Goal: Task Accomplishment & Management: Manage account settings

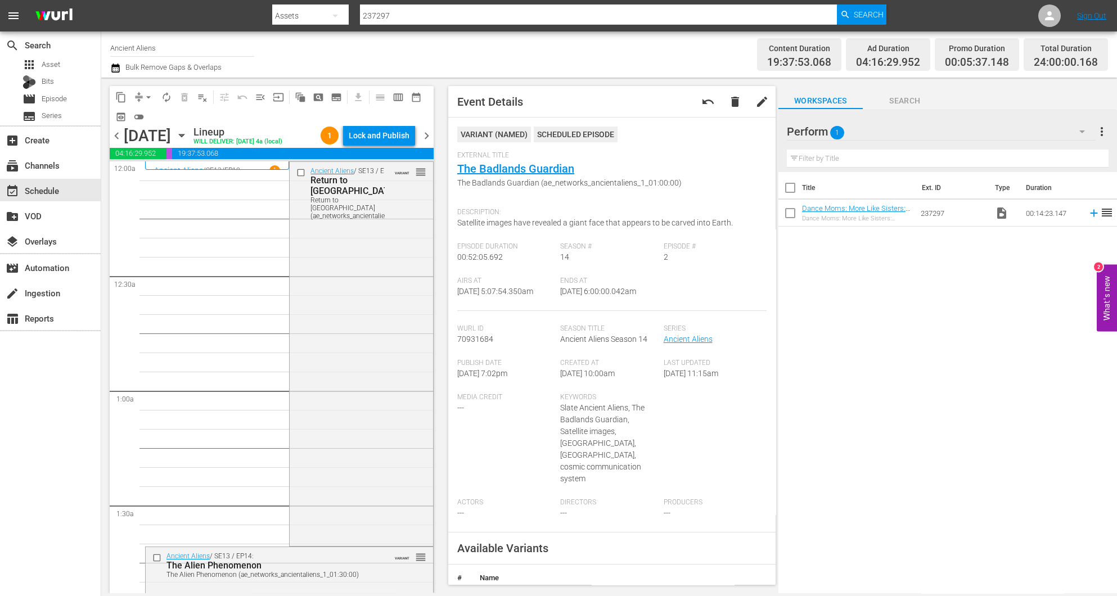
scroll to position [1032, 0]
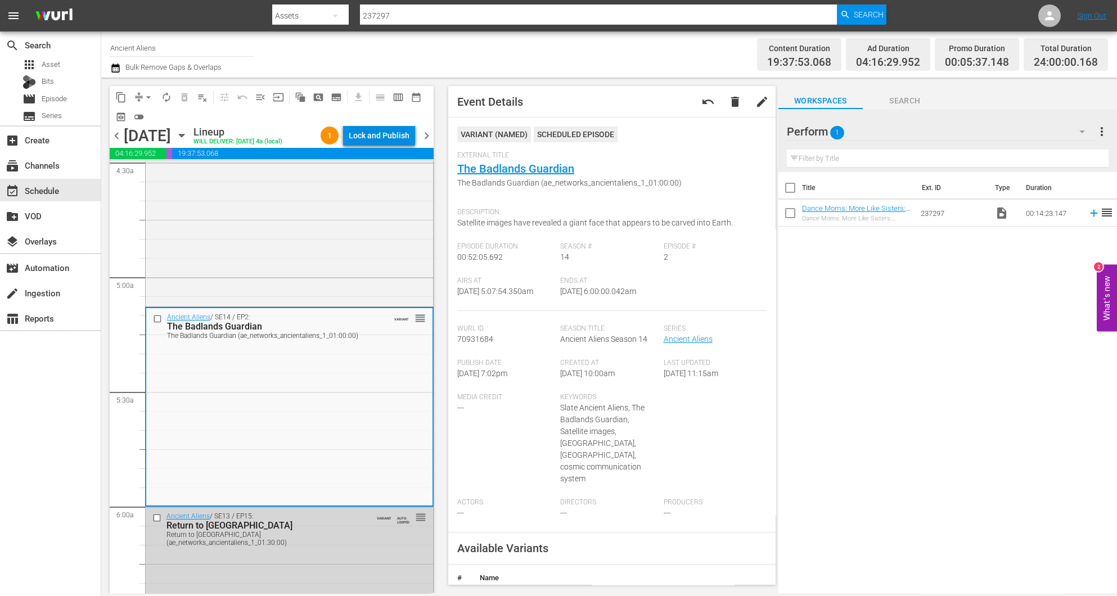
click at [387, 133] on div "Lock and Publish" at bounding box center [379, 135] width 61 height 20
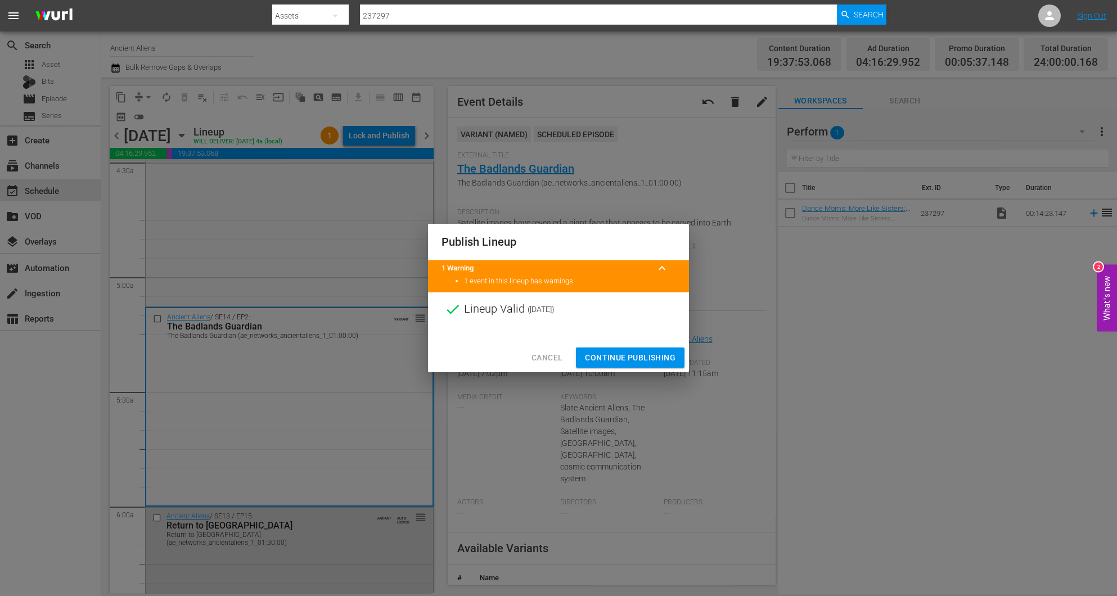
click at [610, 359] on span "Continue Publishing" at bounding box center [630, 358] width 91 height 14
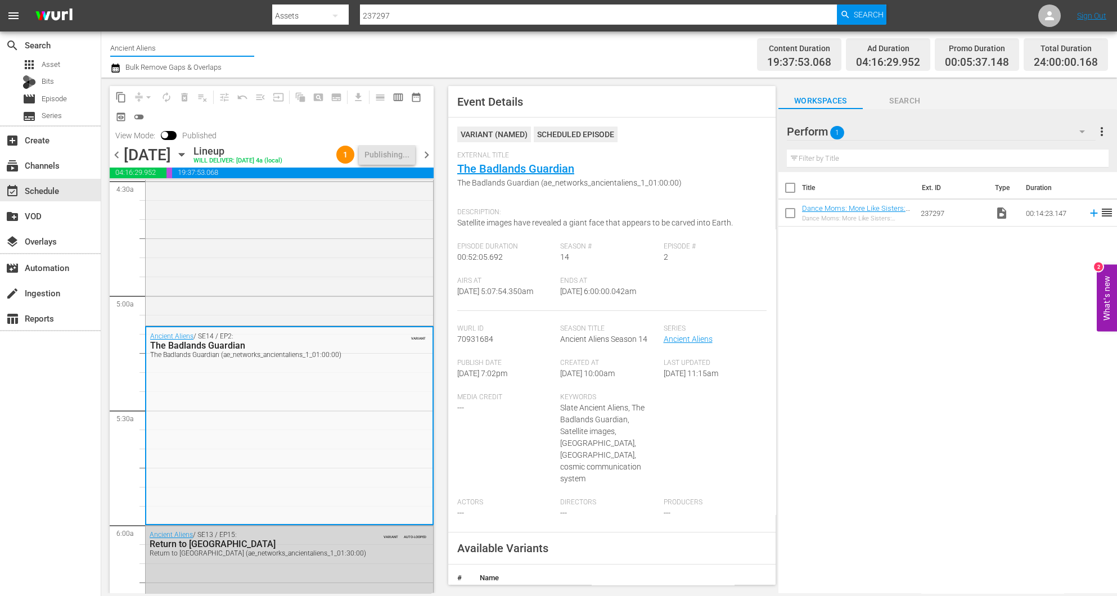
click at [179, 48] on input "Ancient Aliens" at bounding box center [182, 47] width 144 height 27
drag, startPoint x: 188, startPoint y: 48, endPoint x: -34, endPoint y: 21, distance: 223.8
click at [0, 21] on html "menu Search By Assets Search ID, Title, Description, Keywords, or Category 2372…" at bounding box center [558, 298] width 1117 height 596
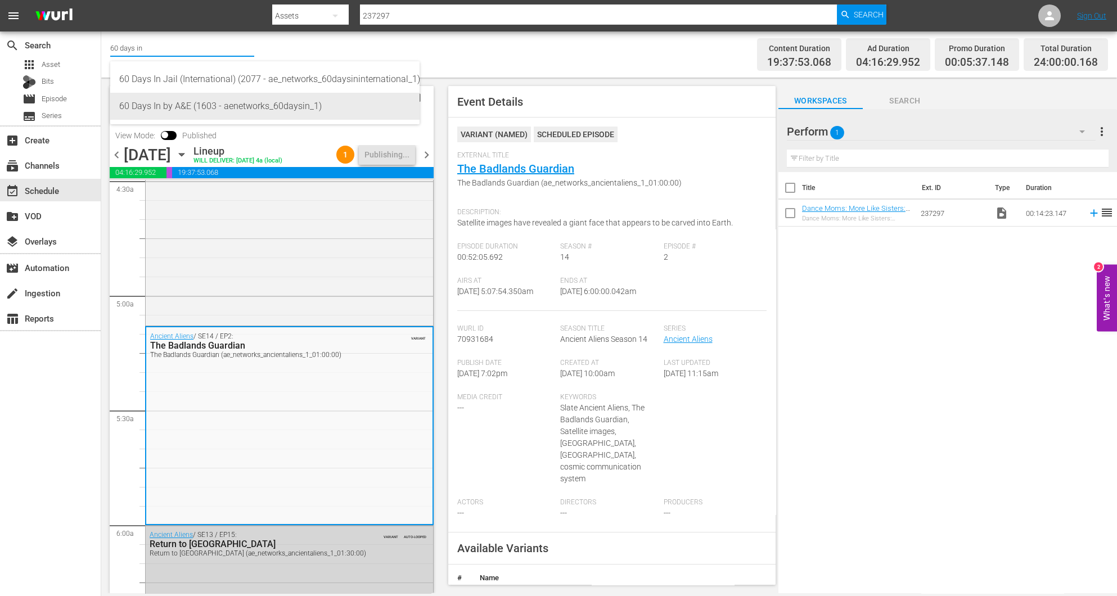
click at [228, 103] on div "60 Days In by A&E (1603 - aenetworks_60daysin_1)" at bounding box center [264, 106] width 291 height 27
type input "60 Days In by A&E (1603 - aenetworks_60daysin_1)"
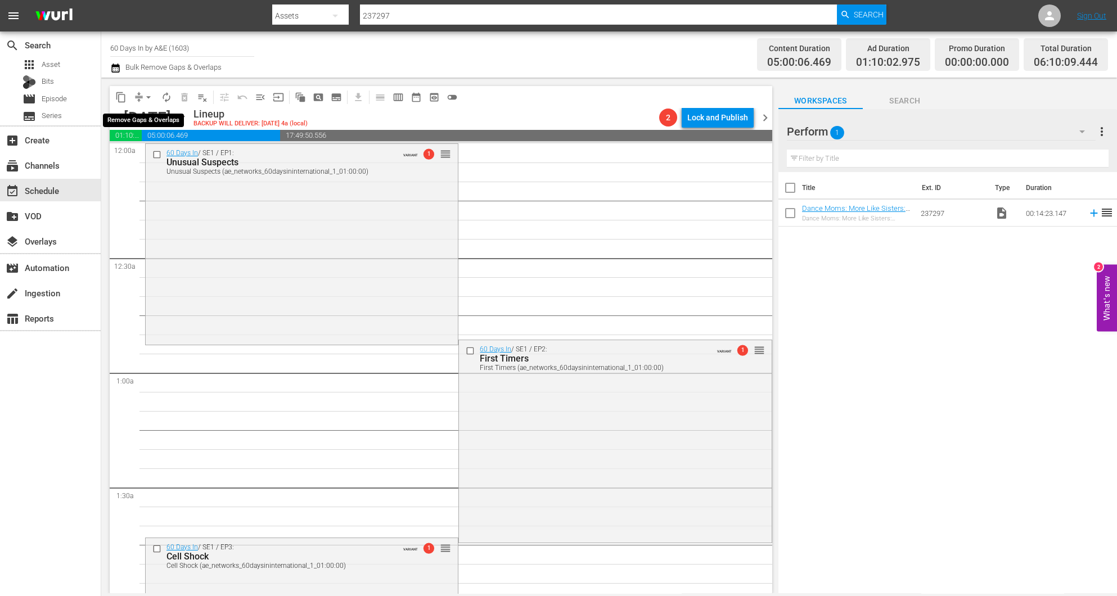
click at [146, 96] on span "arrow_drop_down" at bounding box center [148, 97] width 11 height 11
click at [164, 118] on li "Align to Midnight" at bounding box center [148, 119] width 93 height 19
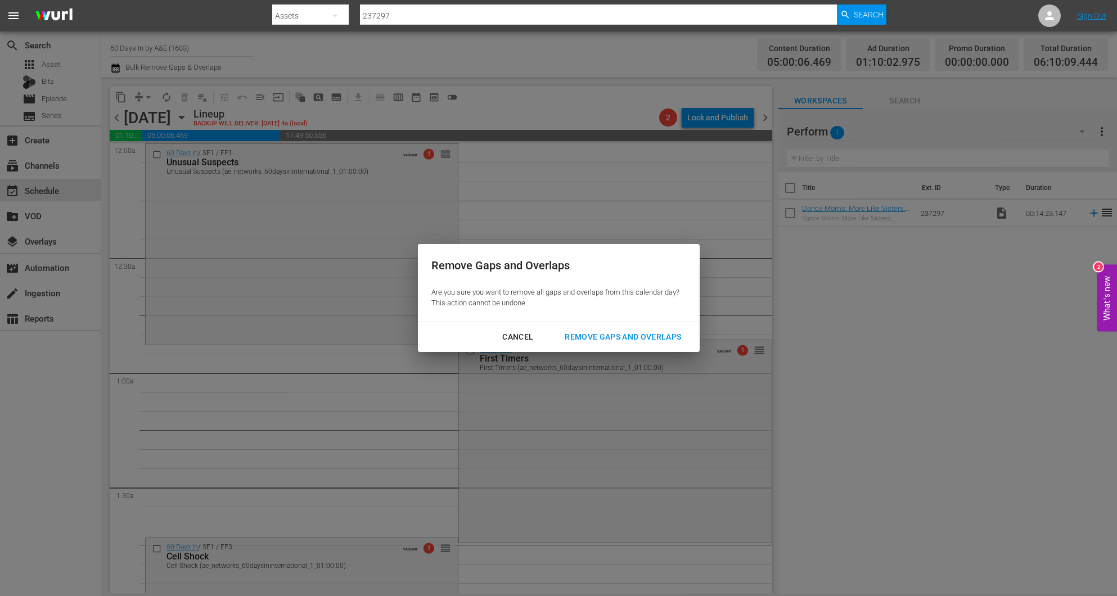
click at [651, 337] on div "Remove Gaps and Overlaps" at bounding box center [623, 337] width 134 height 14
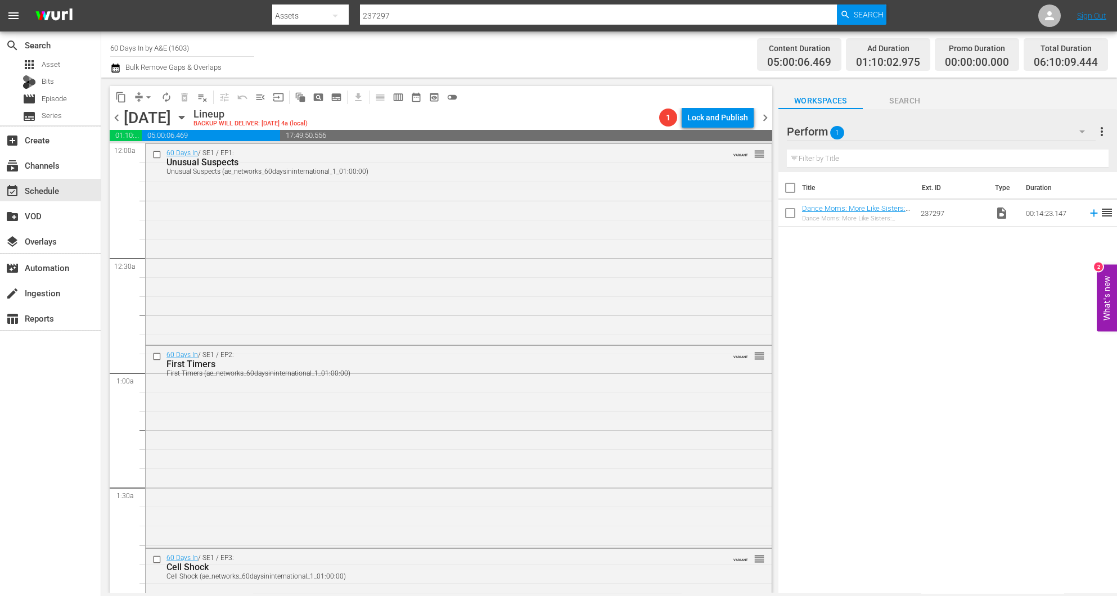
click at [188, 113] on icon "button" at bounding box center [182, 117] width 12 height 12
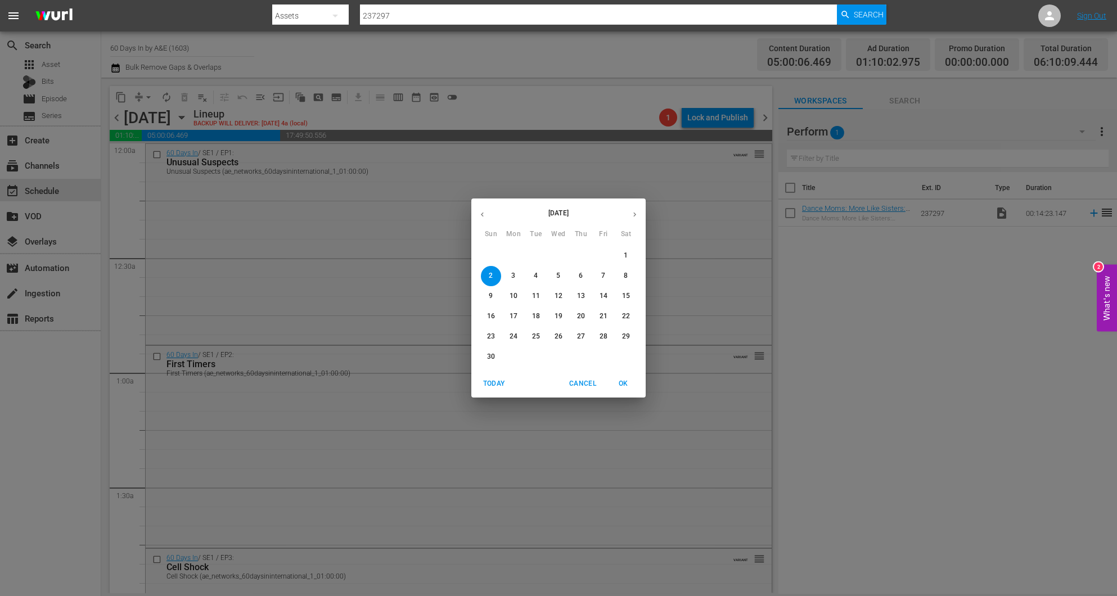
click at [481, 213] on icon "button" at bounding box center [482, 214] width 8 height 8
click at [511, 335] on p "27" at bounding box center [514, 337] width 8 height 10
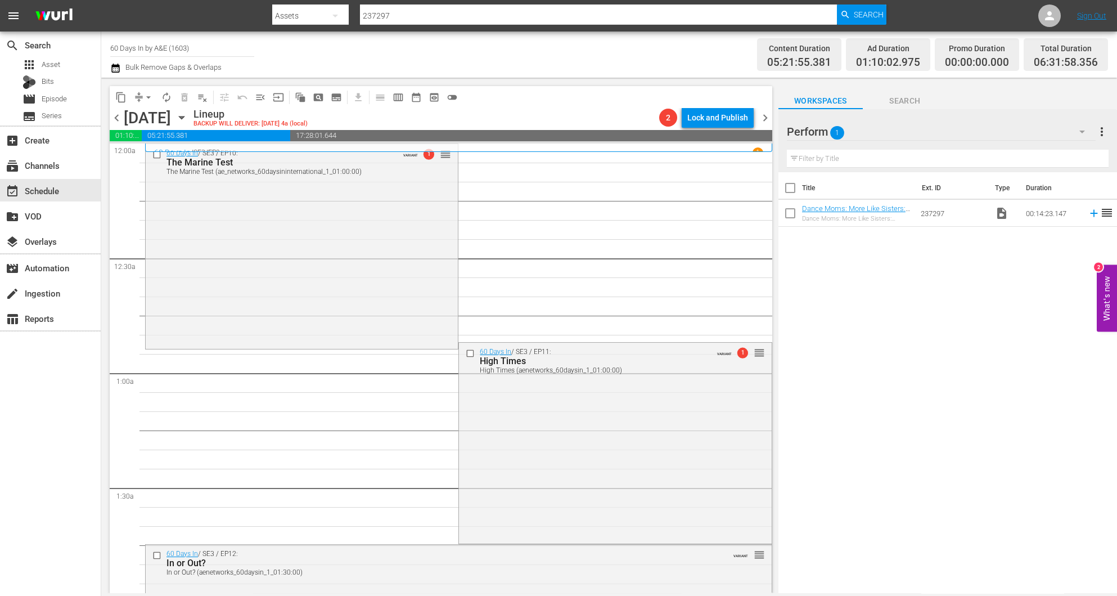
click at [205, 44] on input "60 Days In by A&E (1603)" at bounding box center [182, 47] width 144 height 27
drag, startPoint x: 222, startPoint y: 46, endPoint x: -36, endPoint y: 22, distance: 259.3
click at [0, 22] on html "menu Search By Assets Search ID, Title, Description, Keywords, or Category 2372…" at bounding box center [558, 298] width 1117 height 596
click at [231, 77] on div "Best of American Pickers by History (2038 - ae_networks_bestofamericanpickersby…" at bounding box center [264, 79] width 291 height 27
type input "Best of American Pickers by History (2038 - ae_networks_bestofamericanpickersby…"
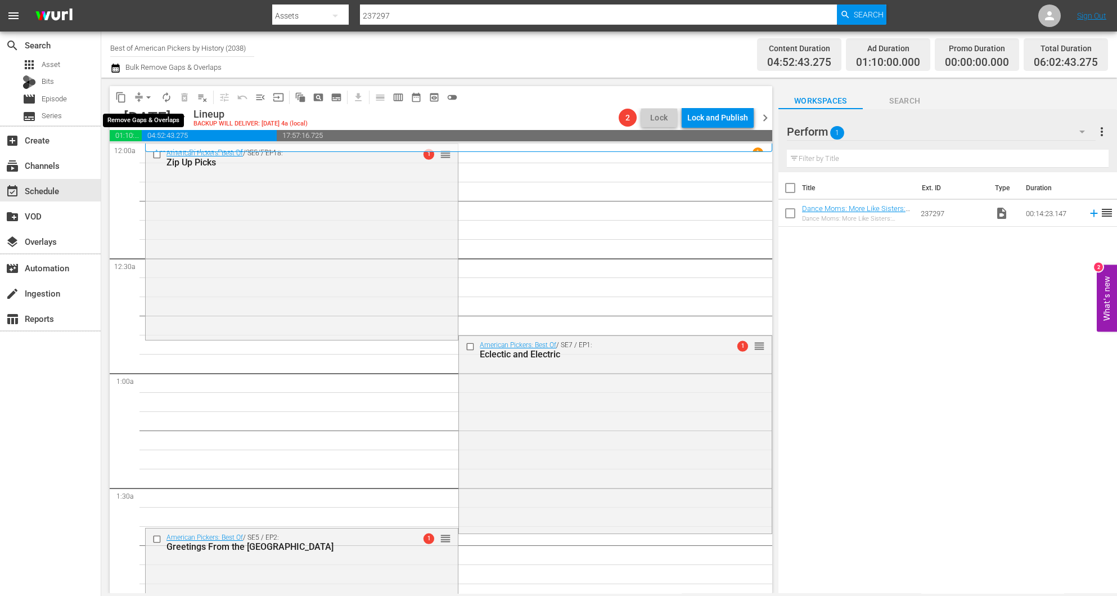
click at [146, 92] on span "arrow_drop_down" at bounding box center [148, 97] width 11 height 11
click at [160, 119] on li "Align to Midnight" at bounding box center [149, 119] width 118 height 19
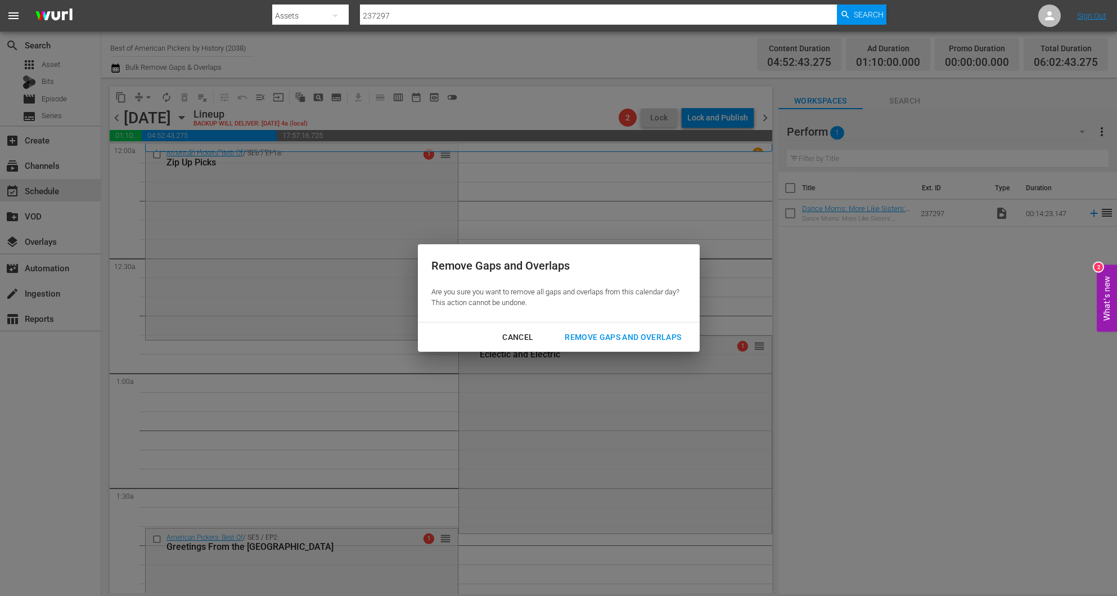
click at [636, 339] on div "Remove Gaps and Overlaps" at bounding box center [623, 337] width 134 height 14
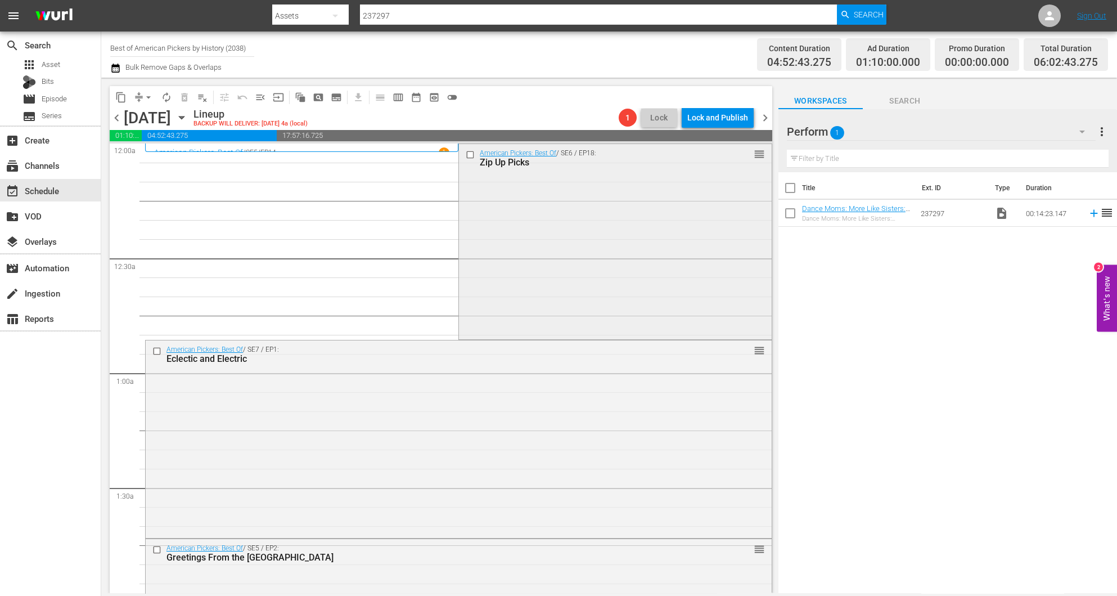
click at [611, 273] on div "American Pickers: Best Of / SE6 / EP18: Zip Up Picks reorder" at bounding box center [615, 241] width 312 height 194
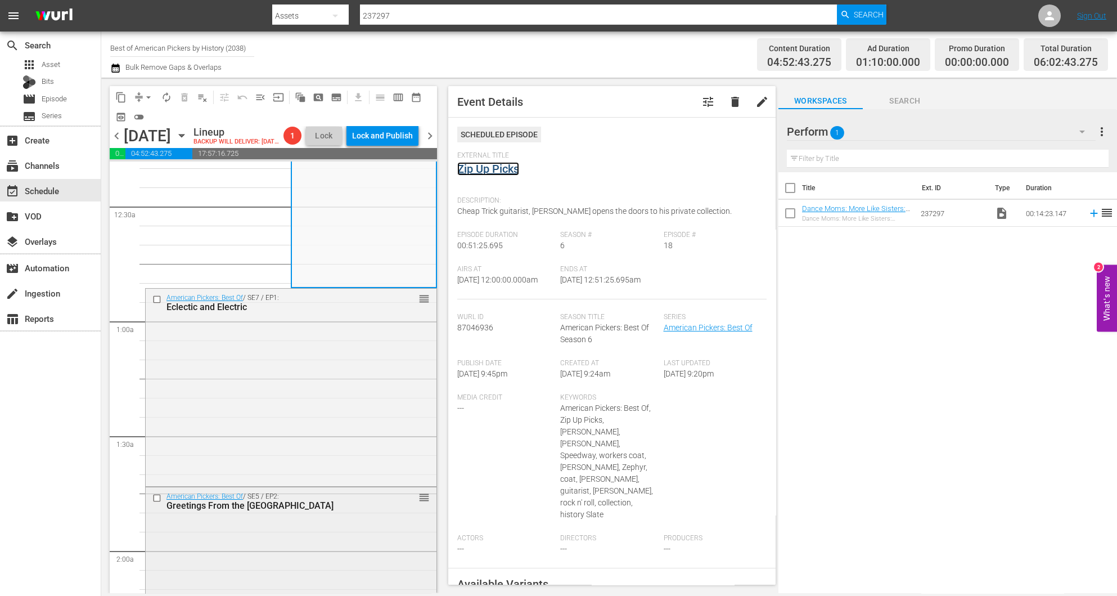
scroll to position [169, 0]
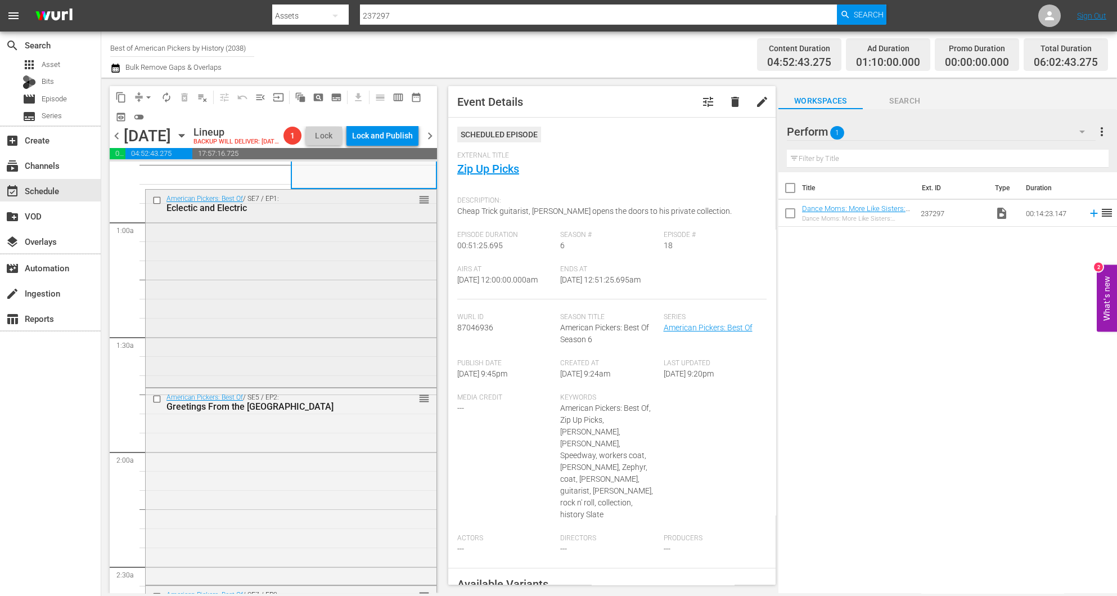
click at [371, 288] on div "American Pickers: Best Of / SE7 / EP1: Eclectic and Electric reorder" at bounding box center [291, 287] width 291 height 195
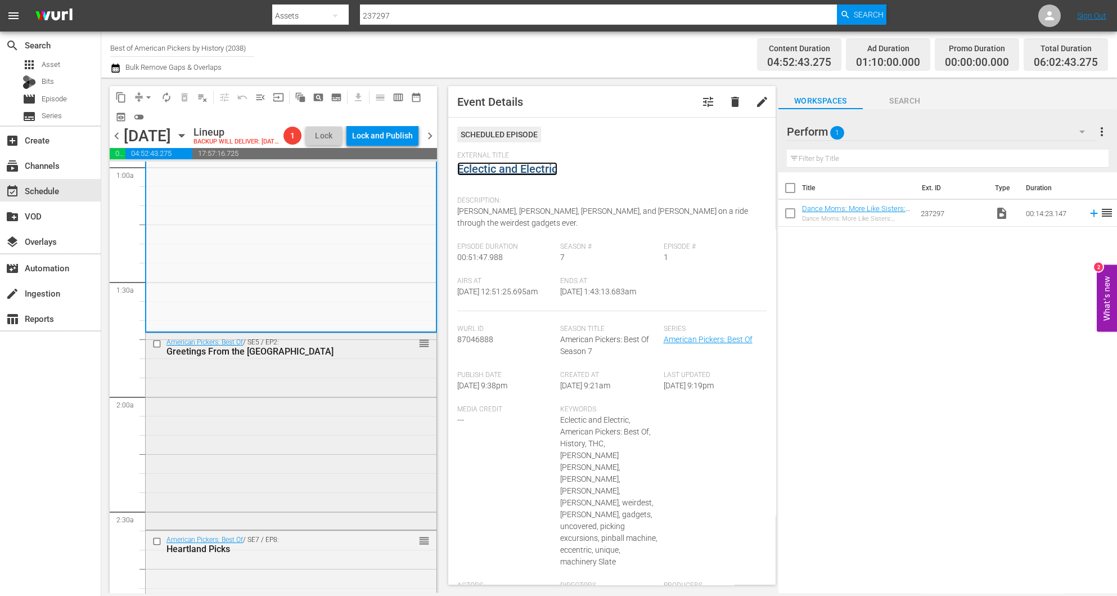
scroll to position [253, 0]
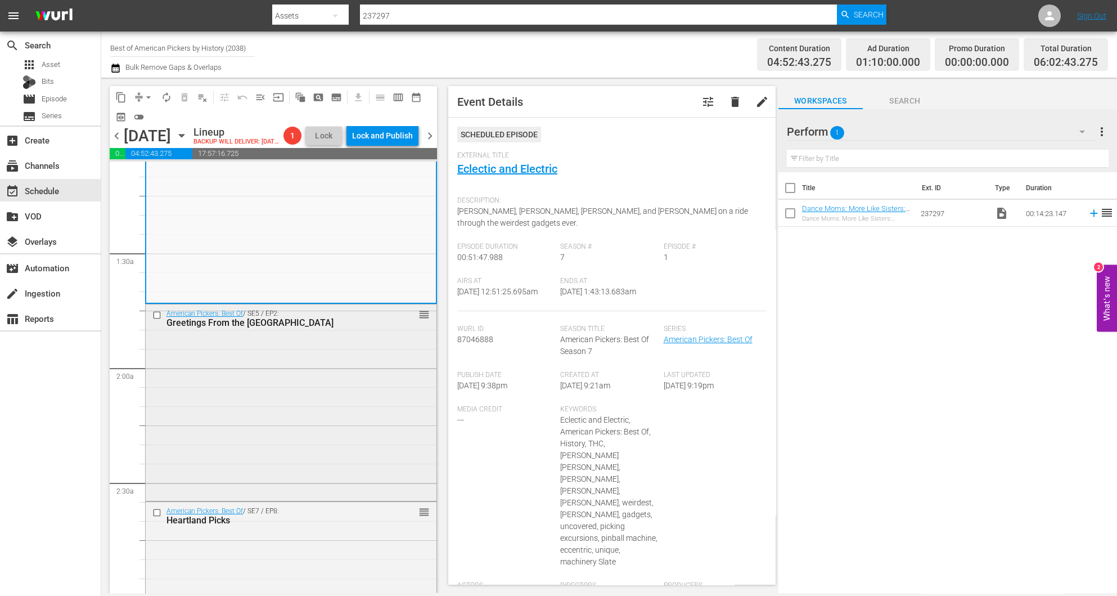
click at [410, 396] on div "American Pickers: Best Of / SE5 / EP2: Greetings From the Sunshine State reorder" at bounding box center [291, 401] width 291 height 195
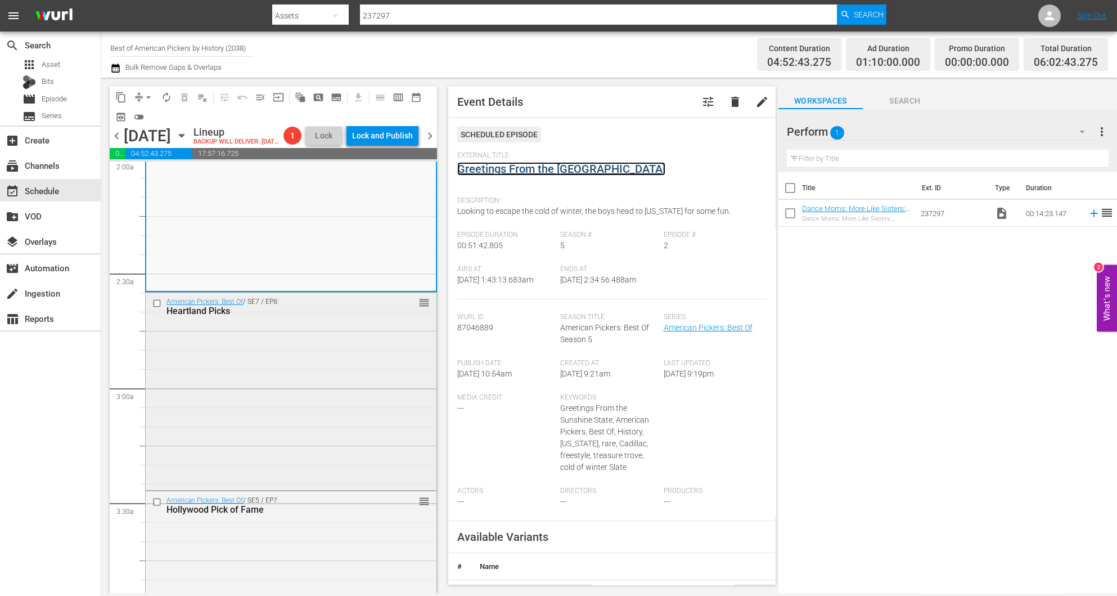
scroll to position [506, 0]
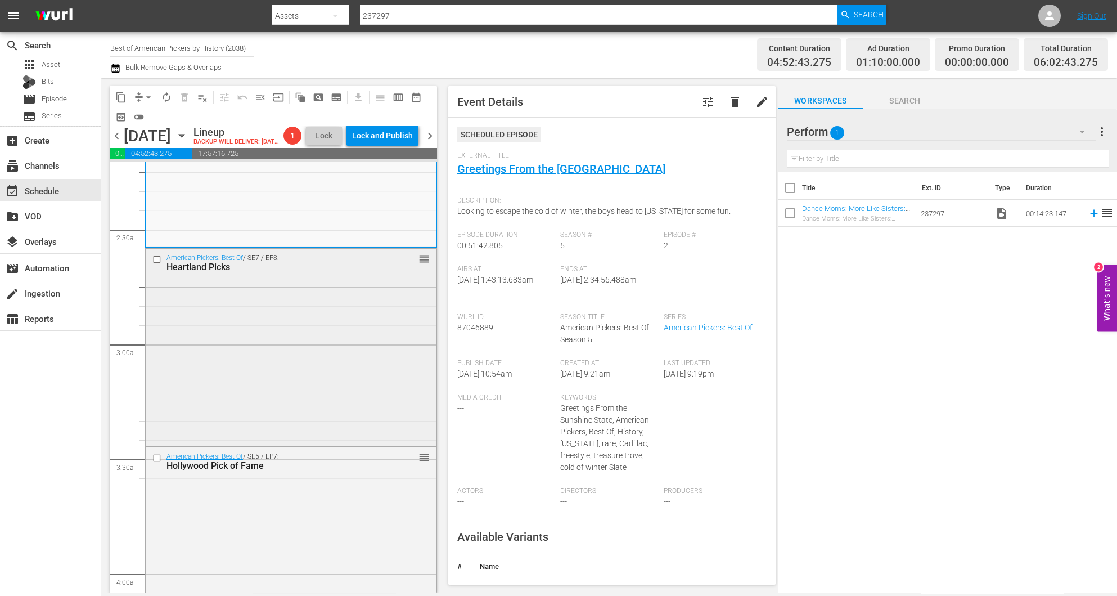
click at [343, 349] on div "American Pickers: Best Of / SE7 / EP8: Heartland Picks reorder" at bounding box center [291, 346] width 291 height 195
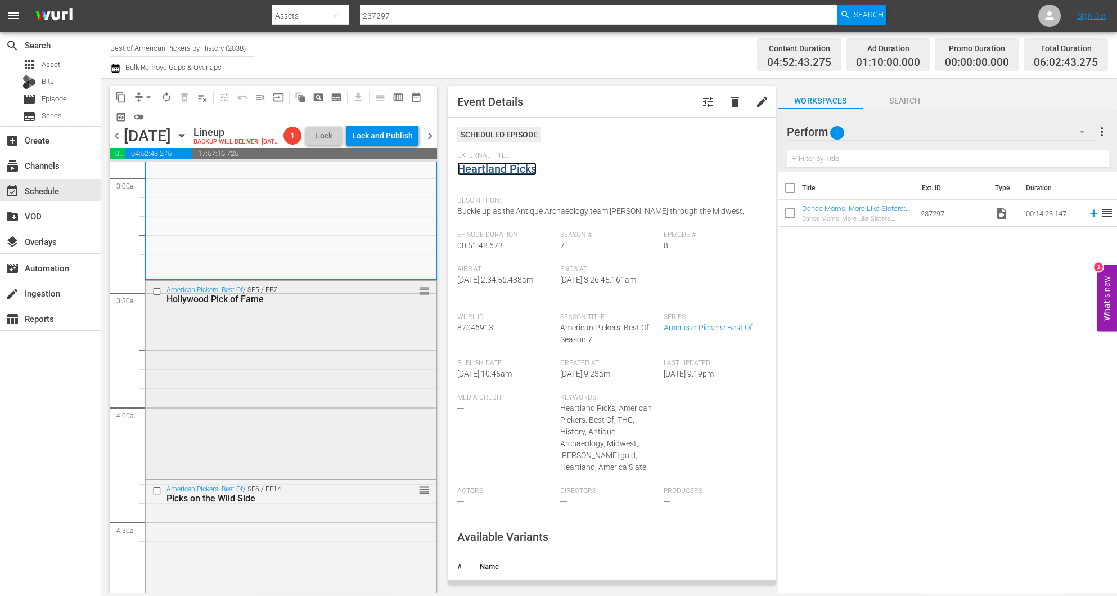
scroll to position [675, 0]
click at [354, 374] on div "American Pickers: Best Of / SE5 / EP7: Hollywood Pick of Fame reorder" at bounding box center [291, 376] width 291 height 196
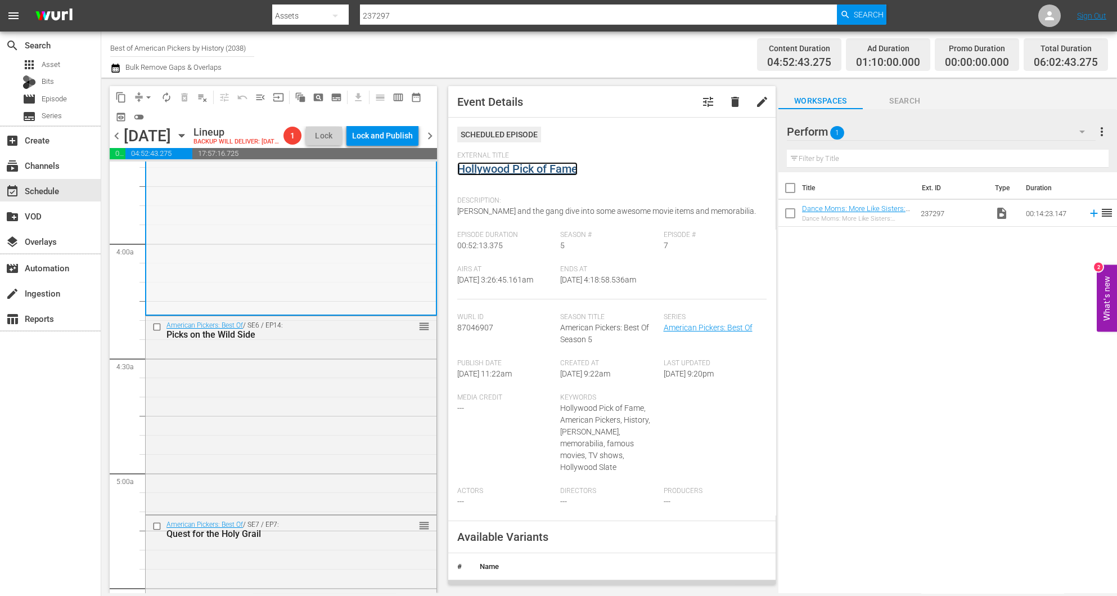
scroll to position [843, 0]
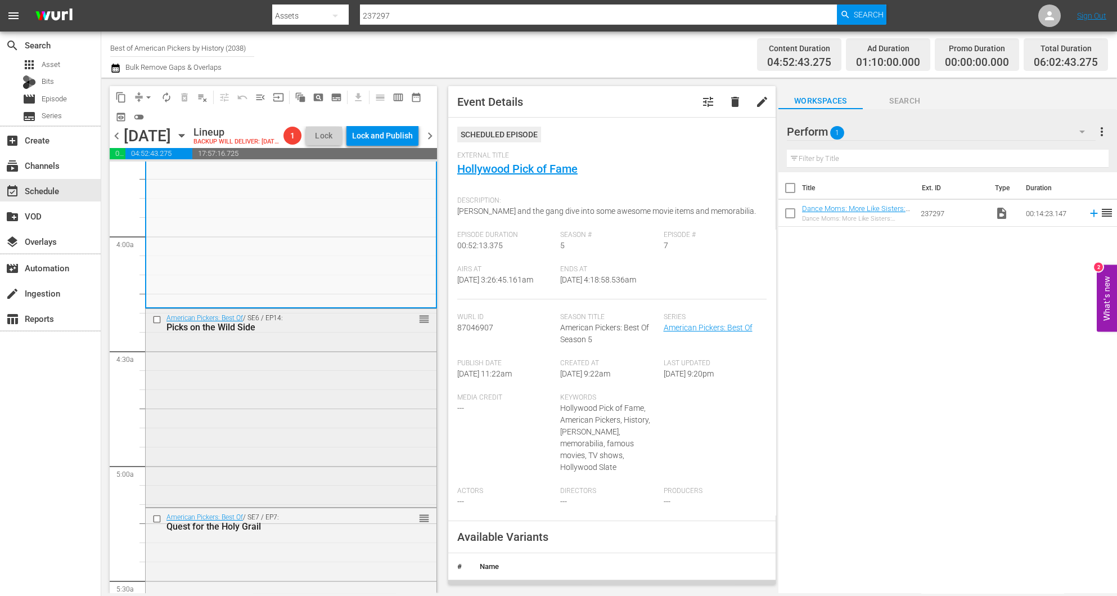
click at [369, 460] on div "American Pickers: Best Of / SE6 / EP14: Picks on the Wild Side reorder" at bounding box center [291, 407] width 291 height 196
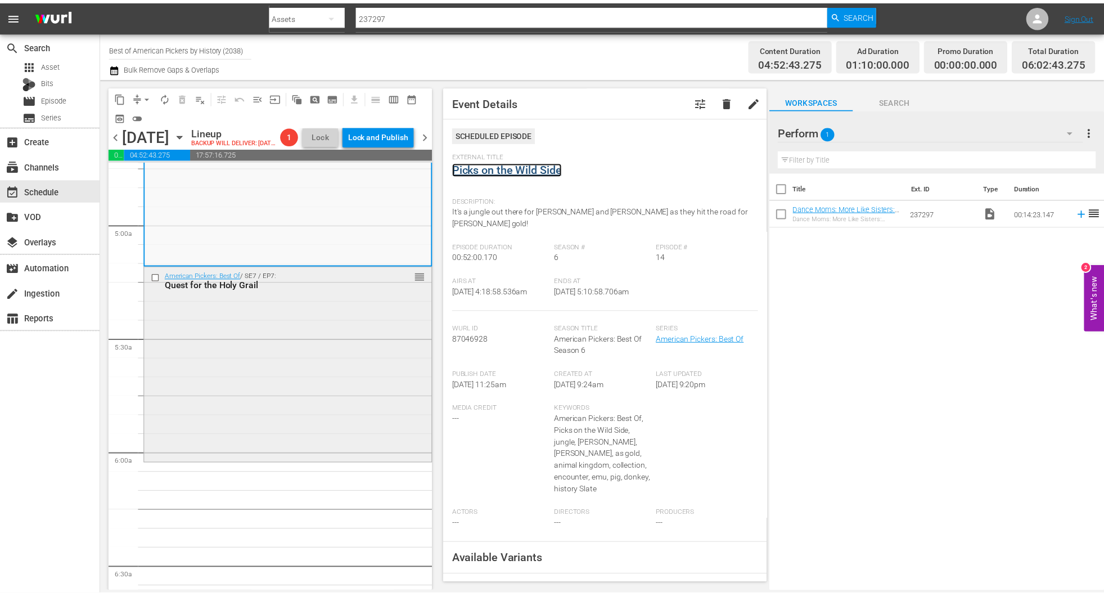
scroll to position [1096, 0]
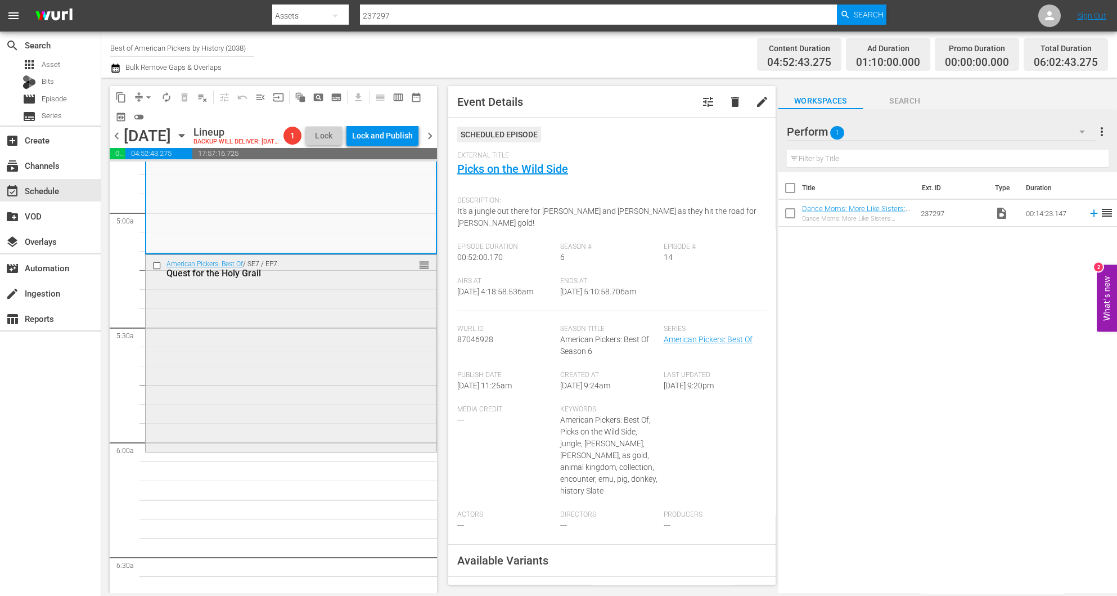
click at [377, 377] on div "American Pickers: Best Of / SE7 / EP7: Quest for the Holy Grail reorder" at bounding box center [291, 352] width 291 height 195
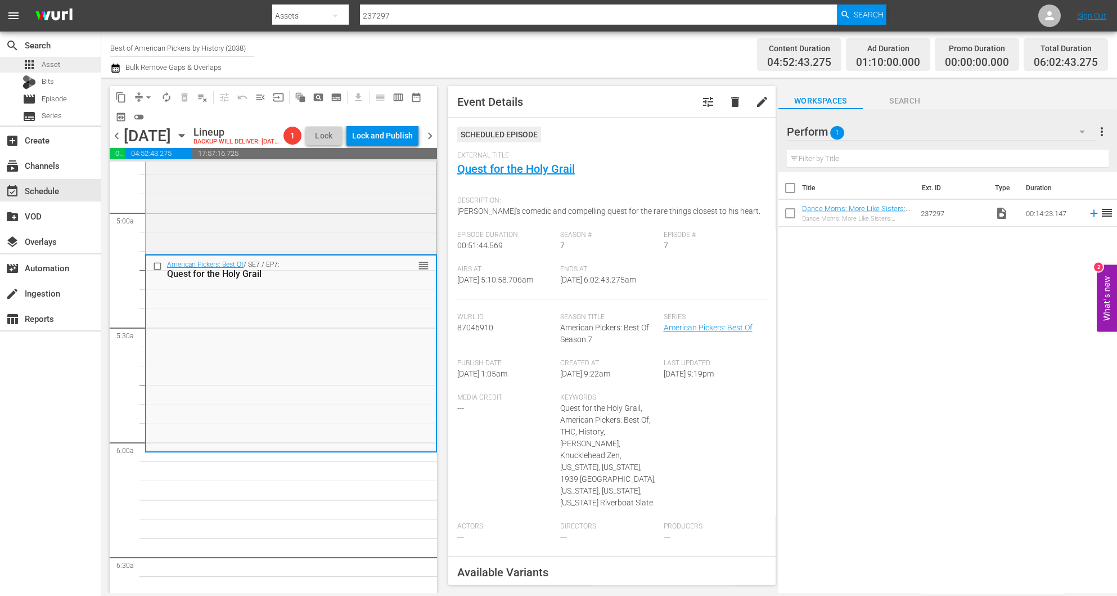
click at [62, 62] on div "apps Asset" at bounding box center [50, 65] width 101 height 16
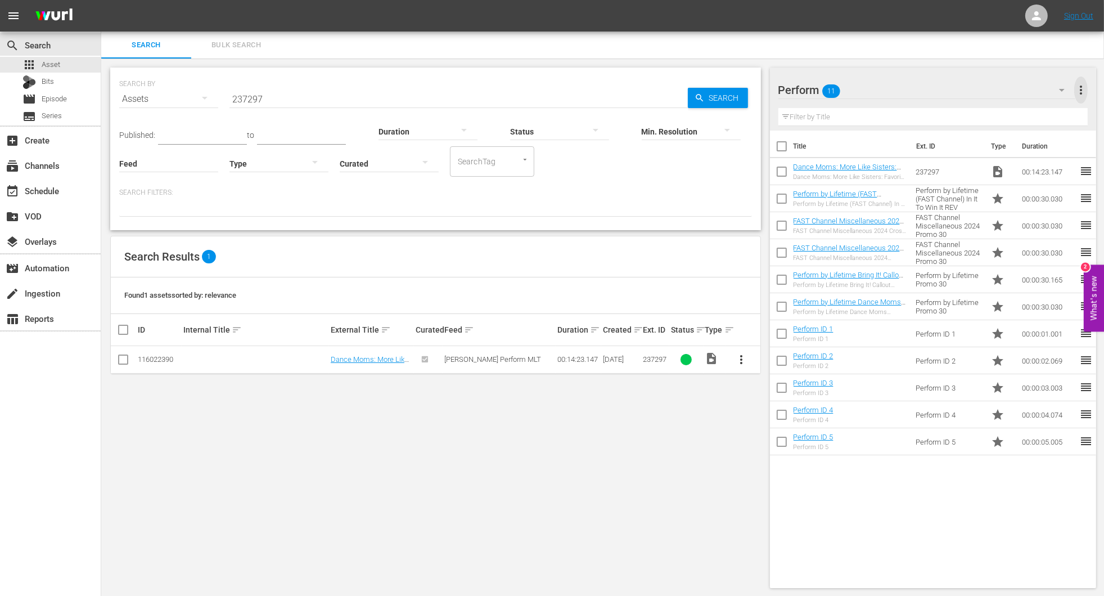
click at [1082, 86] on span "more_vert" at bounding box center [1081, 90] width 14 height 14
click at [997, 91] on div "Add New Workspace" at bounding box center [1009, 91] width 132 height 20
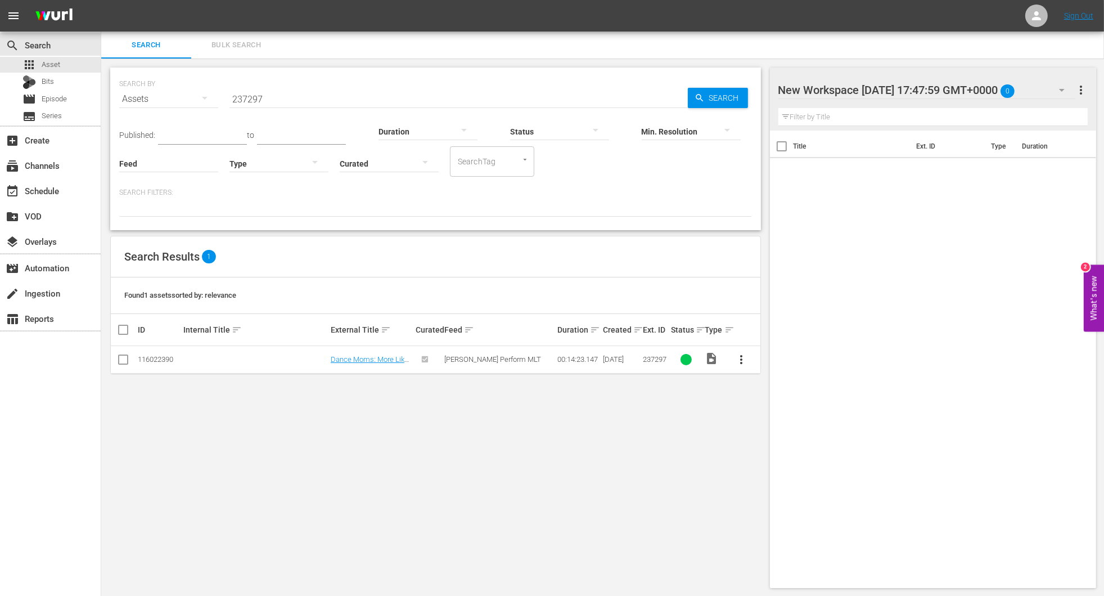
click at [924, 89] on div at bounding box center [874, 91] width 191 height 28
drag, startPoint x: 997, startPoint y: 92, endPoint x: 685, endPoint y: 79, distance: 312.5
click at [685, 79] on div "Search Bulk Search SEARCH BY Search By Assets Search ID, Title, Description, Ke…" at bounding box center [602, 314] width 1003 height 565
type input "Best of [DEMOGRAPHIC_DATA] Pickers"
click at [278, 103] on input "237297" at bounding box center [459, 99] width 458 height 27
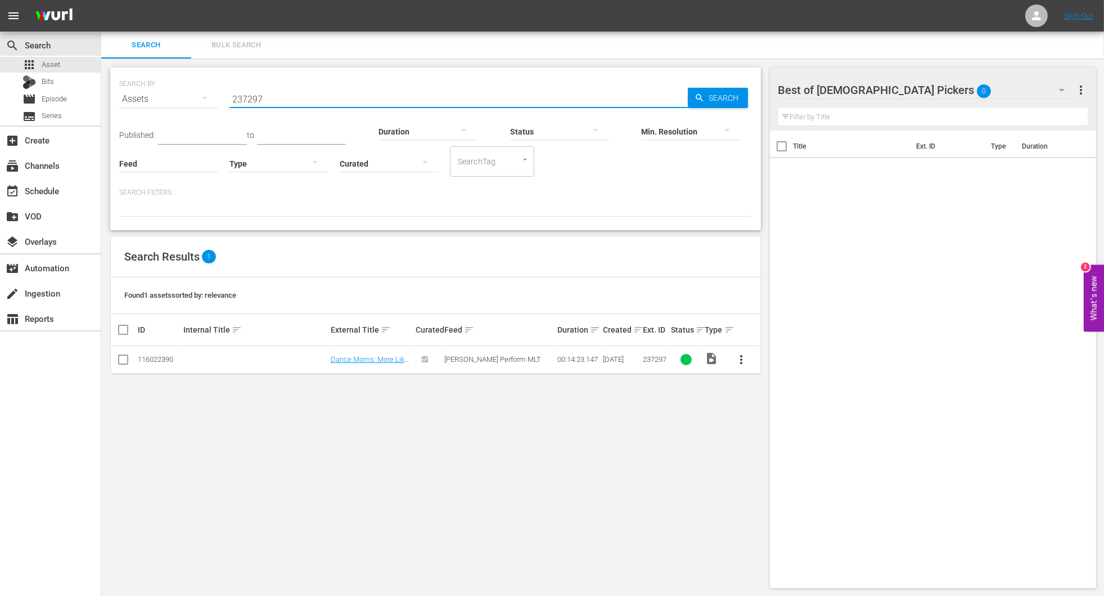
drag, startPoint x: 288, startPoint y: 96, endPoint x: 102, endPoint y: 89, distance: 186.3
click at [104, 89] on div "SEARCH BY Search By Assets Search ID, Title, Description, Keywords, or Category…" at bounding box center [435, 328] width 669 height 538
click at [244, 42] on span "Bulk Search" at bounding box center [236, 45] width 77 height 13
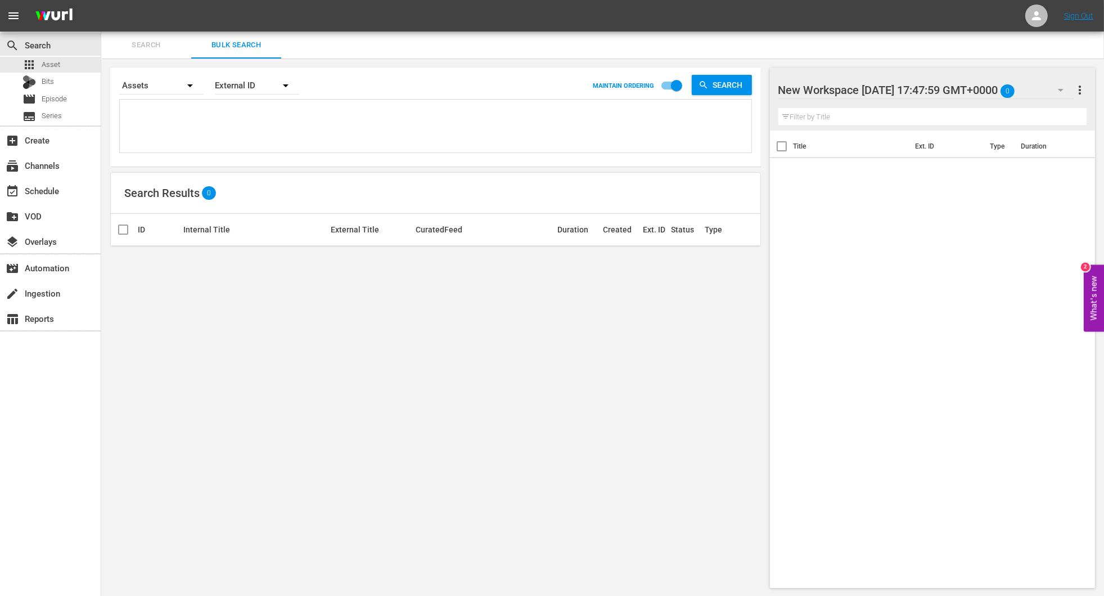
click at [258, 115] on textarea at bounding box center [437, 127] width 629 height 51
paste textarea "189219495 189810912 189219490 189771831 189575976"
type textarea "189219495 189810912 189219490 189771831 189575976"
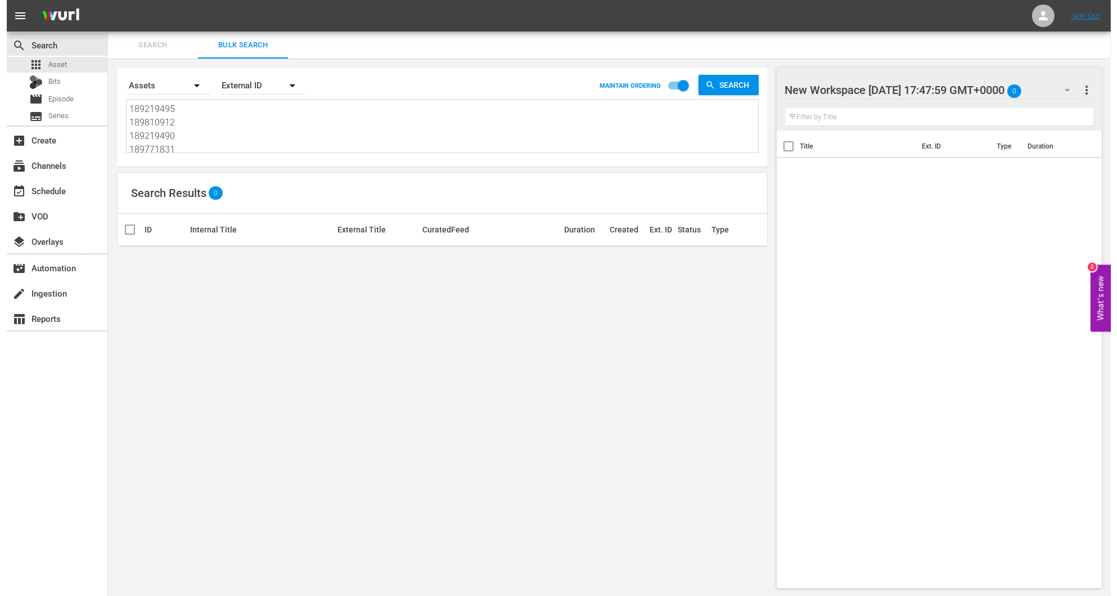
scroll to position [1, 0]
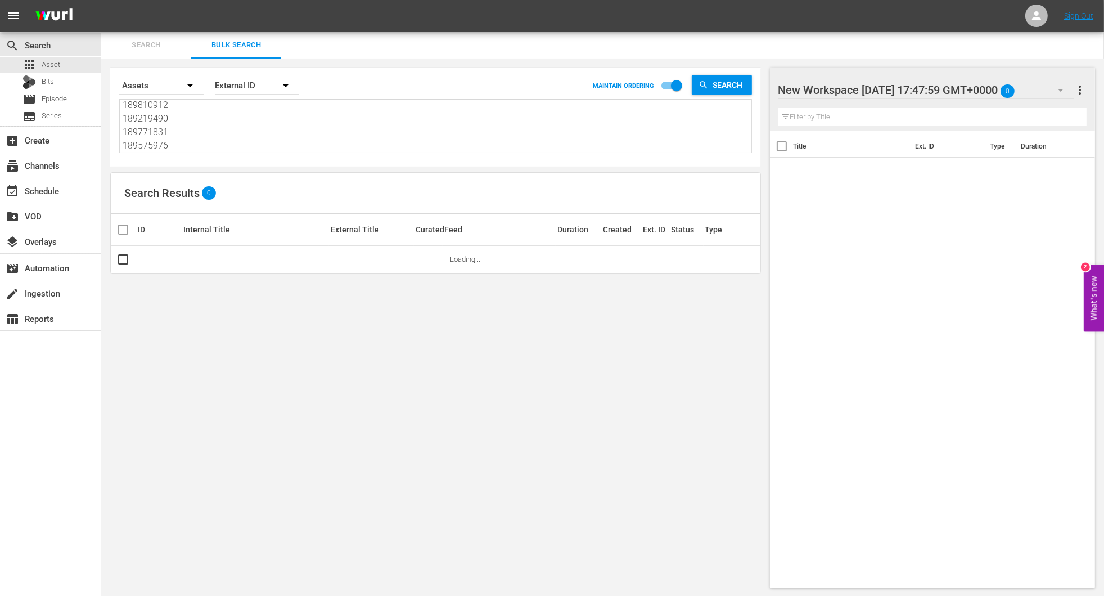
type textarea "189219495 189810912 189219490 189771831 189575976"
click at [662, 85] on input "checkbox" at bounding box center [677, 87] width 64 height 21
checkbox input "false"
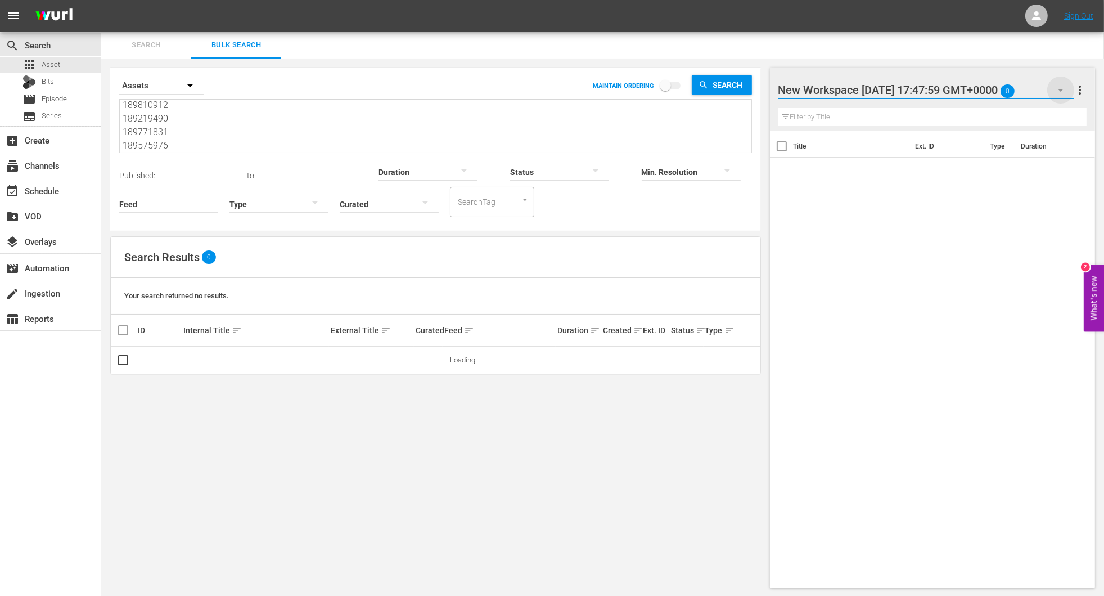
click at [1059, 91] on icon "button" at bounding box center [1061, 90] width 14 height 14
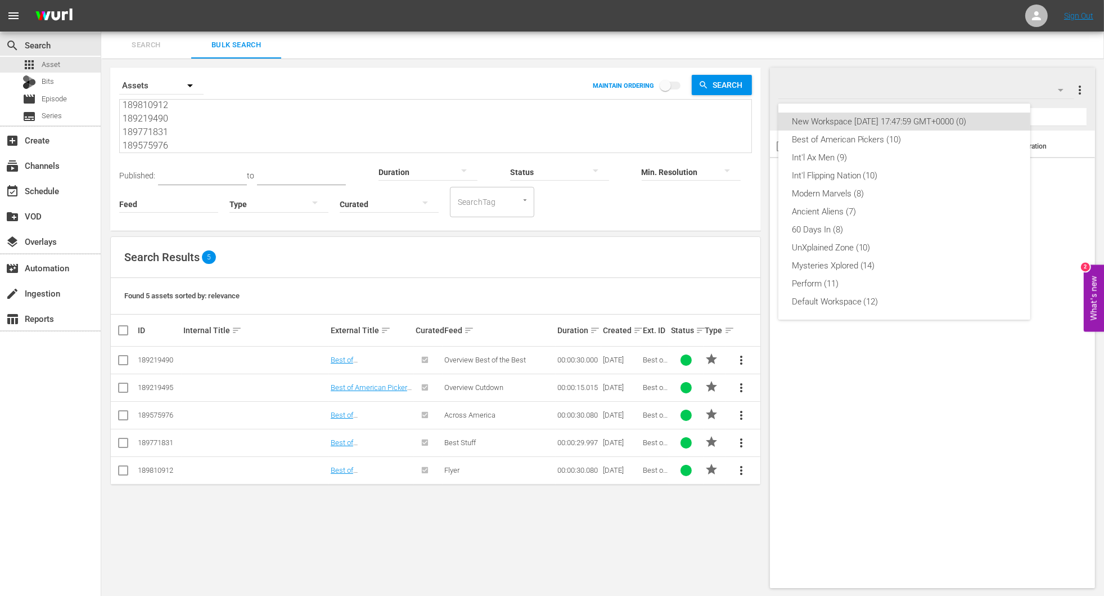
drag, startPoint x: 985, startPoint y: 118, endPoint x: 953, endPoint y: 124, distance: 32.8
click at [953, 124] on div "New Workspace Tue Oct 07 2025 17:47:59 GMT+0000 (0)" at bounding box center [904, 122] width 225 height 18
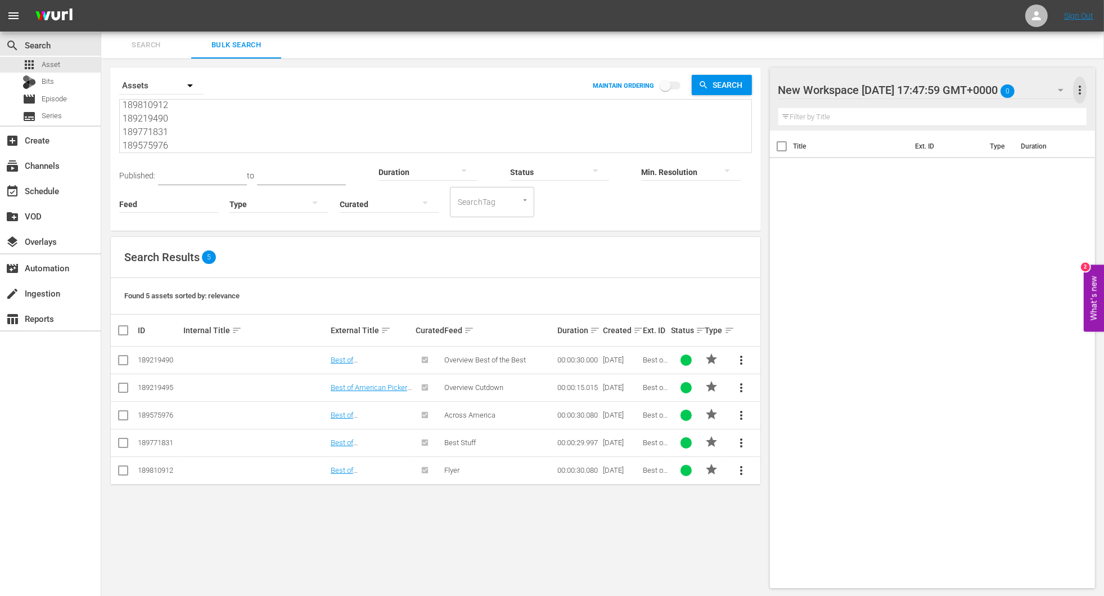
click at [1082, 87] on span "more_vert" at bounding box center [1080, 90] width 14 height 14
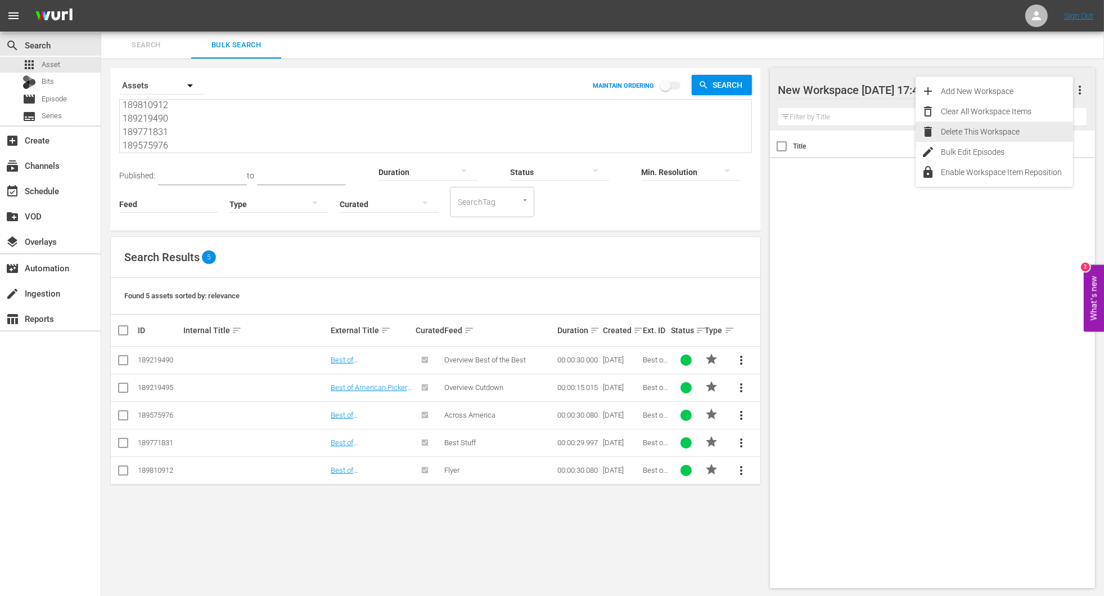
click at [1004, 128] on div "Delete This Workspace" at bounding box center [1007, 132] width 132 height 20
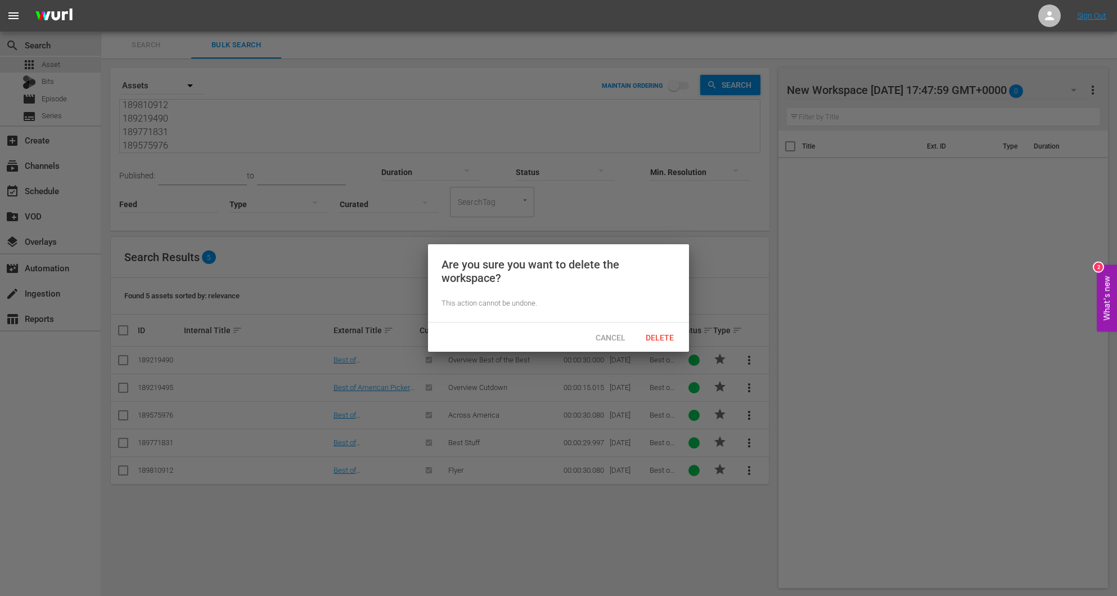
click at [659, 325] on div "Cancel Delete" at bounding box center [558, 336] width 261 height 29
click at [660, 335] on span "Delete" at bounding box center [660, 337] width 46 height 9
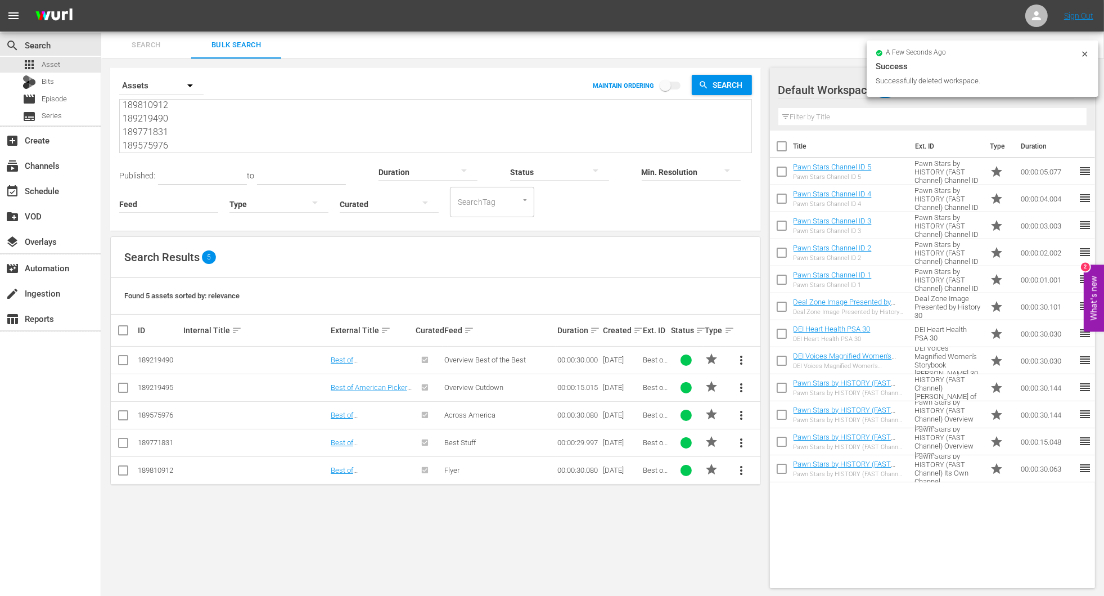
click at [809, 42] on div "Search Bulk Search" at bounding box center [602, 45] width 1003 height 27
click at [1059, 88] on icon "button" at bounding box center [1061, 90] width 14 height 14
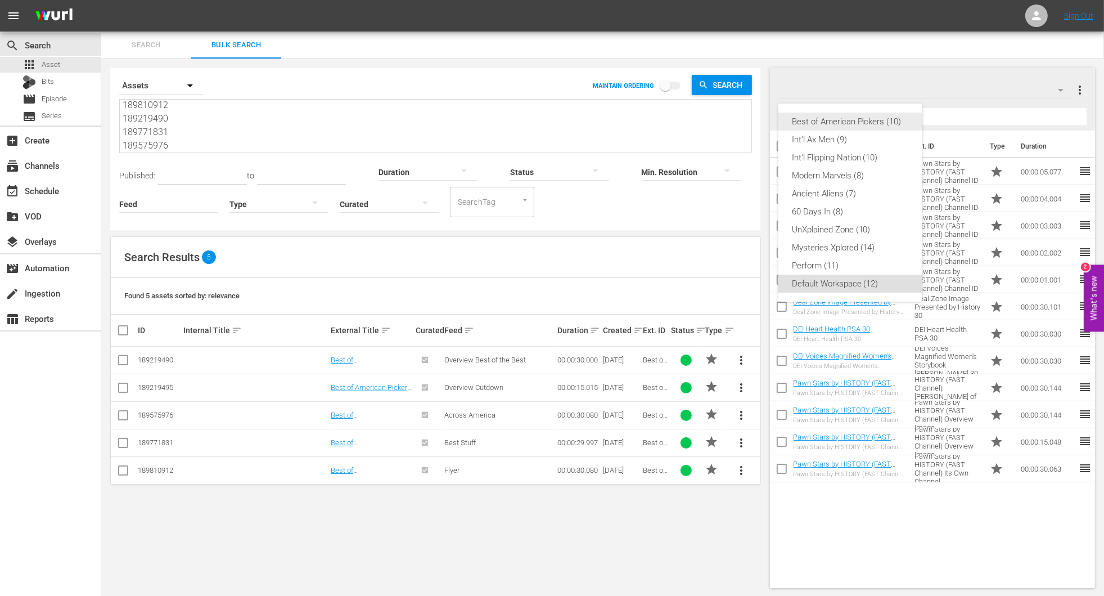
click at [900, 119] on div "Best of American Pickers (10)" at bounding box center [850, 122] width 117 height 18
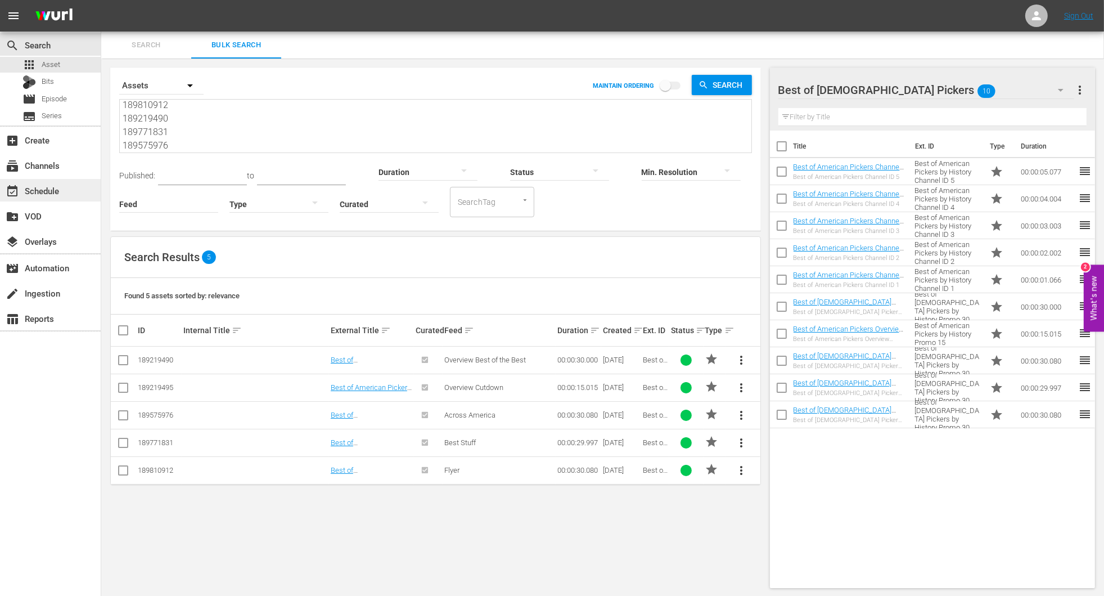
click at [56, 189] on div "event_available Schedule" at bounding box center [31, 189] width 63 height 10
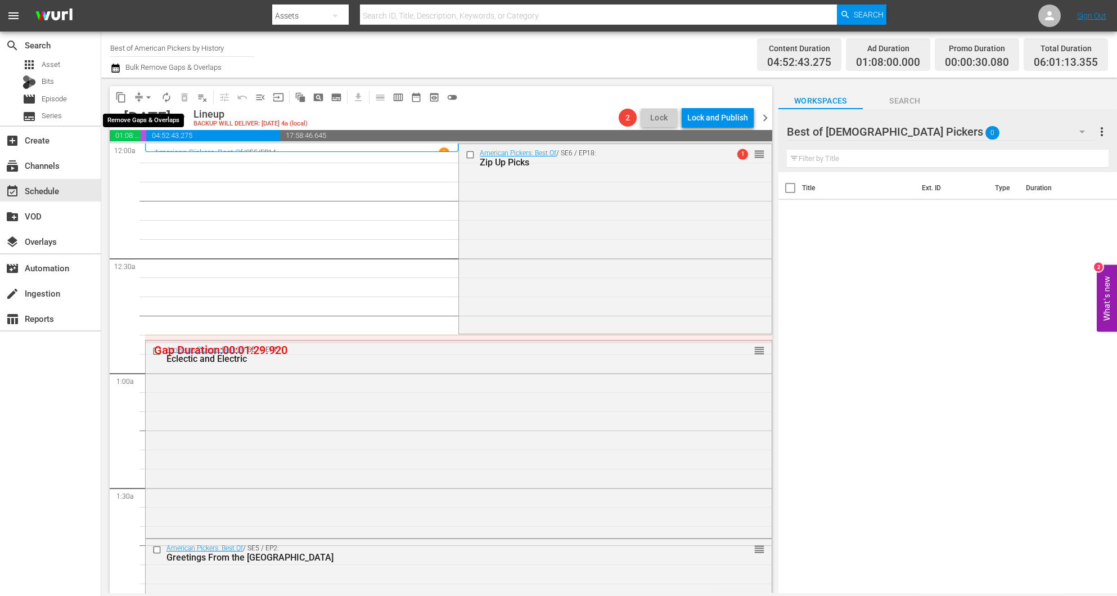
click at [143, 97] on span "arrow_drop_down" at bounding box center [148, 97] width 11 height 11
click at [141, 119] on li "Align to Midnight" at bounding box center [149, 119] width 118 height 19
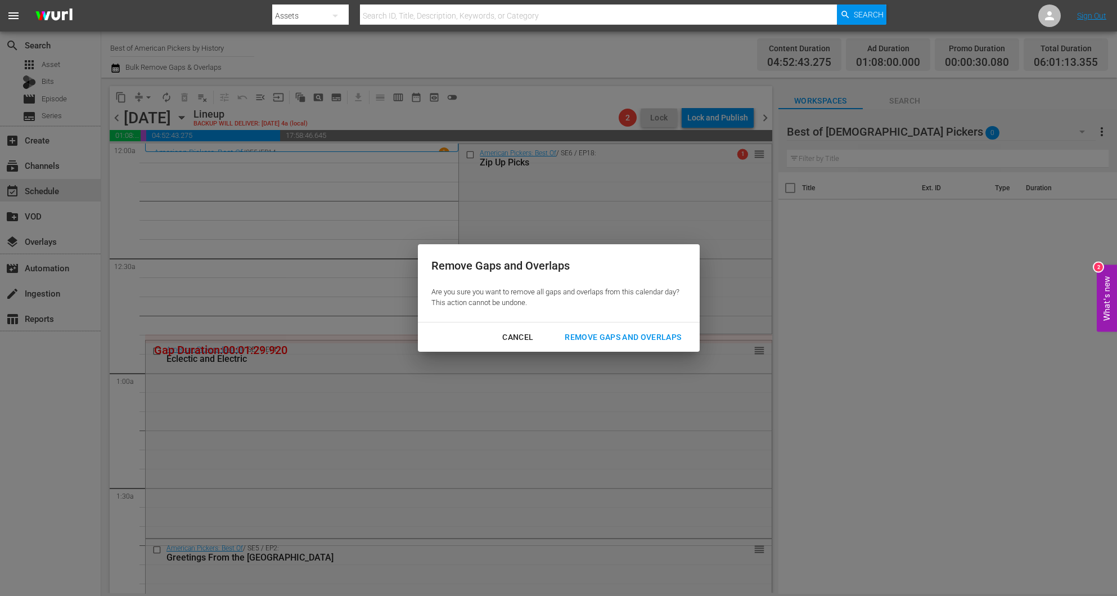
click at [591, 334] on div "Remove Gaps and Overlaps" at bounding box center [623, 337] width 134 height 14
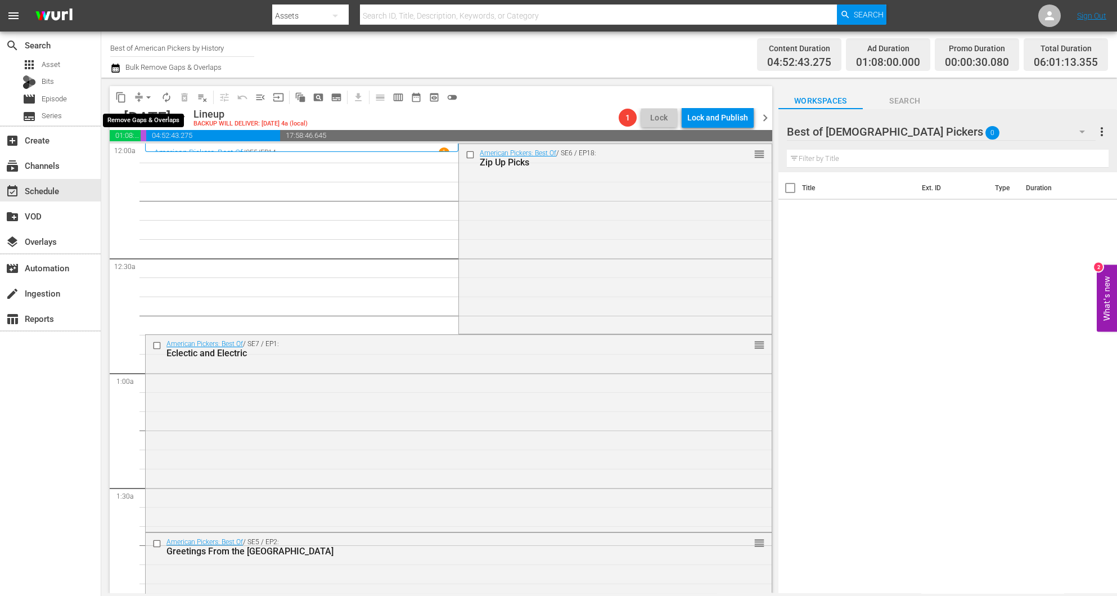
click at [146, 98] on span "arrow_drop_down" at bounding box center [148, 97] width 11 height 11
click at [142, 121] on li "Align to Midnight" at bounding box center [149, 119] width 118 height 19
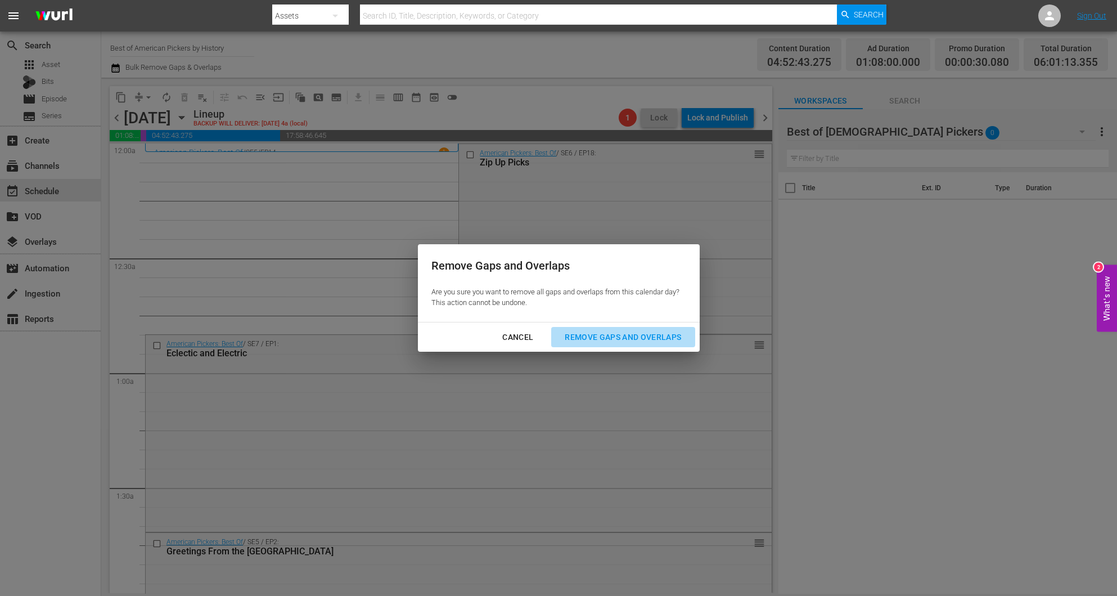
click at [653, 332] on div "Remove Gaps and Overlaps" at bounding box center [623, 337] width 134 height 14
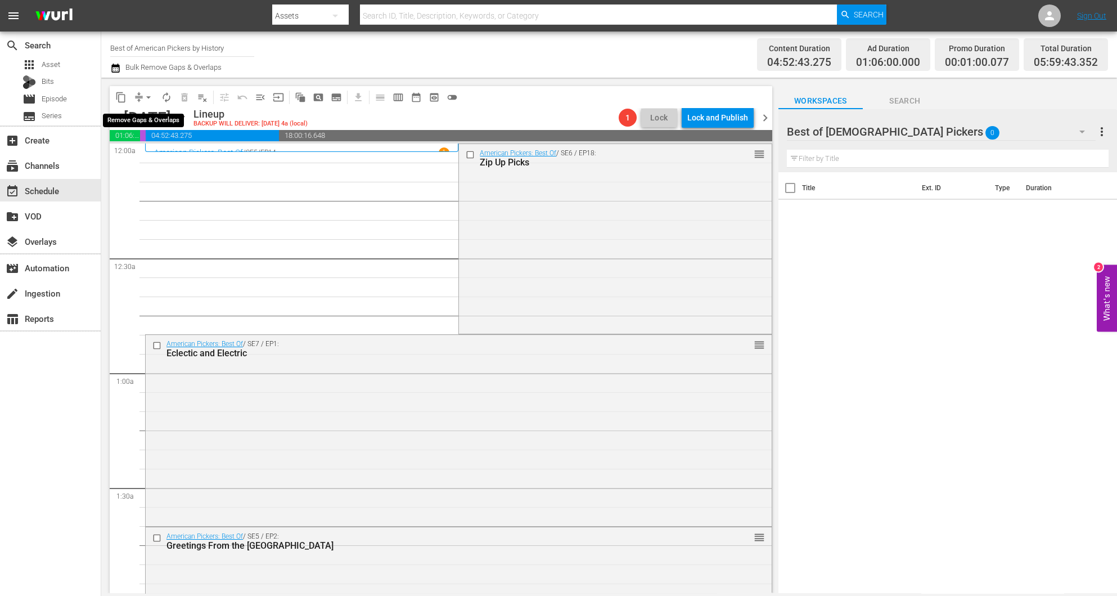
click at [145, 99] on span "arrow_drop_down" at bounding box center [148, 97] width 11 height 11
click at [147, 116] on li "Align to Midnight" at bounding box center [149, 119] width 118 height 19
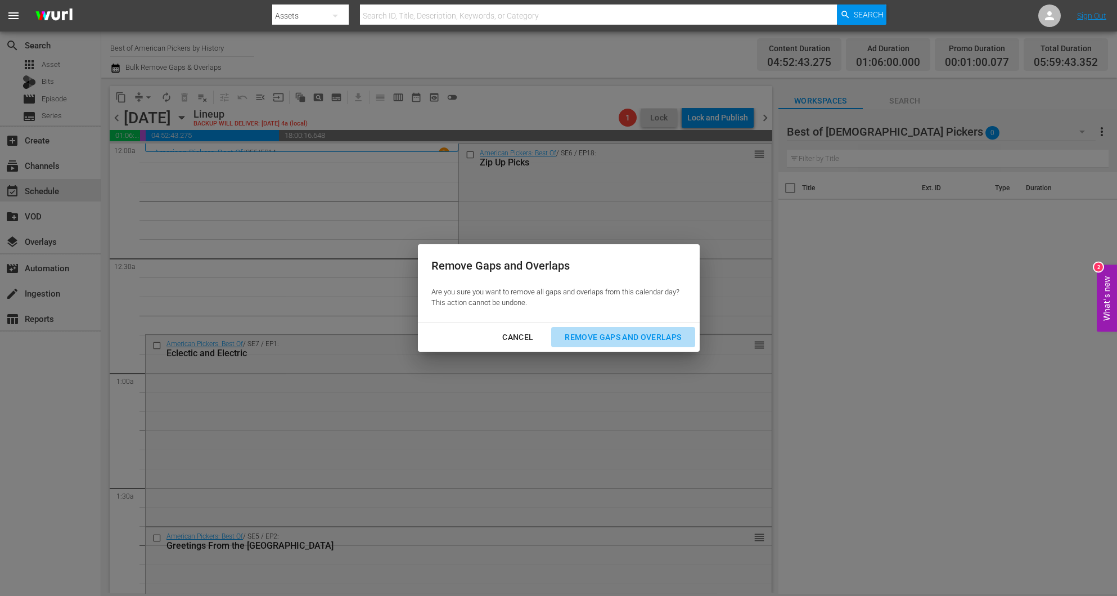
click at [654, 340] on div "Remove Gaps and Overlaps" at bounding box center [623, 337] width 134 height 14
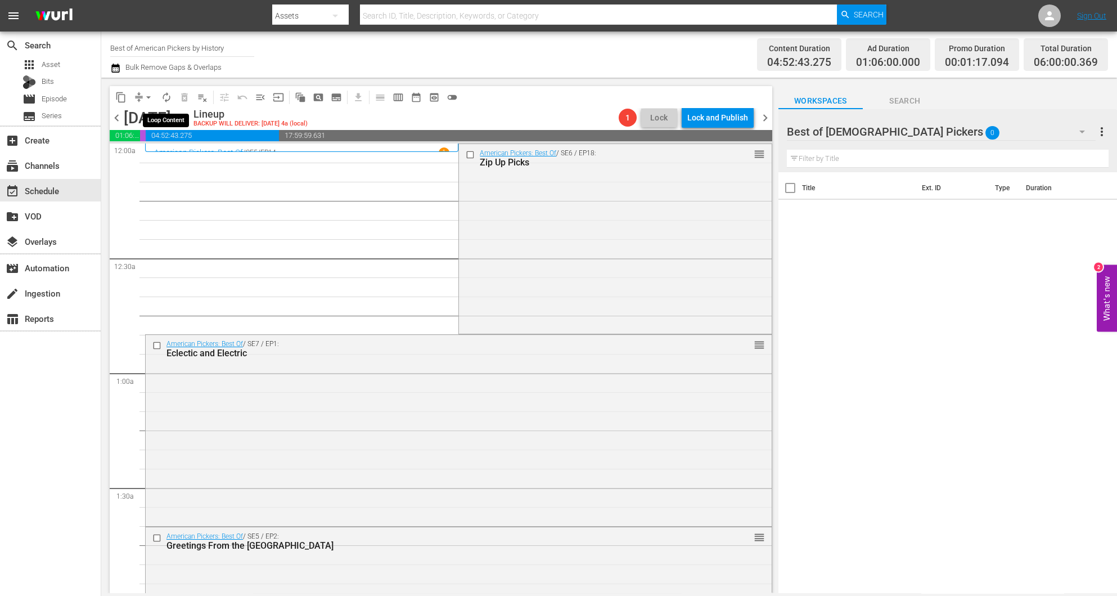
click at [163, 94] on span "autorenew_outlined" at bounding box center [166, 97] width 11 height 11
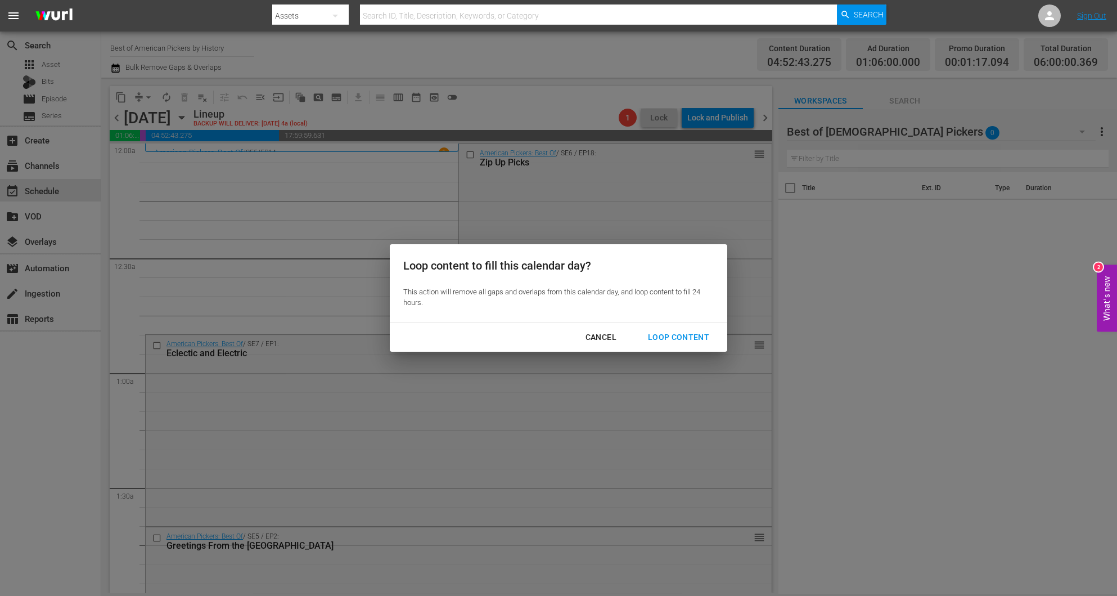
click at [694, 330] on div "Loop Content" at bounding box center [678, 337] width 79 height 14
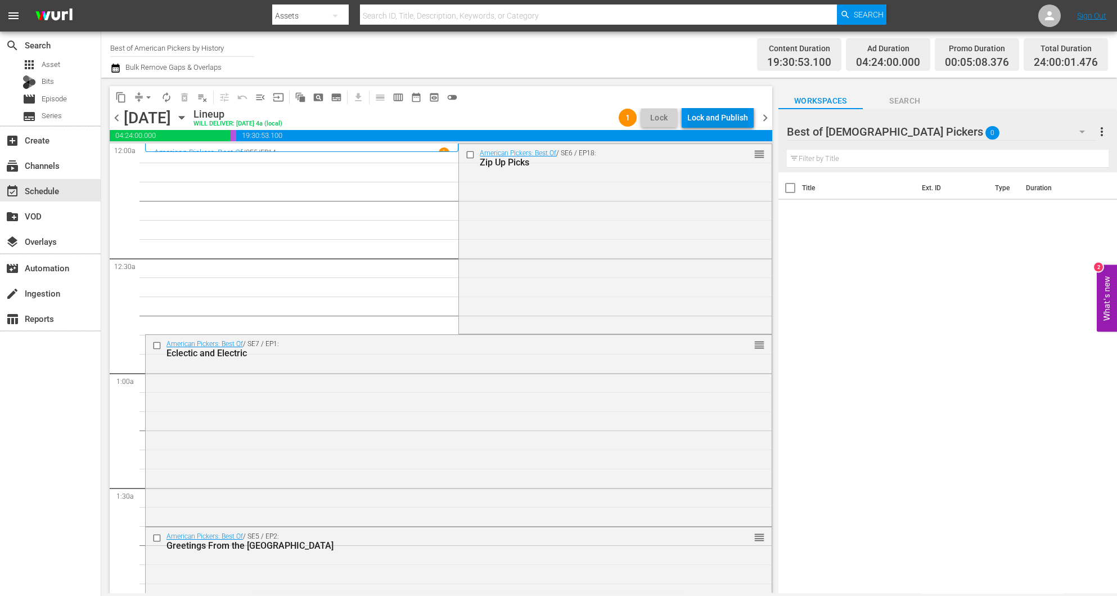
click at [717, 119] on div "Lock and Publish" at bounding box center [717, 117] width 61 height 20
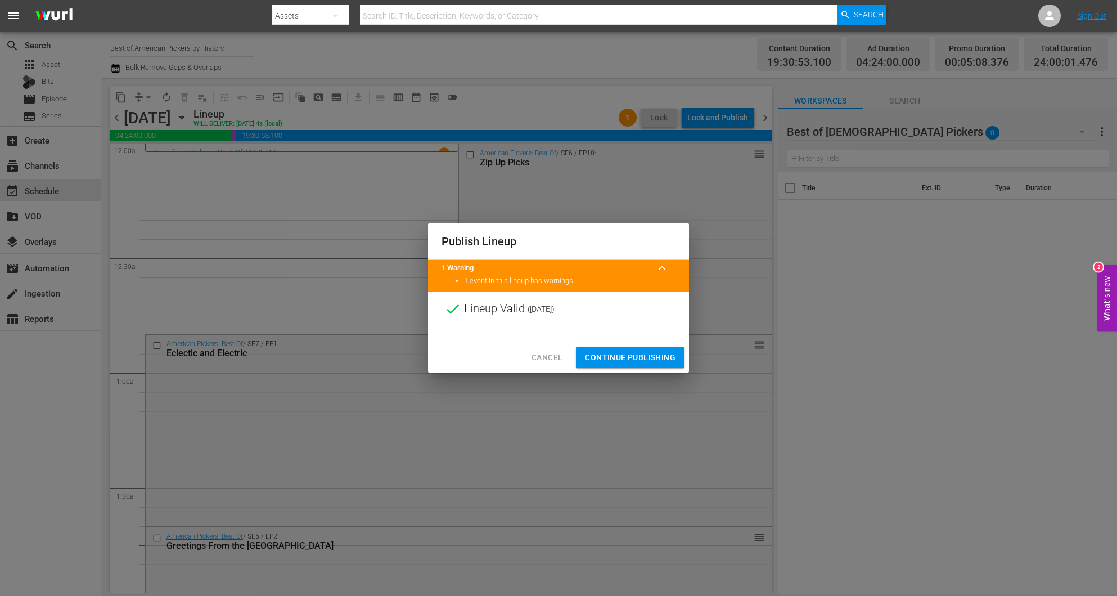
click at [640, 351] on span "Continue Publishing" at bounding box center [630, 357] width 91 height 14
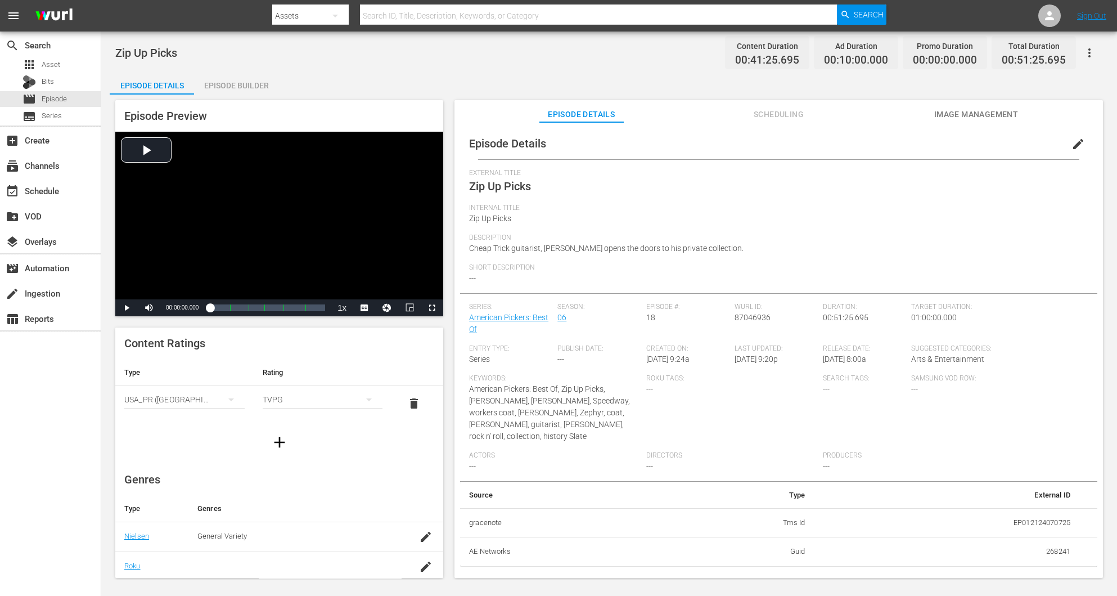
click at [245, 82] on div "Episode Builder" at bounding box center [236, 85] width 84 height 27
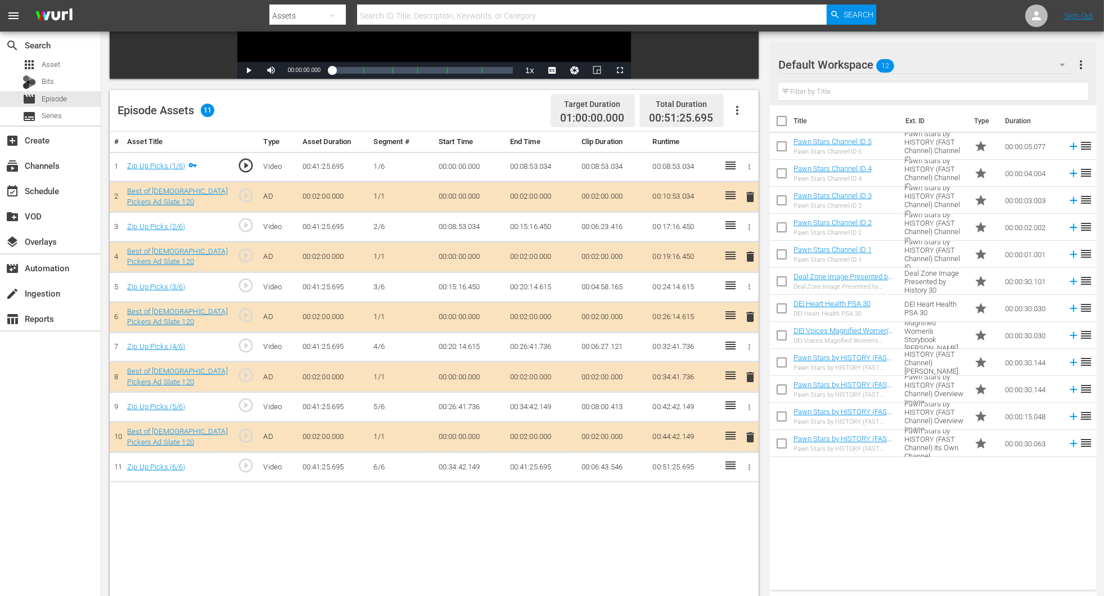
scroll to position [292, 0]
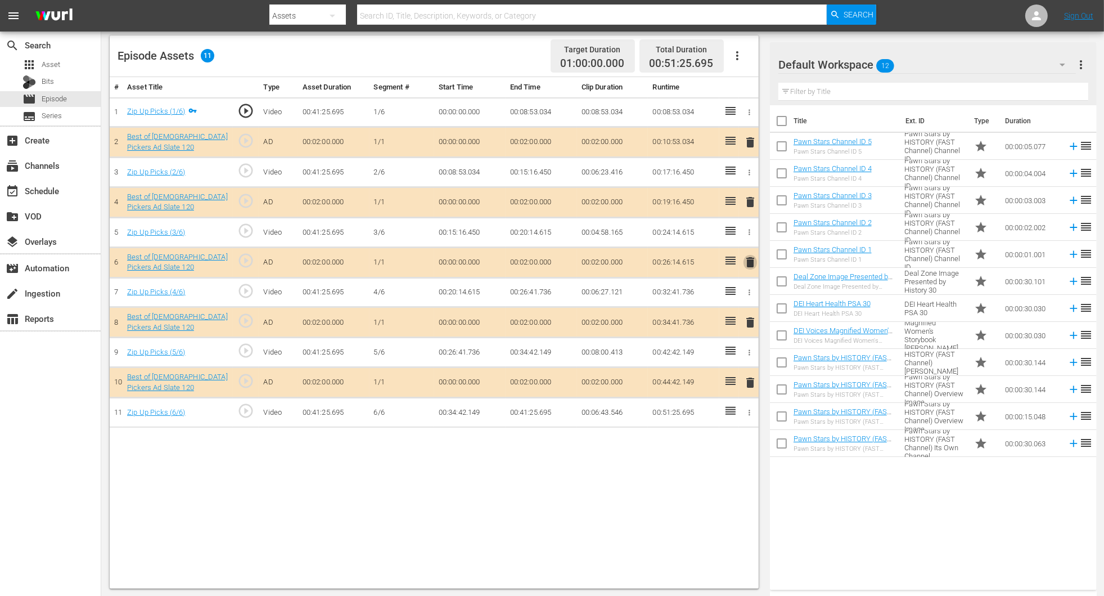
click at [744, 258] on span "delete" at bounding box center [751, 262] width 14 height 14
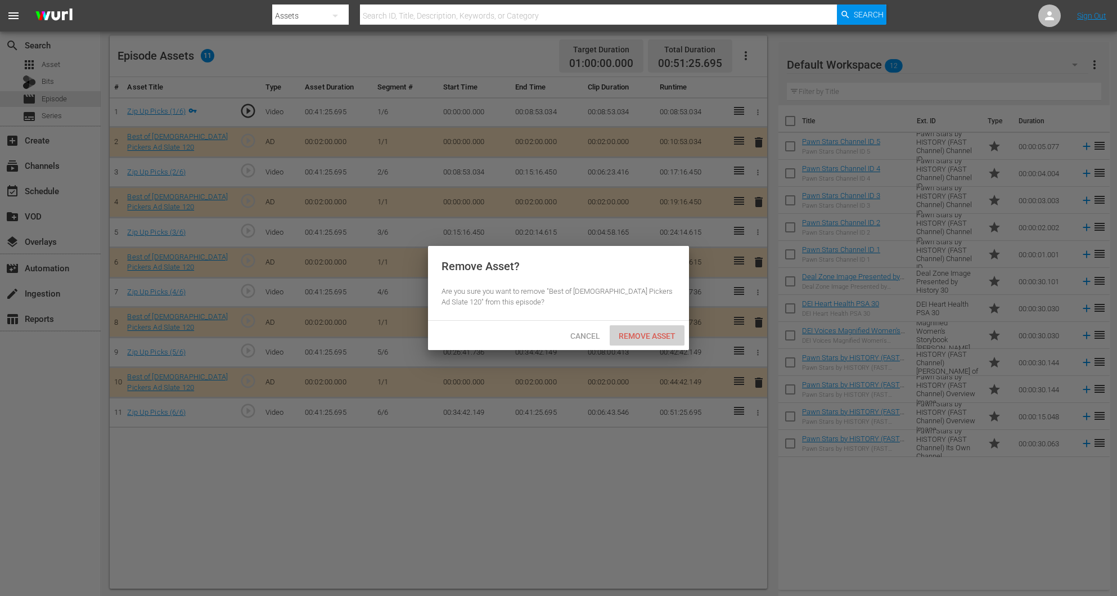
click at [646, 334] on span "Remove Asset" at bounding box center [647, 335] width 75 height 9
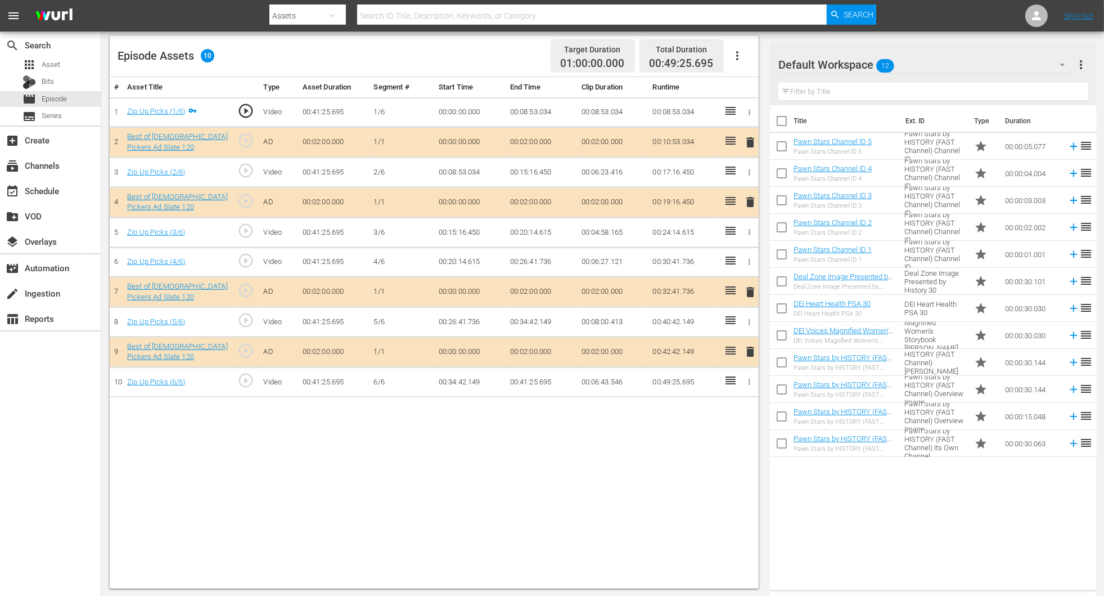
click at [744, 62] on icon "button" at bounding box center [1063, 65] width 14 height 14
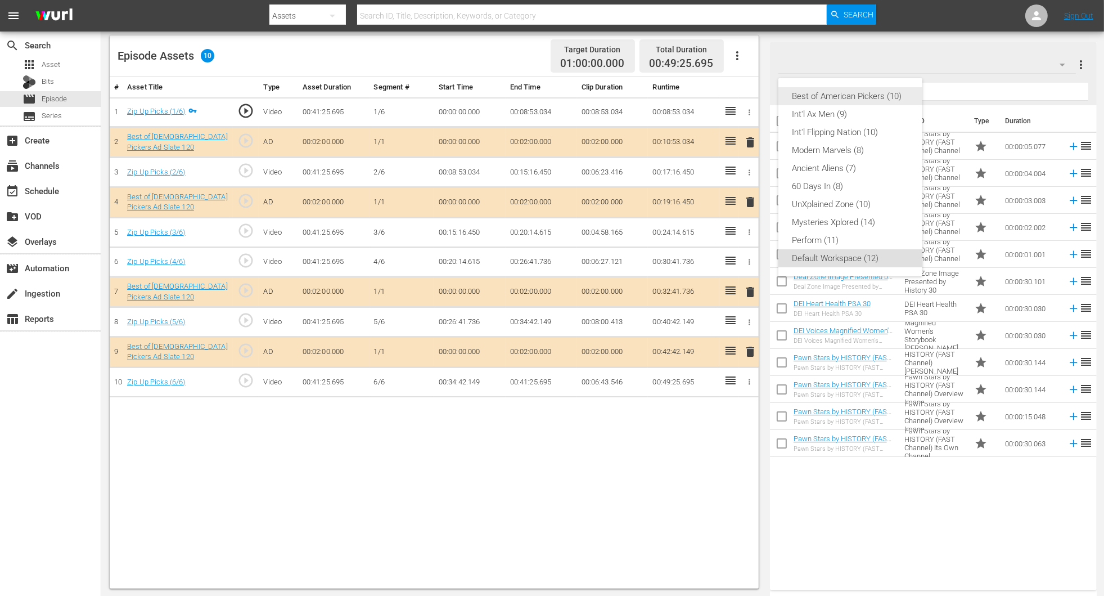
click at [744, 100] on div "Best of American Pickers (10)" at bounding box center [850, 96] width 117 height 18
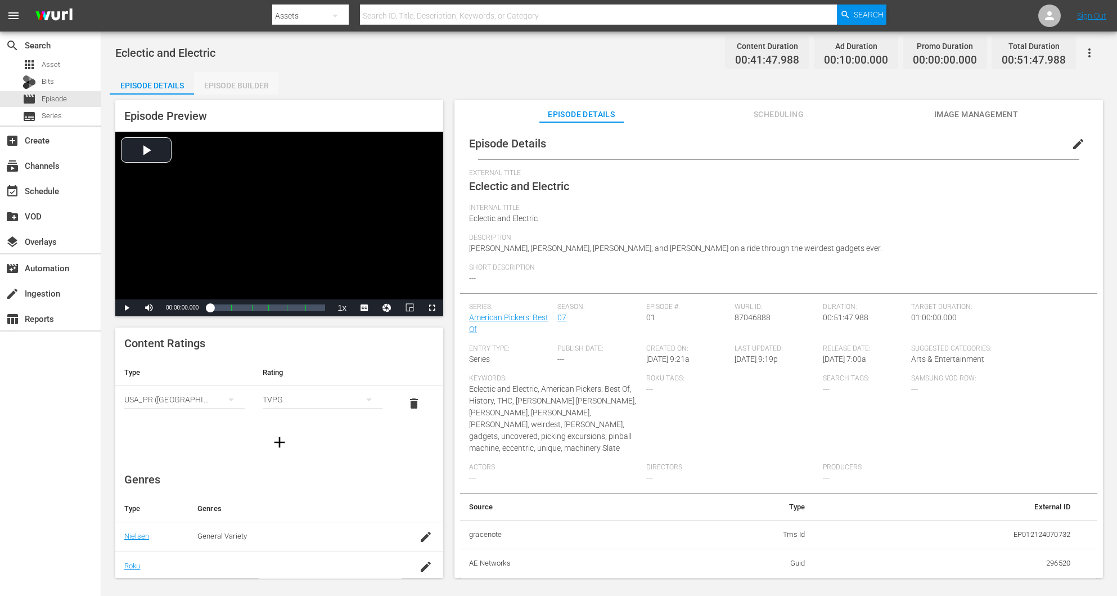
click at [254, 84] on div "Episode Builder" at bounding box center [236, 85] width 84 height 27
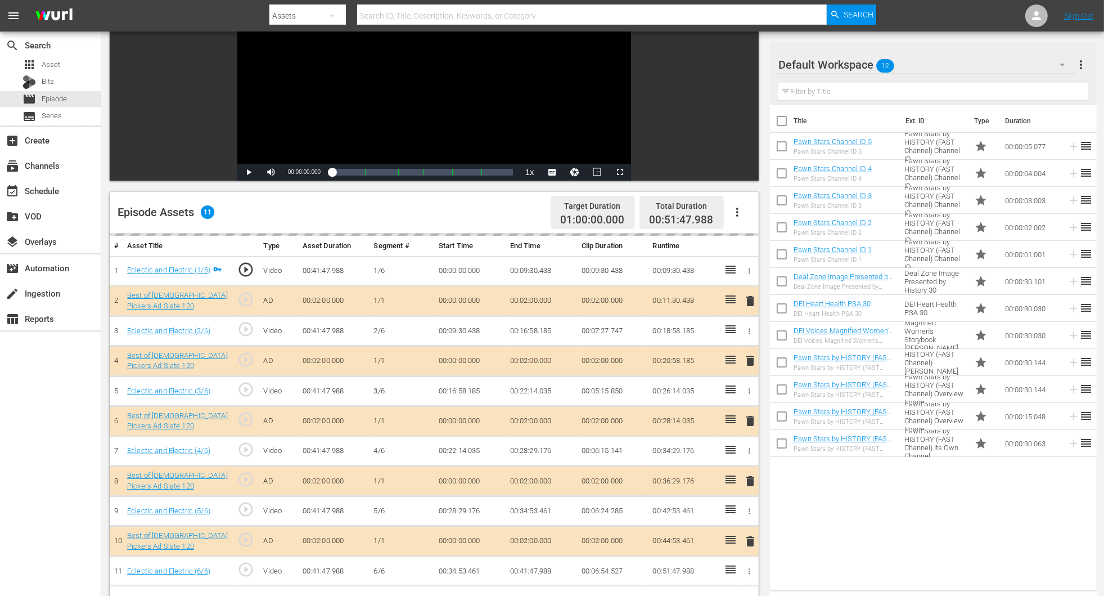
scroll to position [292, 0]
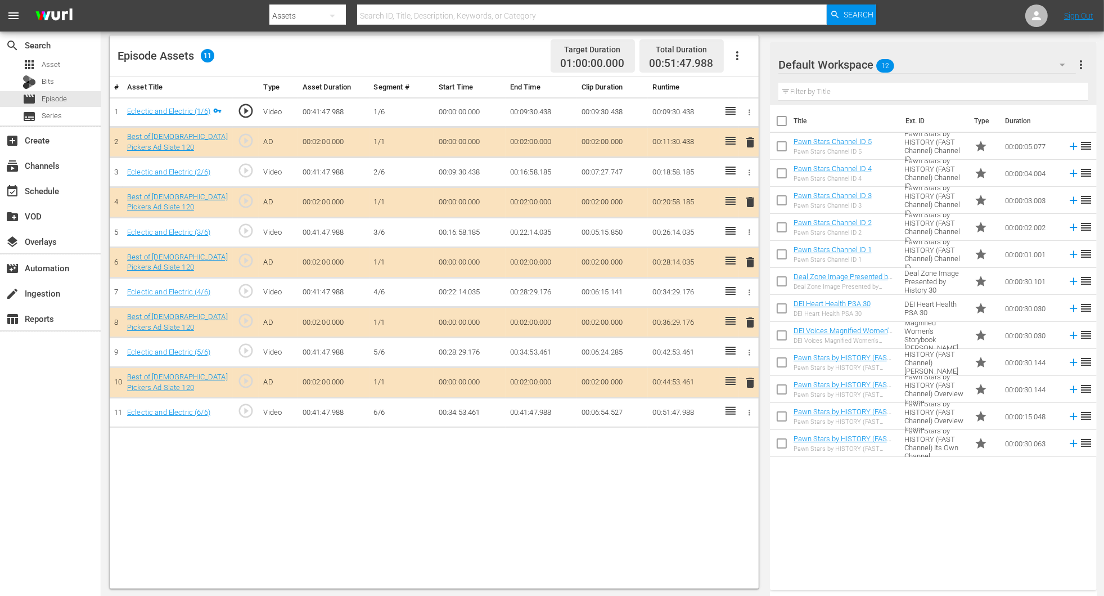
click at [752, 267] on span "delete" at bounding box center [751, 262] width 14 height 14
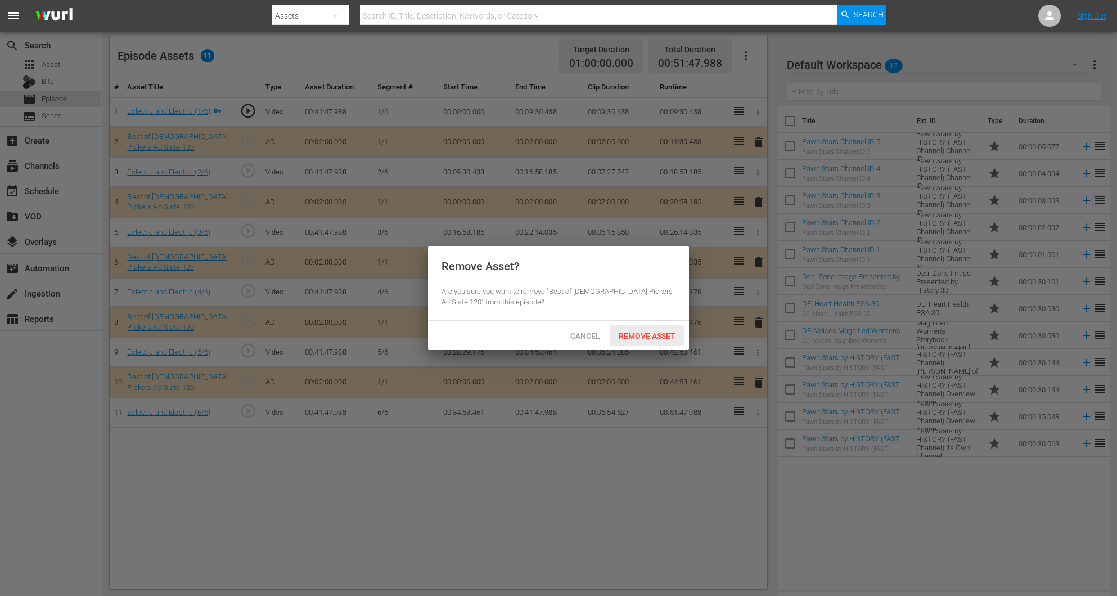
click at [659, 334] on span "Remove Asset" at bounding box center [647, 335] width 75 height 9
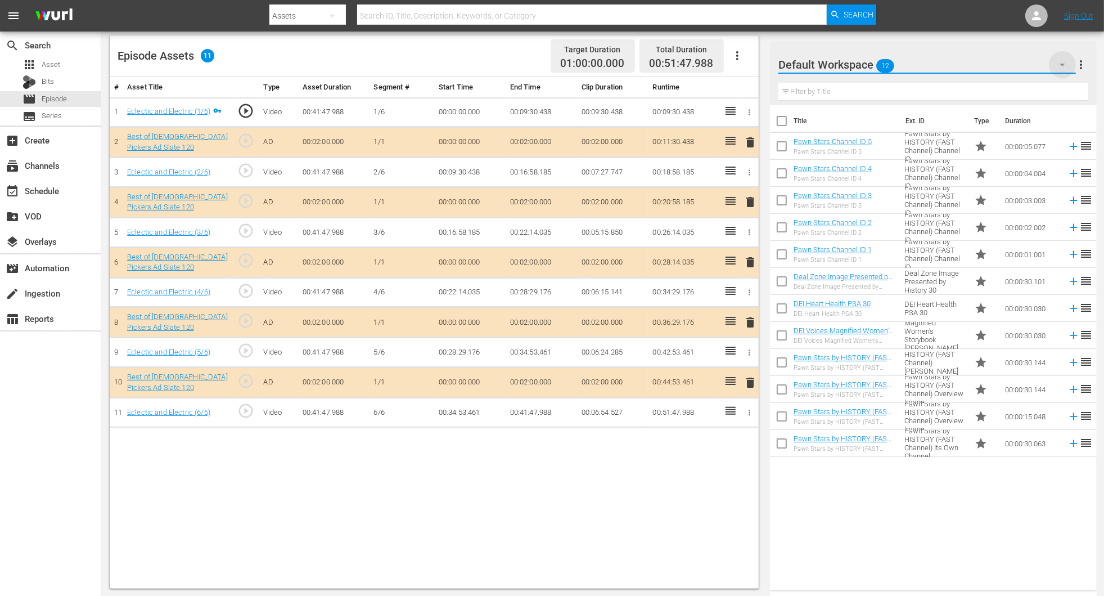
click at [1066, 58] on icon "button" at bounding box center [1063, 65] width 14 height 14
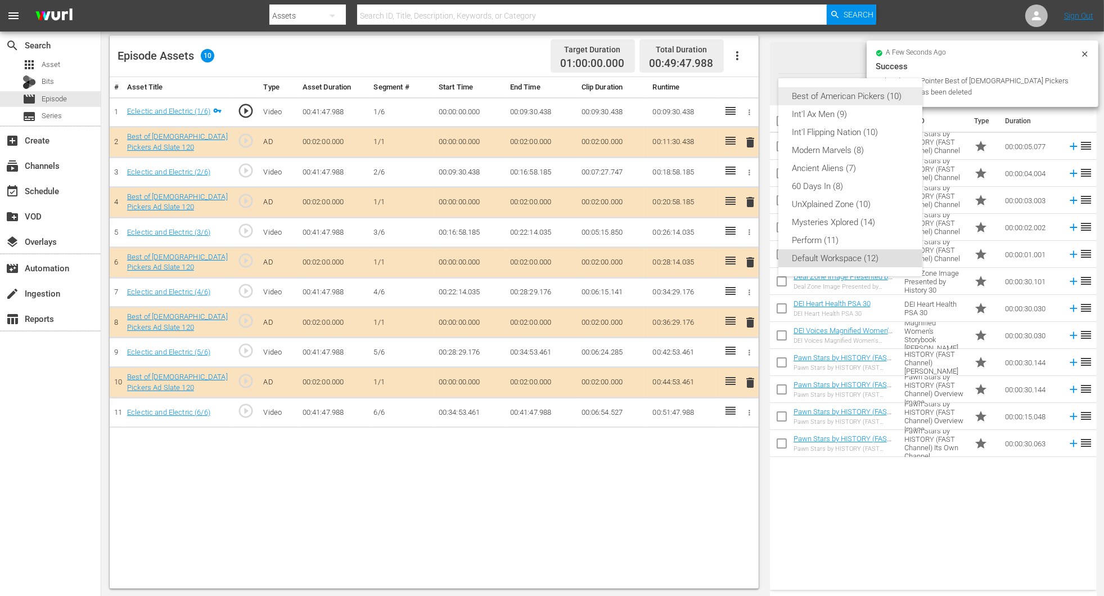
click at [848, 99] on div "Best of American Pickers (10)" at bounding box center [850, 96] width 117 height 18
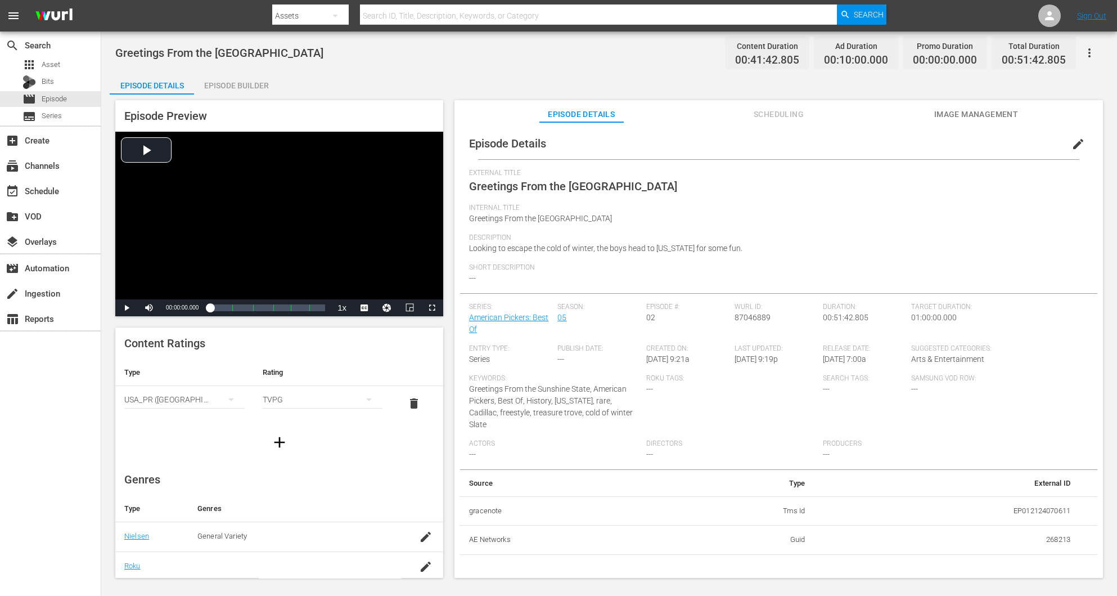
click at [219, 86] on div "Episode Builder" at bounding box center [236, 85] width 84 height 27
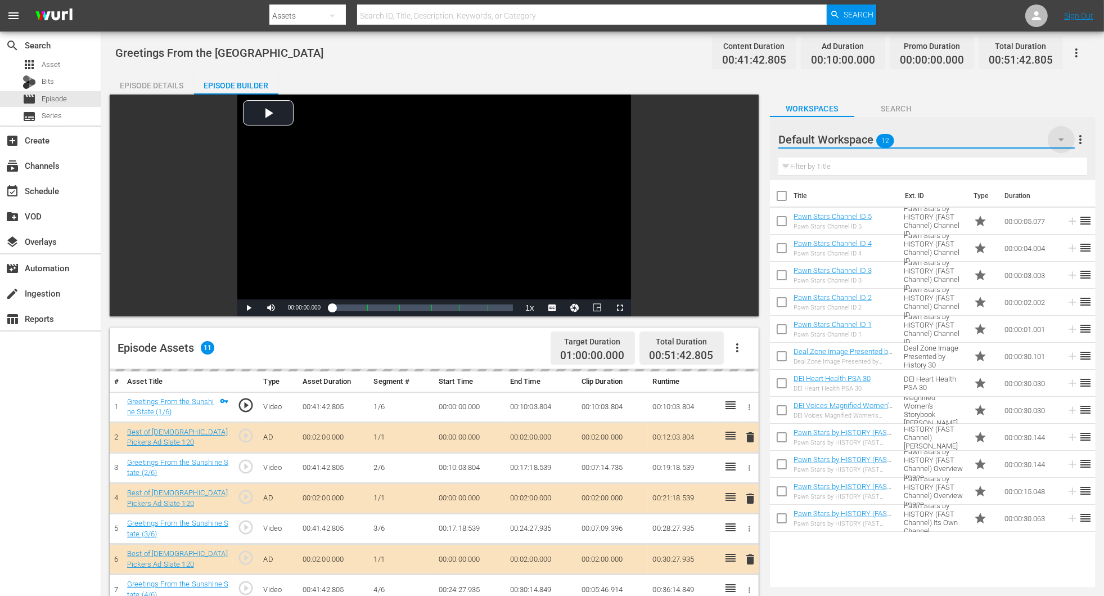
click at [1059, 136] on icon "button" at bounding box center [1062, 140] width 14 height 14
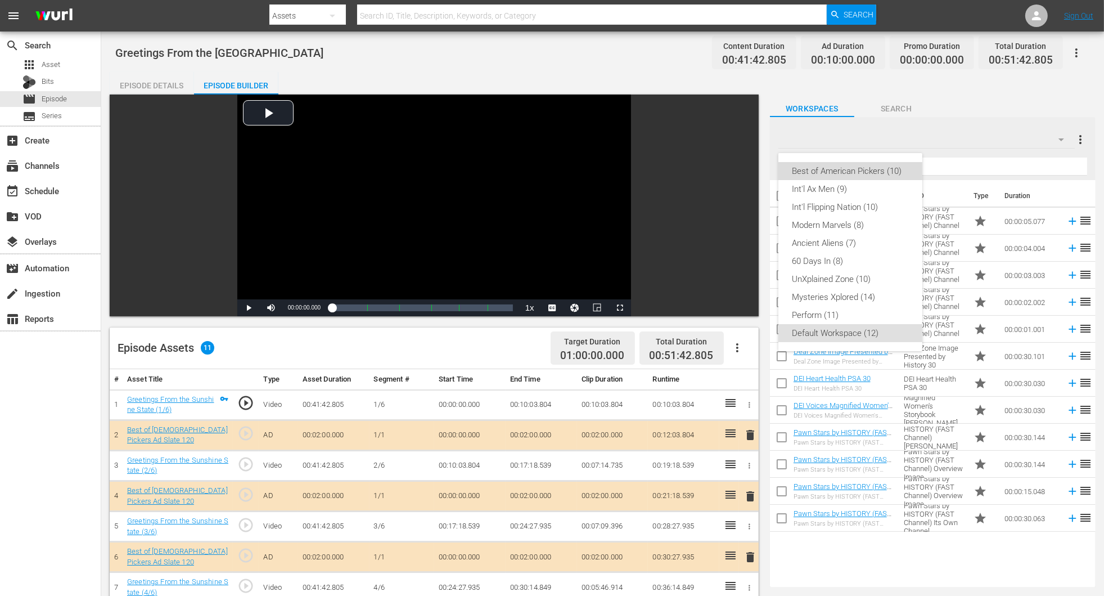
click at [867, 170] on div "Best of American Pickers (10)" at bounding box center [850, 171] width 117 height 18
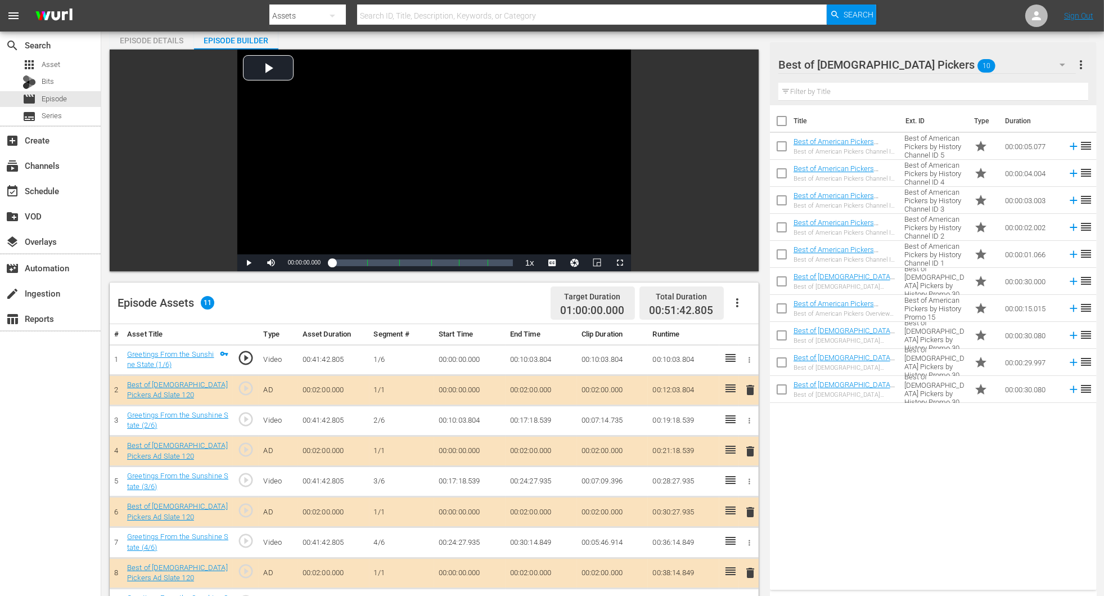
scroll to position [169, 0]
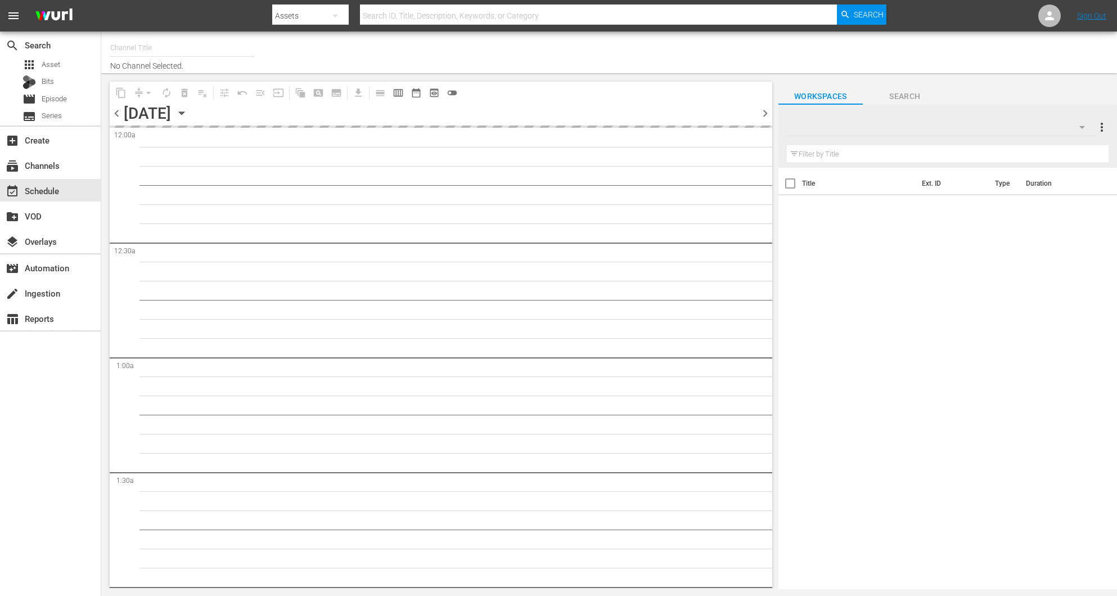
type input "Best of American Pickers by History (2038)"
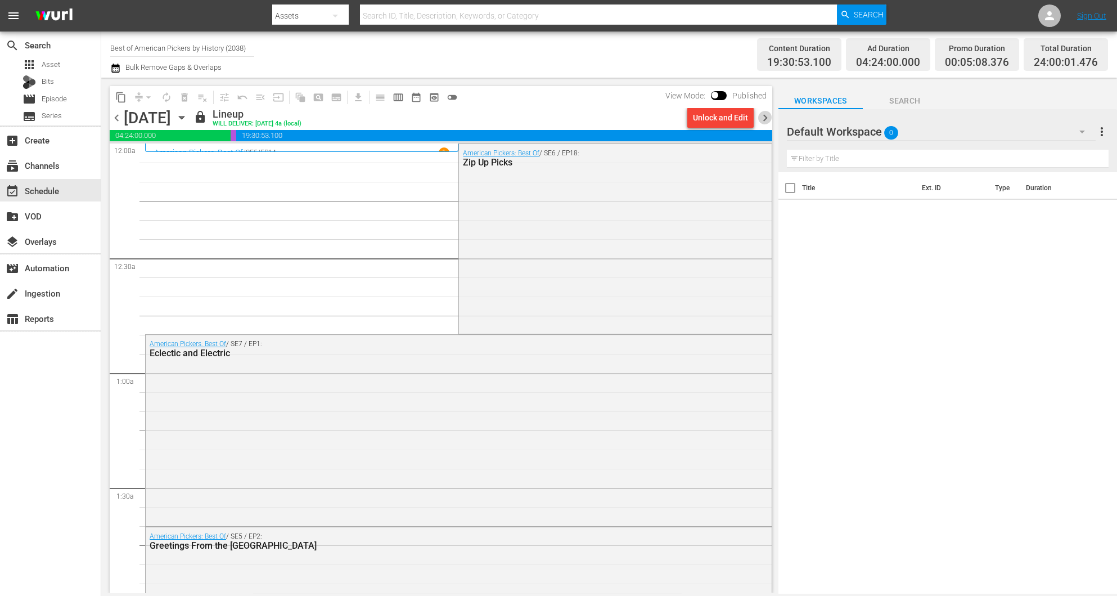
click at [759, 121] on span "chevron_right" at bounding box center [765, 118] width 14 height 14
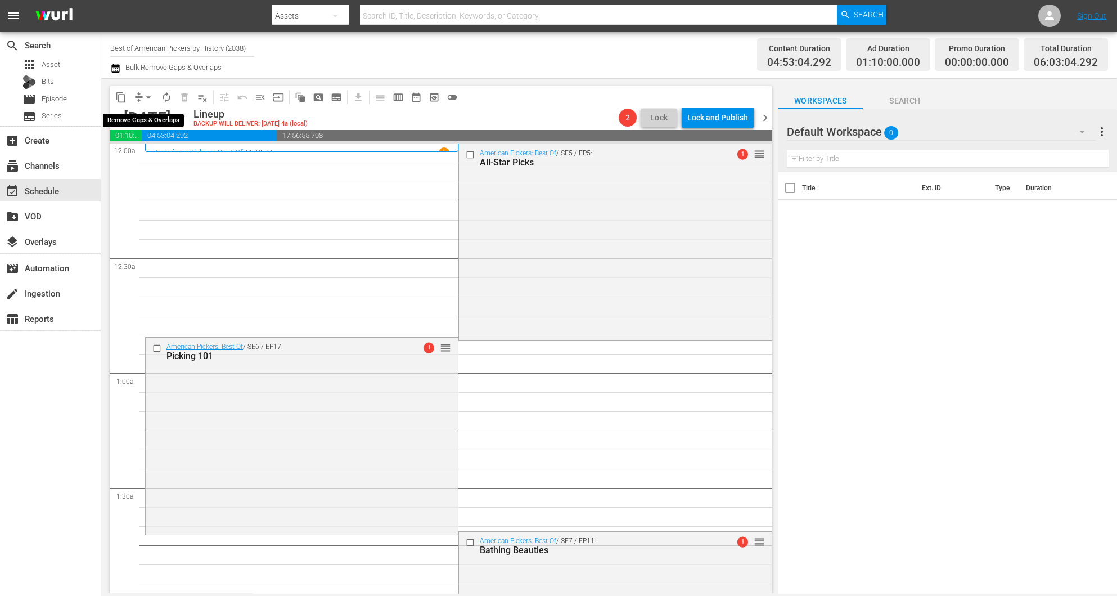
click at [150, 95] on span "arrow_drop_down" at bounding box center [148, 97] width 11 height 11
click at [134, 121] on li "Align to Midnight" at bounding box center [149, 119] width 118 height 19
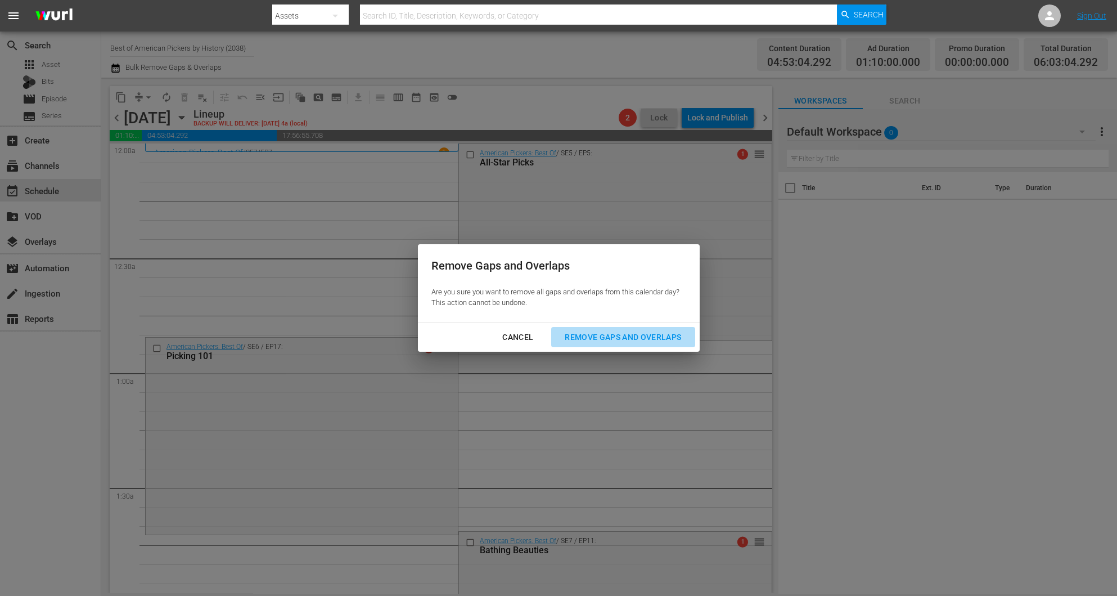
click at [660, 339] on div "Remove Gaps and Overlaps" at bounding box center [623, 337] width 134 height 14
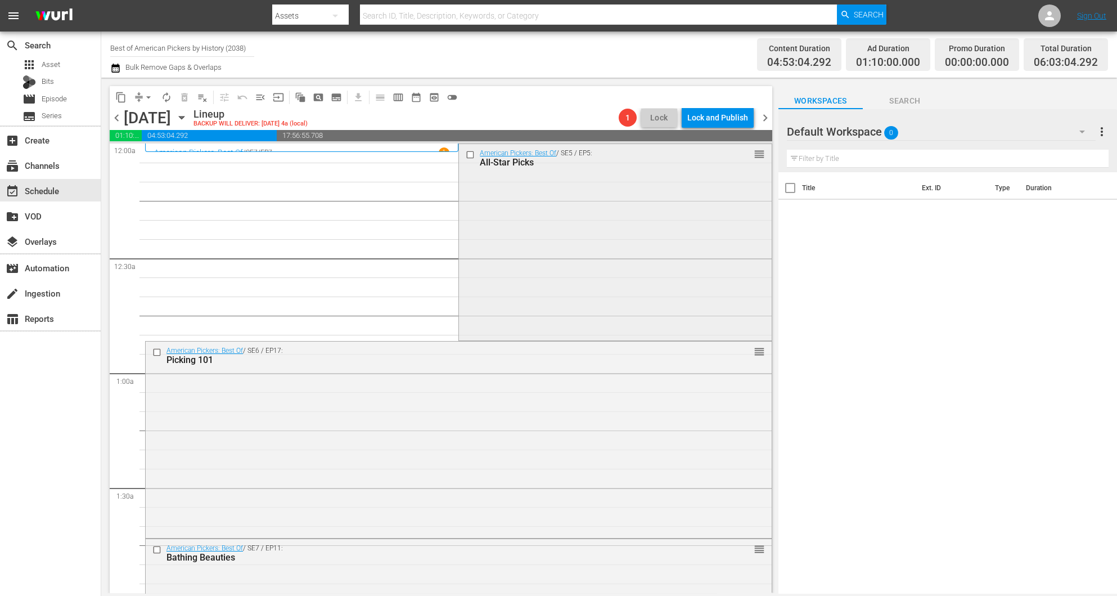
click at [569, 241] on div "American Pickers: Best Of / SE5 / EP5: All-Star Picks reorder" at bounding box center [615, 241] width 312 height 194
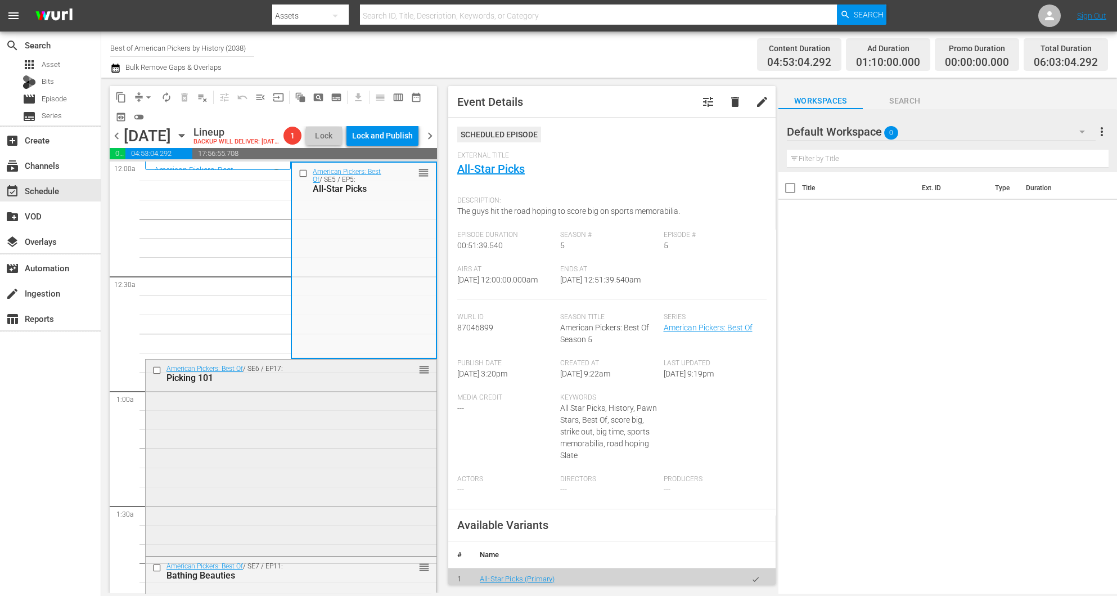
click at [311, 481] on div "American Pickers: Best Of / SE6 / EP17: Picking 101 reorder" at bounding box center [291, 456] width 291 height 194
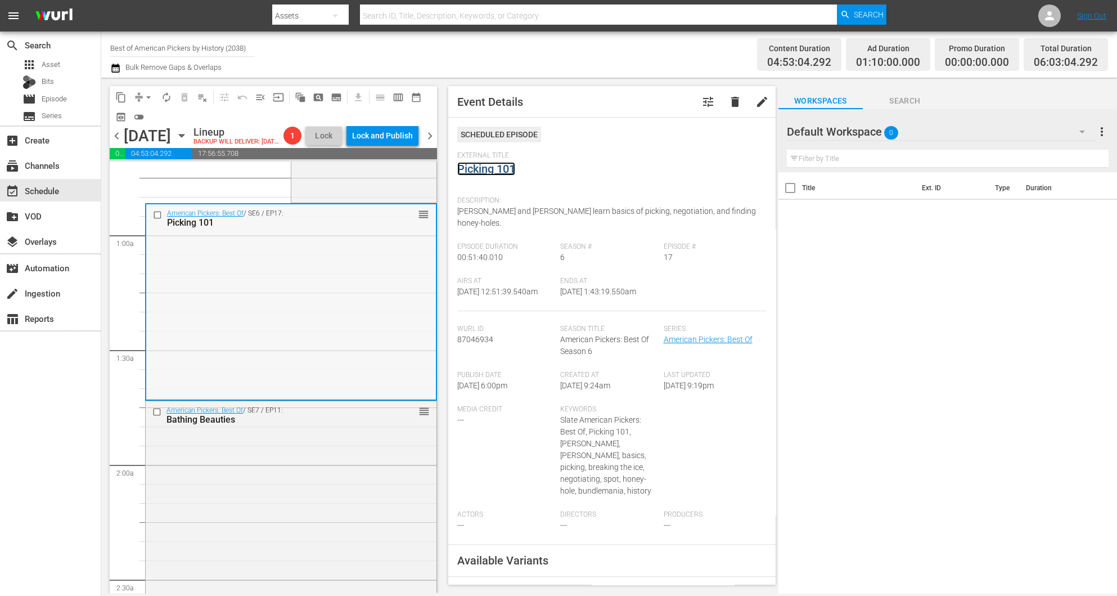
scroll to position [253, 0]
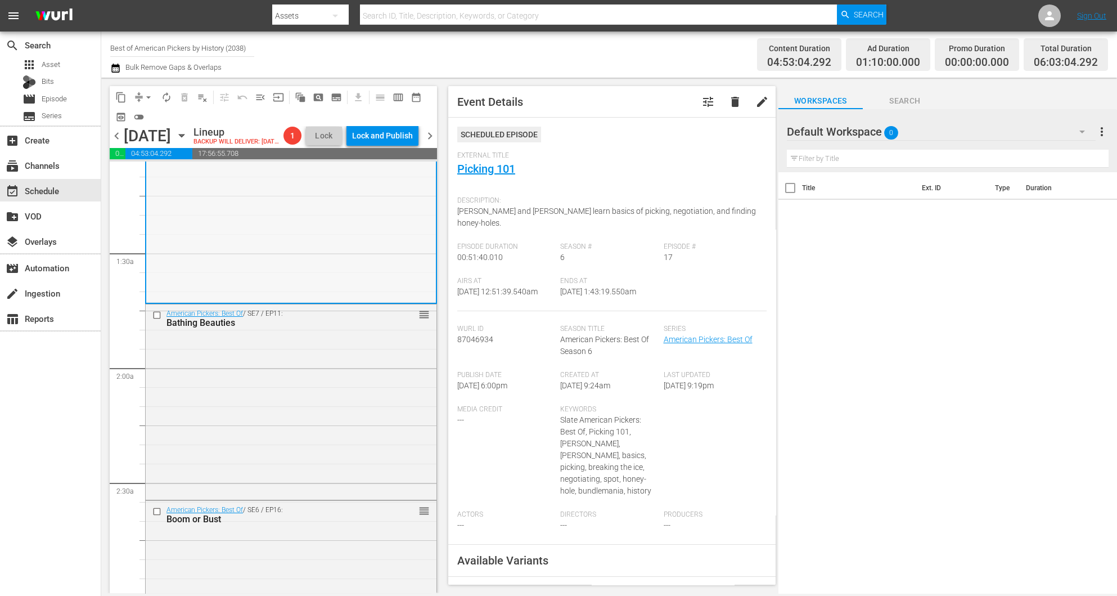
click at [293, 429] on div "American Pickers: Best Of / SE7 / EP11: Bathing Beauties reorder" at bounding box center [291, 400] width 291 height 193
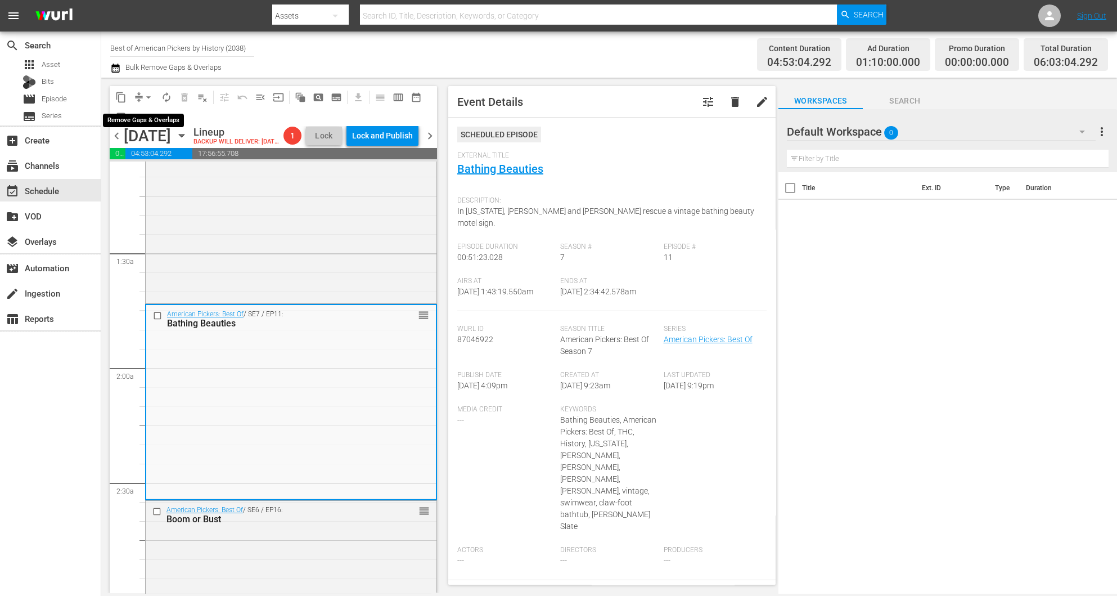
click at [146, 98] on span "arrow_drop_down" at bounding box center [148, 97] width 11 height 11
click at [146, 115] on li "Align to Midnight" at bounding box center [149, 119] width 118 height 19
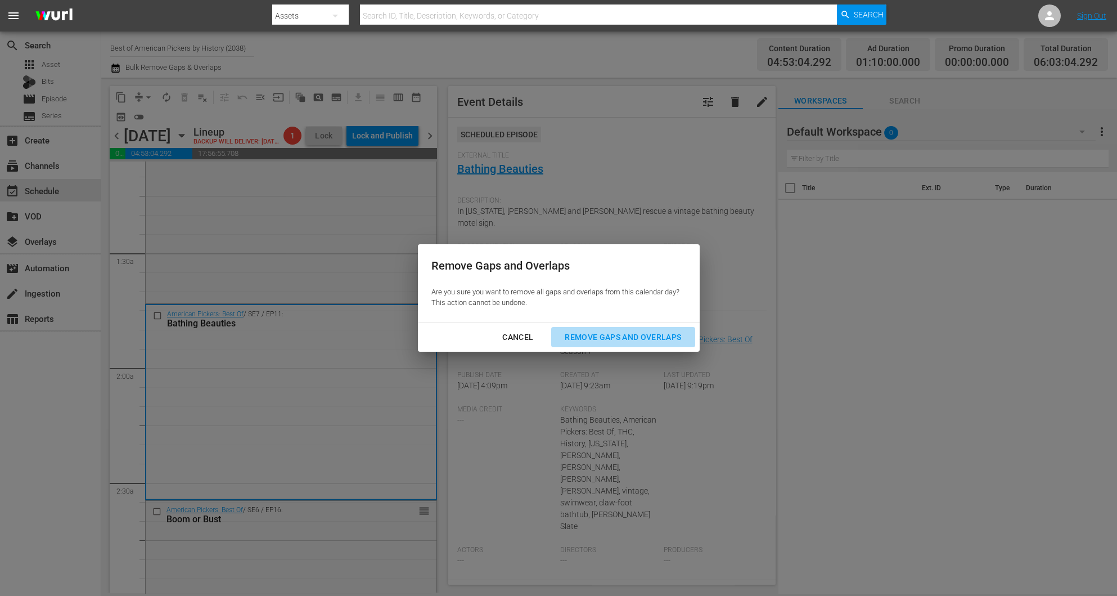
click at [611, 338] on div "Remove Gaps and Overlaps" at bounding box center [623, 337] width 134 height 14
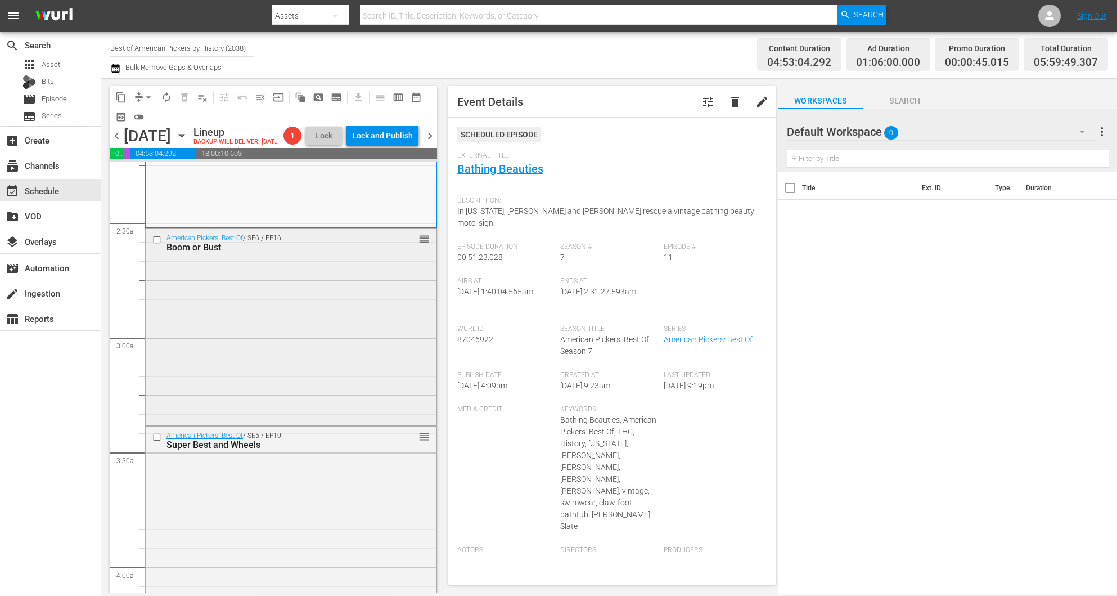
scroll to position [525, 0]
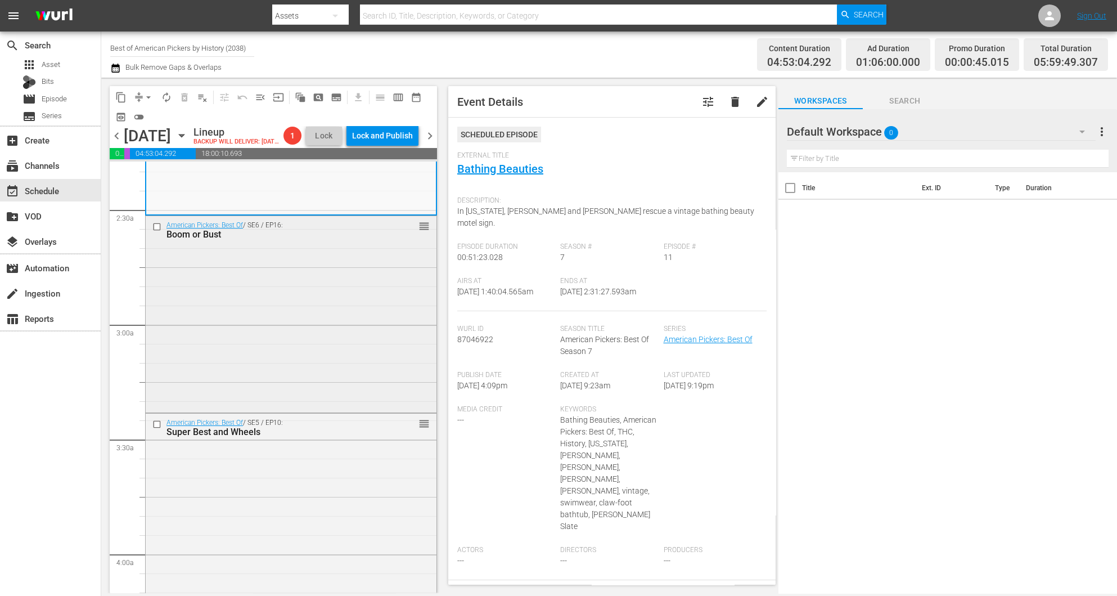
click at [311, 375] on div "American Pickers: Best Of / SE6 / EP16: Boom or Bust reorder" at bounding box center [291, 313] width 291 height 195
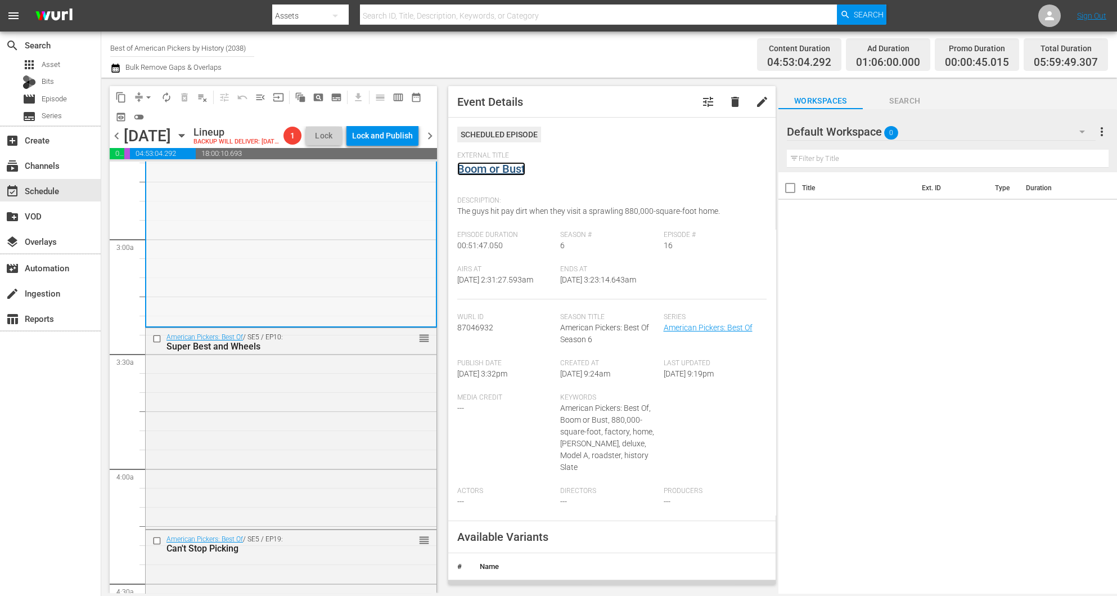
scroll to position [694, 0]
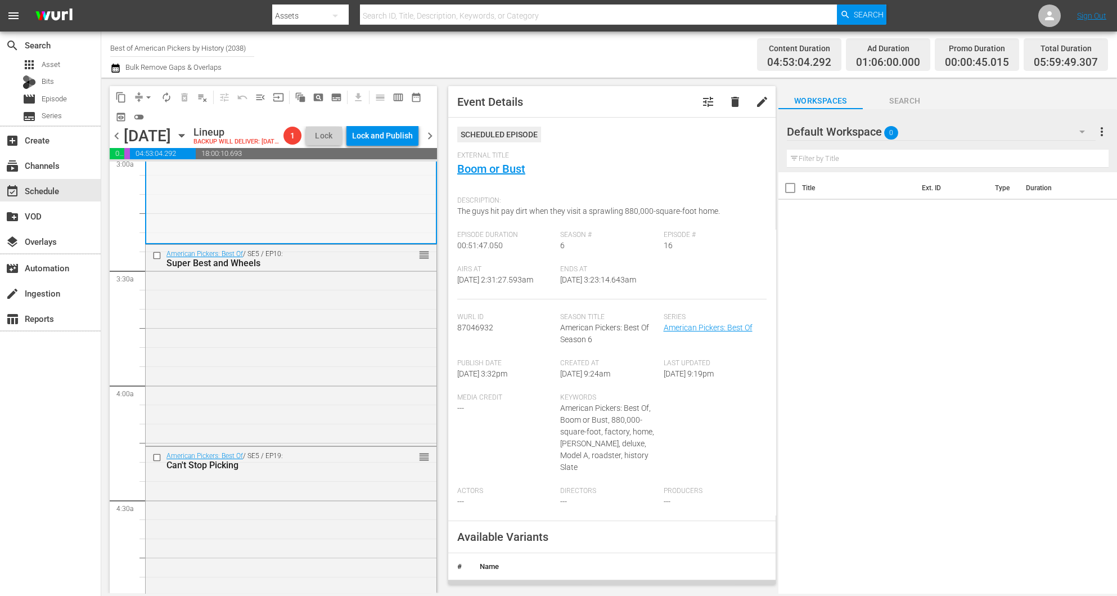
click at [354, 323] on div "American Pickers: Best Of / SE5 / EP10: Super Best and Wheels reorder" at bounding box center [291, 344] width 291 height 198
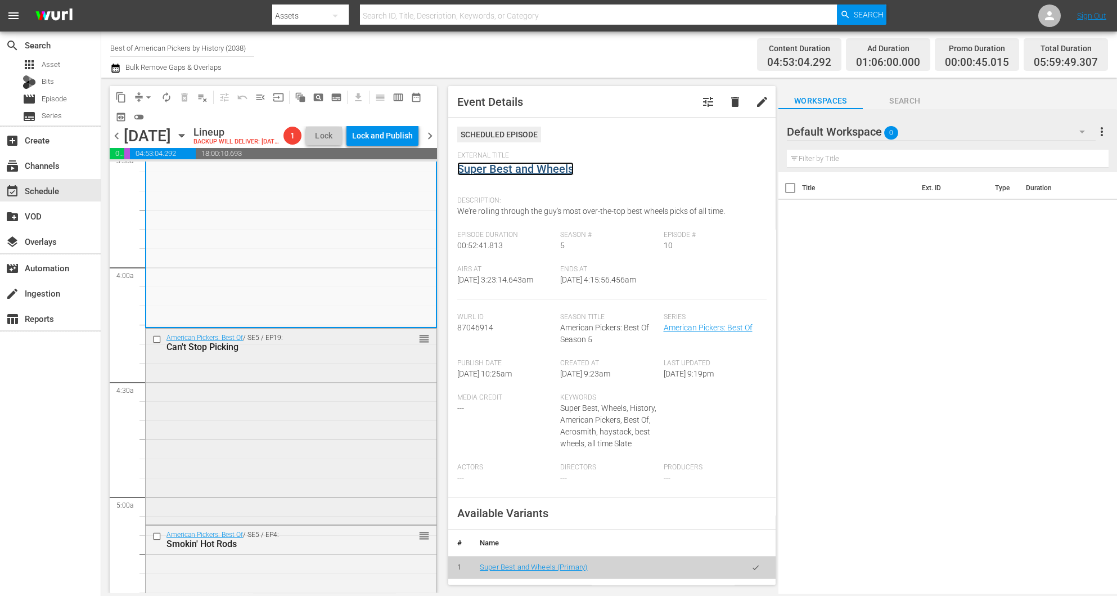
scroll to position [947, 0]
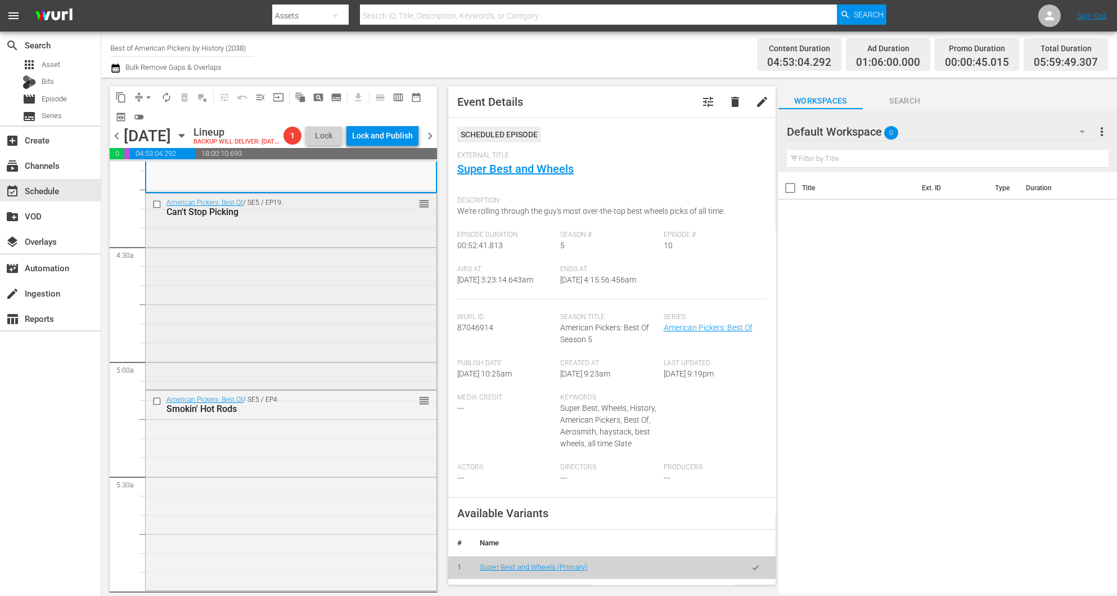
click at [312, 359] on div "American Pickers: Best Of / SE5 / EP19: Can't Stop Picking reorder" at bounding box center [291, 291] width 291 height 194
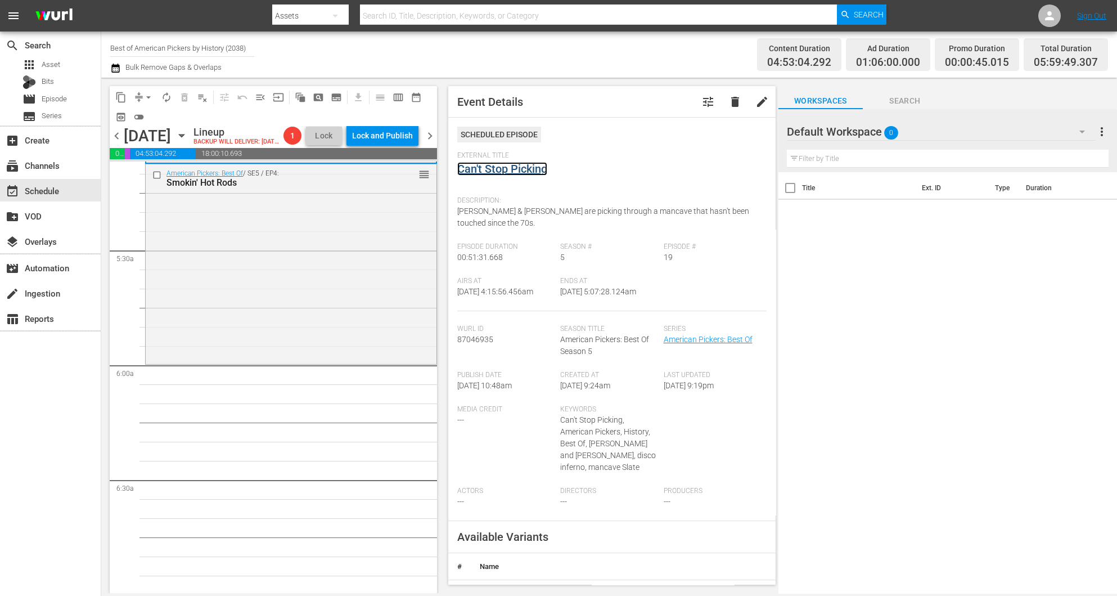
scroll to position [1200, 0]
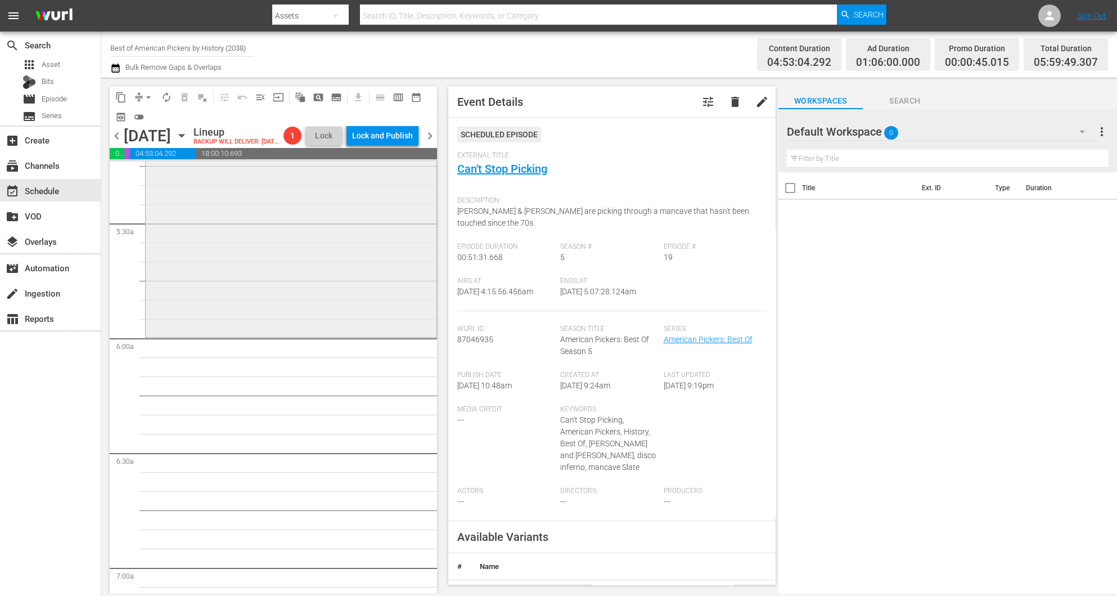
click at [275, 312] on div "American Pickers: Best Of / SE5 / EP4: Smokin' Hot Rods reorder" at bounding box center [291, 235] width 291 height 197
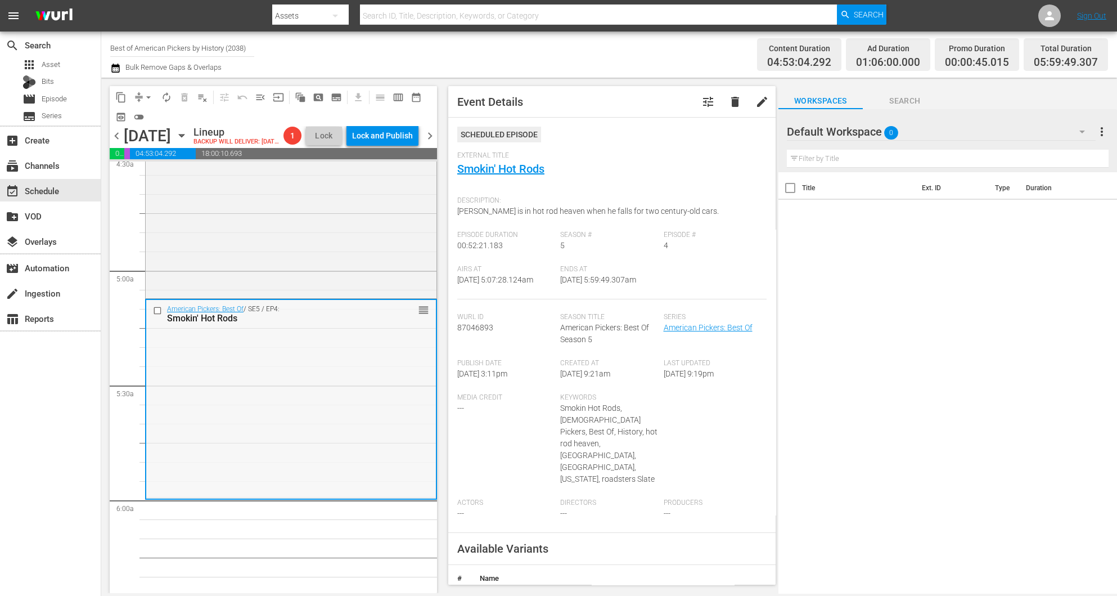
scroll to position [1032, 0]
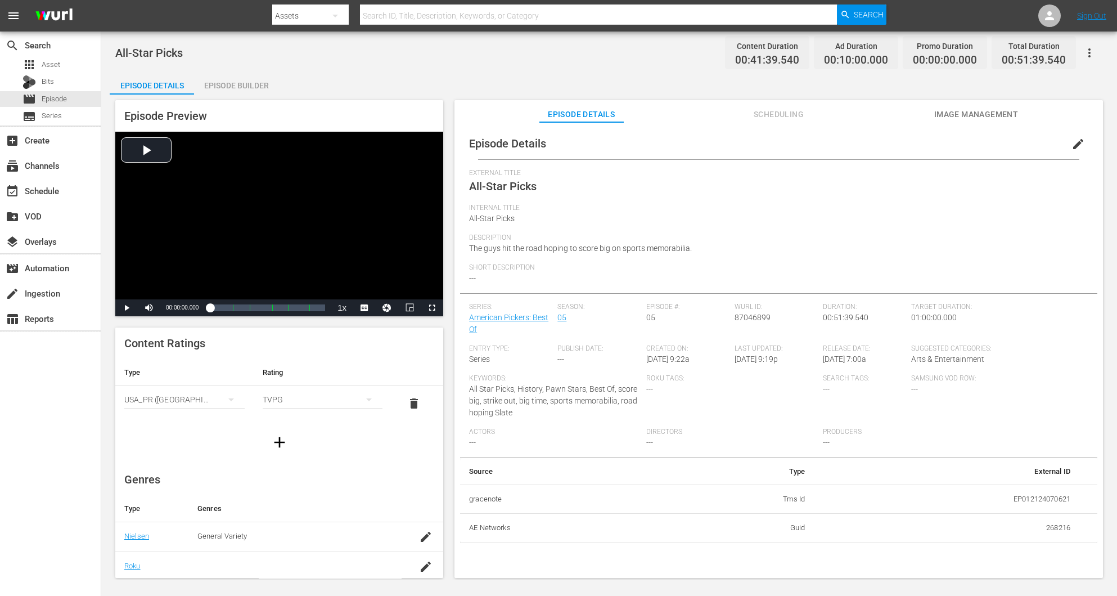
click at [218, 88] on div "Episode Builder" at bounding box center [236, 85] width 84 height 27
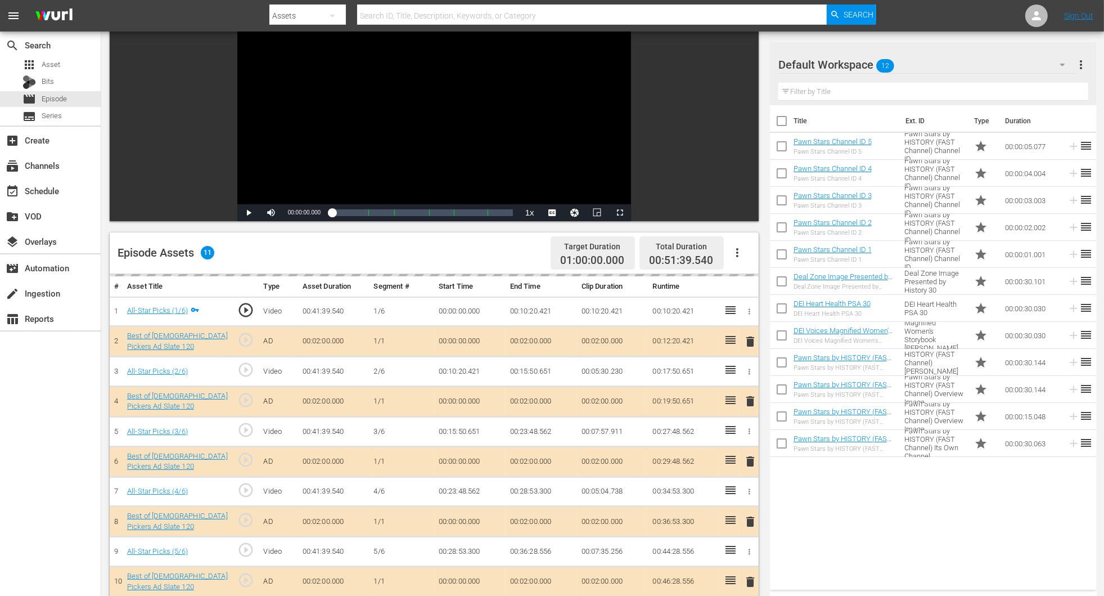
scroll to position [253, 0]
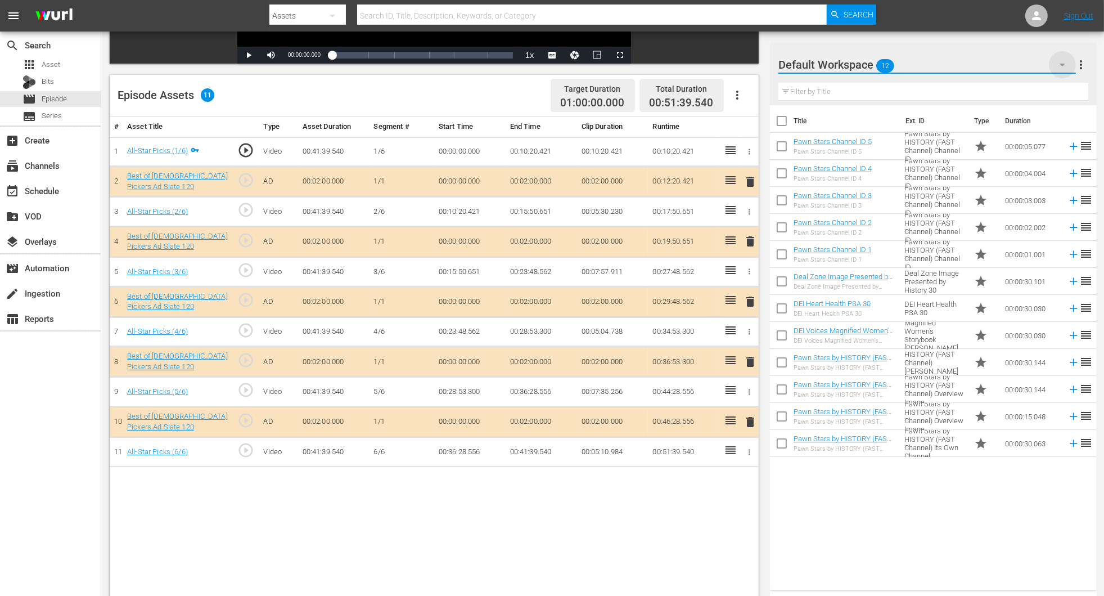
click at [744, 64] on icon "button" at bounding box center [1063, 65] width 14 height 14
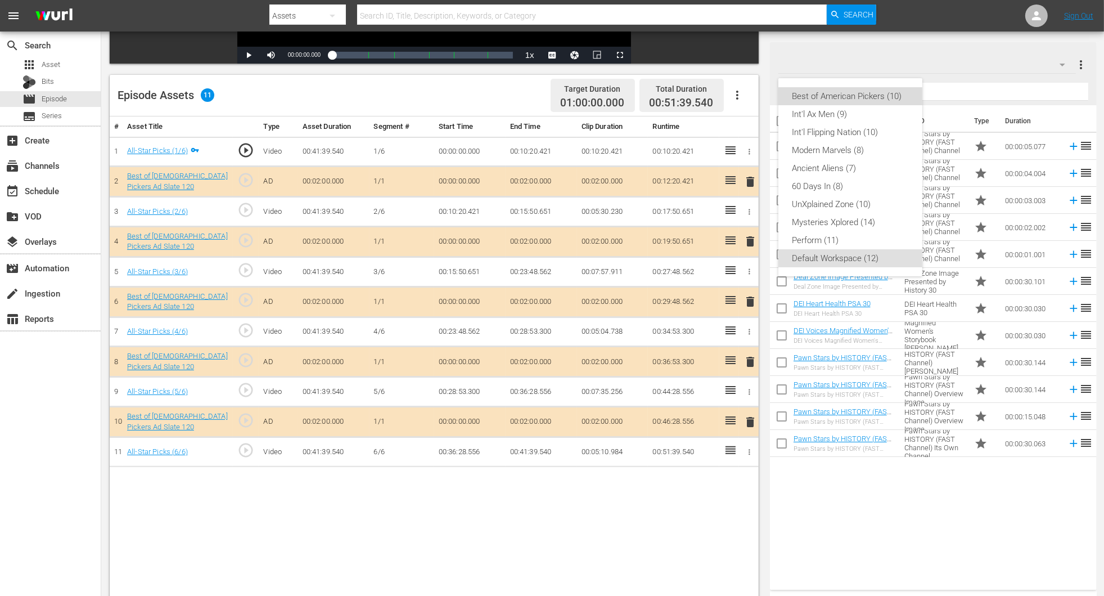
click at [744, 97] on div "Best of American Pickers (10)" at bounding box center [850, 96] width 117 height 18
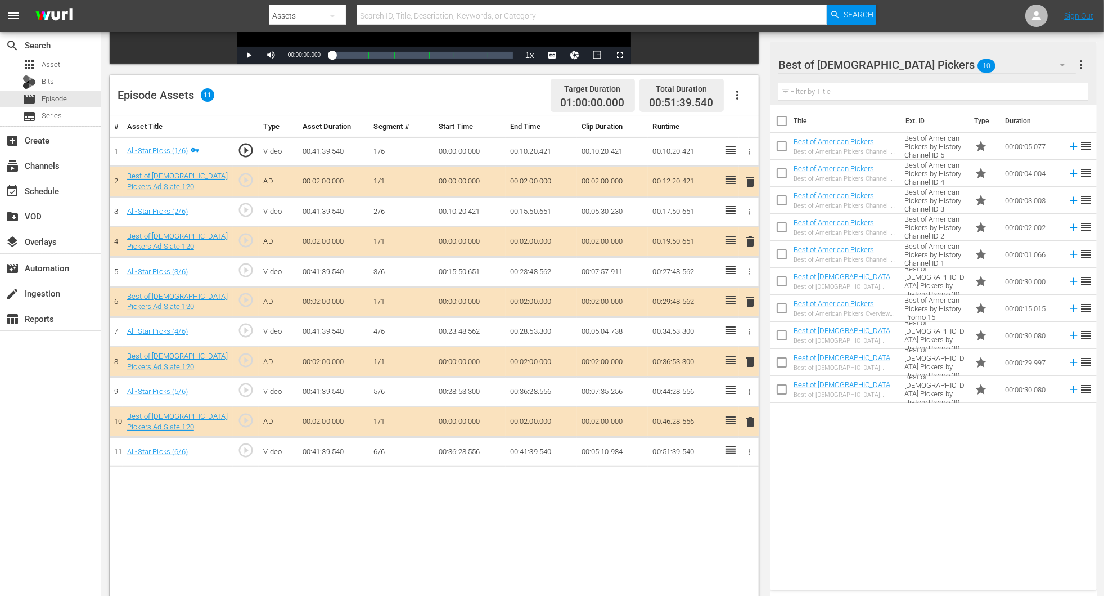
click at [744, 300] on span "delete" at bounding box center [751, 302] width 14 height 14
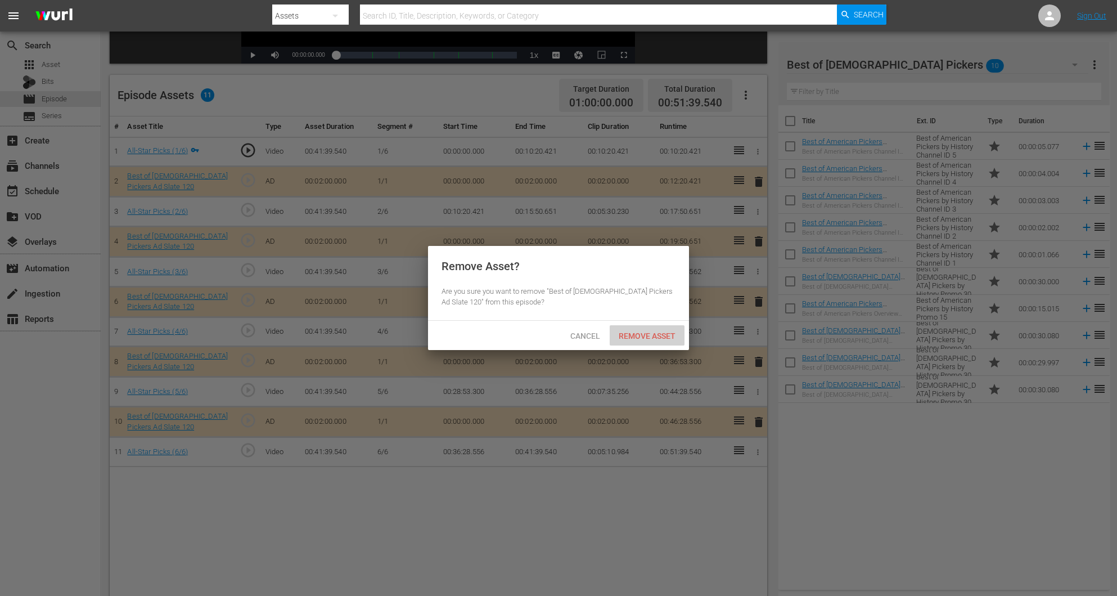
click at [647, 337] on span "Remove Asset" at bounding box center [647, 335] width 75 height 9
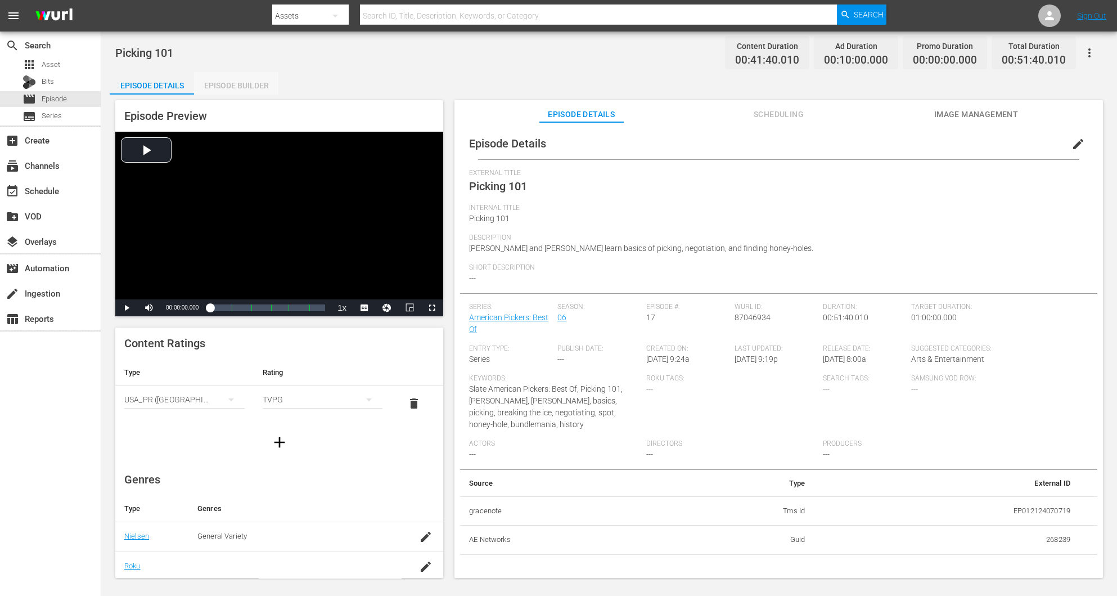
click at [219, 88] on div "Episode Builder" at bounding box center [236, 85] width 84 height 27
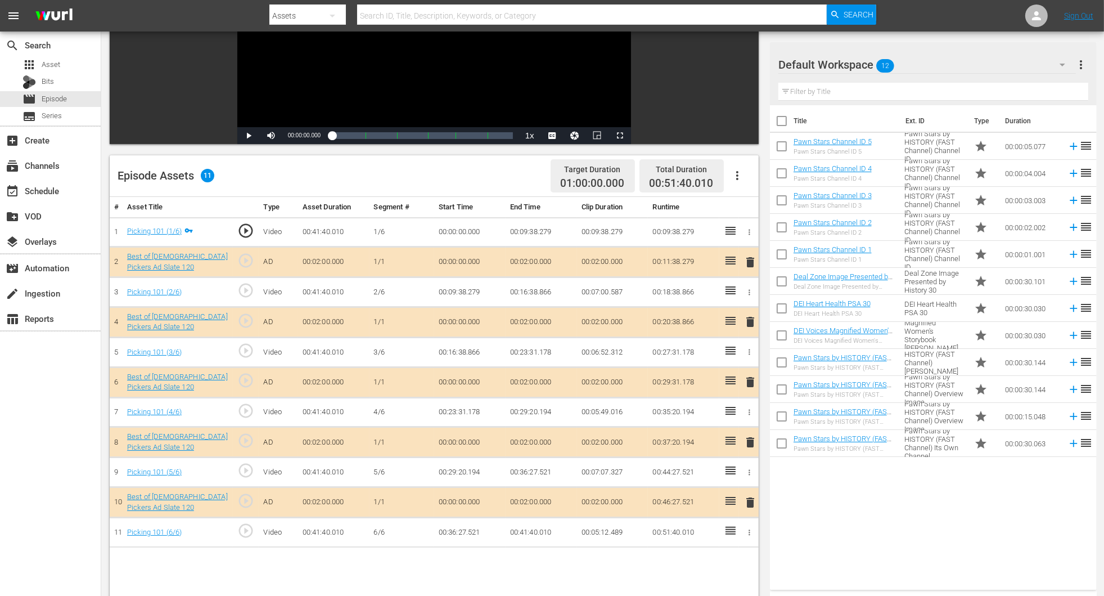
scroll to position [253, 0]
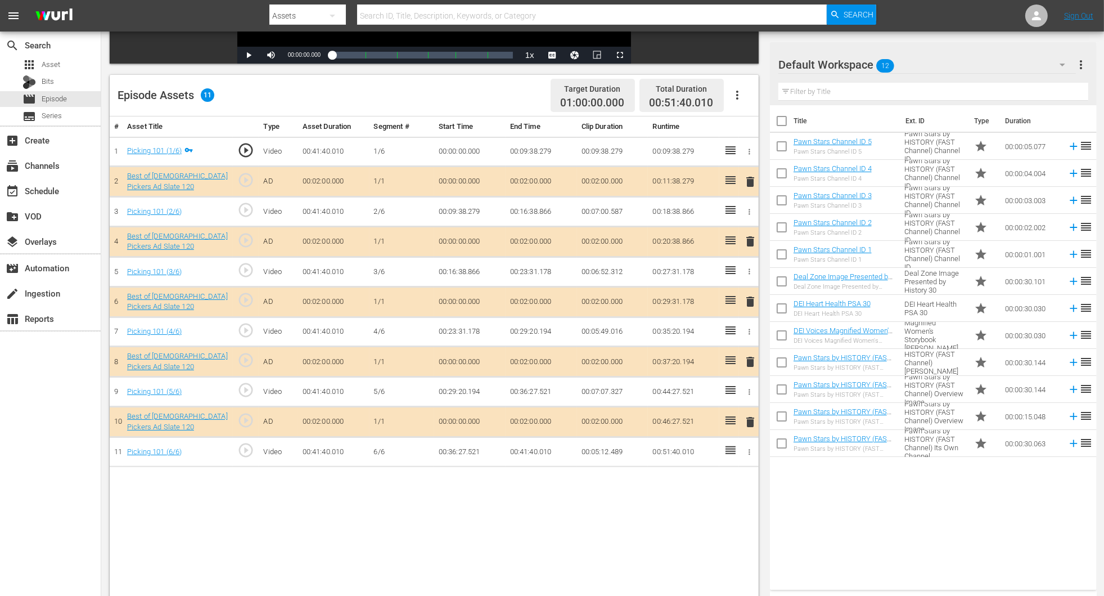
click at [744, 302] on span "delete" at bounding box center [751, 302] width 14 height 14
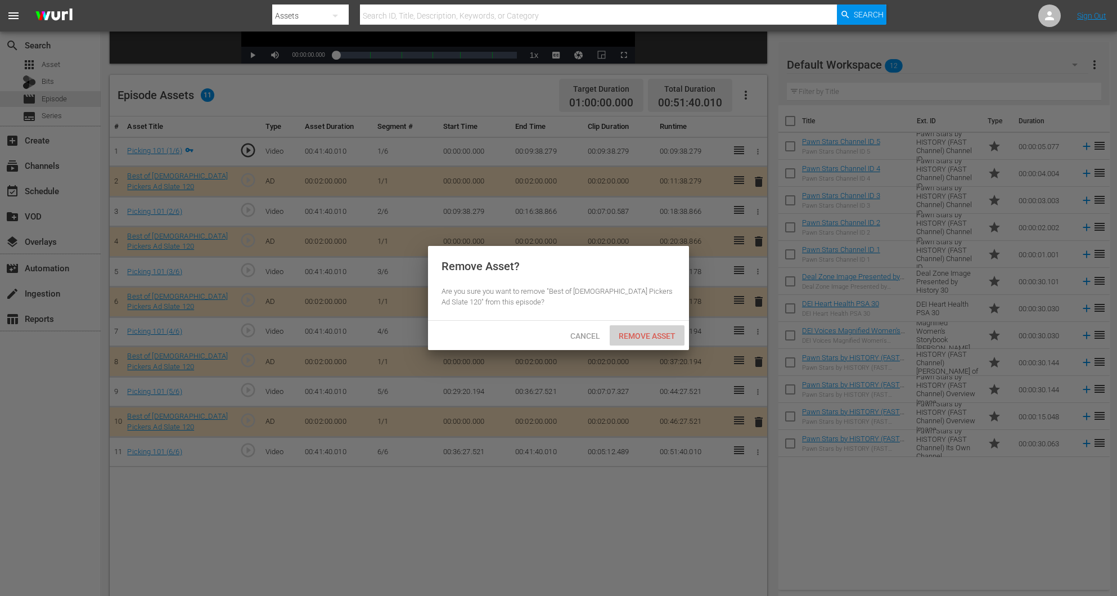
click at [653, 335] on span "Remove Asset" at bounding box center [647, 335] width 75 height 9
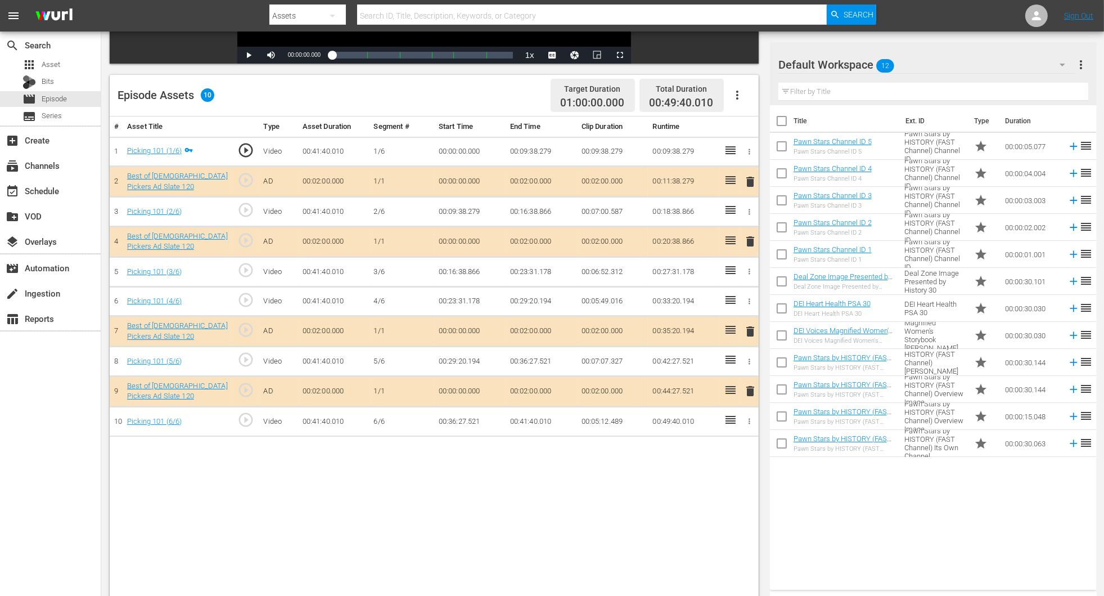
click at [744, 64] on icon "button" at bounding box center [1063, 65] width 14 height 14
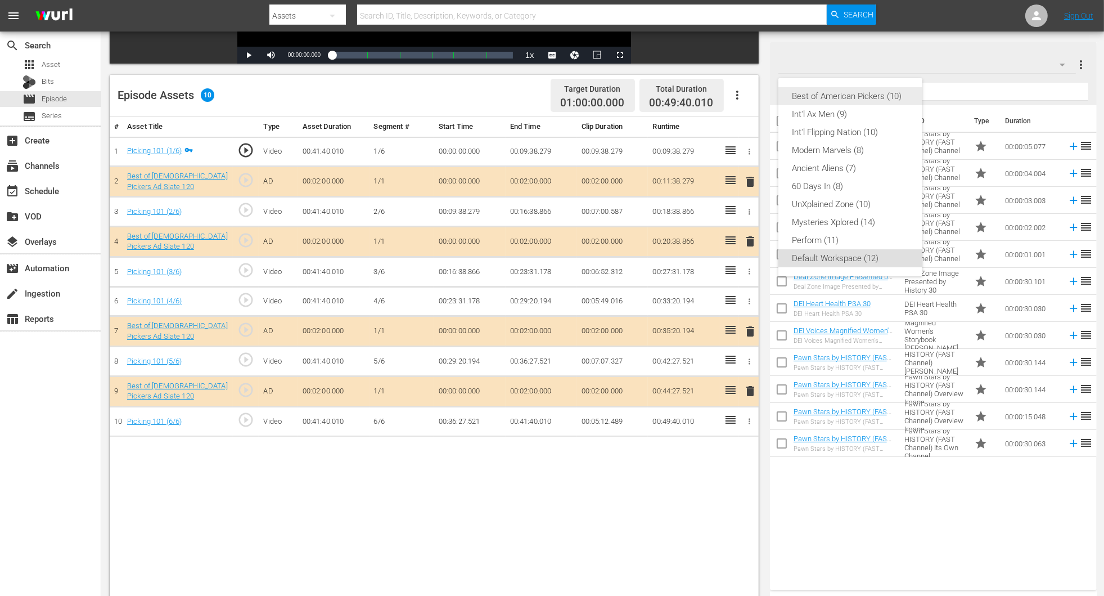
click at [744, 92] on div "Best of American Pickers (10)" at bounding box center [850, 96] width 117 height 18
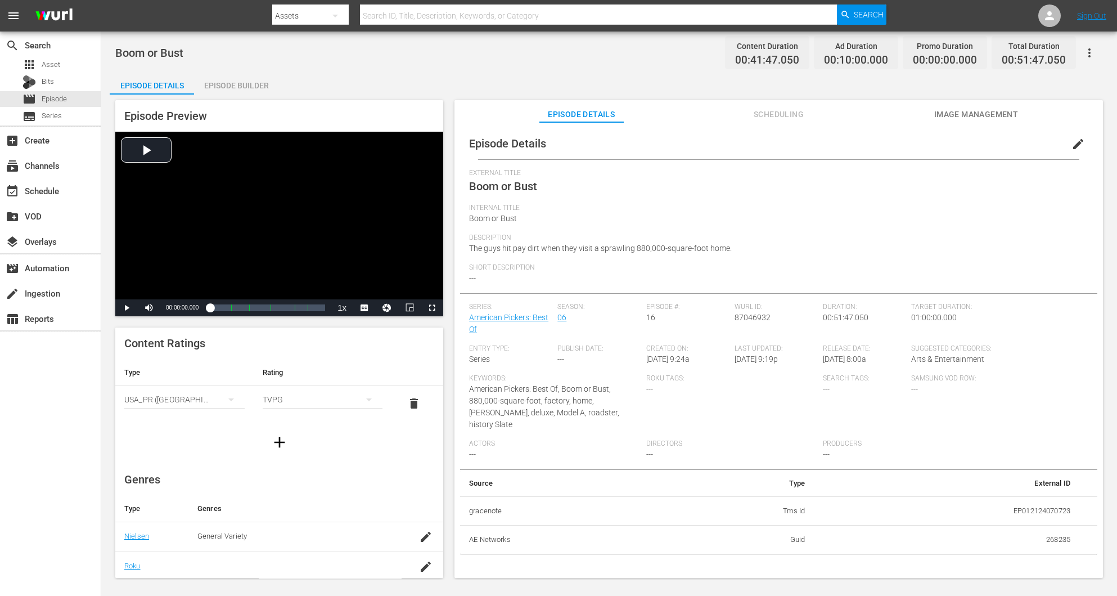
click at [232, 82] on div "Episode Builder" at bounding box center [236, 85] width 84 height 27
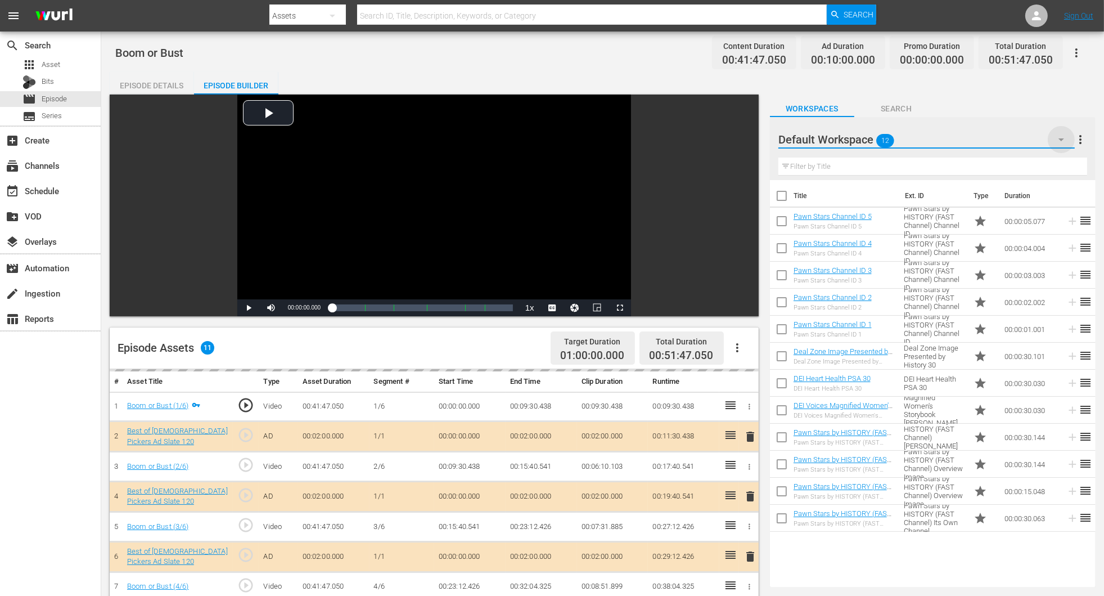
click at [744, 138] on icon "button" at bounding box center [1062, 140] width 14 height 14
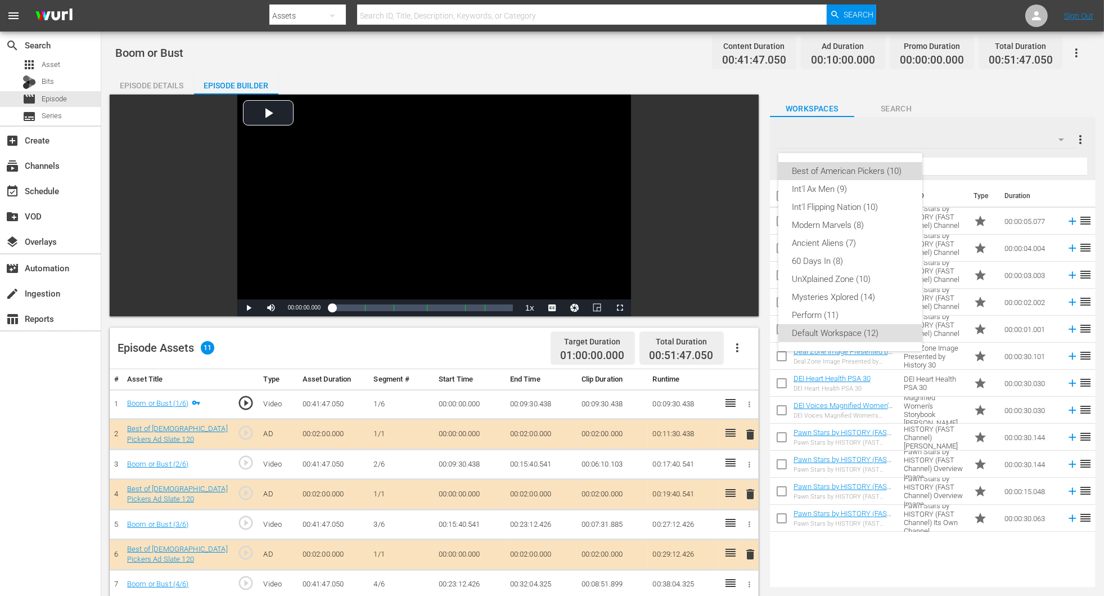
click at [744, 172] on div "Best of American Pickers (10)" at bounding box center [850, 171] width 117 height 18
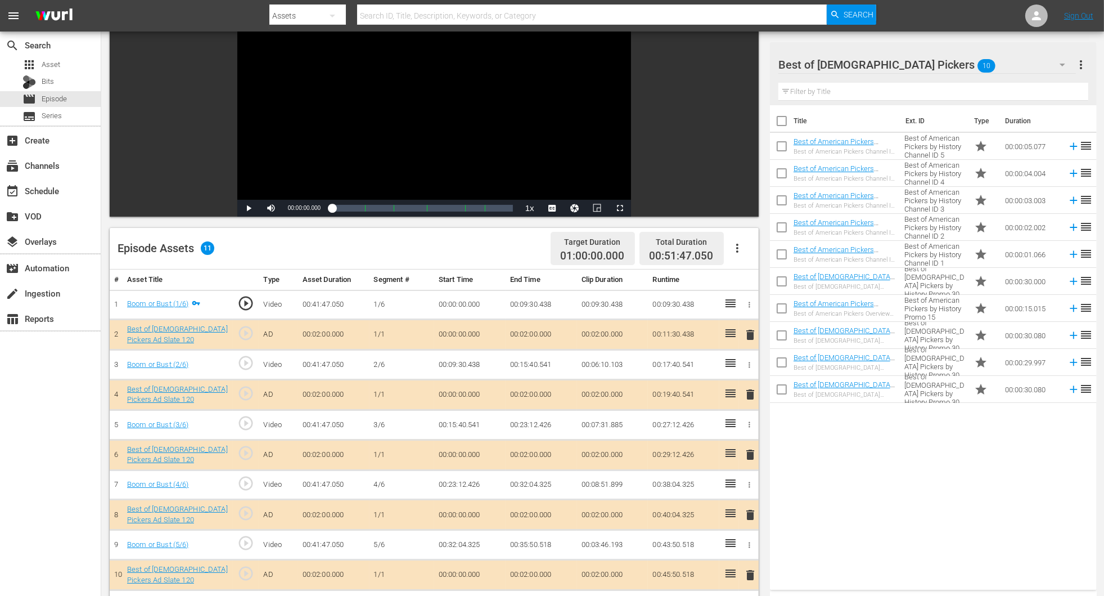
scroll to position [253, 0]
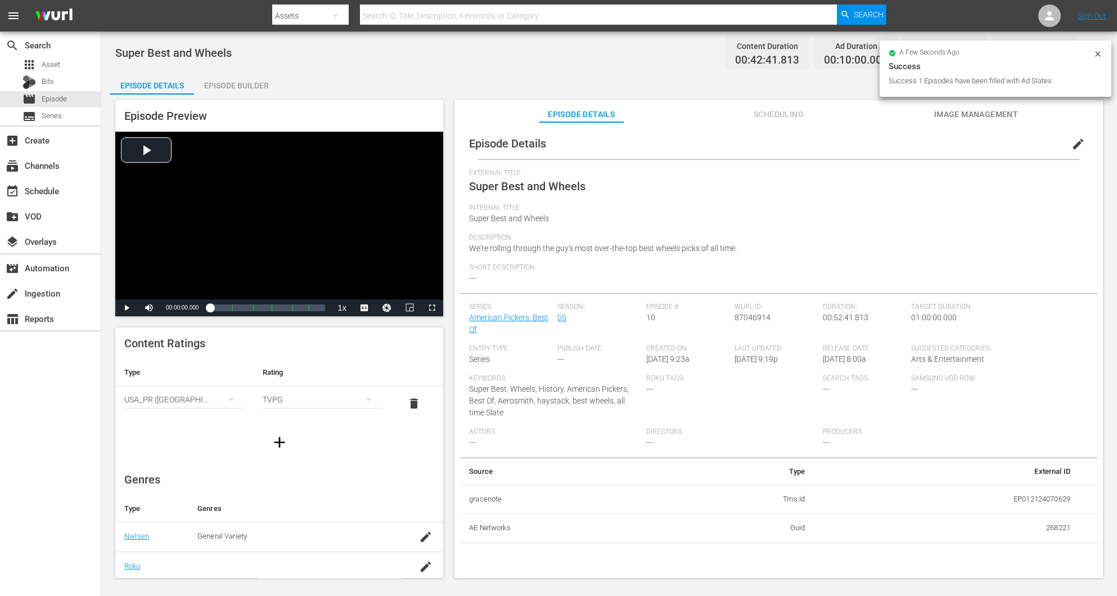
click at [236, 79] on div "Episode Builder" at bounding box center [236, 85] width 84 height 27
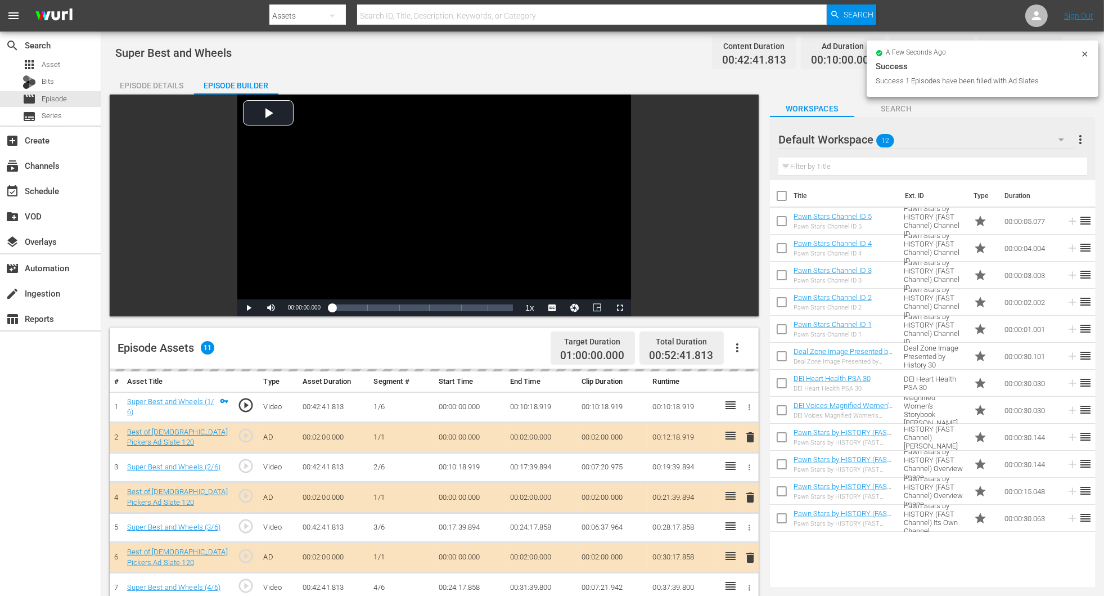
click at [744, 142] on icon "button" at bounding box center [1062, 140] width 14 height 14
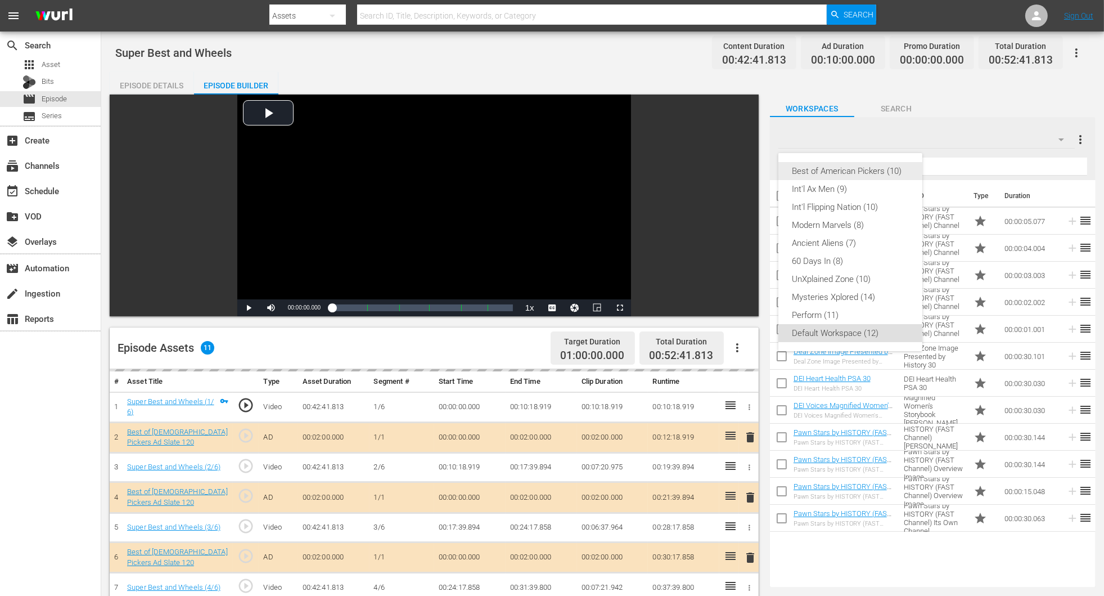
click at [744, 169] on div "Best of American Pickers (10)" at bounding box center [850, 171] width 117 height 18
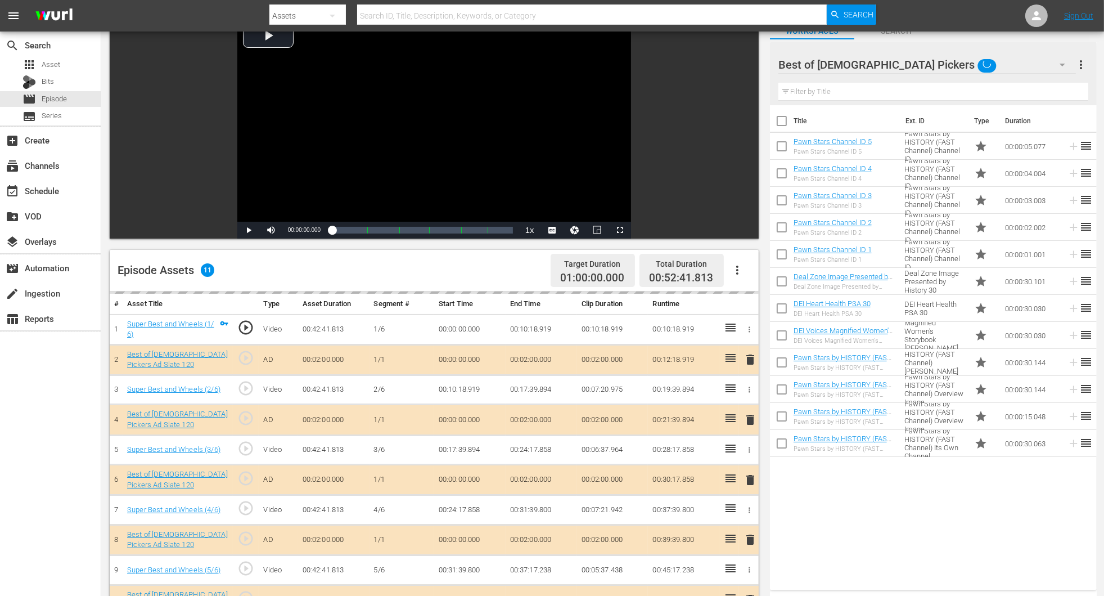
scroll to position [169, 0]
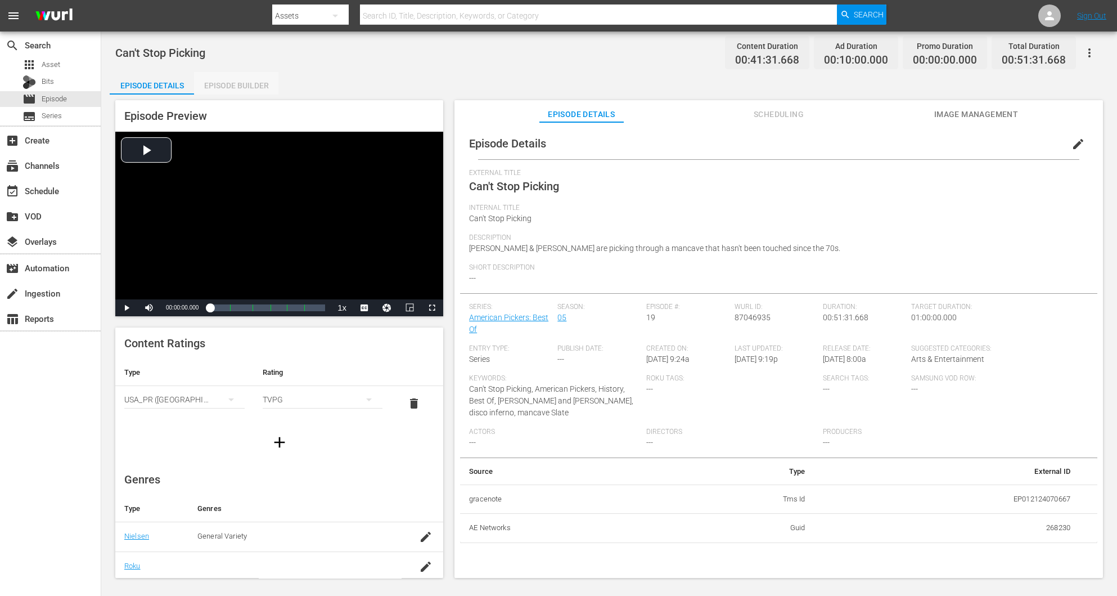
click at [236, 91] on div "Episode Builder" at bounding box center [236, 85] width 84 height 27
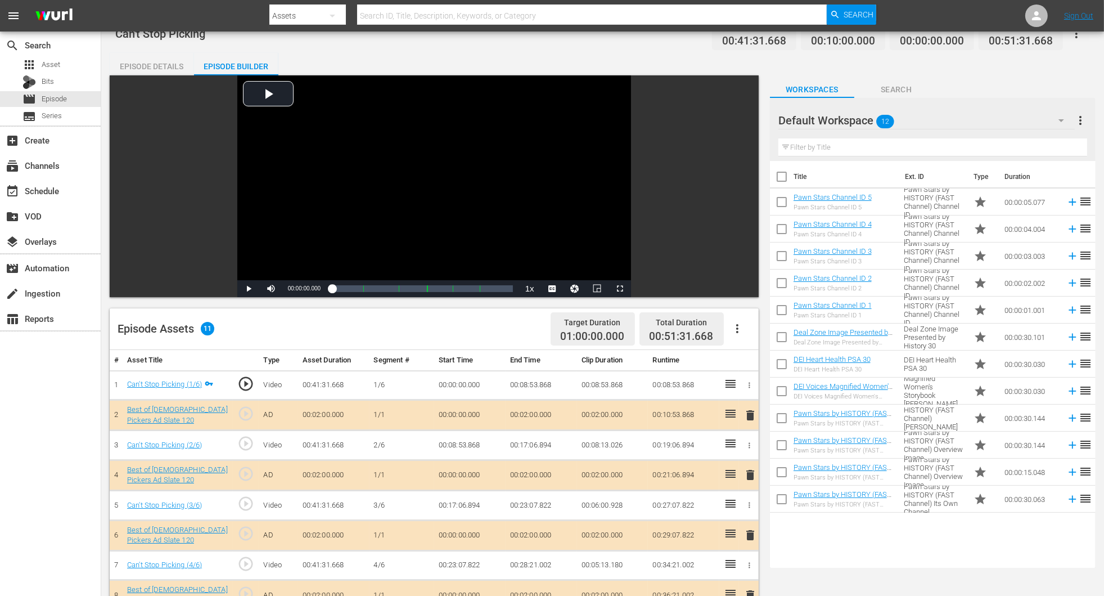
scroll to position [292, 0]
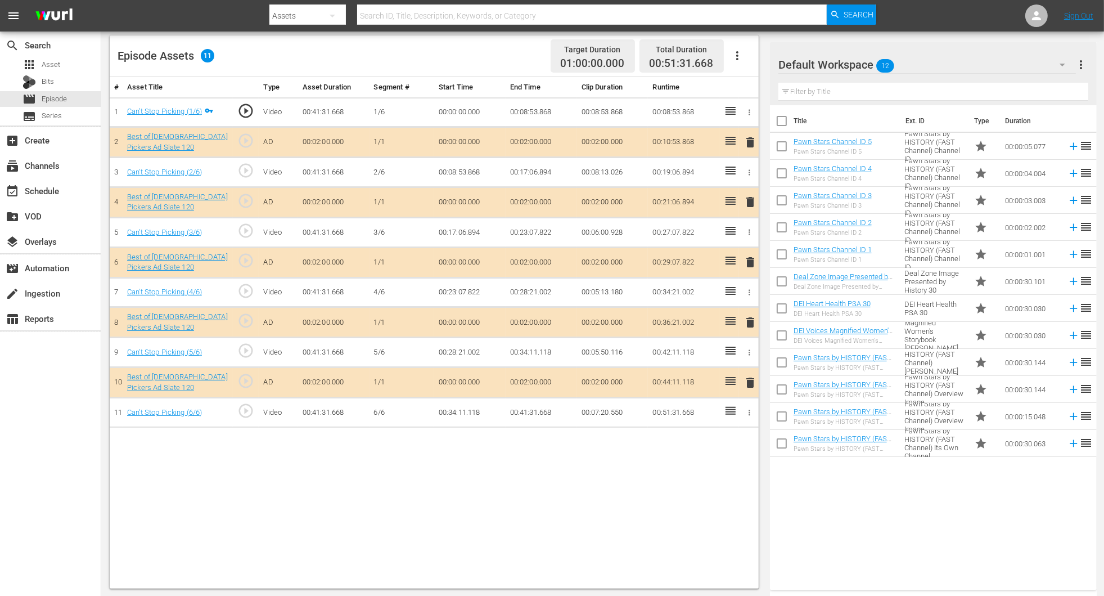
click at [744, 260] on span "delete" at bounding box center [751, 262] width 14 height 14
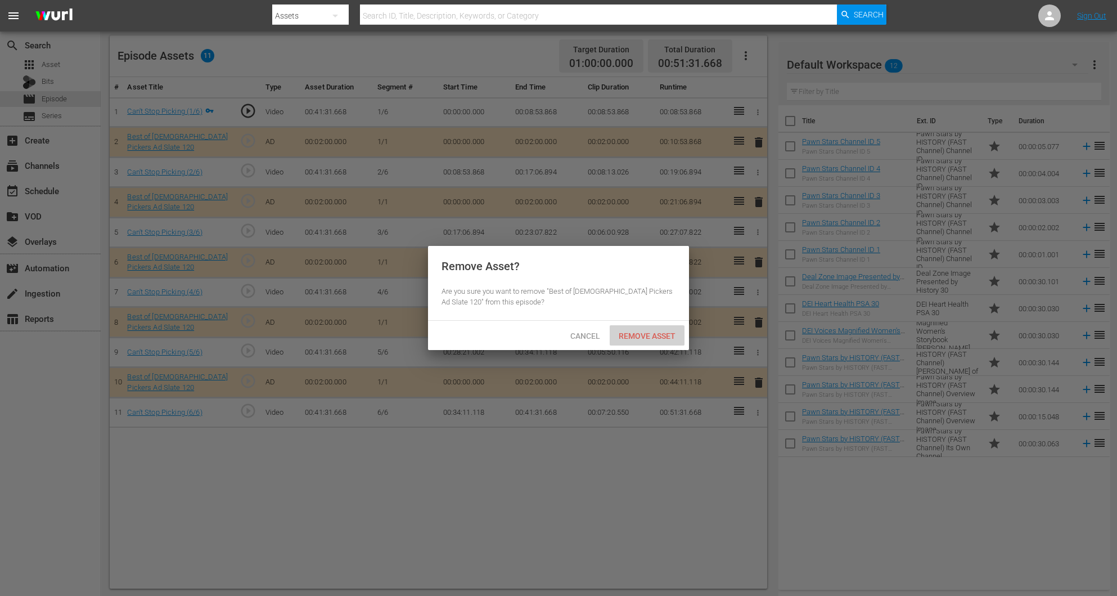
click at [645, 336] on span "Remove Asset" at bounding box center [647, 335] width 75 height 9
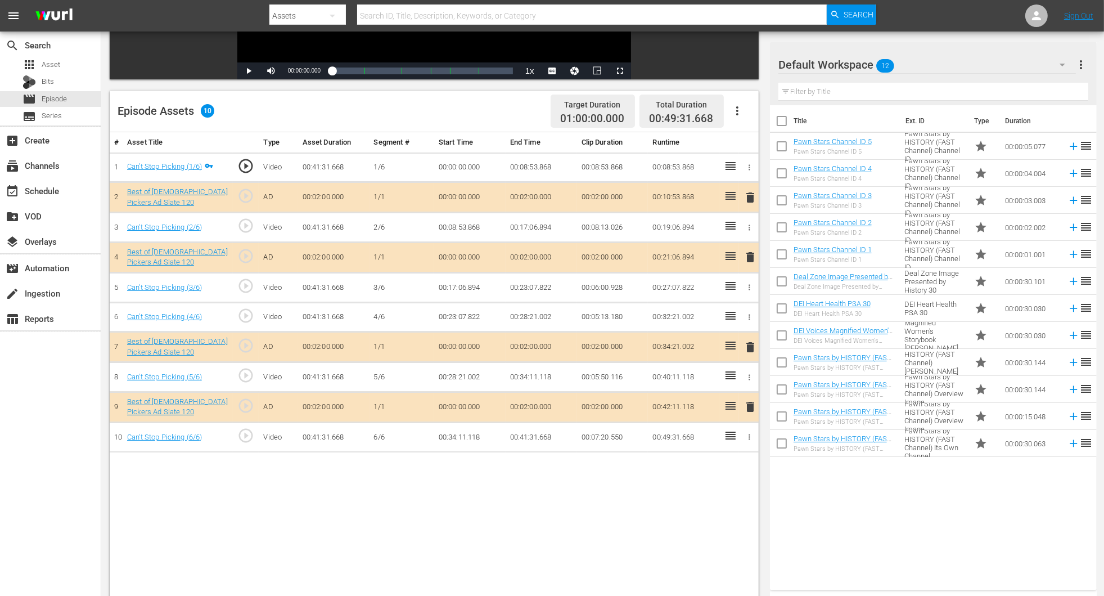
scroll to position [208, 0]
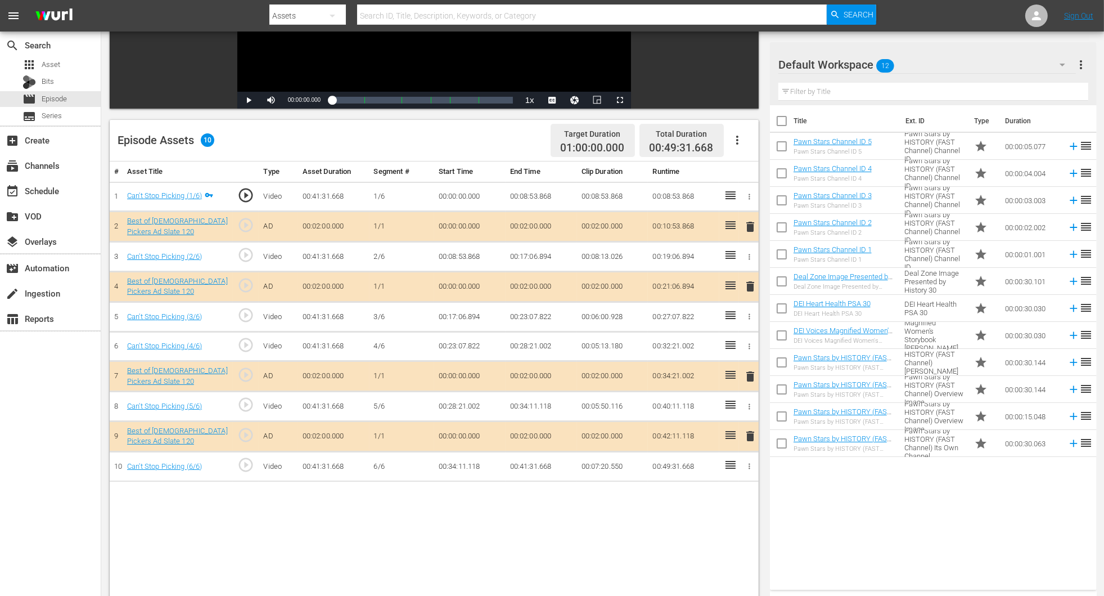
click at [731, 138] on icon "button" at bounding box center [738, 140] width 14 height 14
click at [744, 148] on div "Fill with Ads" at bounding box center [771, 144] width 77 height 27
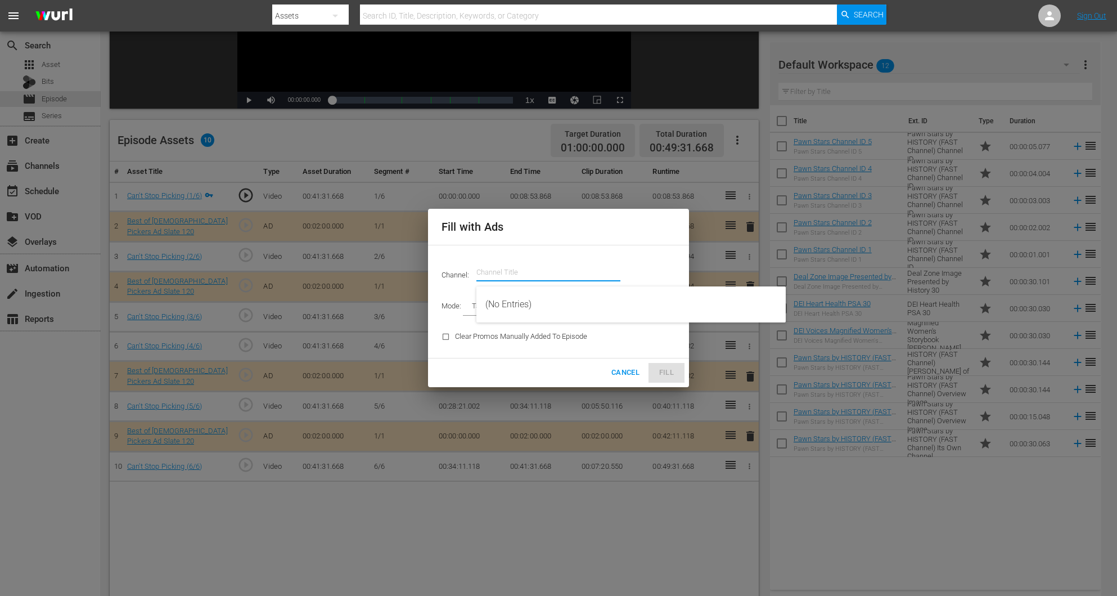
click at [543, 271] on input "text" at bounding box center [548, 272] width 144 height 27
click at [561, 298] on div "Best of American Pickers by History (2038 - ae_networks_bestofamericanpickersby…" at bounding box center [630, 304] width 291 height 27
type input "Best of American Pickers by History (2038)"
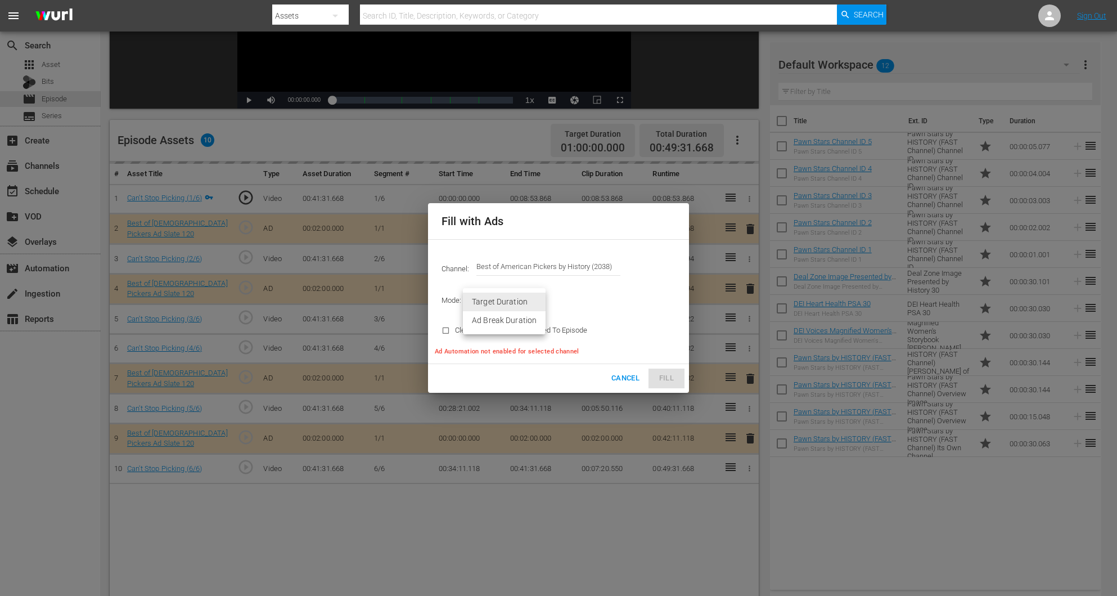
click at [499, 304] on body "menu Search By Assets Search ID, Title, Description, Keywords, or Category Sear…" at bounding box center [558, 90] width 1117 height 596
click at [647, 304] on div at bounding box center [558, 298] width 1117 height 596
type input "AD_BREAK_DURATION"
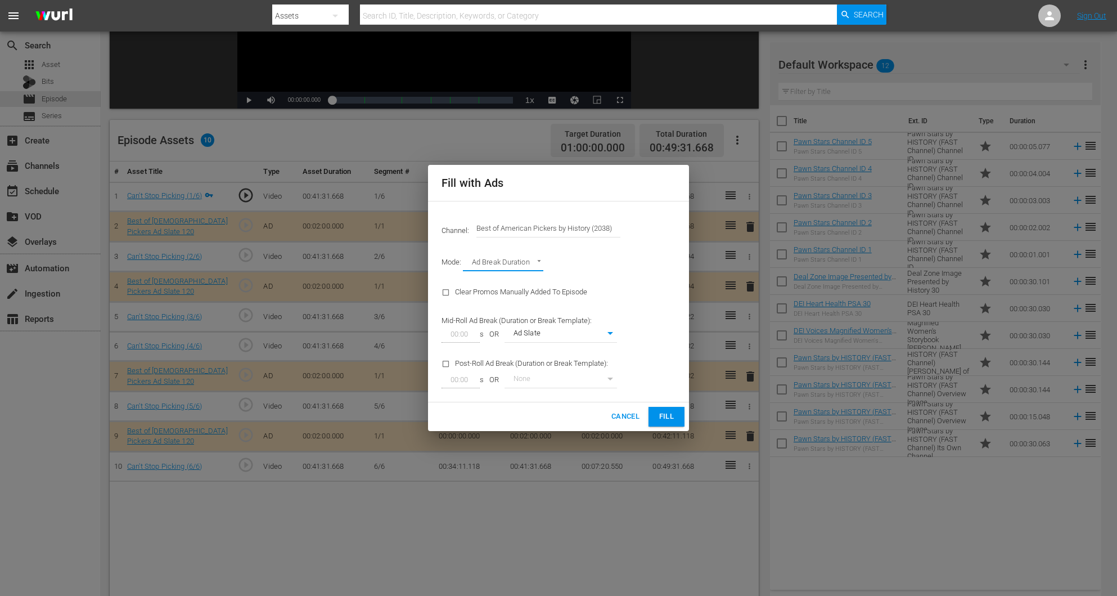
click at [669, 397] on span "Fill" at bounding box center [667, 416] width 18 height 13
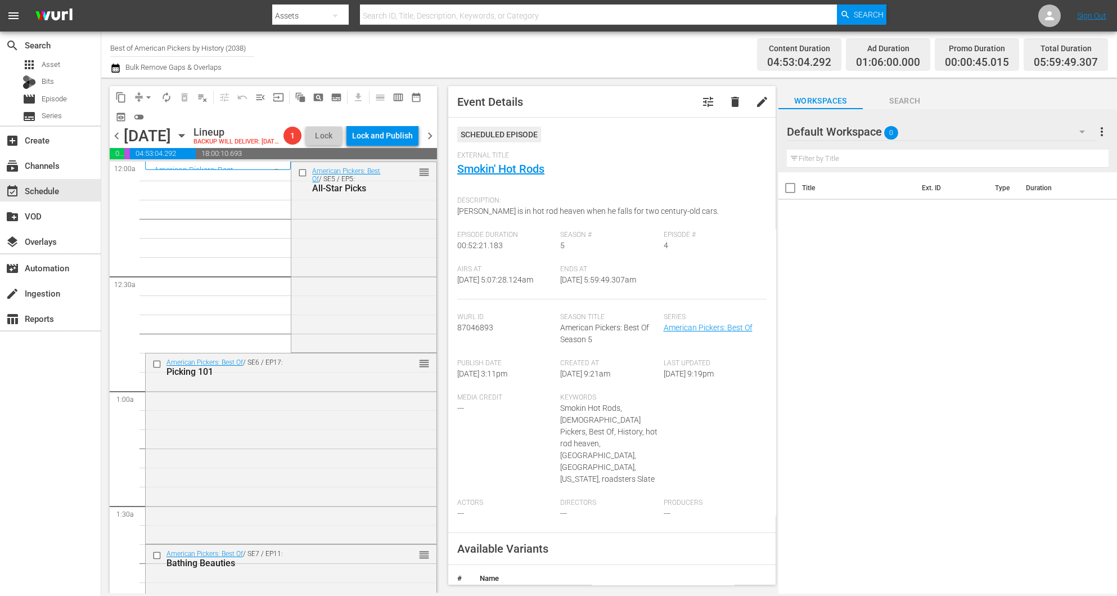
scroll to position [1032, 0]
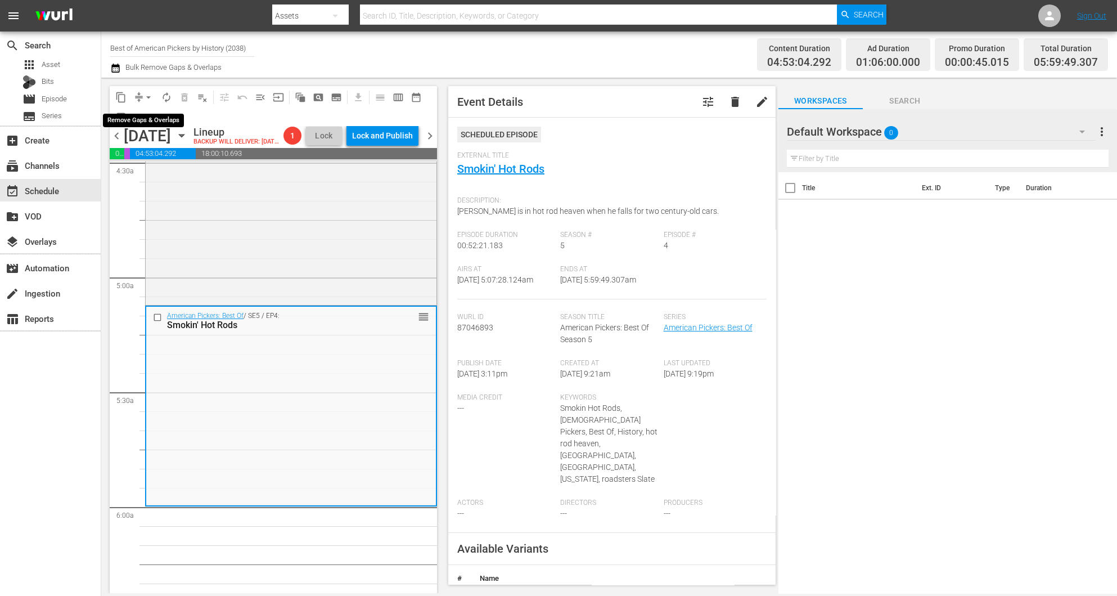
click at [140, 96] on button "arrow_drop_down" at bounding box center [149, 97] width 18 height 18
click at [150, 120] on li "Align to Midnight" at bounding box center [149, 119] width 118 height 19
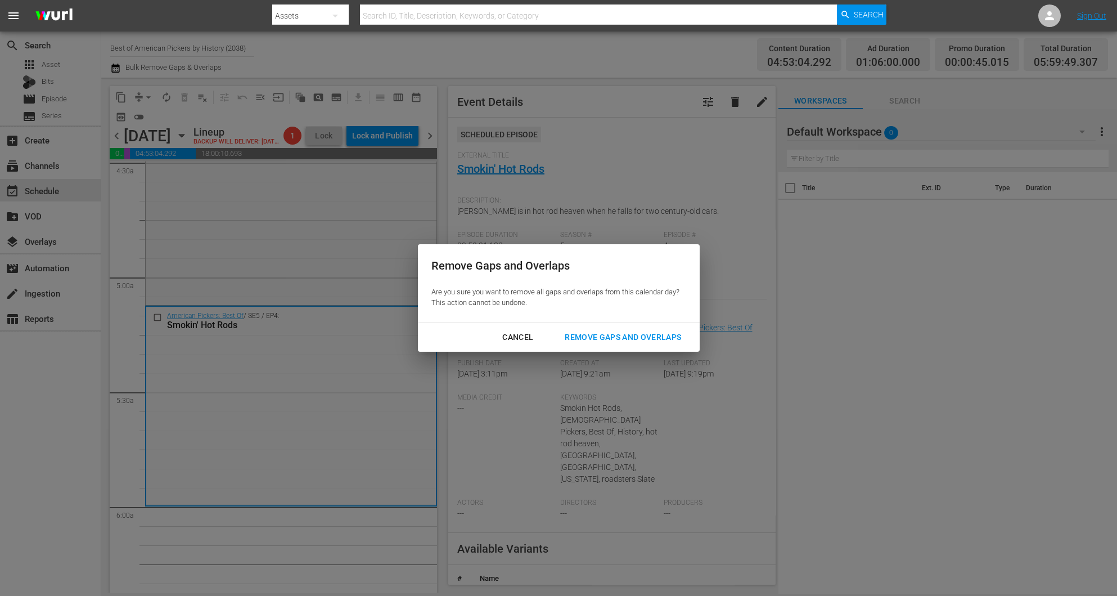
click at [613, 338] on div "Remove Gaps and Overlaps" at bounding box center [623, 337] width 134 height 14
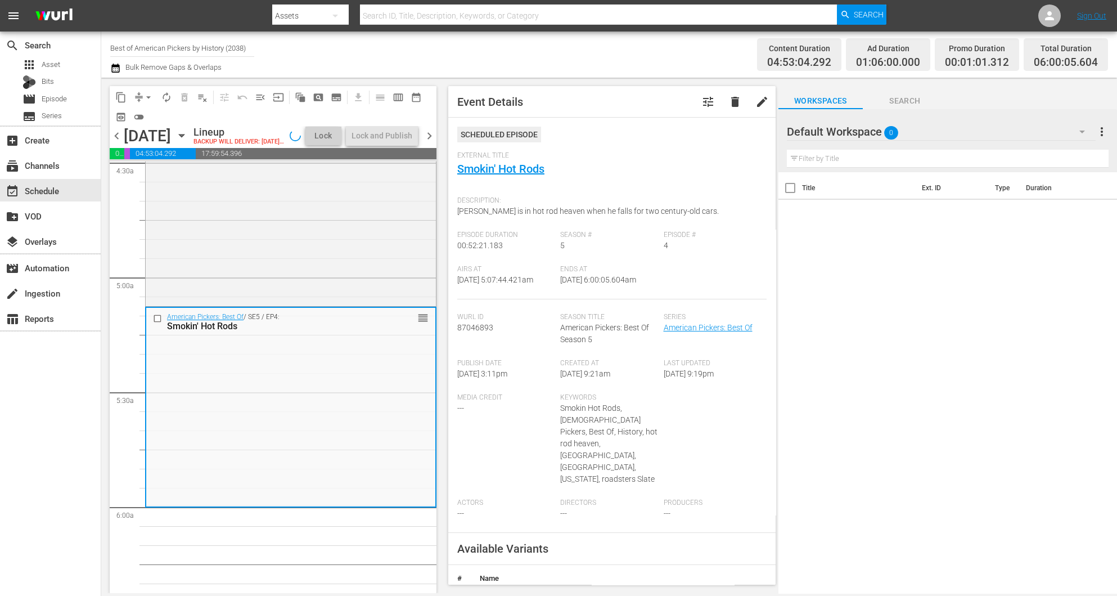
scroll to position [1013, 0]
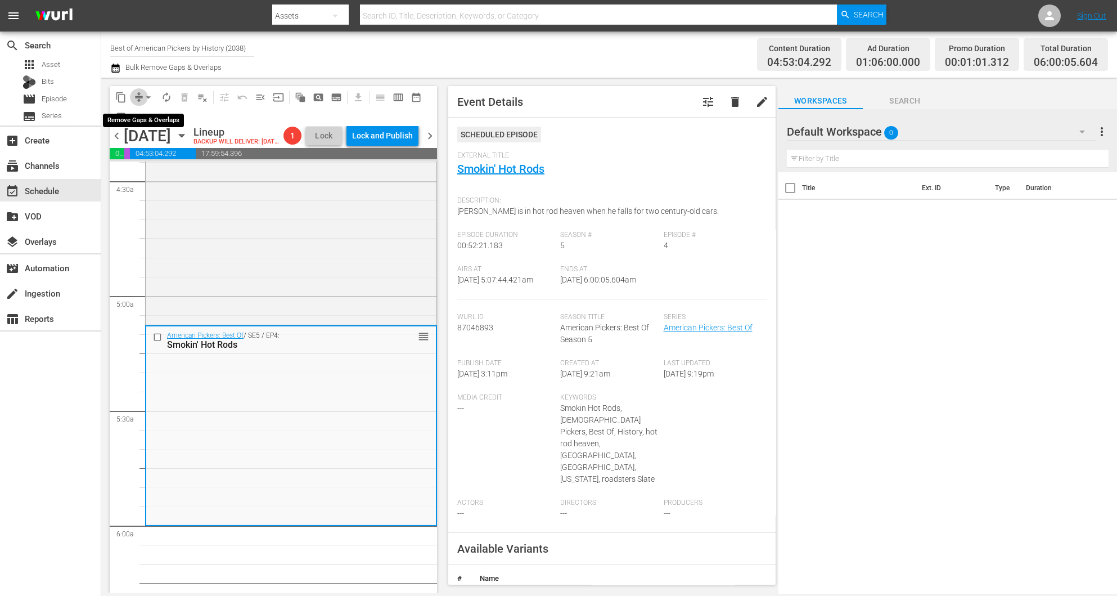
click at [137, 95] on span "compress" at bounding box center [138, 97] width 11 height 11
click at [148, 93] on span "arrow_drop_down" at bounding box center [148, 97] width 11 height 11
click at [145, 119] on li "Align to Midnight" at bounding box center [149, 119] width 118 height 19
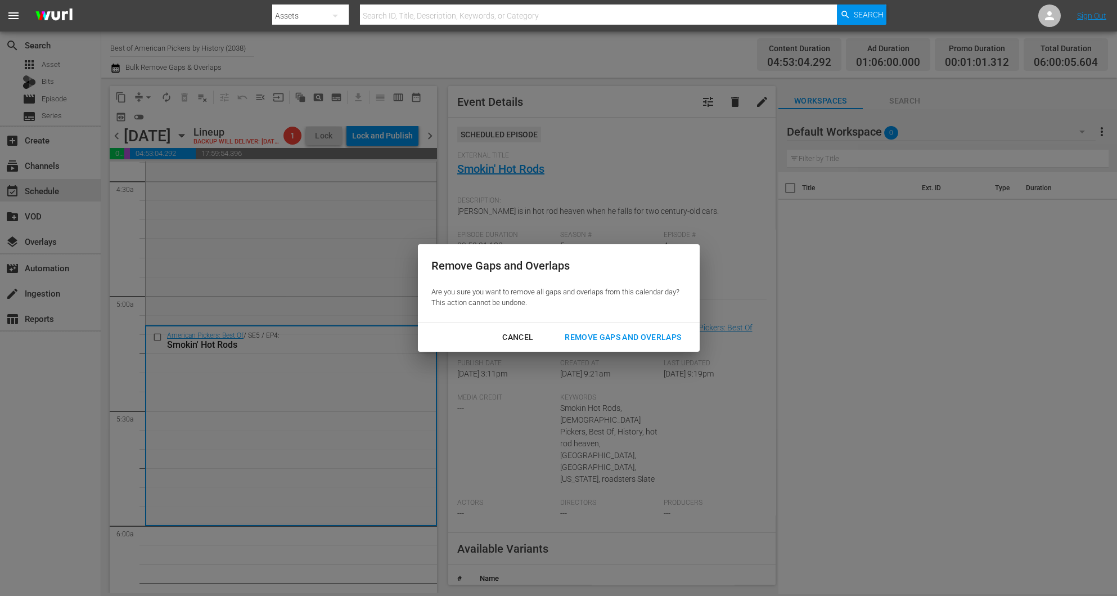
click at [580, 339] on div "Remove Gaps and Overlaps" at bounding box center [623, 337] width 134 height 14
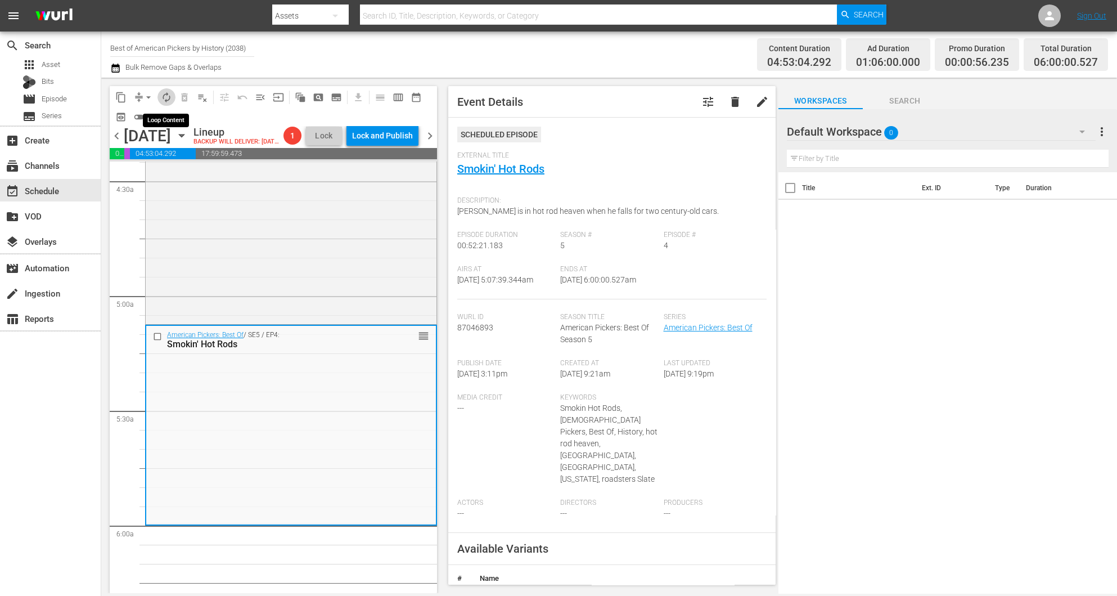
click at [164, 98] on span "autorenew_outlined" at bounding box center [166, 97] width 11 height 11
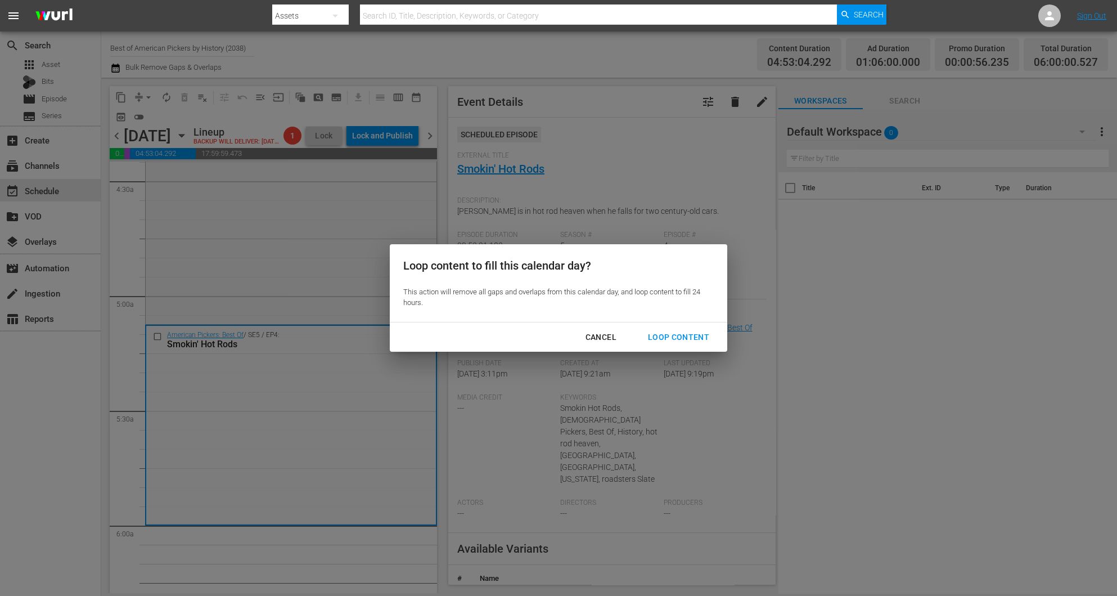
click at [691, 325] on div "Cancel Loop Content" at bounding box center [559, 337] width 338 height 30
click at [691, 335] on div "Loop Content" at bounding box center [678, 337] width 79 height 14
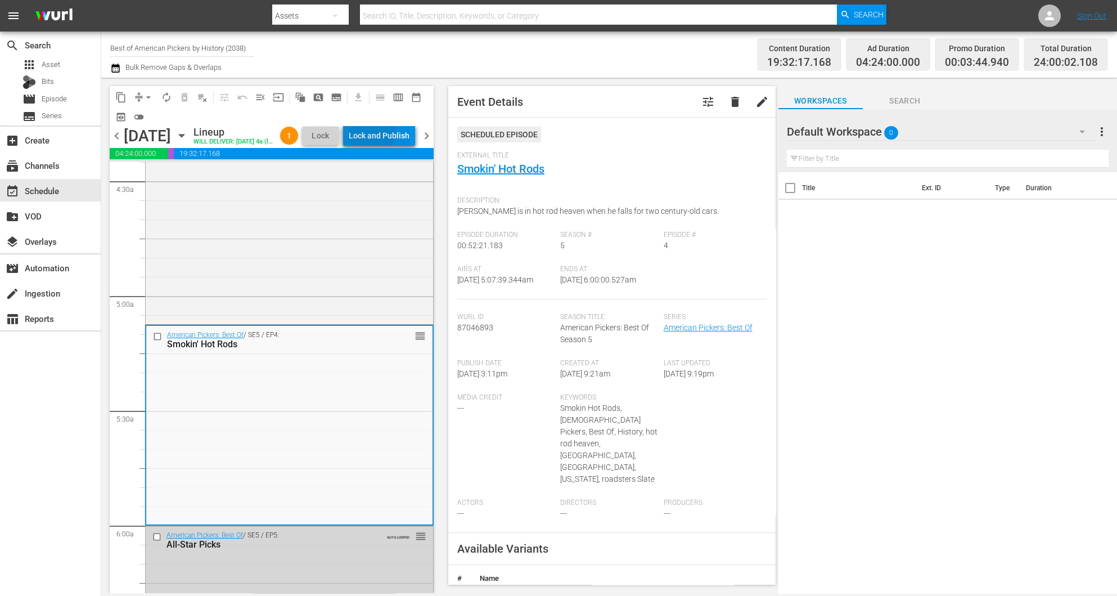
click at [379, 133] on div "Lock and Publish" at bounding box center [379, 135] width 61 height 20
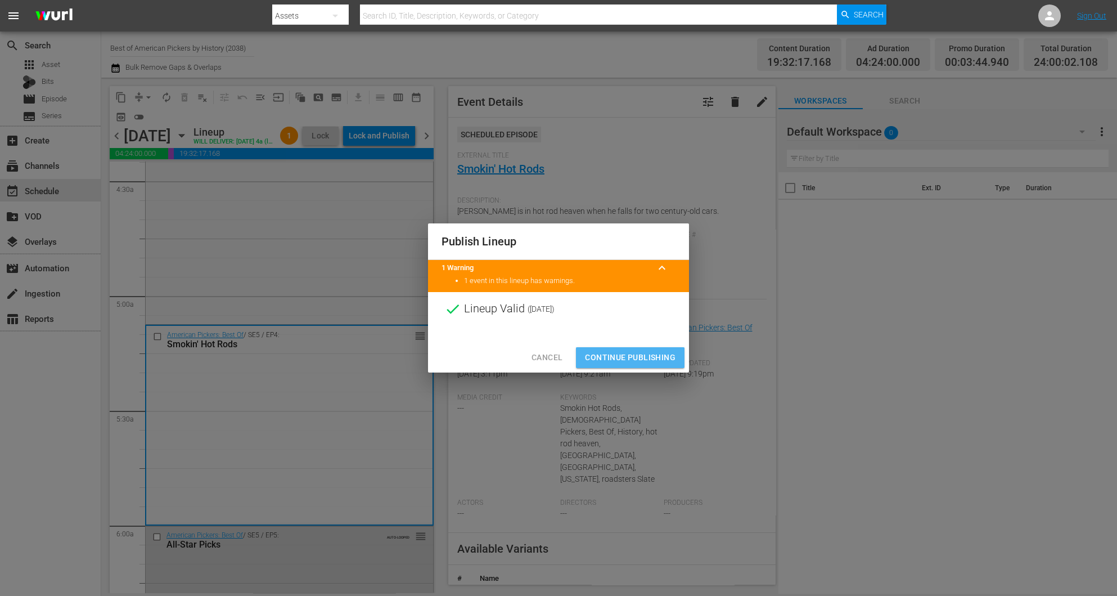
click at [626, 361] on span "Continue Publishing" at bounding box center [630, 357] width 91 height 14
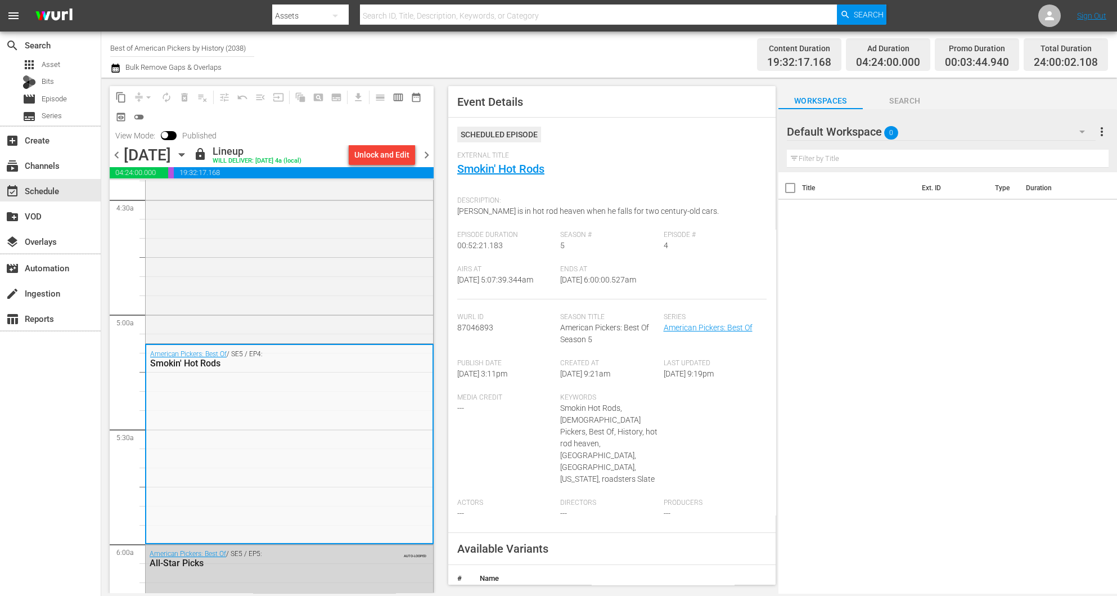
click at [428, 150] on span "chevron_right" at bounding box center [427, 155] width 14 height 14
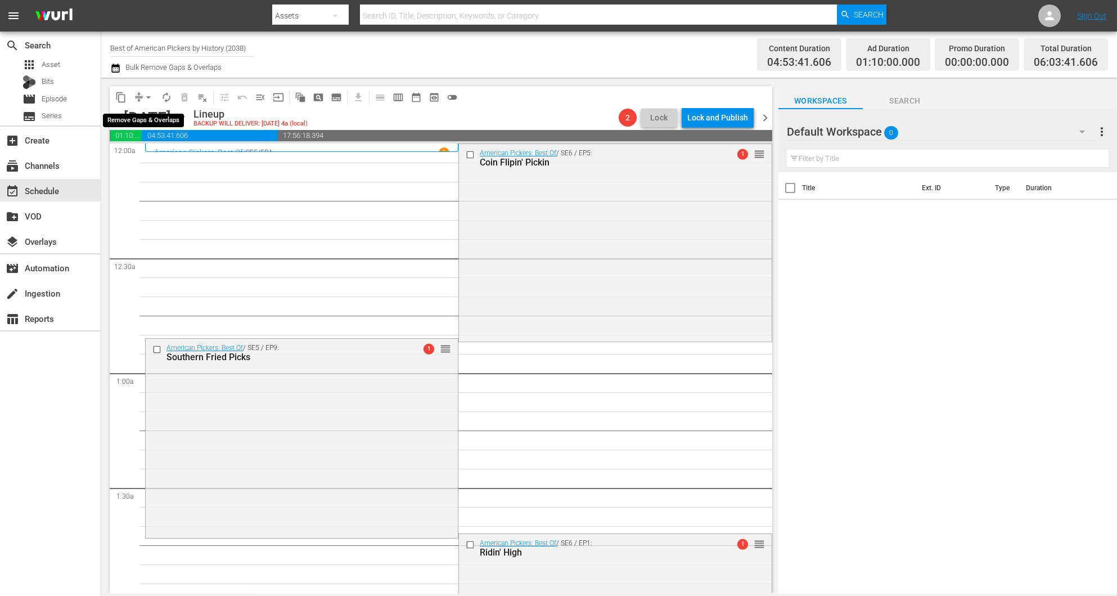
click at [144, 93] on span "arrow_drop_down" at bounding box center [148, 97] width 11 height 11
click at [150, 118] on li "Align to Midnight" at bounding box center [149, 119] width 118 height 19
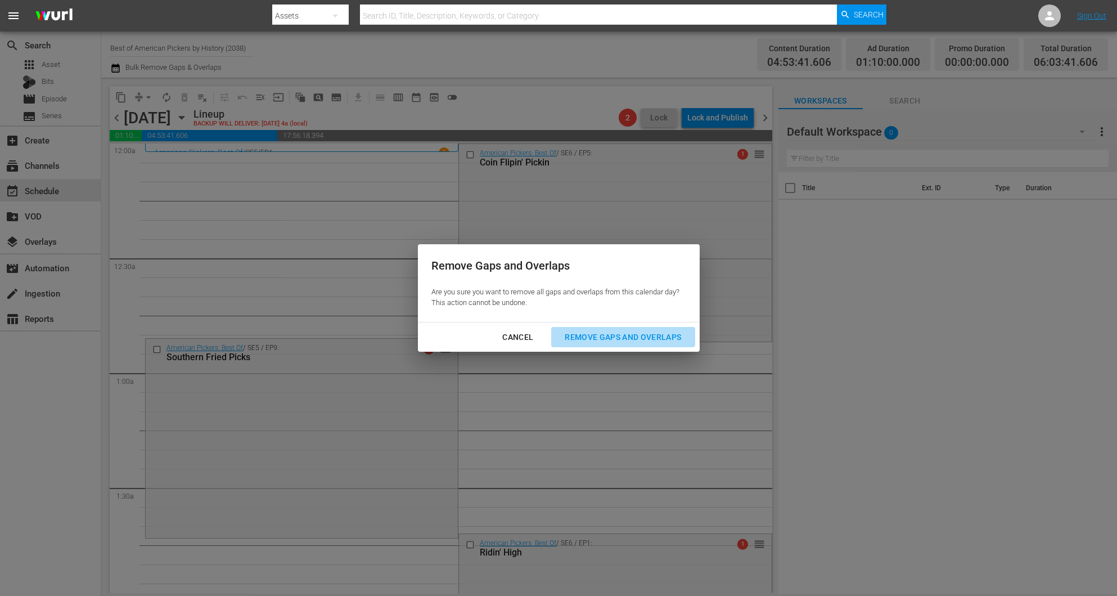
click at [602, 341] on div "Remove Gaps and Overlaps" at bounding box center [623, 337] width 134 height 14
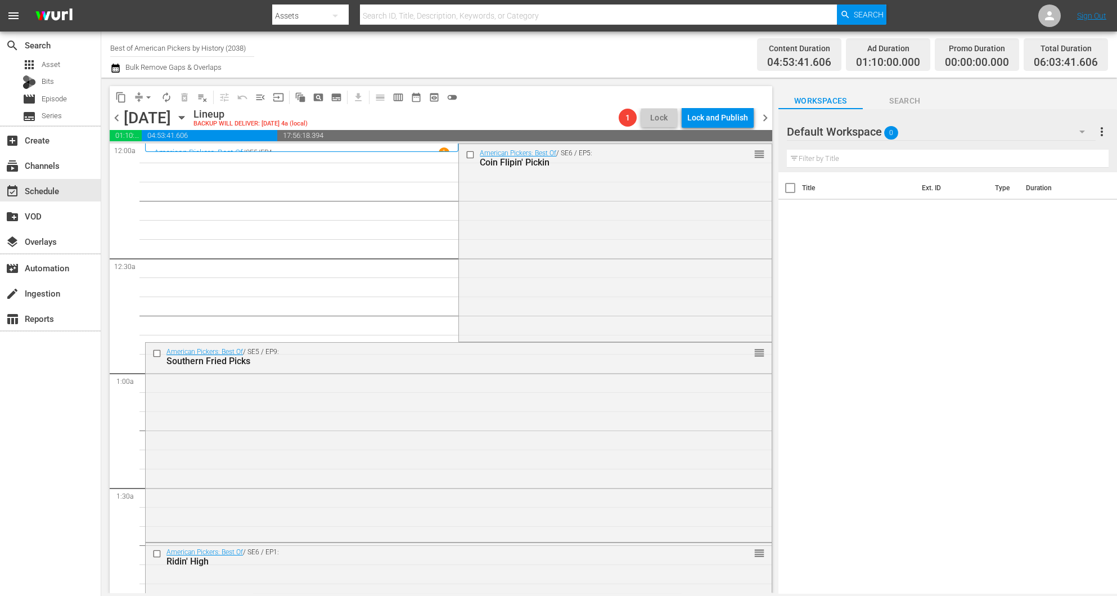
click at [528, 238] on div "American Pickers: Best Of / SE6 / EP5: Coin Flipin' Pickin reorder" at bounding box center [615, 241] width 312 height 195
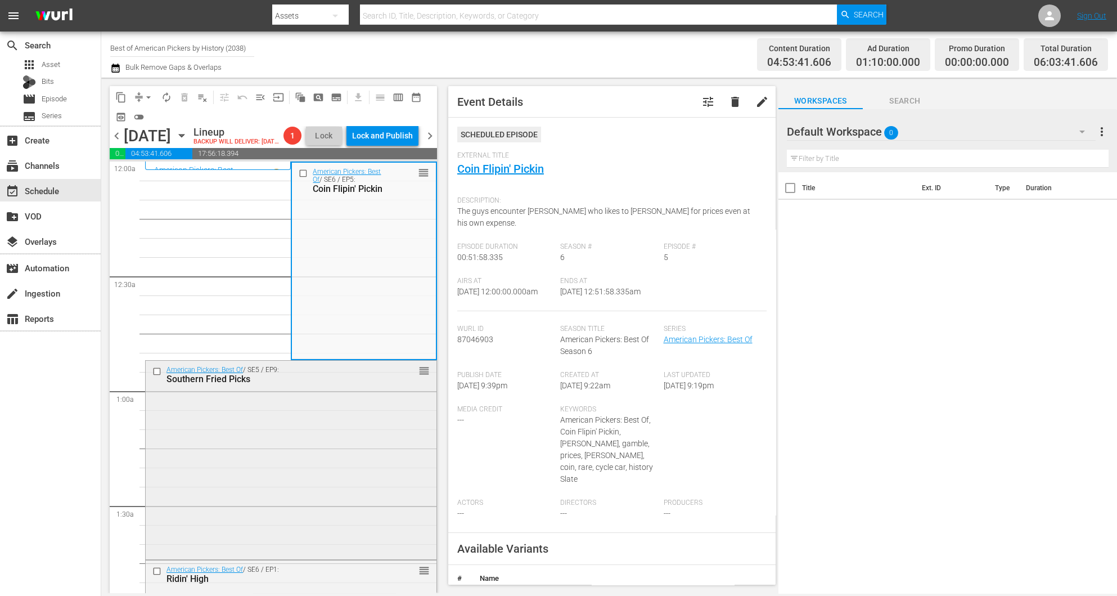
click at [289, 483] on div "American Pickers: Best Of / SE5 / EP9: Southern Fried Picks reorder" at bounding box center [291, 459] width 291 height 196
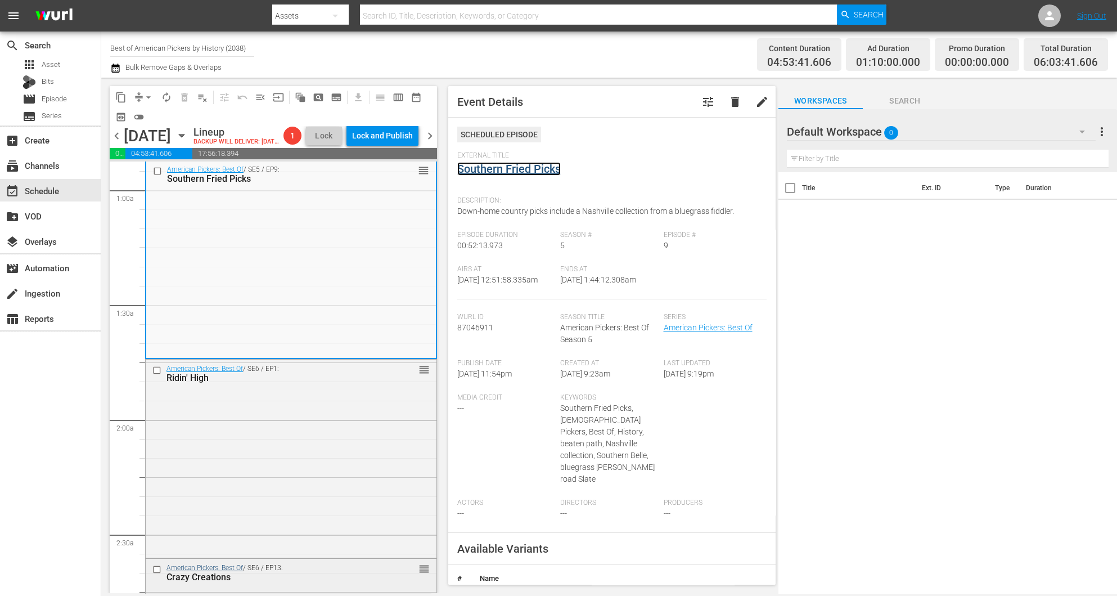
scroll to position [338, 0]
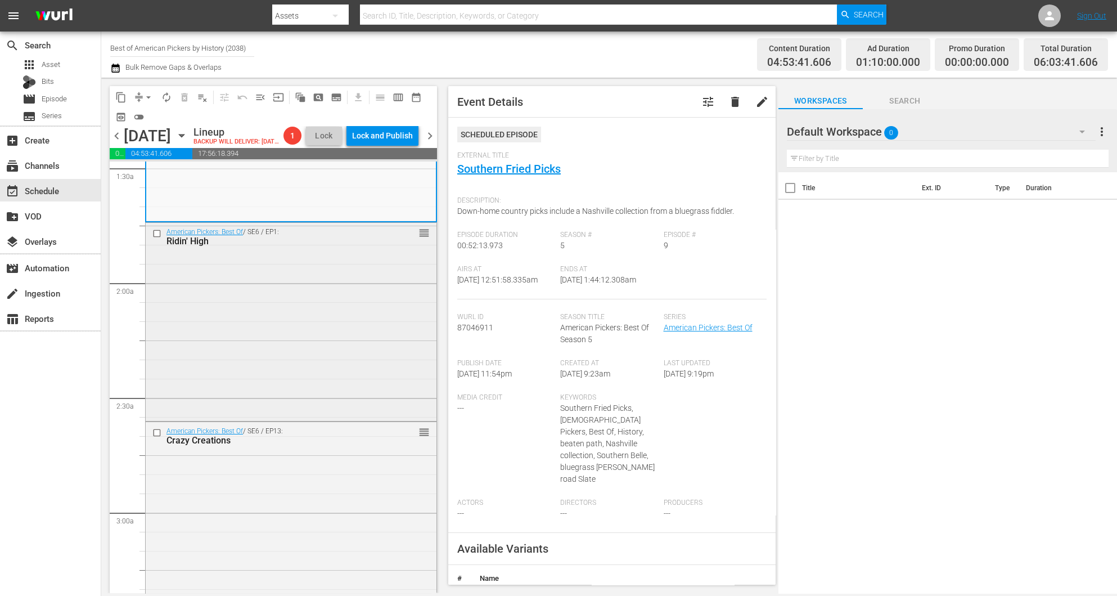
click at [307, 363] on div "American Pickers: Best Of / SE6 / EP1: Ridin' High reorder" at bounding box center [291, 321] width 291 height 196
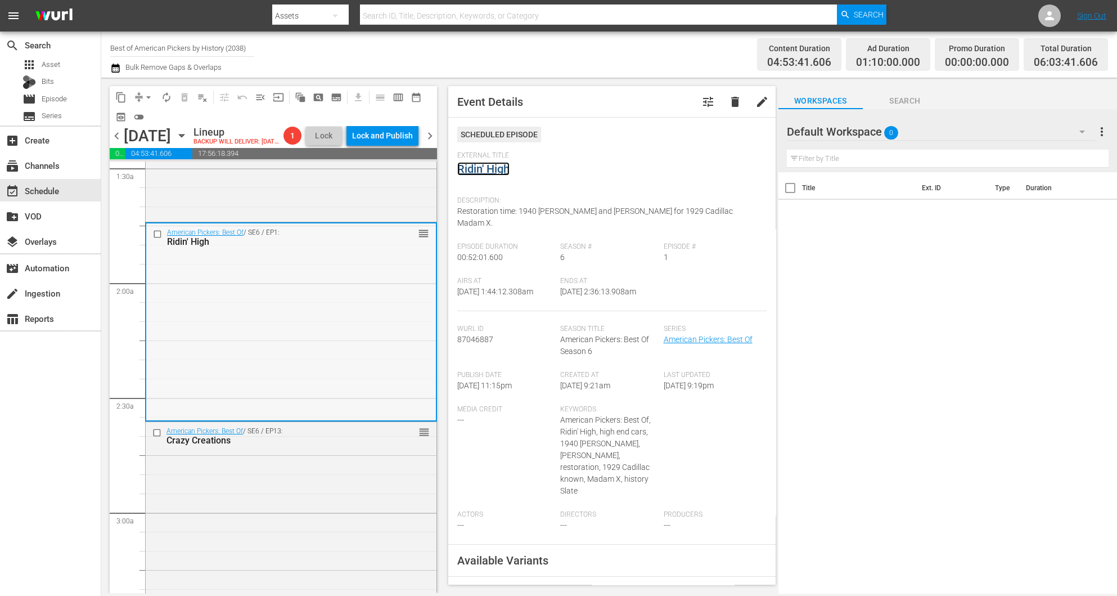
scroll to position [506, 0]
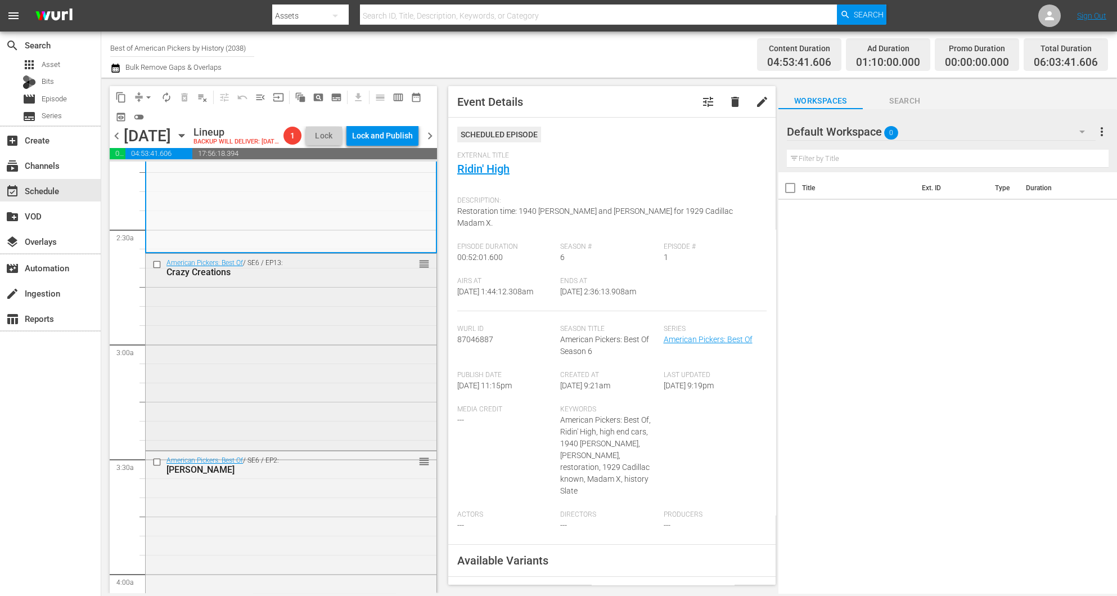
click at [286, 330] on div "American Pickers: Best Of / SE6 / EP13: Crazy Creations reorder" at bounding box center [291, 351] width 291 height 194
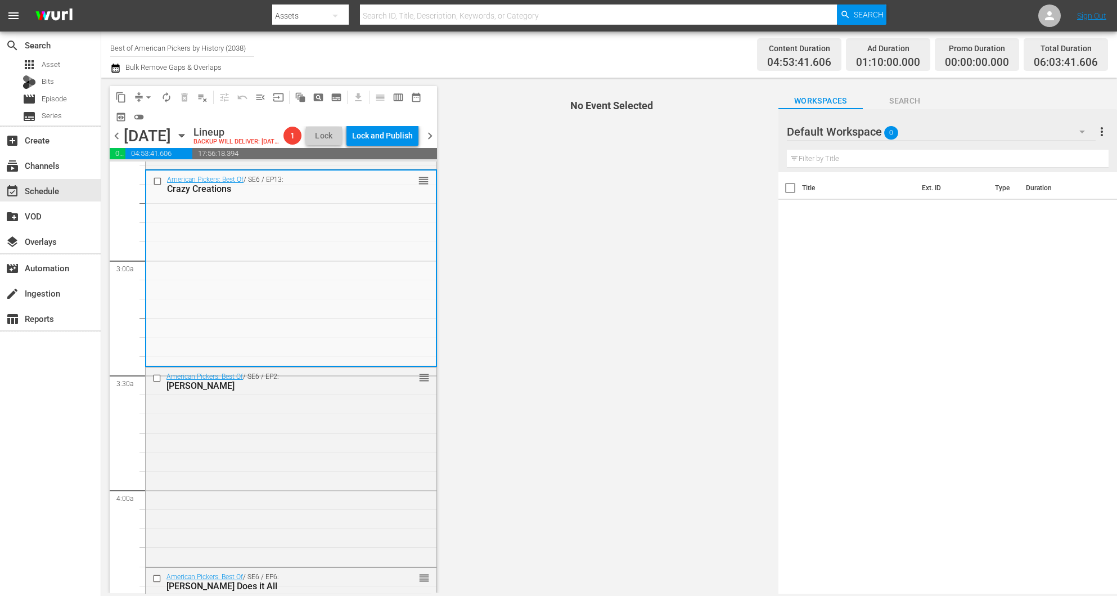
scroll to position [591, 0]
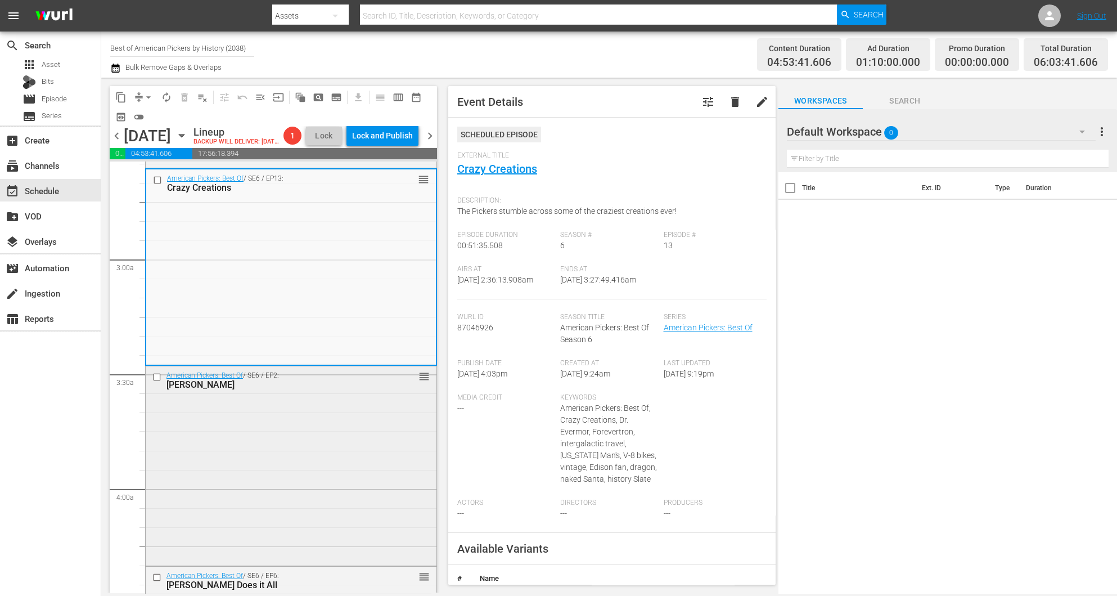
click at [266, 470] on div "American Pickers: Best Of / SE6 / EP2: Frank Almighty reorder" at bounding box center [291, 464] width 291 height 197
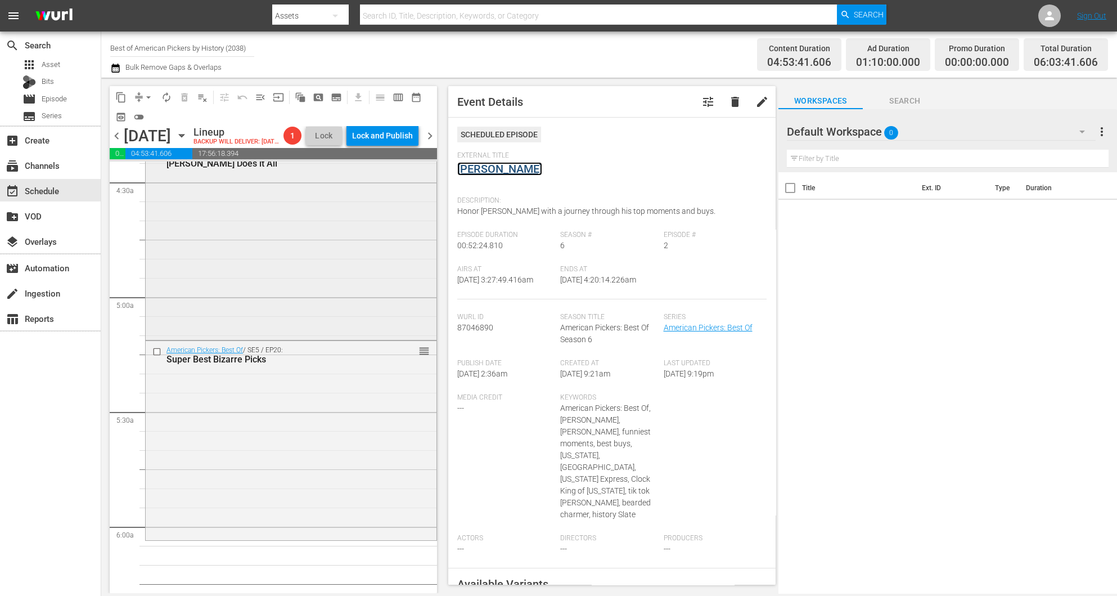
scroll to position [928, 0]
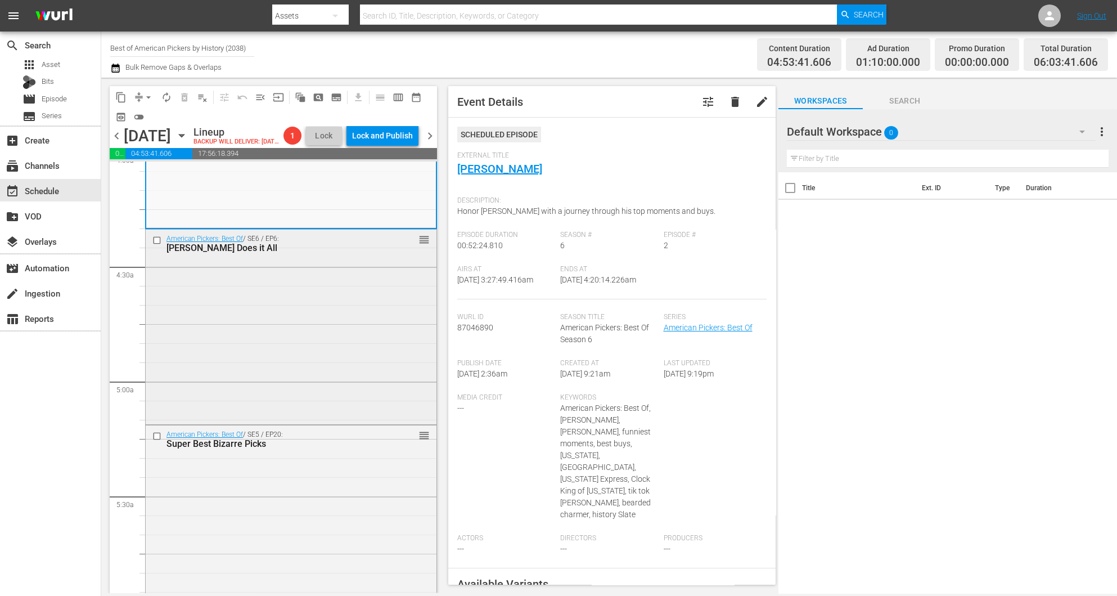
click at [282, 304] on div "American Pickers: Best Of / SE6 / EP6: Dani Does it All reorder" at bounding box center [291, 326] width 291 height 192
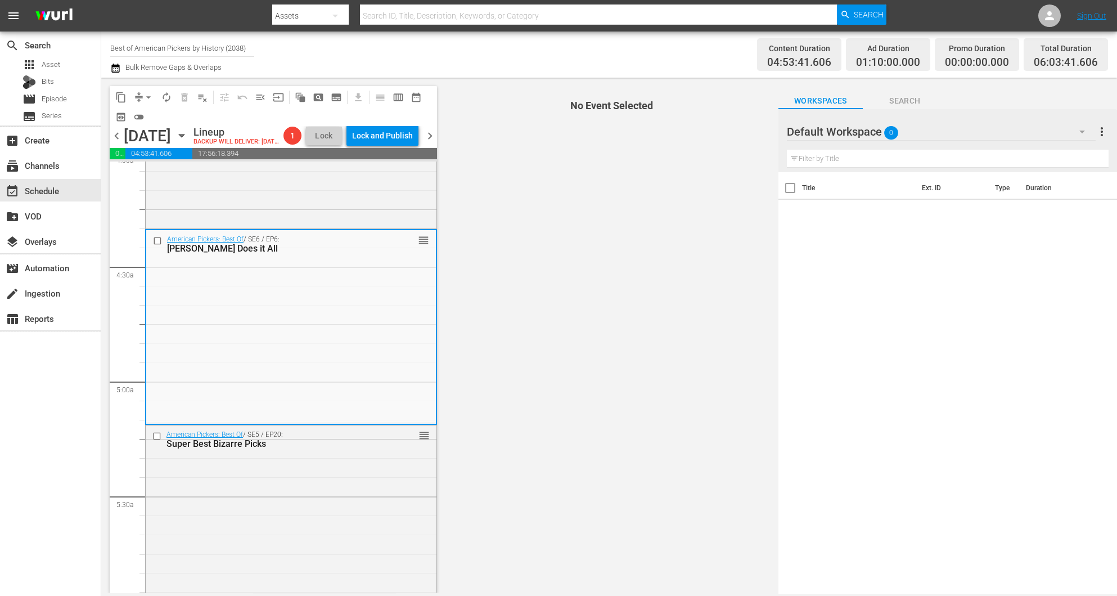
scroll to position [1012, 0]
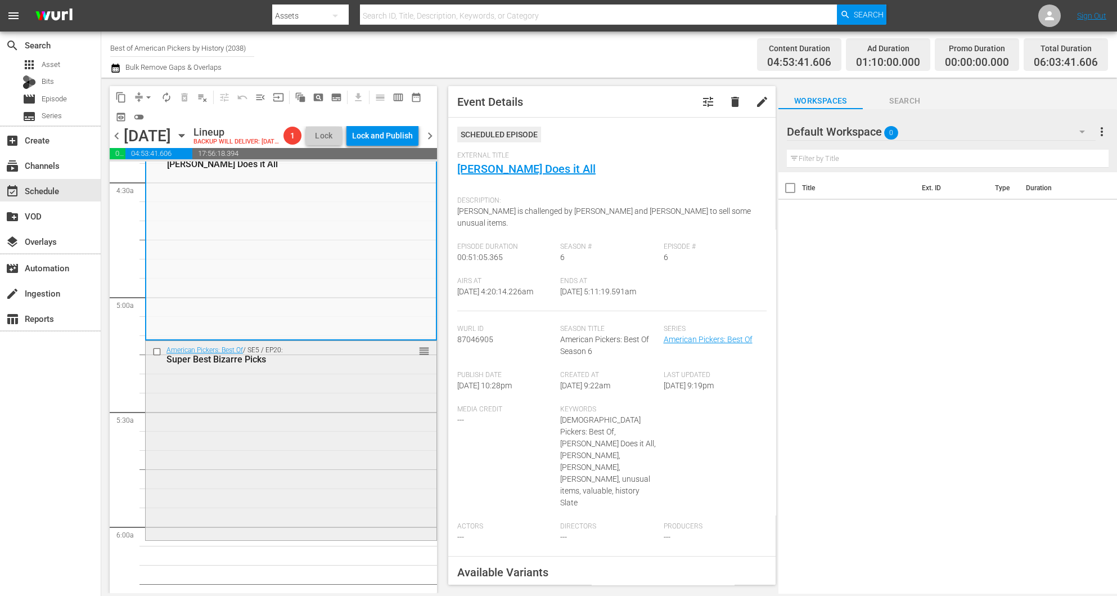
click at [295, 448] on div "American Pickers: Best Of / SE5 / EP20: Super Best Bizarre Picks reorder" at bounding box center [291, 439] width 291 height 197
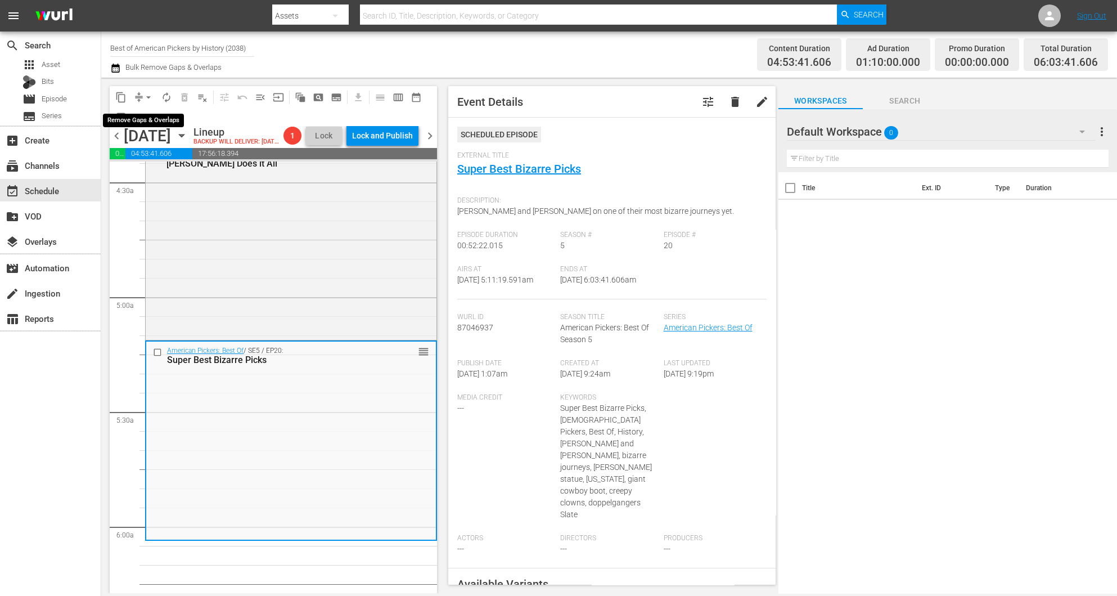
click at [149, 95] on span "arrow_drop_down" at bounding box center [148, 97] width 11 height 11
click at [145, 118] on li "Align to Midnight" at bounding box center [149, 119] width 118 height 19
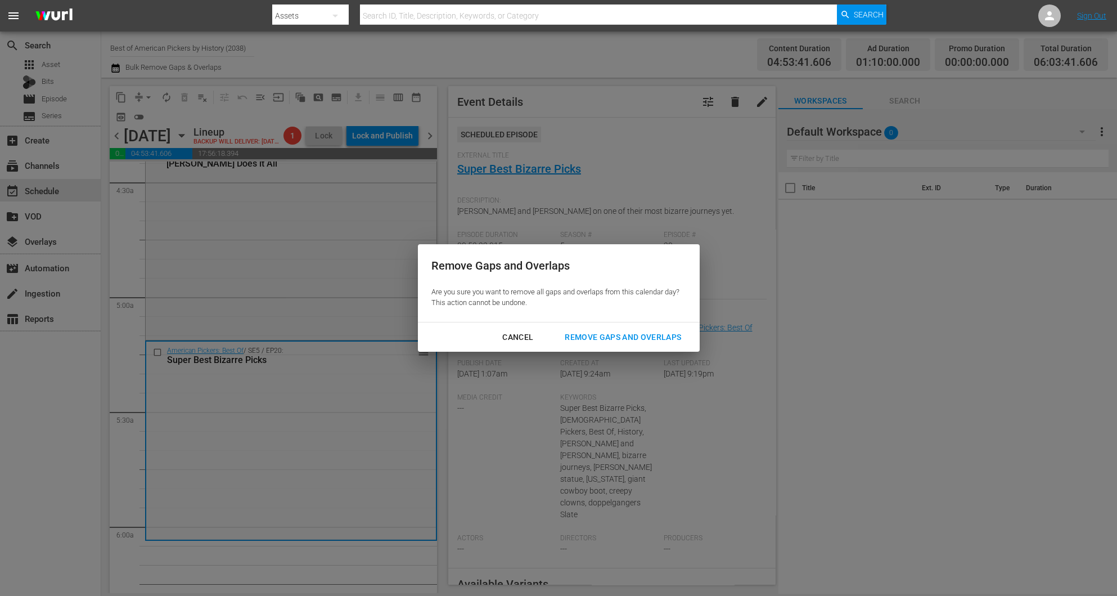
click at [597, 332] on div "Remove Gaps and Overlaps" at bounding box center [623, 337] width 134 height 14
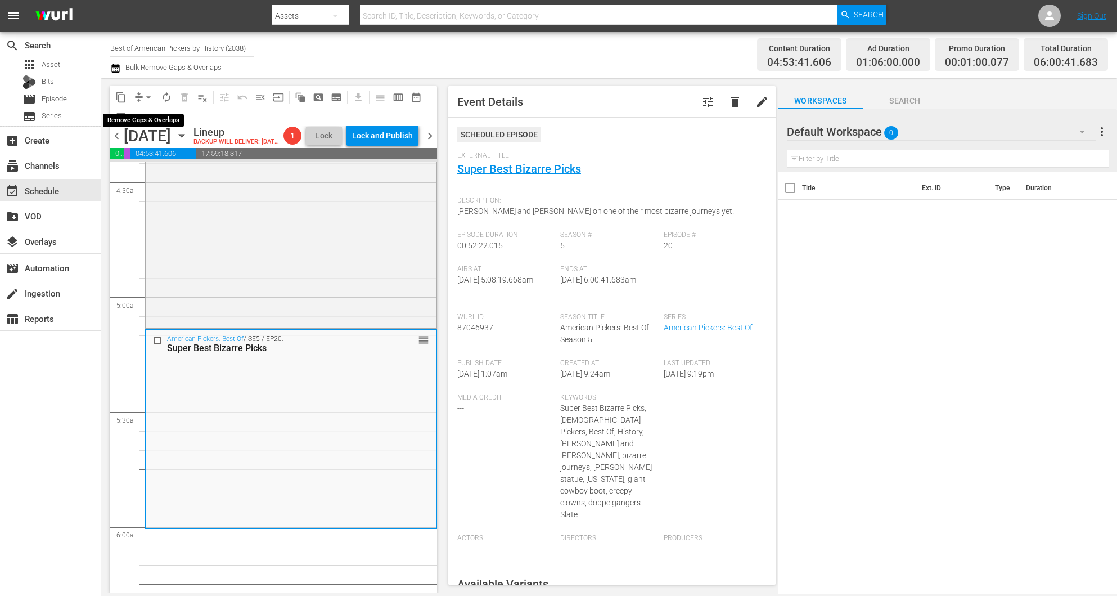
click at [141, 98] on button "arrow_drop_down" at bounding box center [149, 97] width 18 height 18
click at [148, 119] on li "Align to Midnight" at bounding box center [149, 119] width 118 height 19
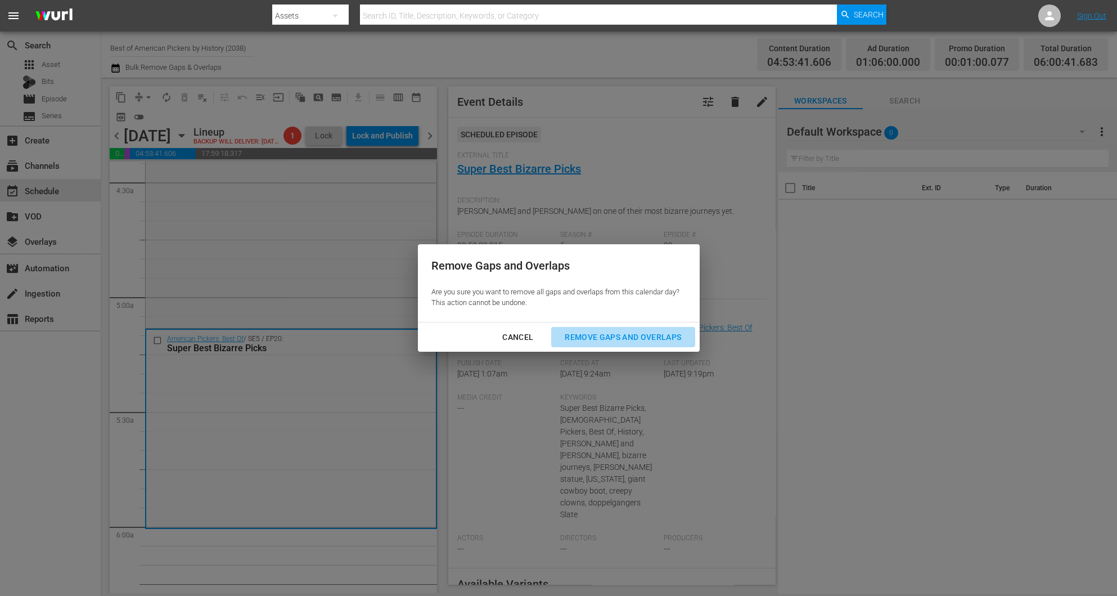
click at [649, 339] on div "Remove Gaps and Overlaps" at bounding box center [623, 337] width 134 height 14
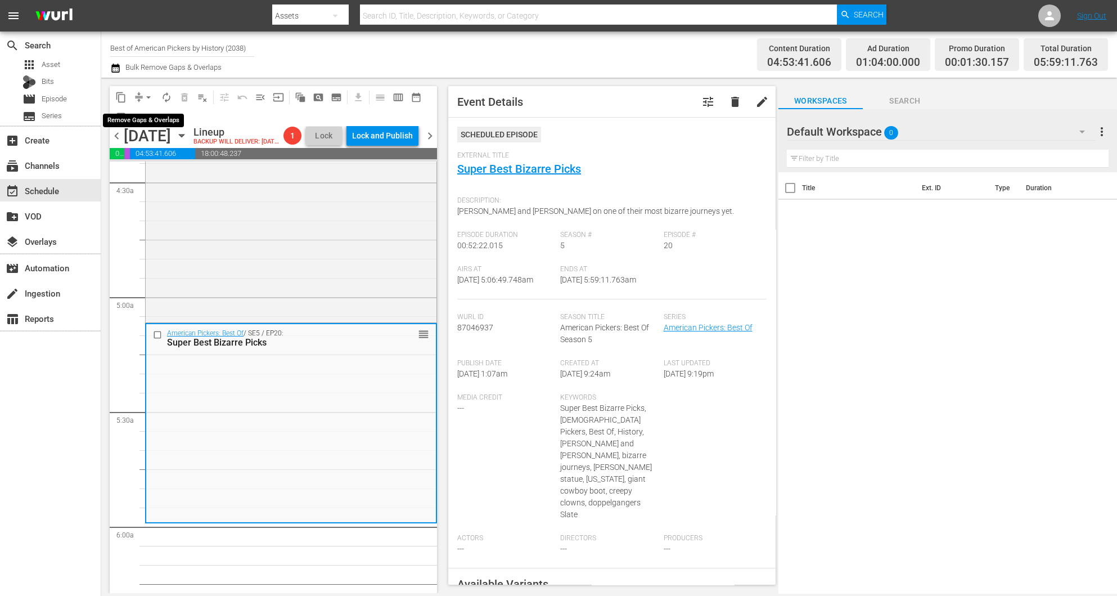
click at [144, 96] on span "arrow_drop_down" at bounding box center [148, 97] width 11 height 11
click at [144, 120] on li "Align to Midnight" at bounding box center [149, 119] width 118 height 19
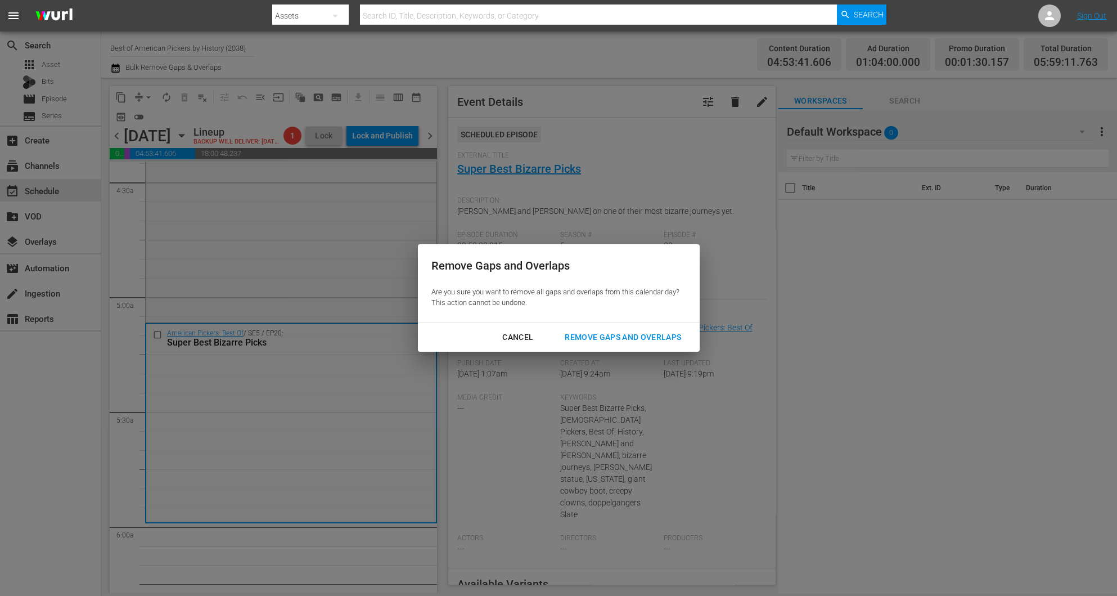
click at [649, 332] on div "Remove Gaps and Overlaps" at bounding box center [623, 337] width 134 height 14
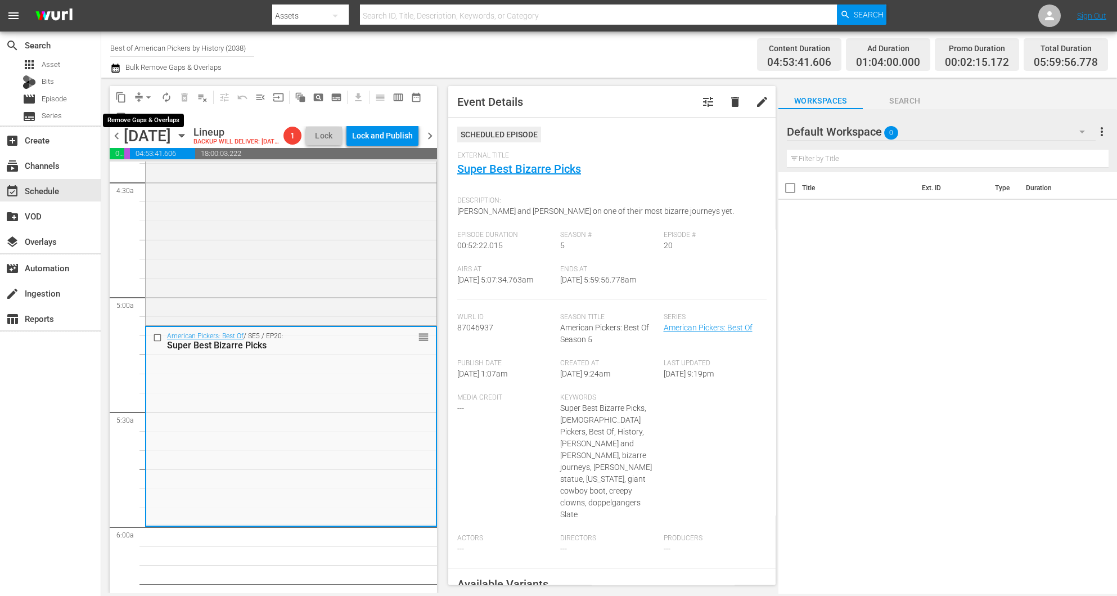
click at [143, 93] on span "arrow_drop_down" at bounding box center [148, 97] width 11 height 11
click at [156, 120] on li "Align to Midnight" at bounding box center [149, 119] width 118 height 19
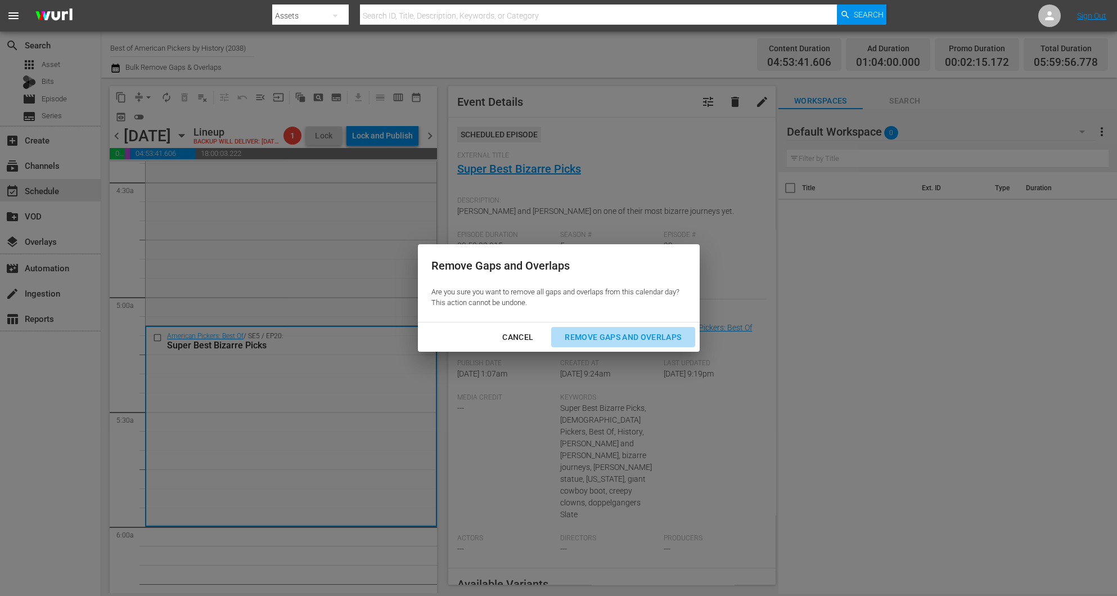
click at [623, 338] on div "Remove Gaps and Overlaps" at bounding box center [623, 337] width 134 height 14
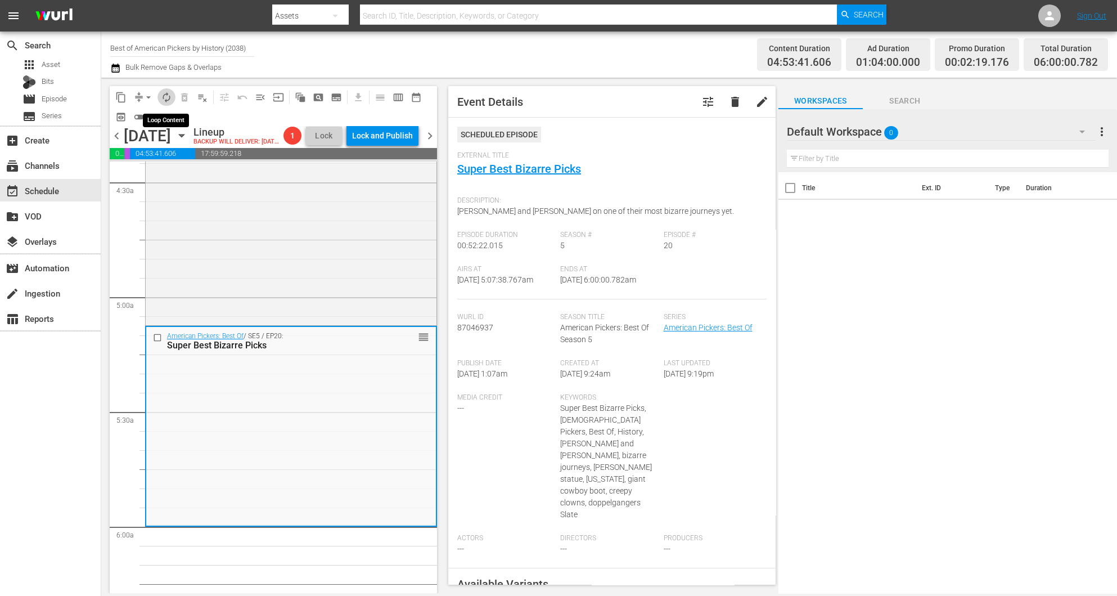
click at [164, 97] on span "autorenew_outlined" at bounding box center [166, 97] width 11 height 11
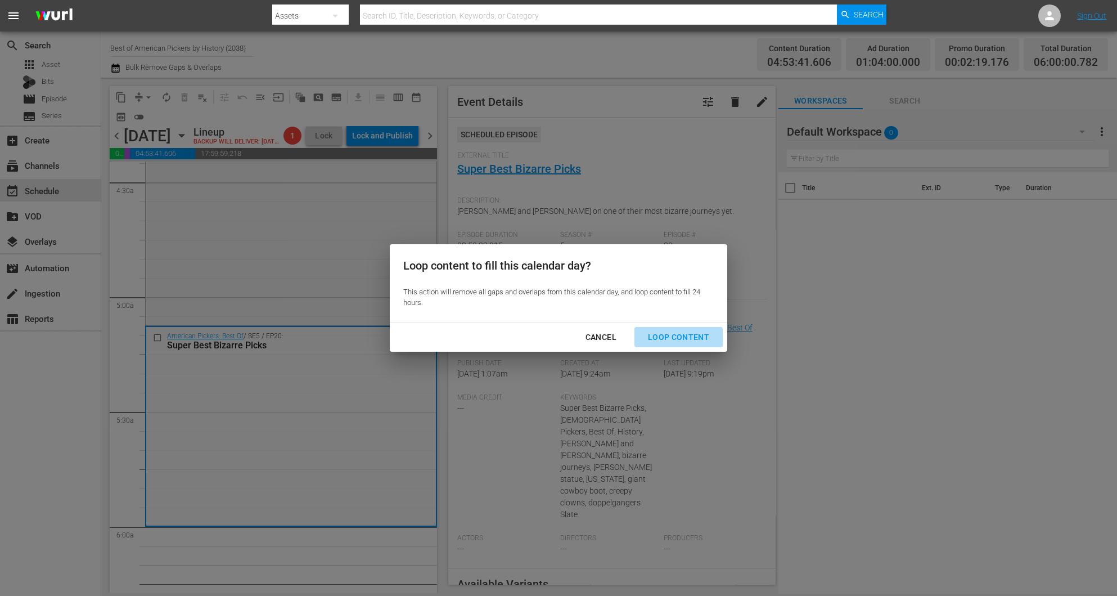
click at [683, 338] on div "Loop Content" at bounding box center [678, 337] width 79 height 14
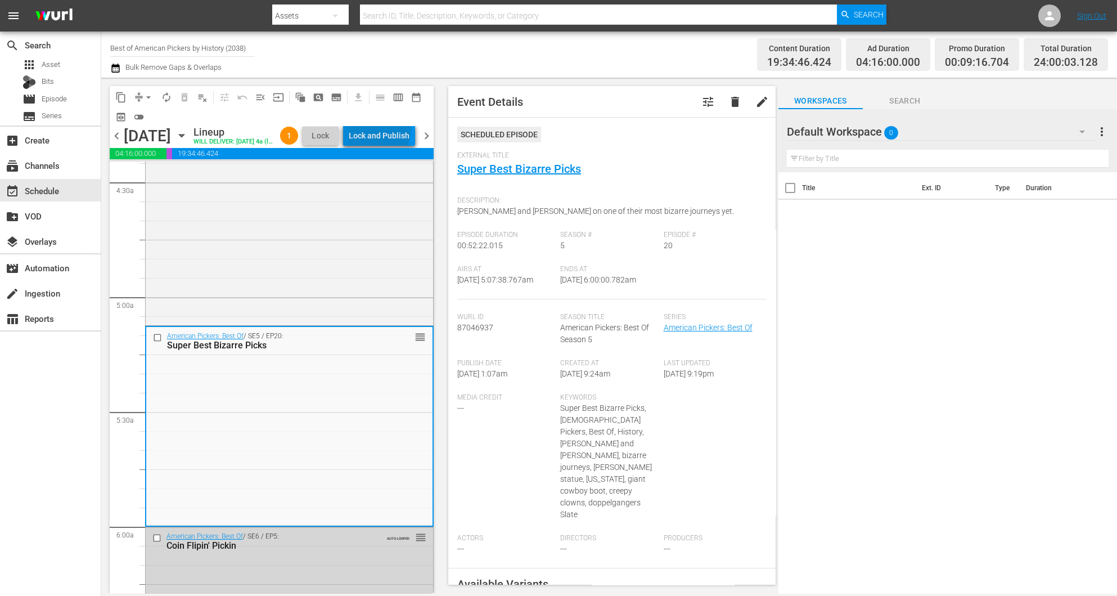
click at [404, 129] on div "Lock and Publish" at bounding box center [379, 135] width 61 height 20
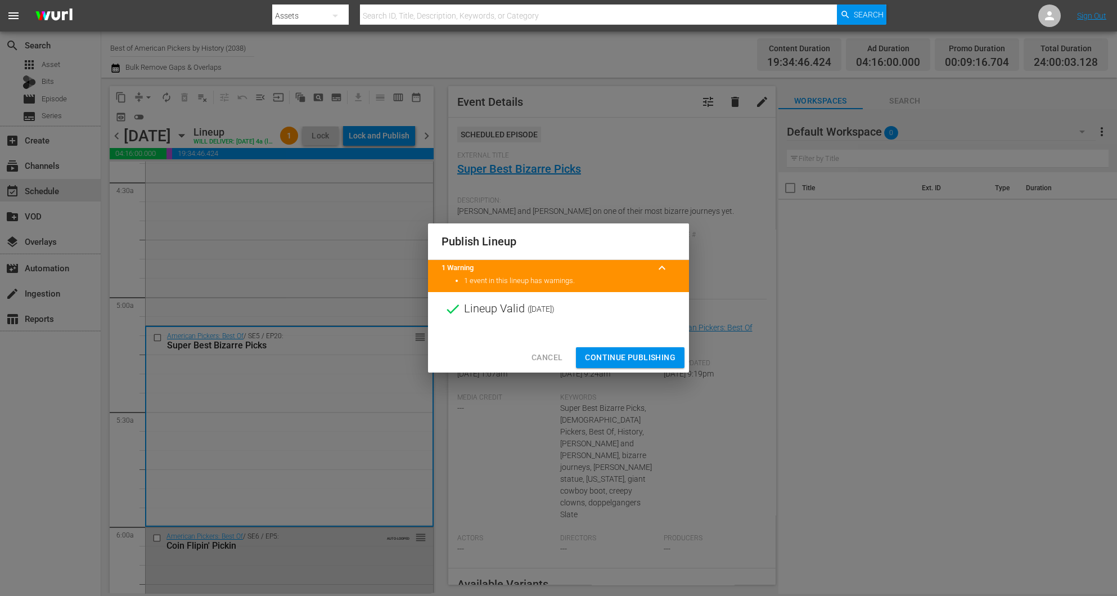
click at [661, 354] on span "Continue Publishing" at bounding box center [630, 357] width 91 height 14
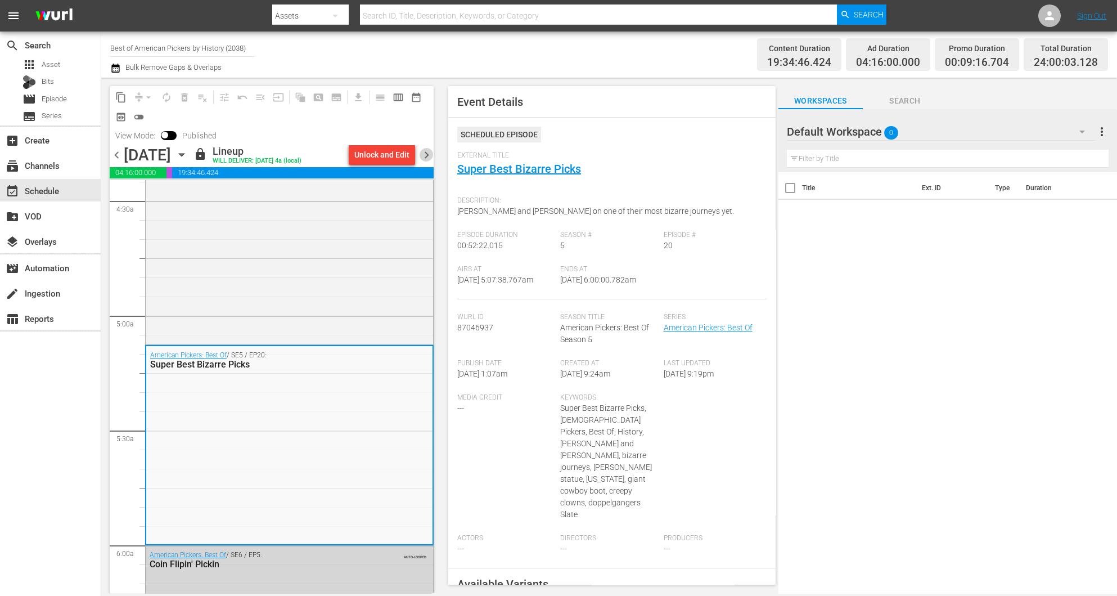
click at [430, 155] on span "chevron_right" at bounding box center [427, 155] width 14 height 14
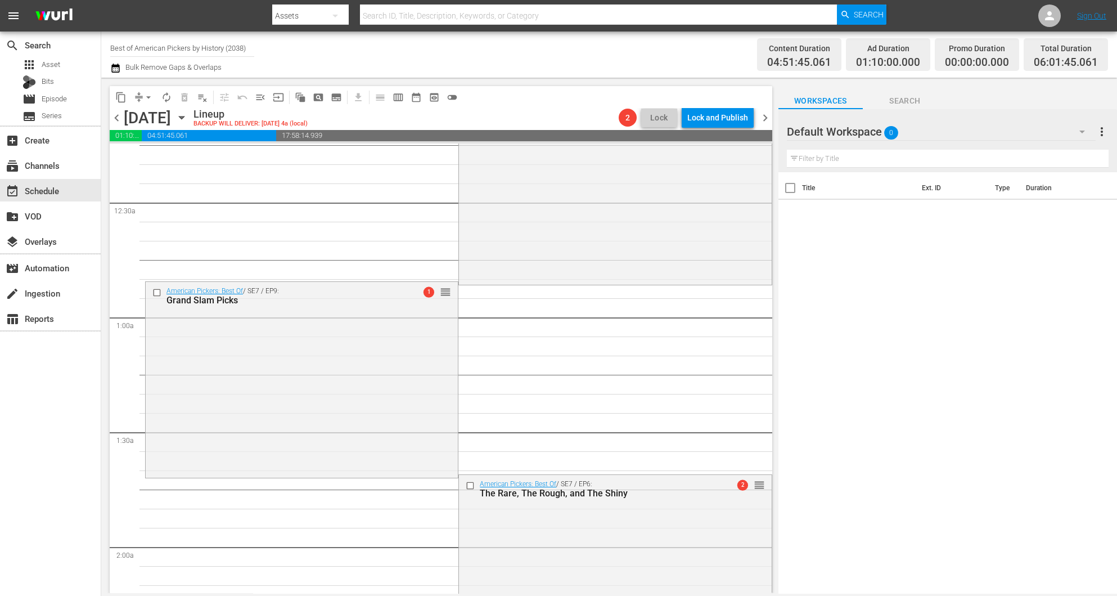
scroll to position [84, 0]
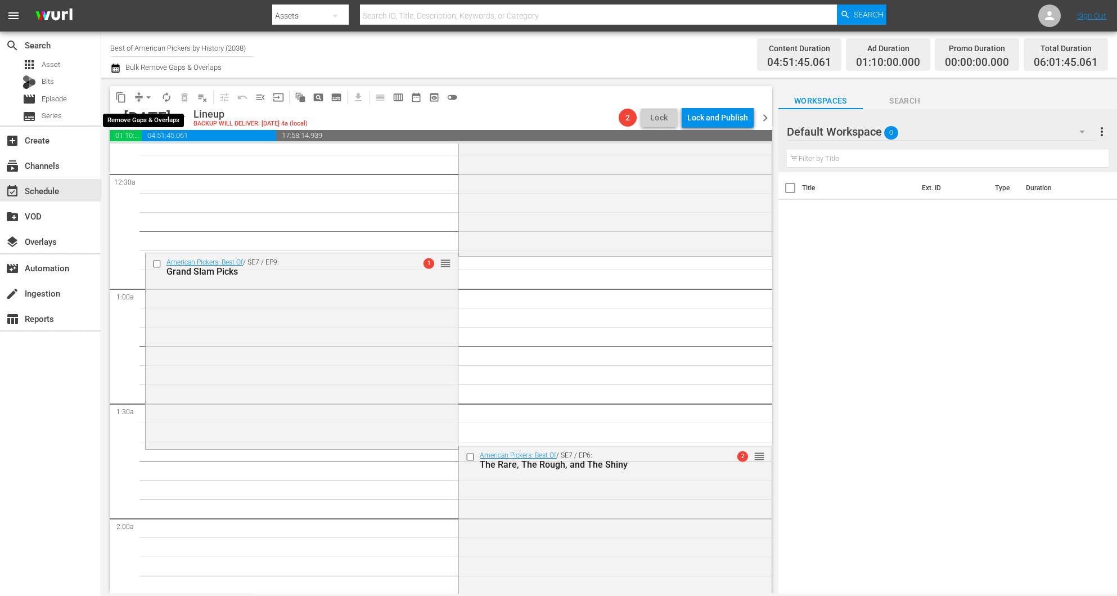
click at [150, 92] on span "arrow_drop_down" at bounding box center [148, 97] width 11 height 11
click at [142, 115] on li "Align to Midnight" at bounding box center [149, 119] width 118 height 19
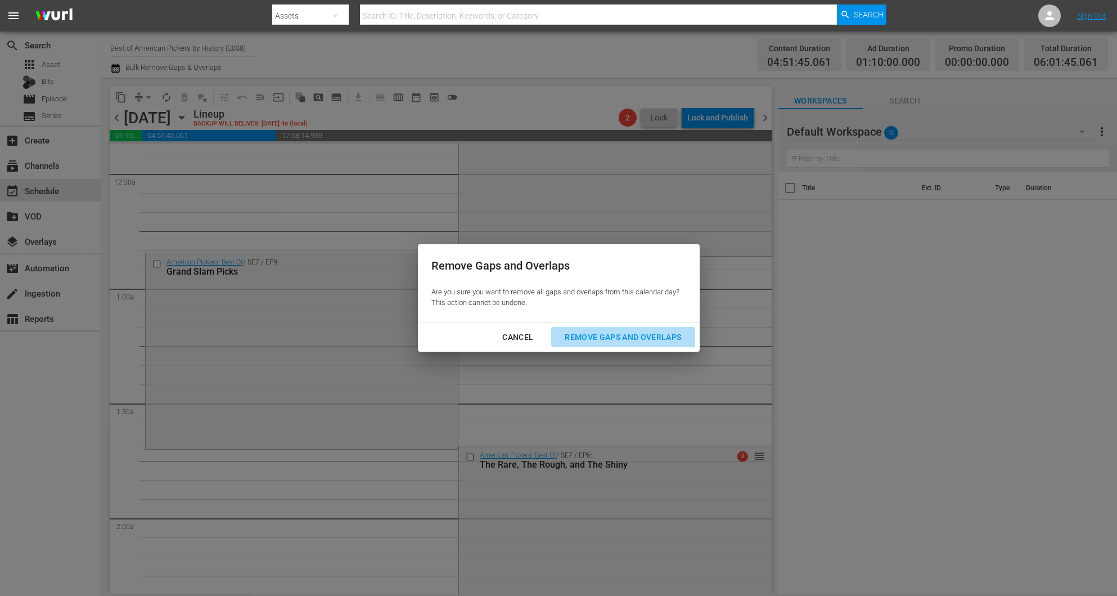
click at [666, 331] on div "Remove Gaps and Overlaps" at bounding box center [623, 337] width 134 height 14
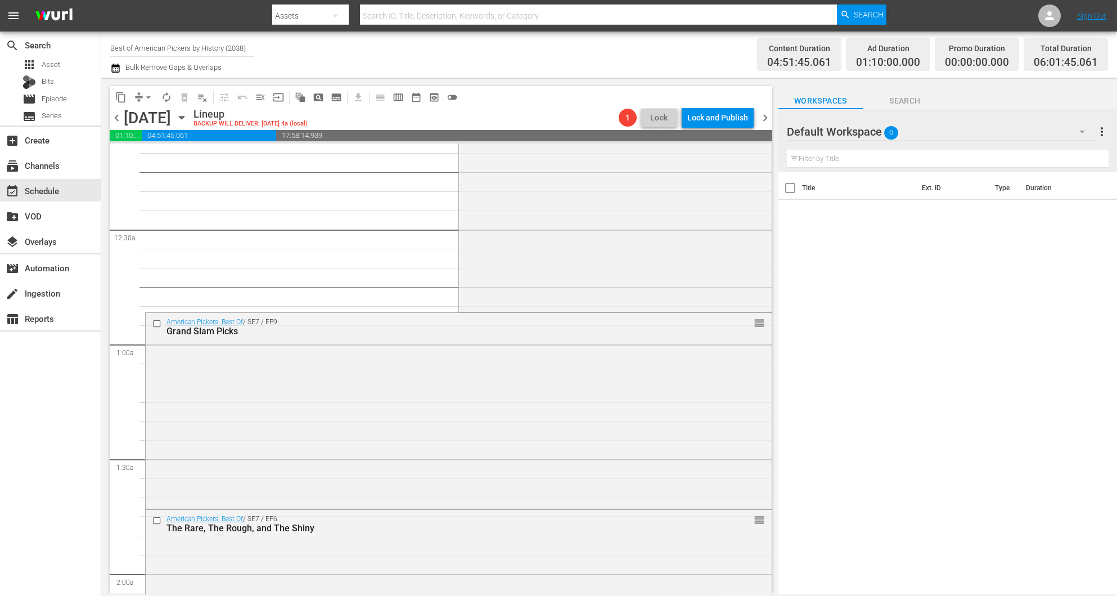
scroll to position [0, 0]
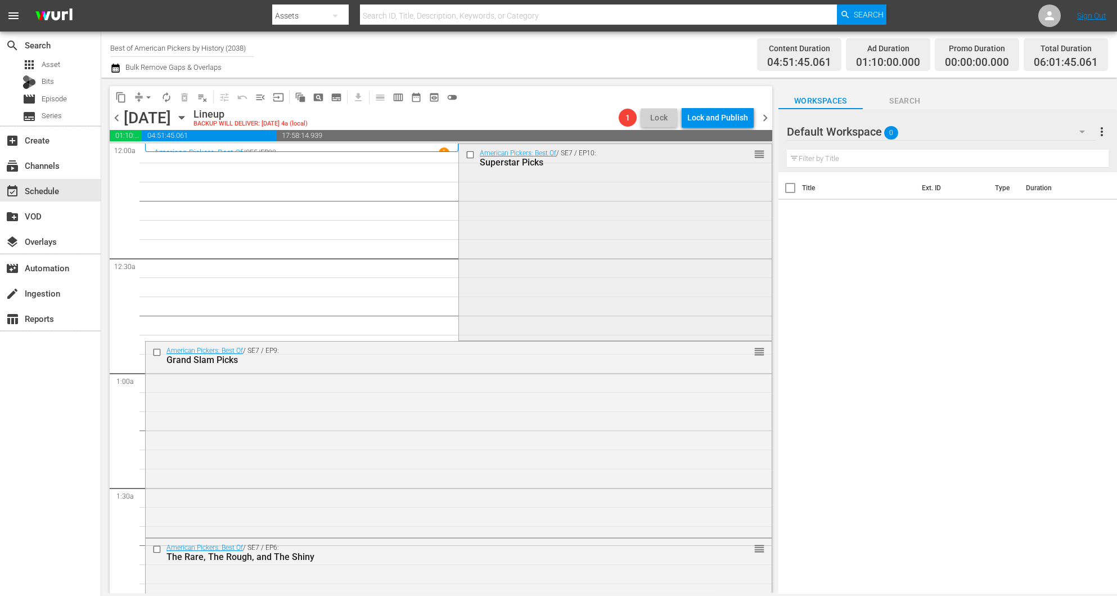
click at [602, 236] on div "American Pickers: Best Of / SE7 / EP10: Superstar Picks reorder" at bounding box center [615, 241] width 312 height 195
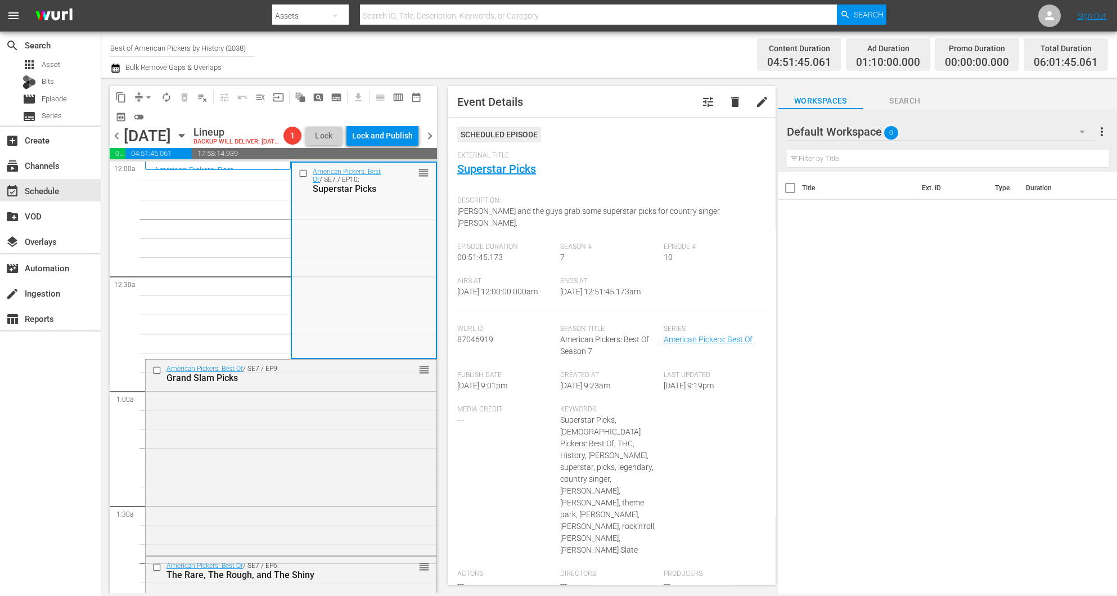
drag, startPoint x: 465, startPoint y: 160, endPoint x: 455, endPoint y: 170, distance: 14.3
drag, startPoint x: 455, startPoint y: 170, endPoint x: 507, endPoint y: 167, distance: 52.4
click at [507, 167] on link "Superstar Picks" at bounding box center [496, 169] width 79 height 14
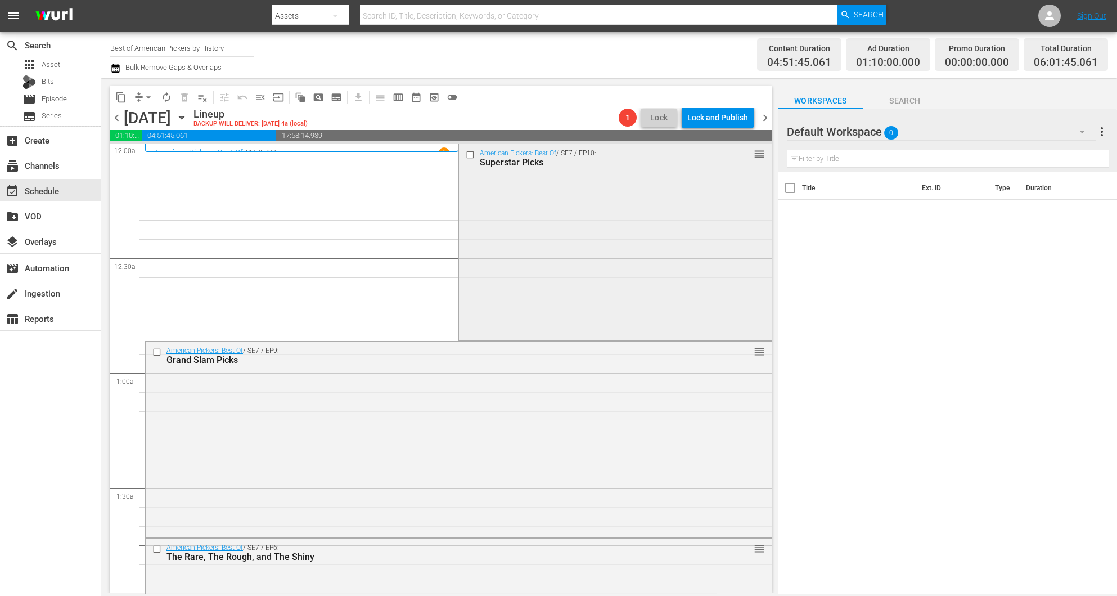
click at [629, 275] on div "American Pickers: Best Of / SE7 / EP10: Superstar Picks reorder" at bounding box center [615, 241] width 312 height 195
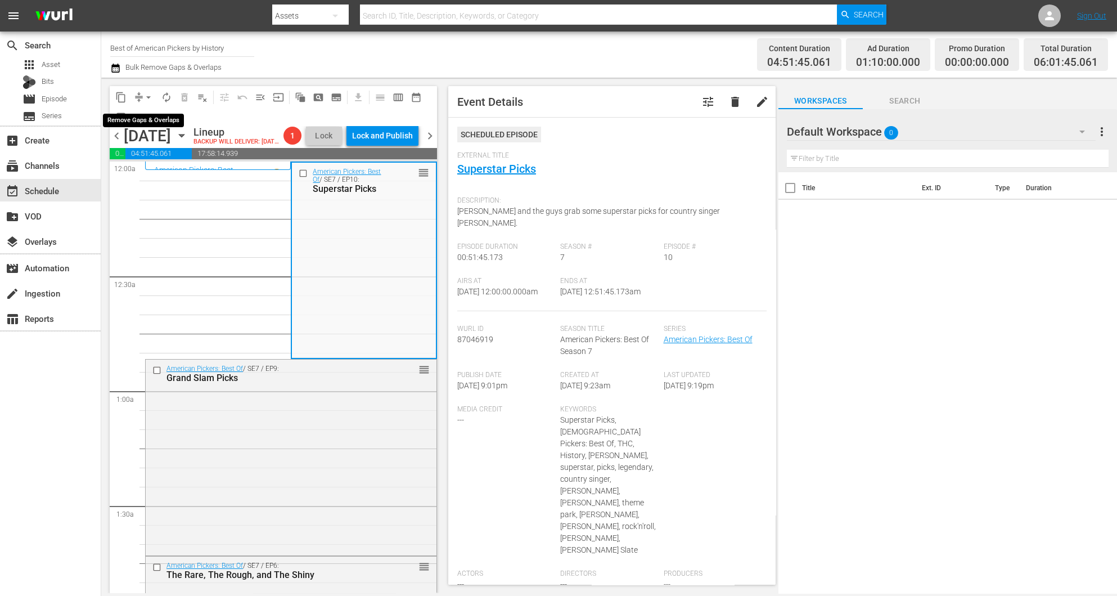
click at [145, 97] on span "arrow_drop_down" at bounding box center [148, 97] width 11 height 11
click at [147, 114] on li "Align to Midnight" at bounding box center [149, 119] width 118 height 19
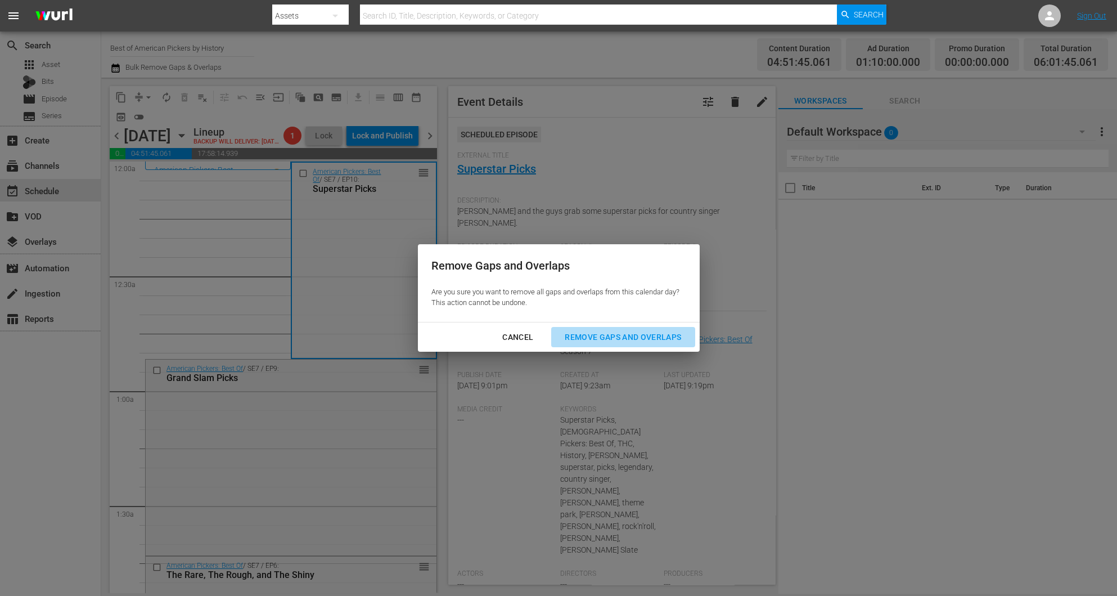
click at [649, 339] on div "Remove Gaps and Overlaps" at bounding box center [623, 337] width 134 height 14
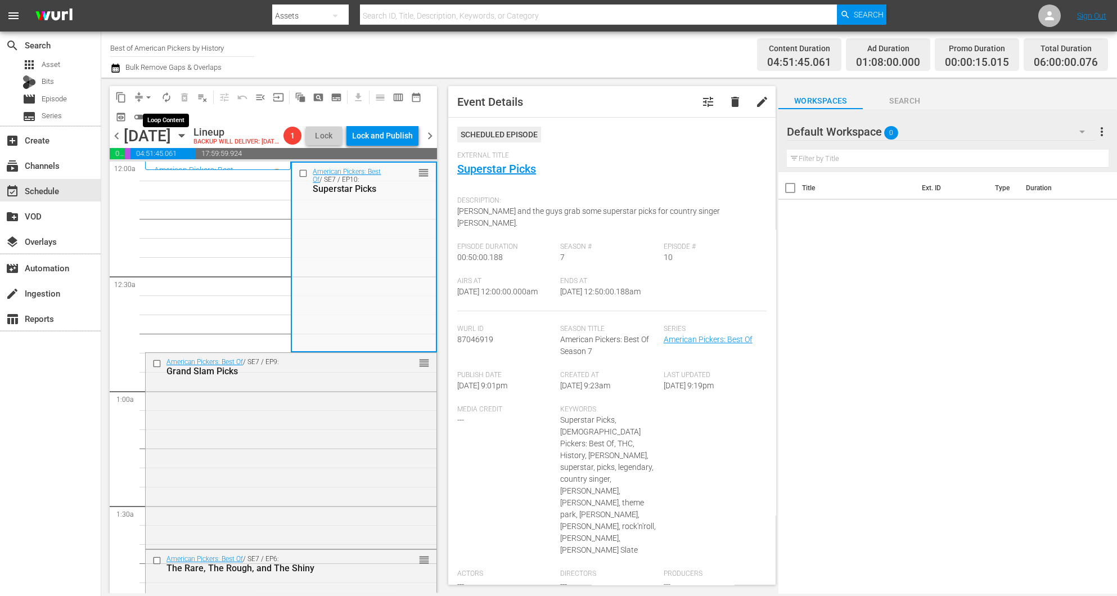
click at [166, 93] on span "autorenew_outlined" at bounding box center [166, 97] width 11 height 11
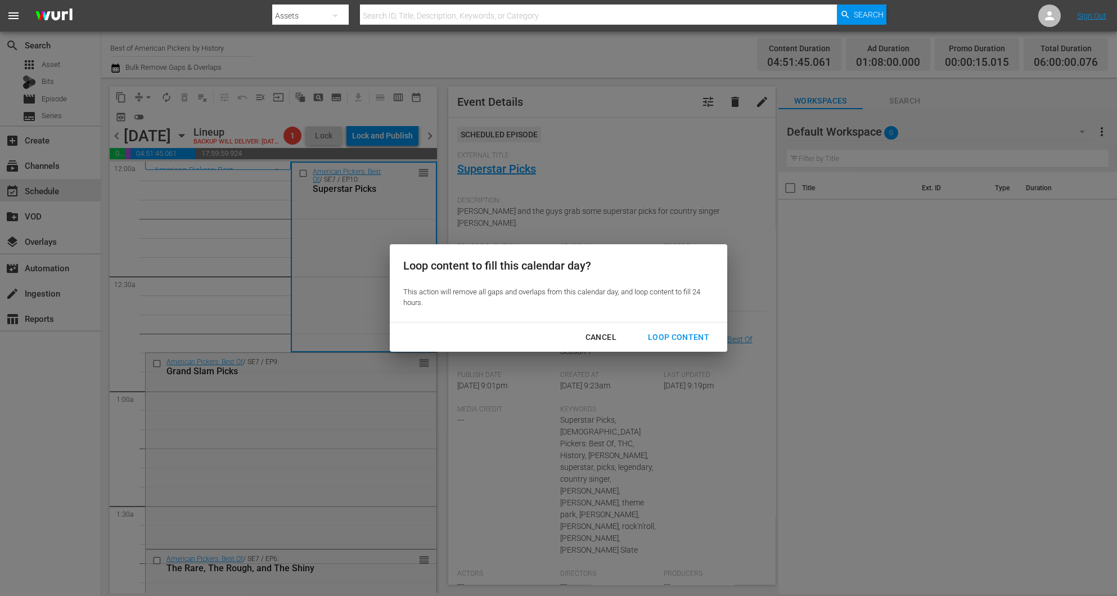
click at [667, 331] on div "Loop Content" at bounding box center [678, 337] width 79 height 14
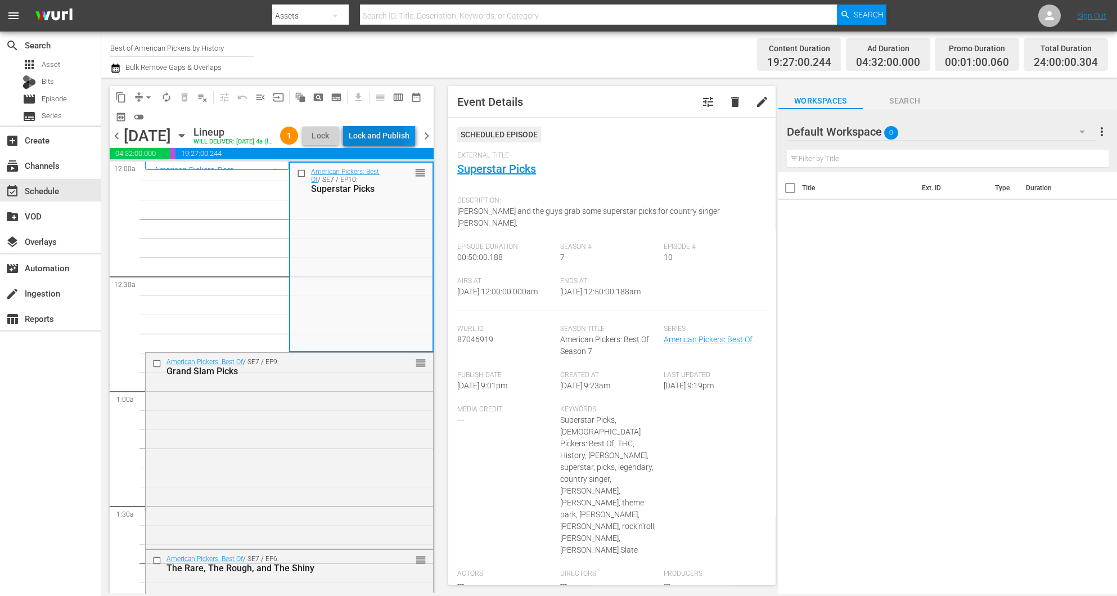
click at [396, 138] on div "Lock and Publish" at bounding box center [379, 135] width 61 height 20
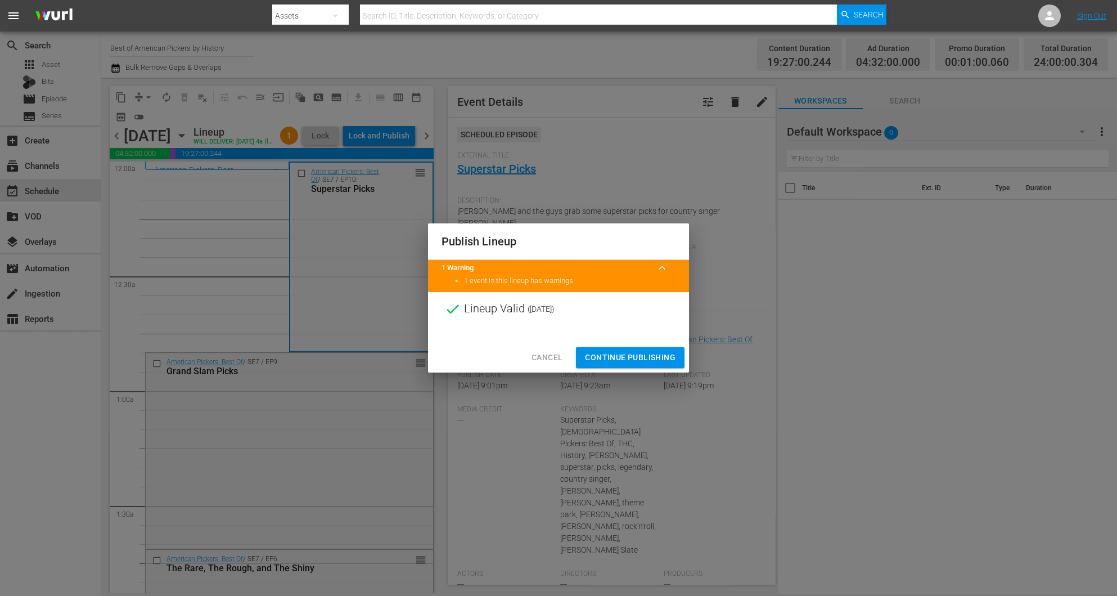
click at [643, 355] on span "Continue Publishing" at bounding box center [630, 357] width 91 height 14
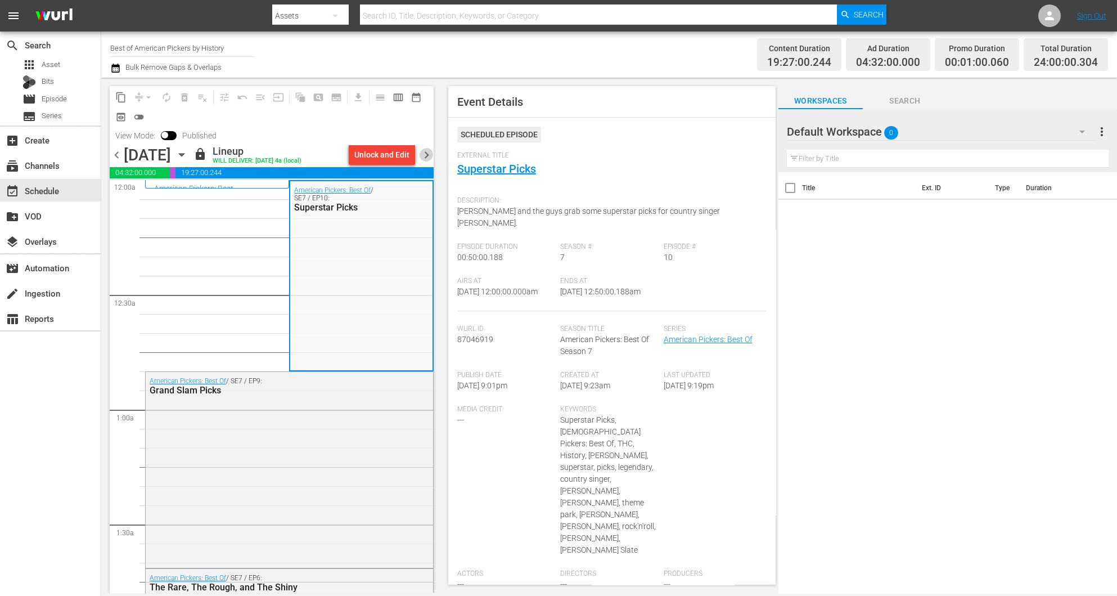
click at [430, 154] on span "chevron_right" at bounding box center [427, 155] width 14 height 14
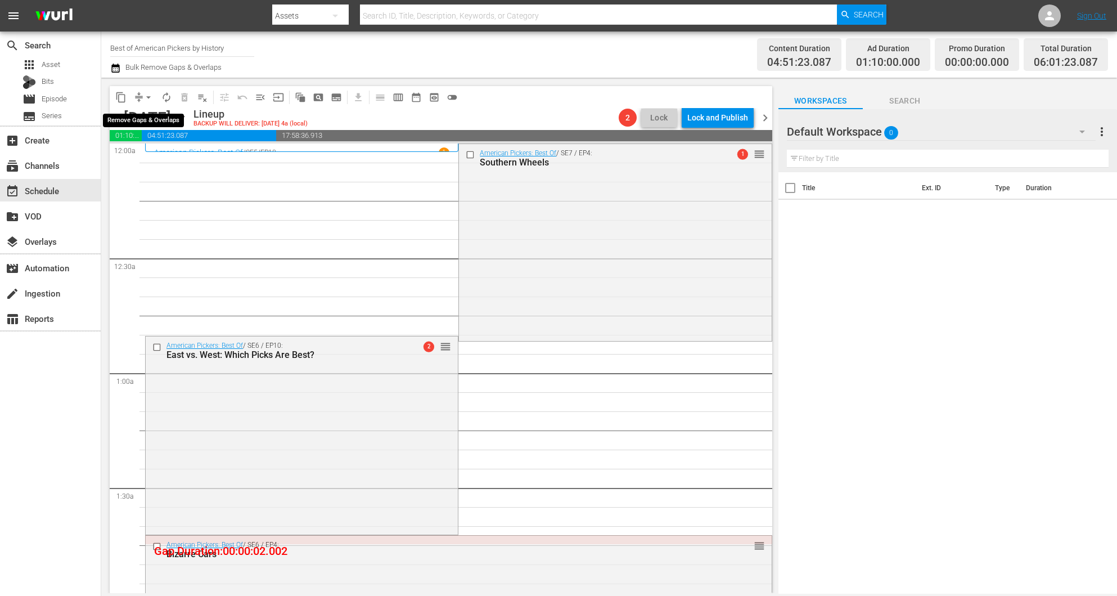
click at [140, 101] on button "arrow_drop_down" at bounding box center [149, 97] width 18 height 18
click at [150, 116] on li "Align to Midnight" at bounding box center [149, 119] width 118 height 19
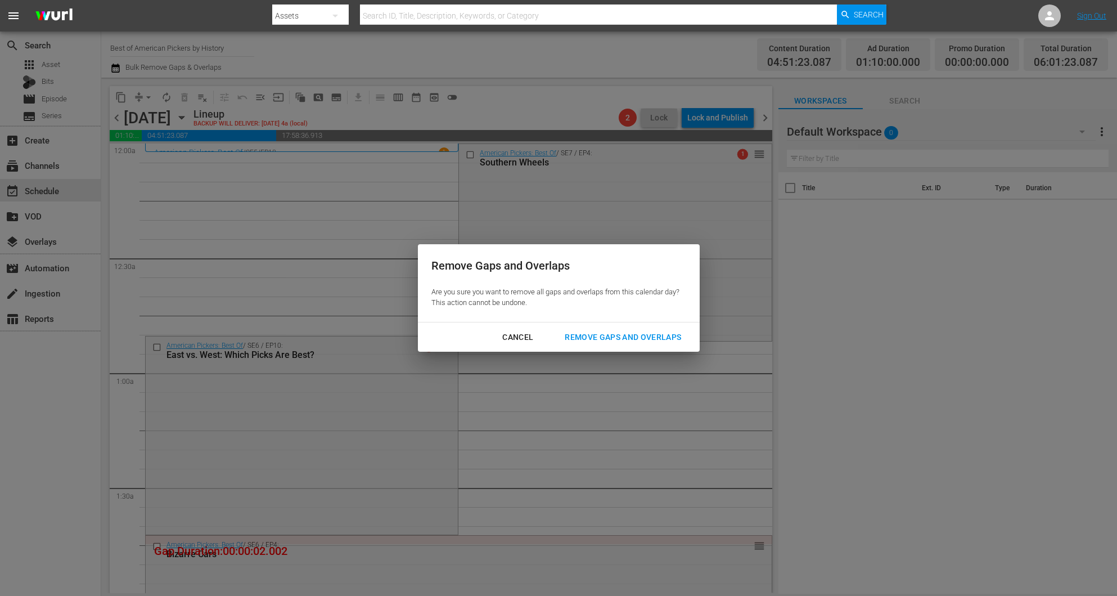
click at [622, 335] on div "Remove Gaps and Overlaps" at bounding box center [623, 337] width 134 height 14
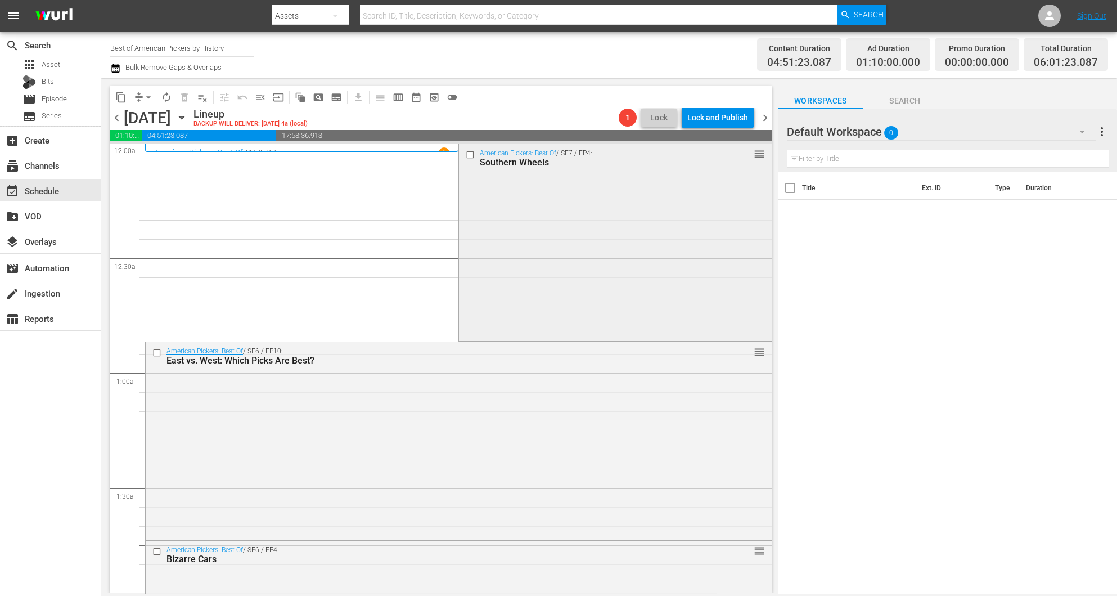
click at [520, 214] on div "American Pickers: Best Of / SE7 / EP4: Southern Wheels reorder" at bounding box center [615, 241] width 312 height 195
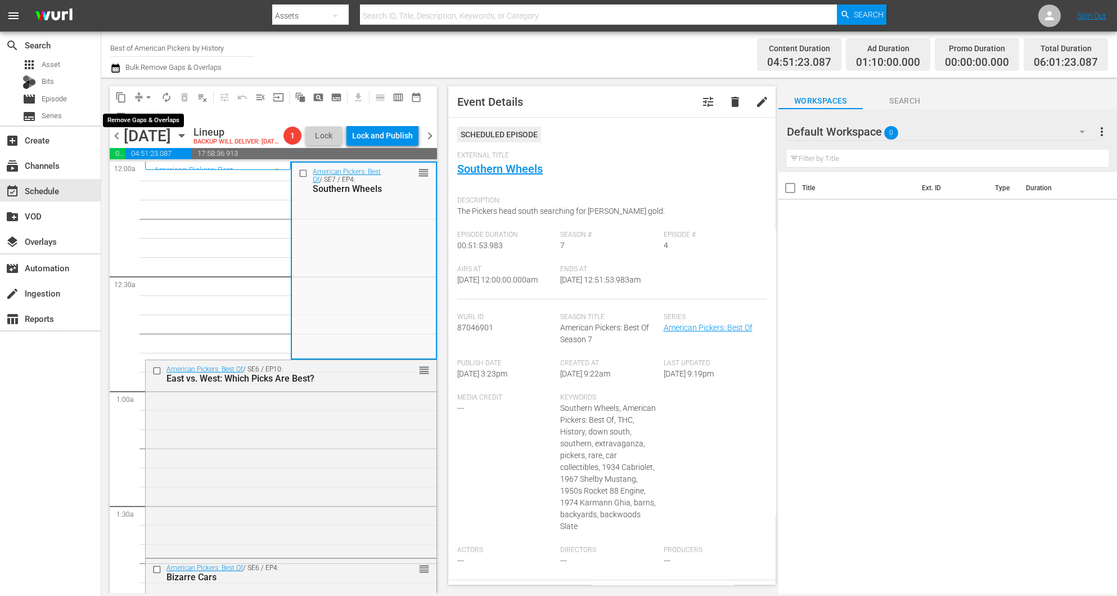
click at [145, 97] on span "arrow_drop_down" at bounding box center [148, 97] width 11 height 11
click at [137, 125] on li "Align to Midnight" at bounding box center [149, 119] width 118 height 19
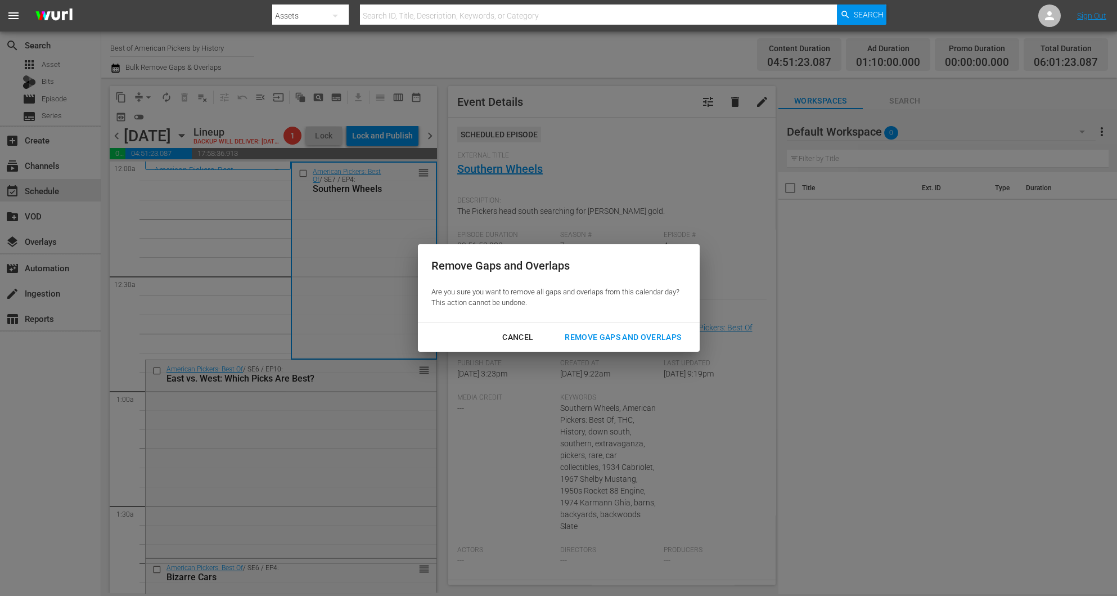
click at [629, 332] on div "Remove Gaps and Overlaps" at bounding box center [623, 337] width 134 height 14
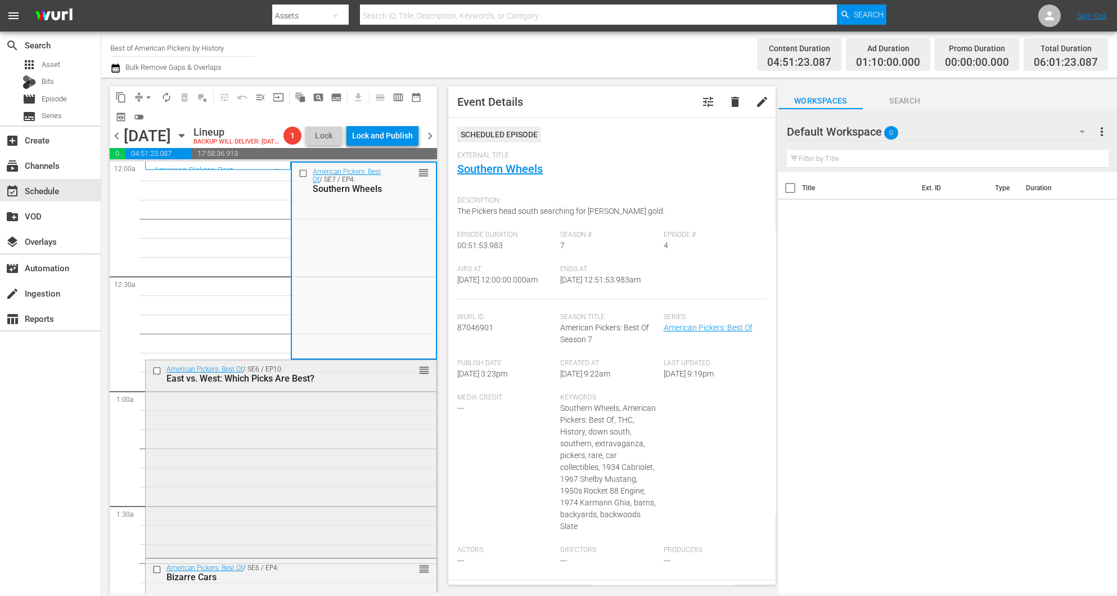
click at [352, 496] on div "American Pickers: Best Of / SE6 / EP10: East vs. West: Which Picks Are Best? re…" at bounding box center [291, 457] width 291 height 195
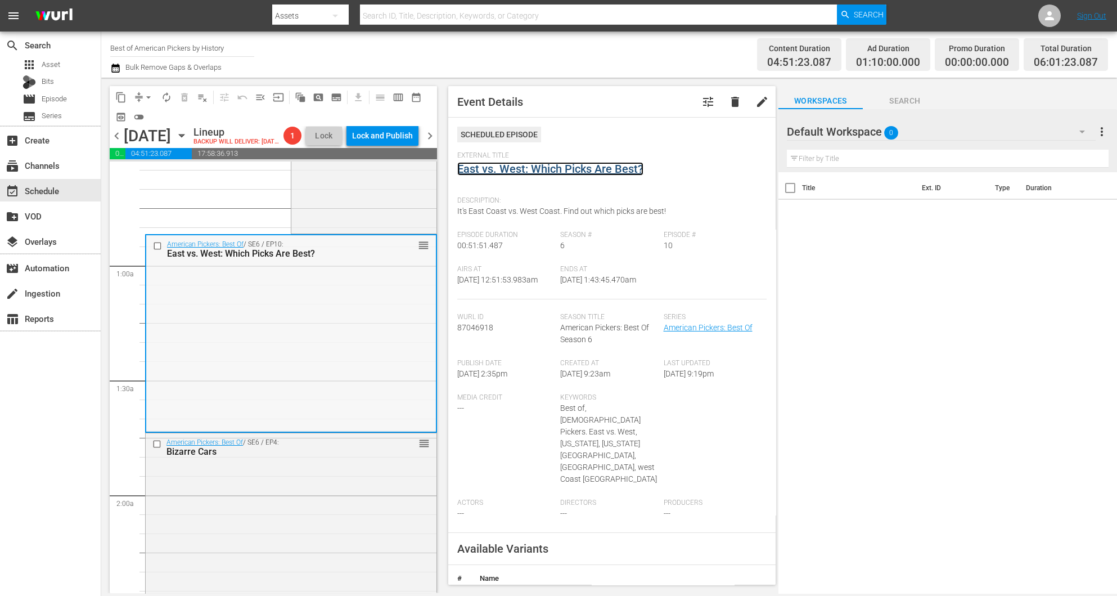
scroll to position [169, 0]
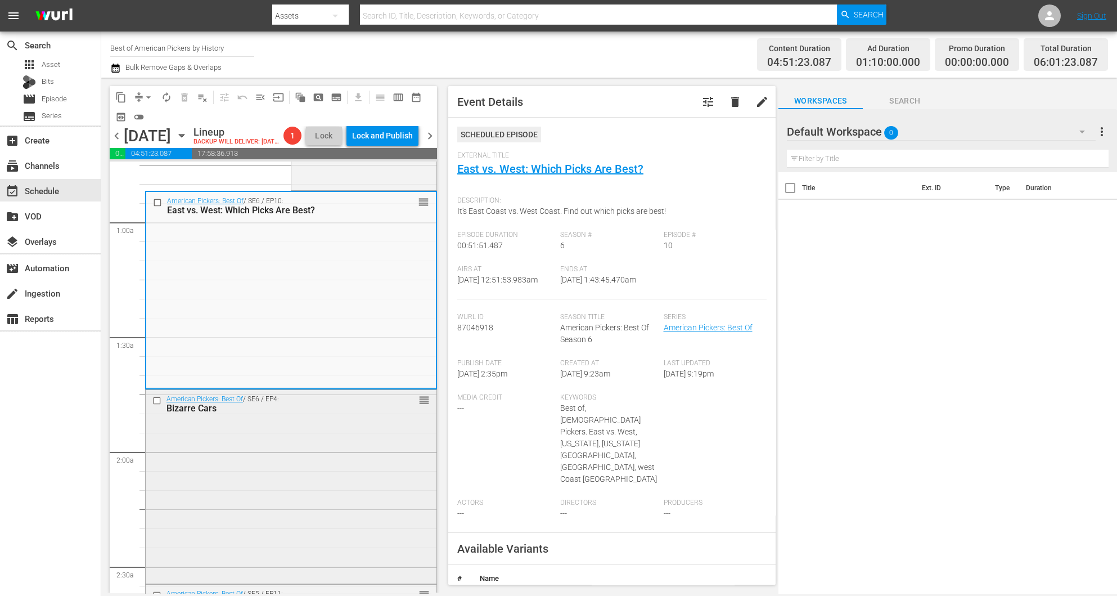
click at [335, 490] on div "American Pickers: Best Of / SE6 / EP4: Bizarre Cars reorder" at bounding box center [291, 485] width 291 height 191
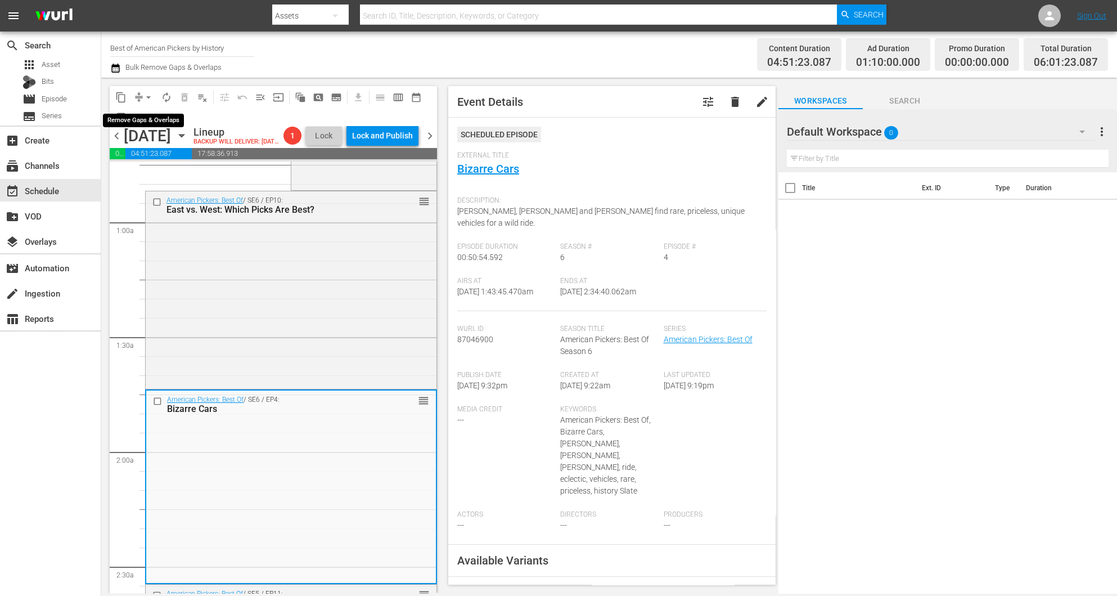
click at [149, 94] on span "arrow_drop_down" at bounding box center [148, 97] width 11 height 11
click at [149, 121] on li "Align to Midnight" at bounding box center [149, 119] width 118 height 19
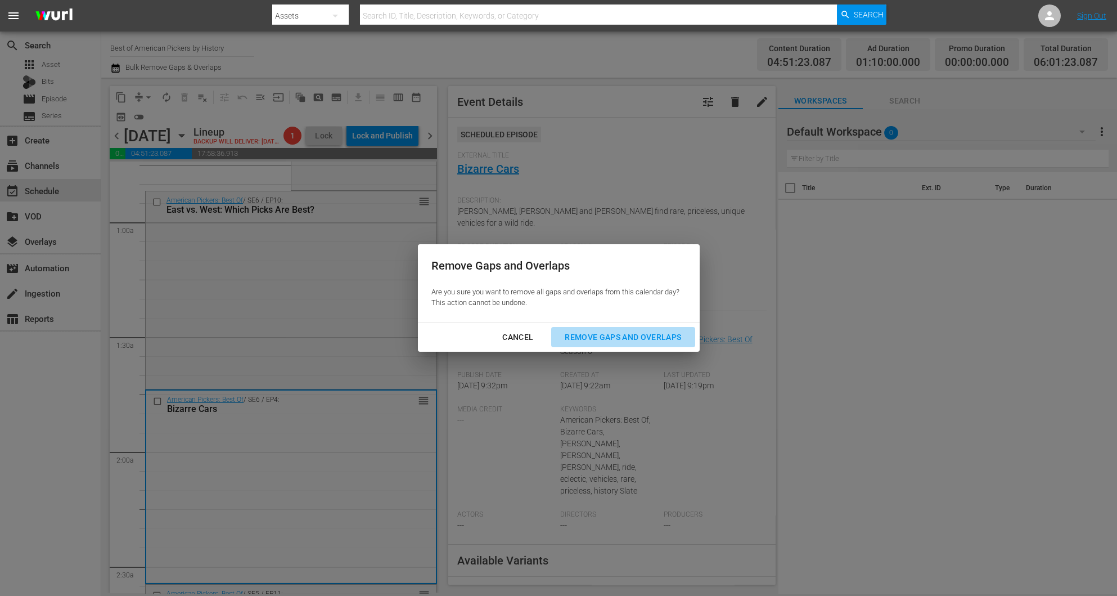
click at [626, 332] on div "Remove Gaps and Overlaps" at bounding box center [623, 337] width 134 height 14
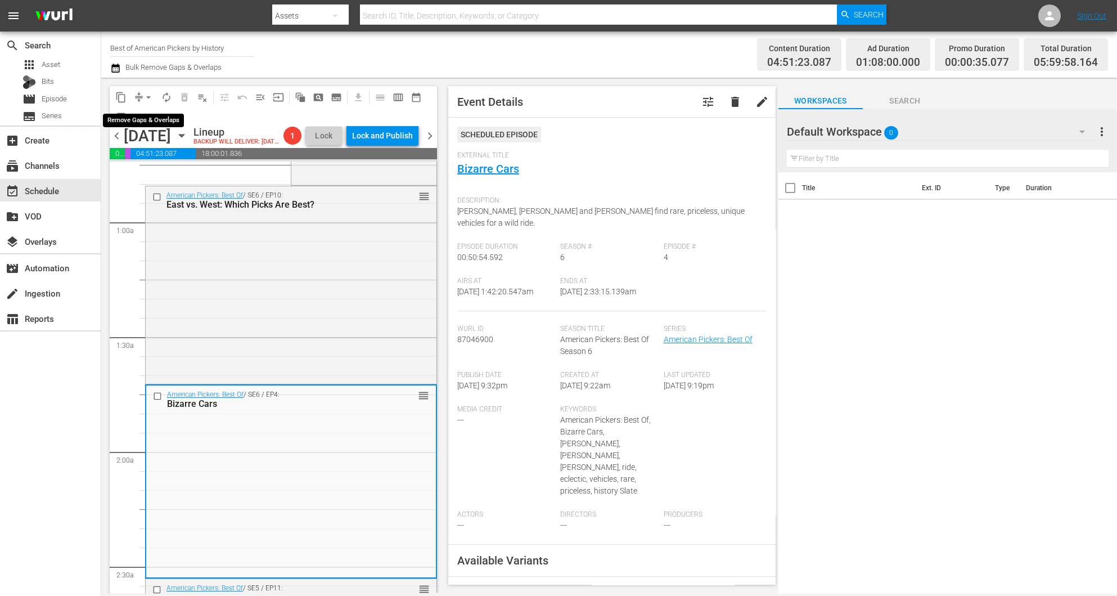
click at [144, 98] on span "arrow_drop_down" at bounding box center [148, 97] width 11 height 11
click at [147, 118] on li "Align to Midnight" at bounding box center [149, 119] width 118 height 19
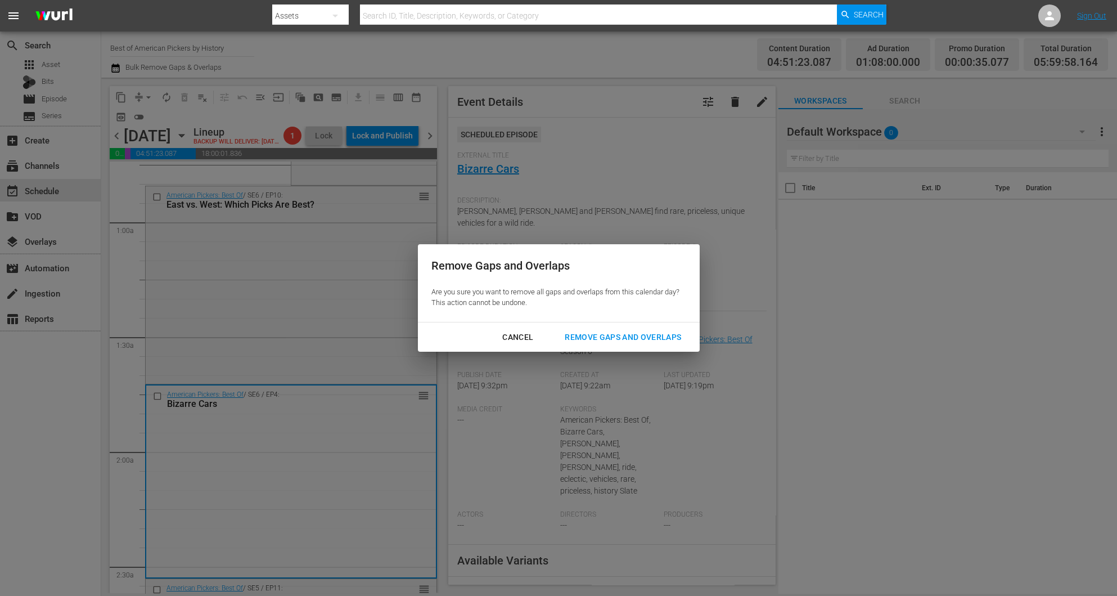
click at [644, 332] on div "Remove Gaps and Overlaps" at bounding box center [623, 337] width 134 height 14
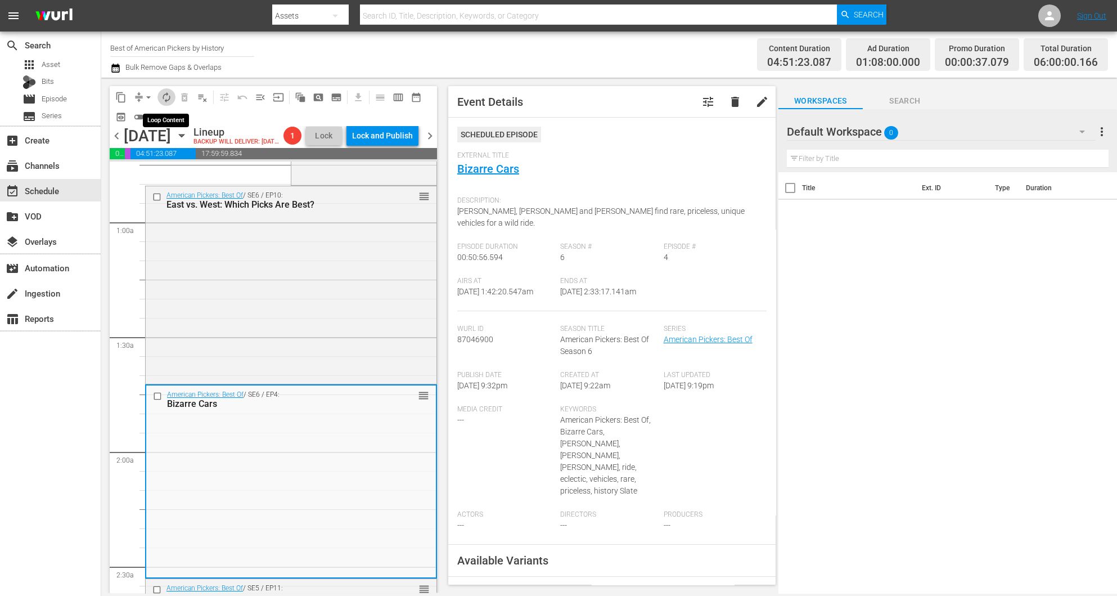
click at [168, 92] on span "autorenew_outlined" at bounding box center [166, 97] width 11 height 11
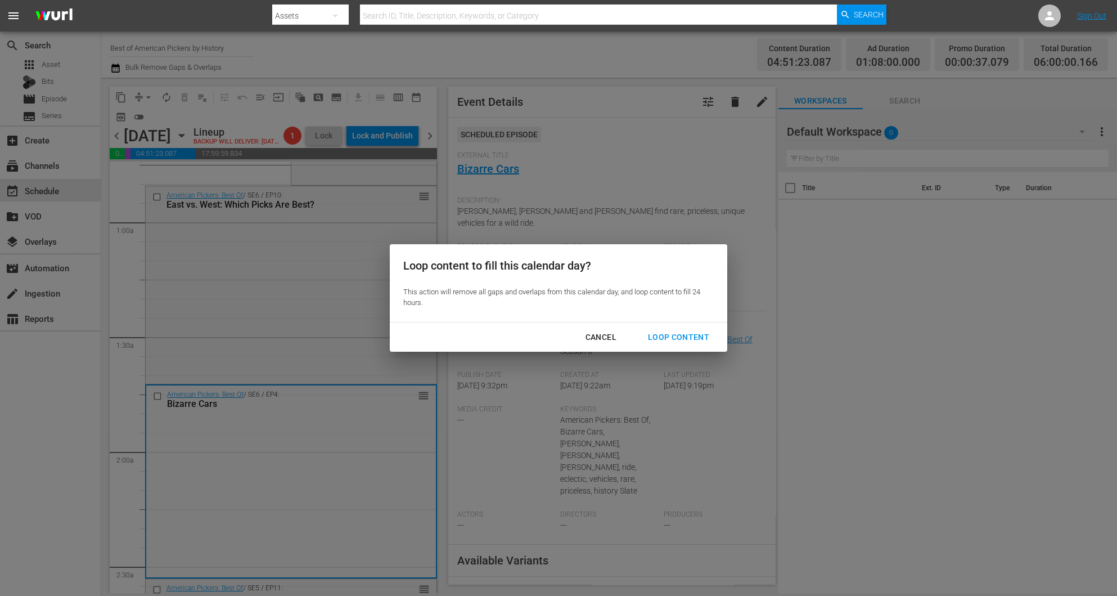
click at [693, 338] on div "Loop Content" at bounding box center [678, 337] width 79 height 14
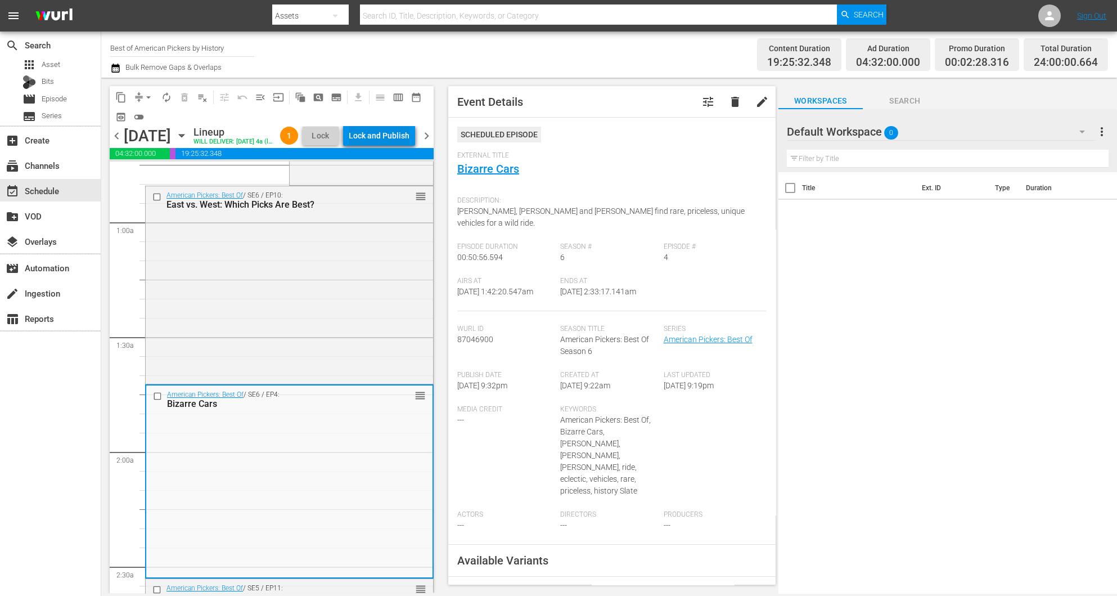
click at [384, 140] on div "Lock and Publish" at bounding box center [379, 135] width 61 height 20
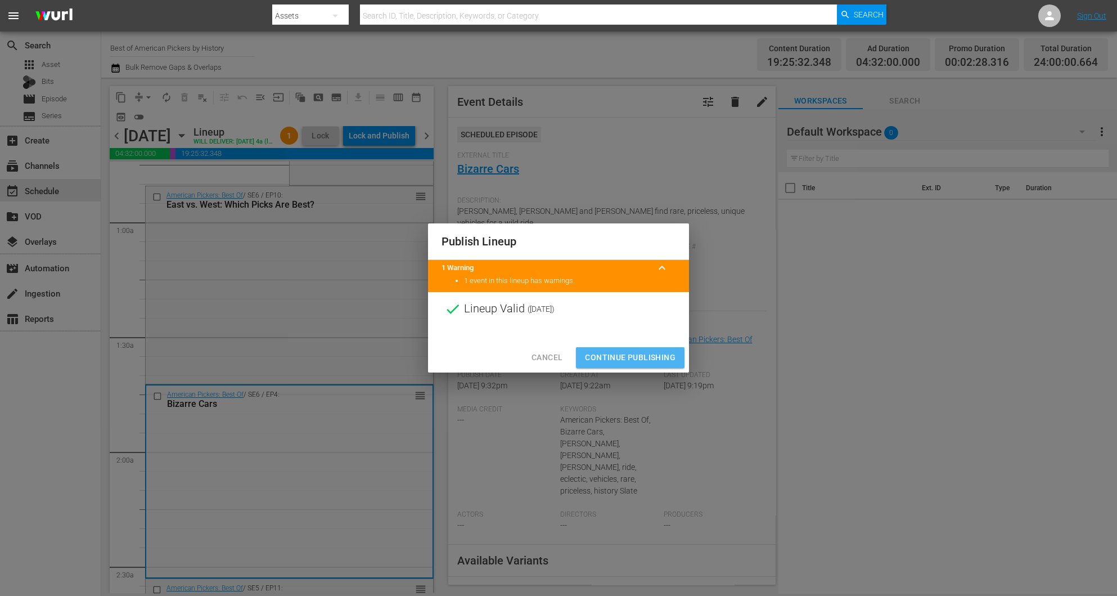
click at [635, 356] on span "Continue Publishing" at bounding box center [630, 357] width 91 height 14
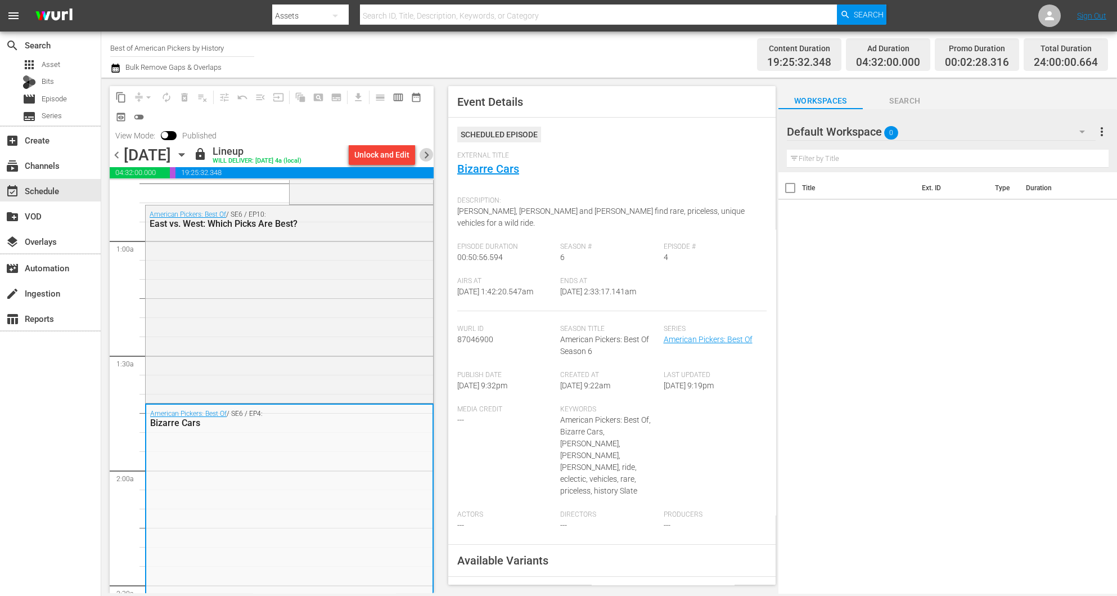
click at [429, 150] on span "chevron_right" at bounding box center [427, 155] width 14 height 14
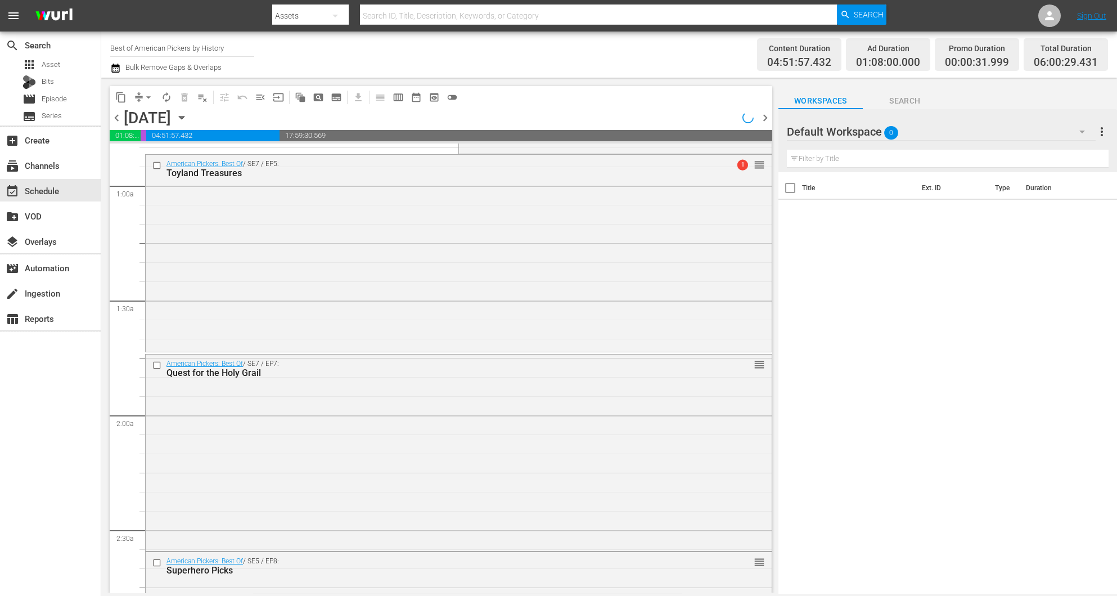
scroll to position [169, 0]
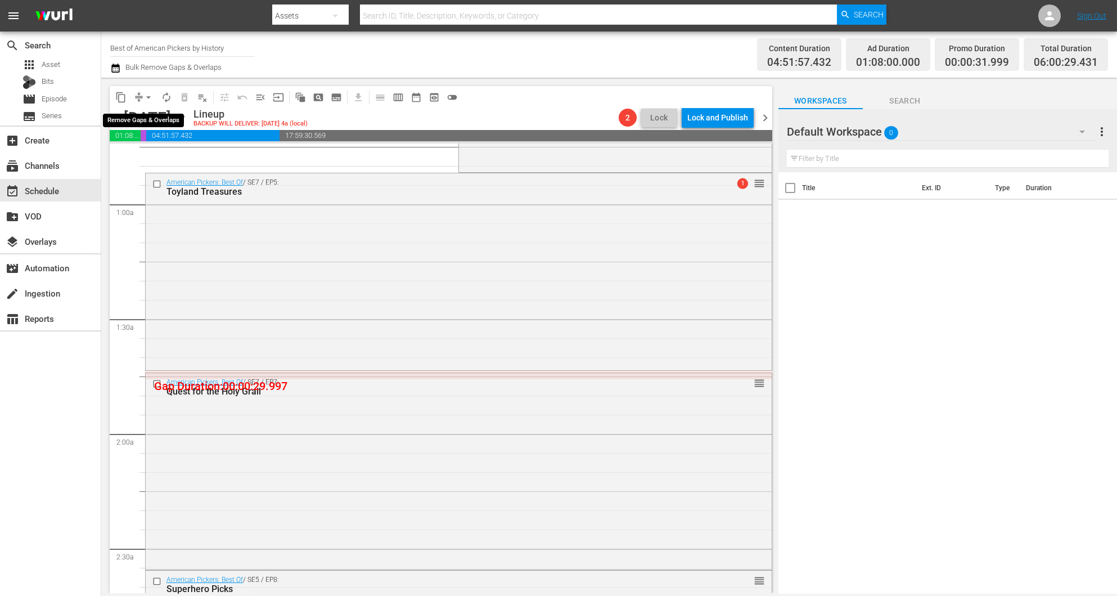
click at [140, 94] on button "arrow_drop_down" at bounding box center [149, 97] width 18 height 18
click at [161, 115] on li "Align to Midnight" at bounding box center [149, 119] width 118 height 19
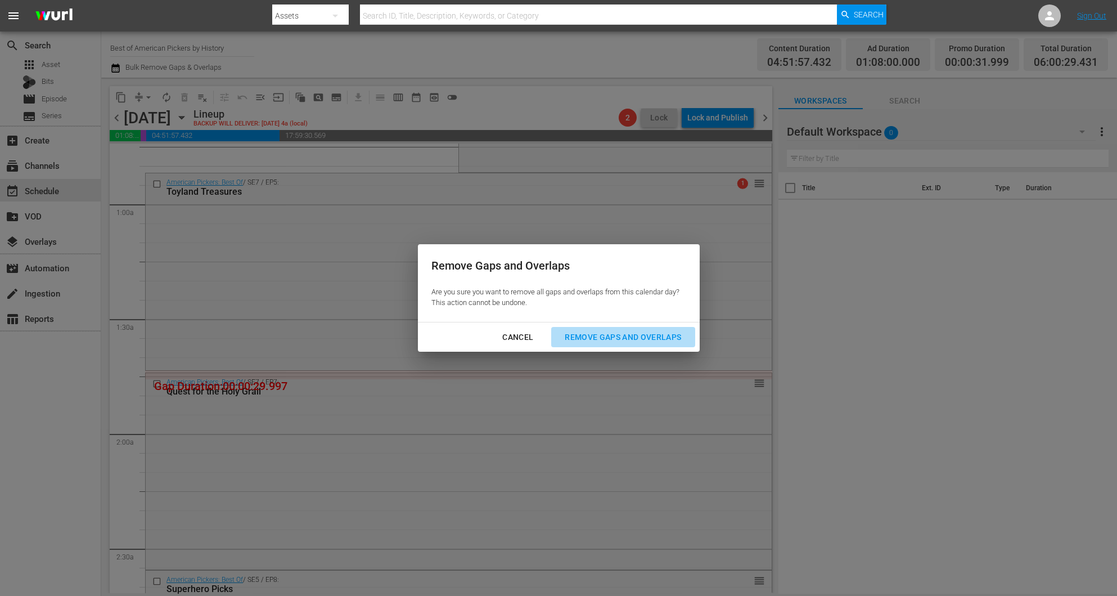
click at [633, 328] on button "Remove Gaps and Overlaps" at bounding box center [622, 337] width 143 height 21
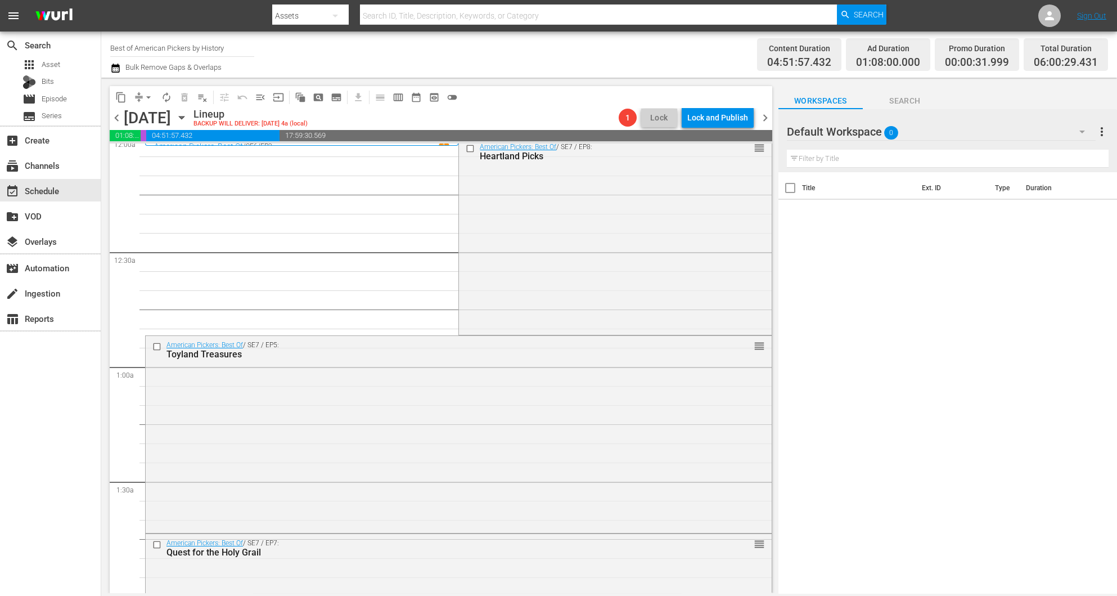
scroll to position [0, 0]
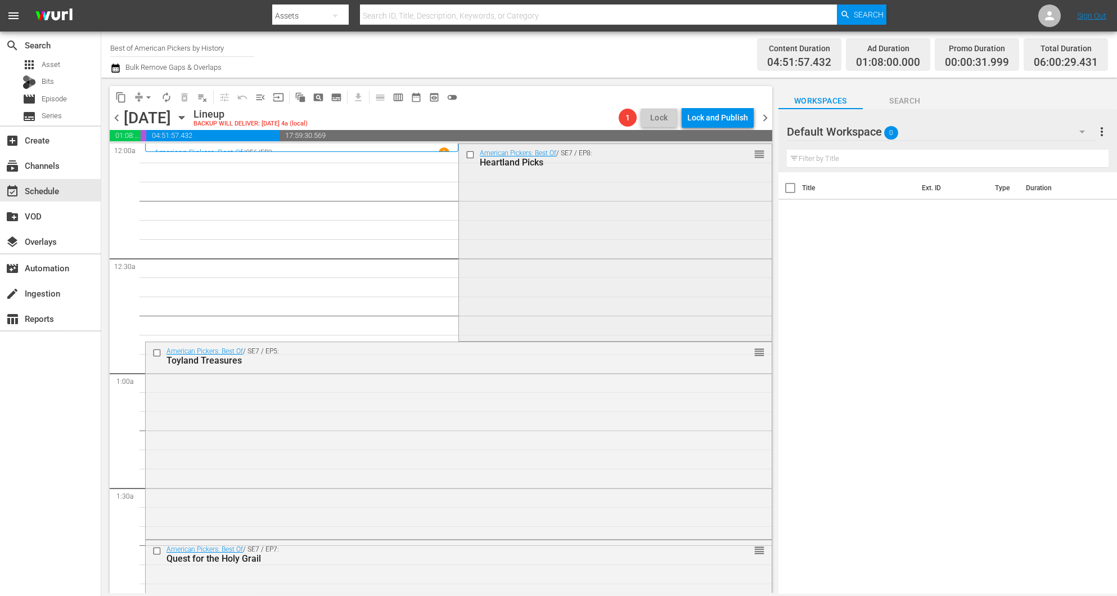
click at [623, 288] on div "American Pickers: Best Of / SE7 / EP8: Heartland Picks reorder" at bounding box center [615, 241] width 312 height 195
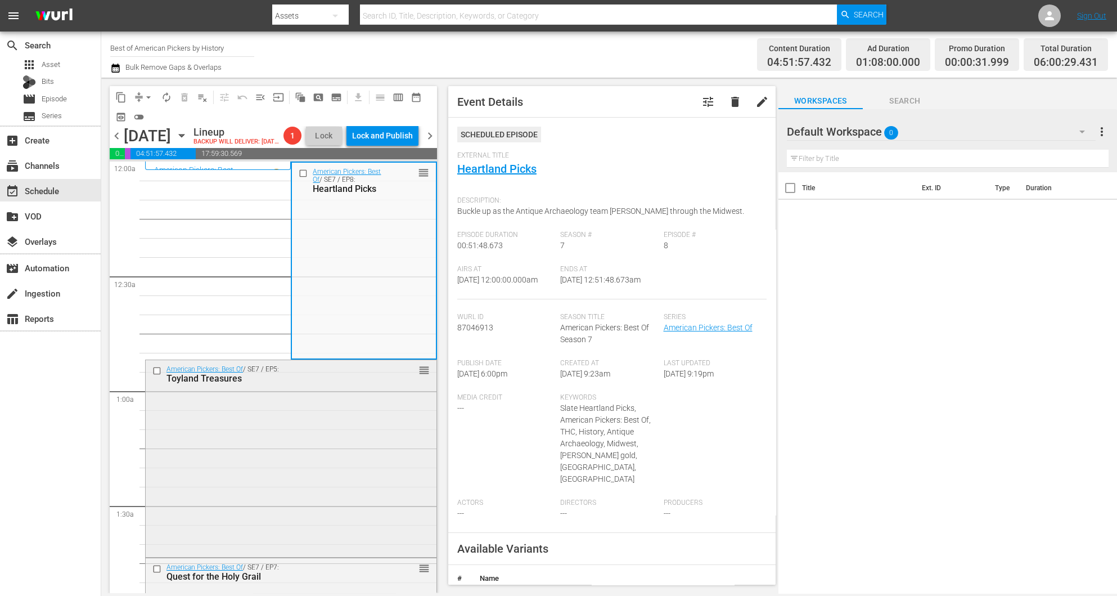
click at [323, 497] on div "American Pickers: Best Of / SE7 / EP5: Toyland Treasures reorder" at bounding box center [291, 457] width 291 height 195
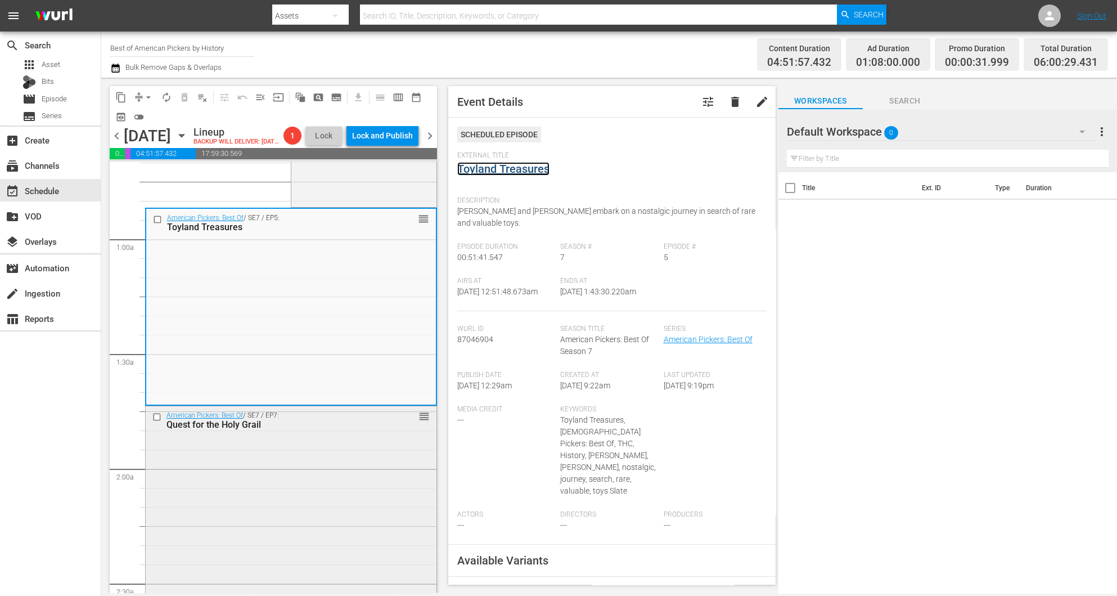
scroll to position [253, 0]
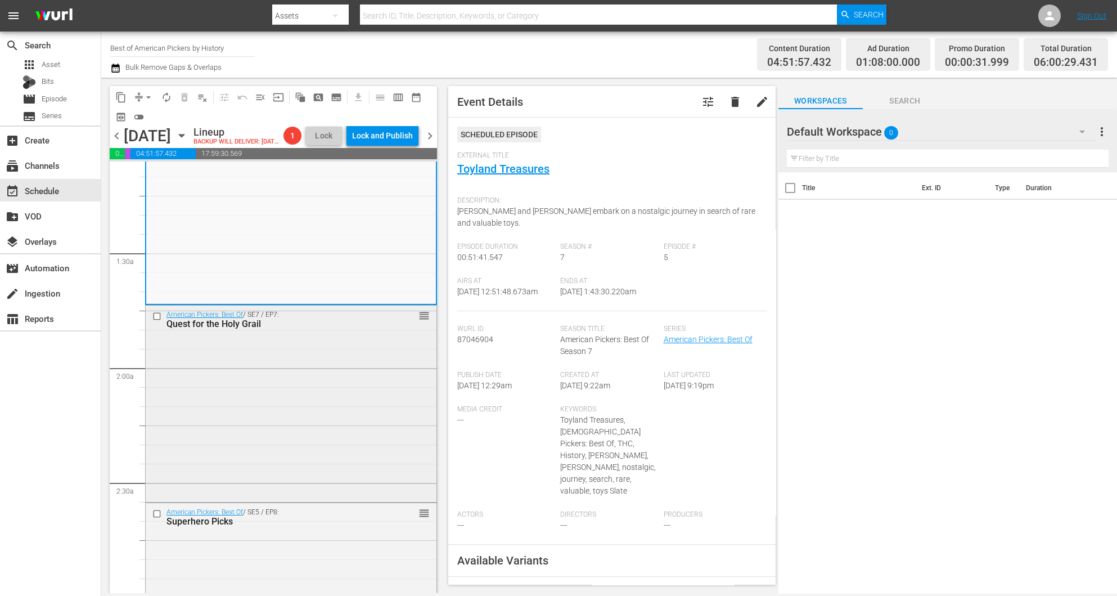
click at [335, 392] on div "American Pickers: Best Of / SE7 / EP7: Quest for the Holy Grail reorder" at bounding box center [291, 402] width 291 height 195
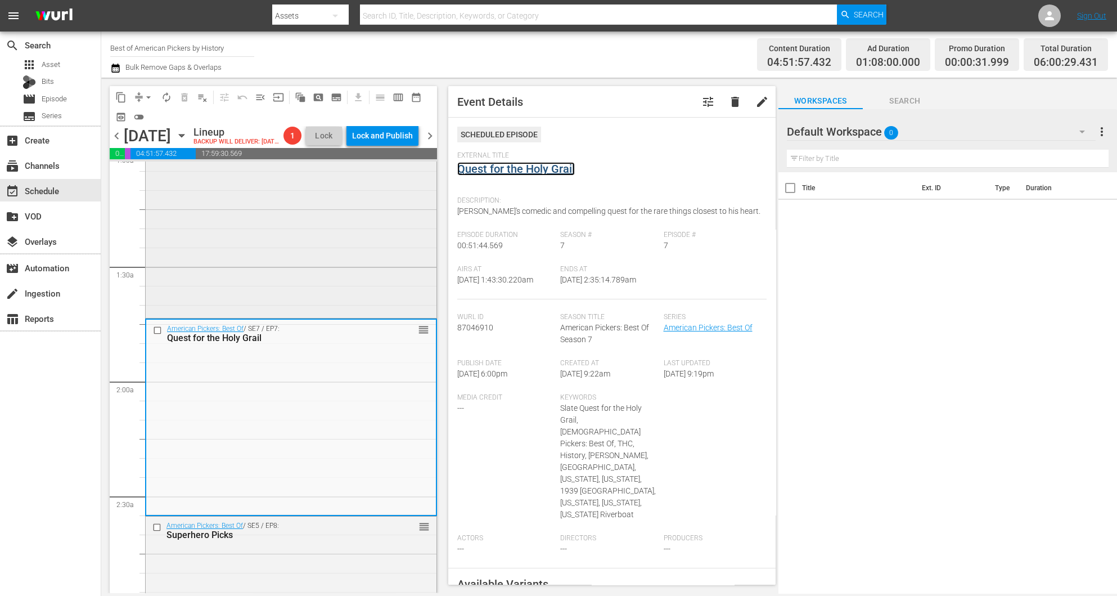
scroll to position [338, 0]
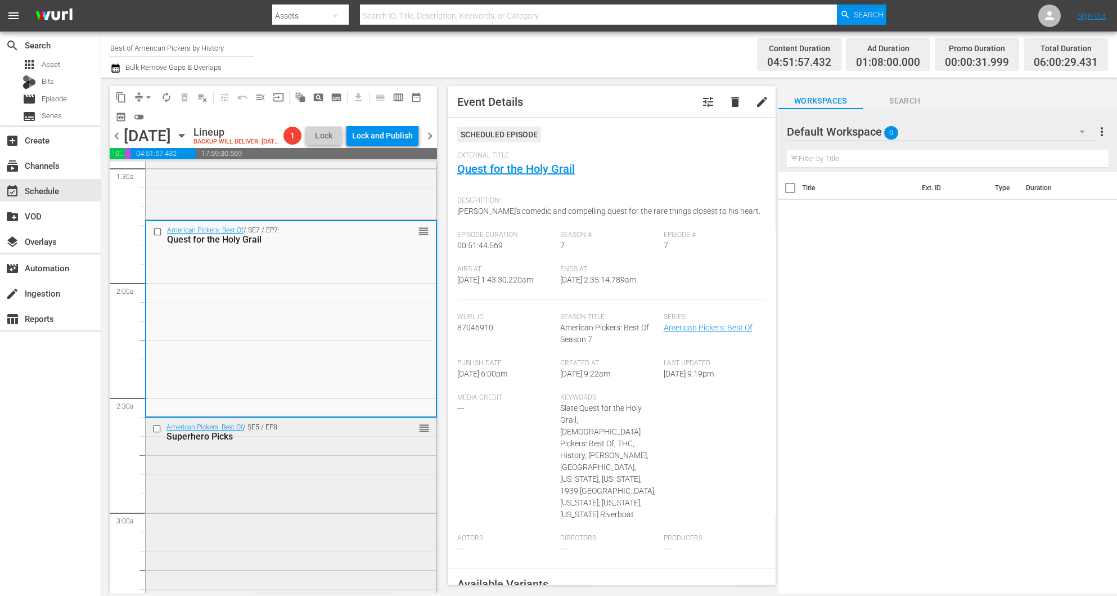
click at [343, 525] on div "American Pickers: Best Of / SE5 / EP8: Superhero Picks reorder" at bounding box center [291, 515] width 291 height 194
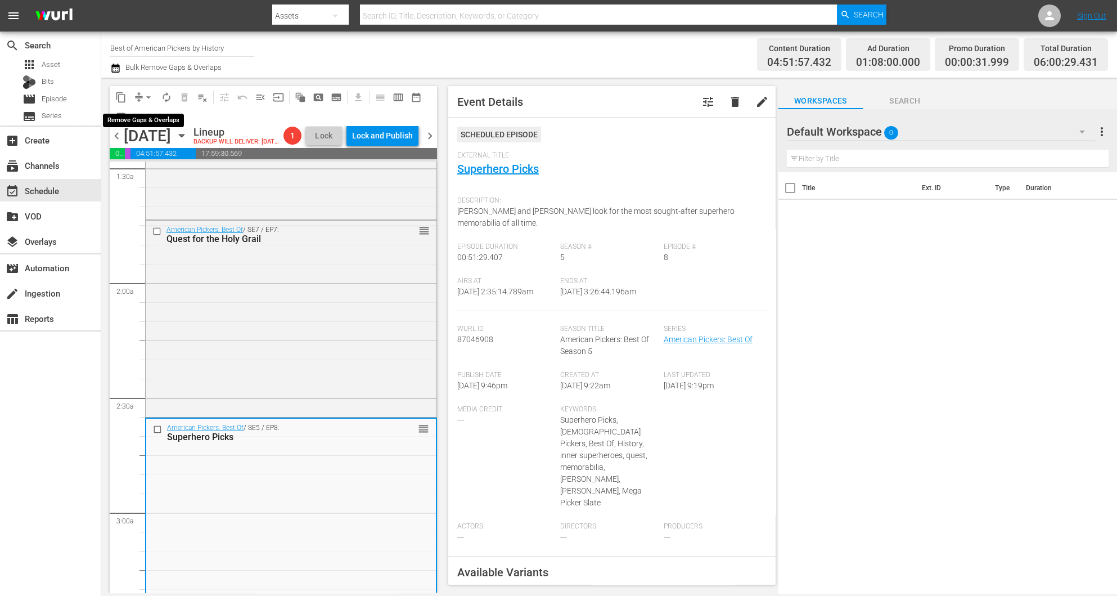
click at [144, 96] on span "arrow_drop_down" at bounding box center [148, 97] width 11 height 11
click at [130, 115] on li "Align to Midnight" at bounding box center [149, 119] width 118 height 19
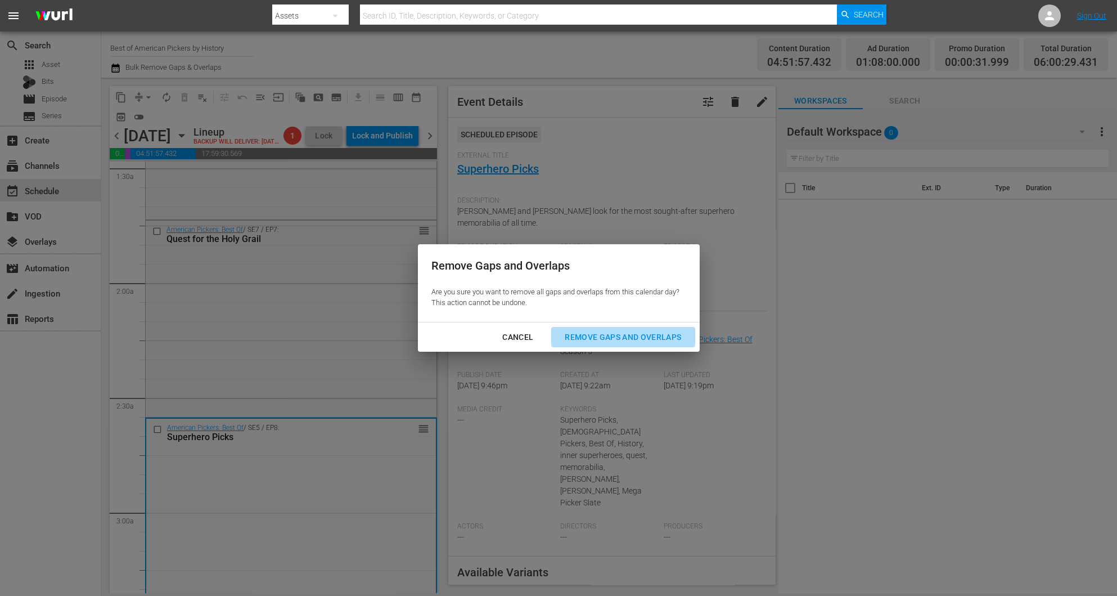
click at [606, 338] on div "Remove Gaps and Overlaps" at bounding box center [623, 337] width 134 height 14
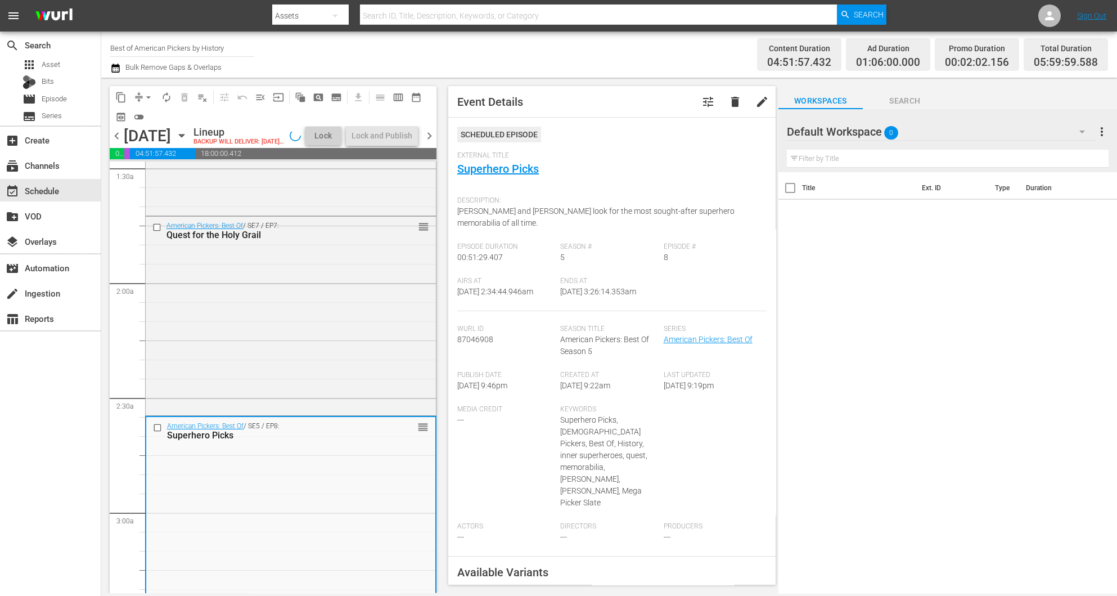
scroll to position [356, 0]
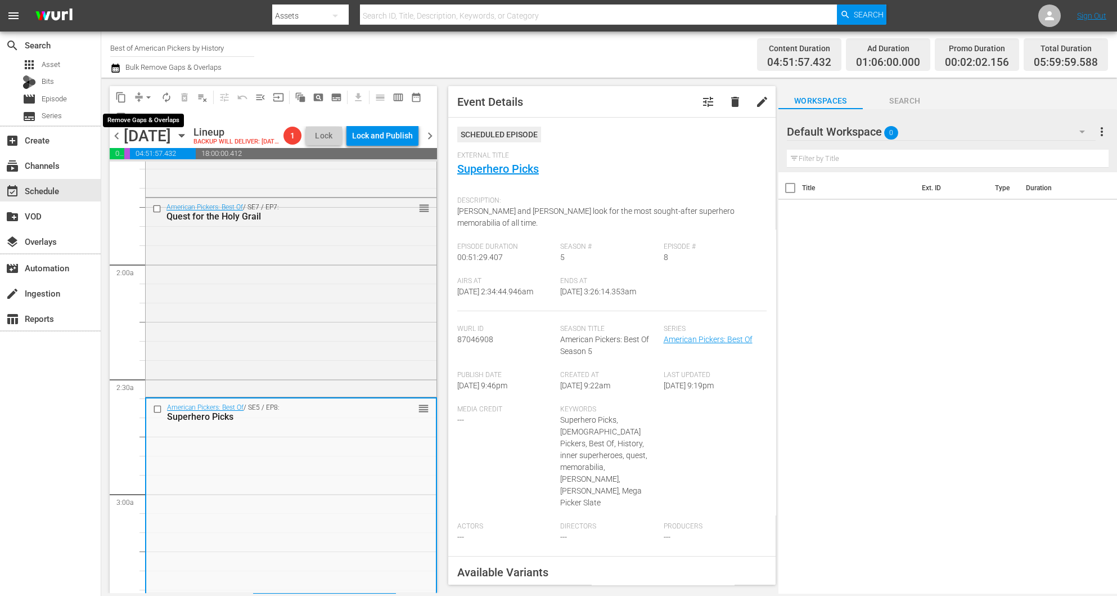
click at [145, 98] on span "arrow_drop_down" at bounding box center [148, 97] width 11 height 11
click at [140, 119] on li "Align to Midnight" at bounding box center [149, 119] width 118 height 19
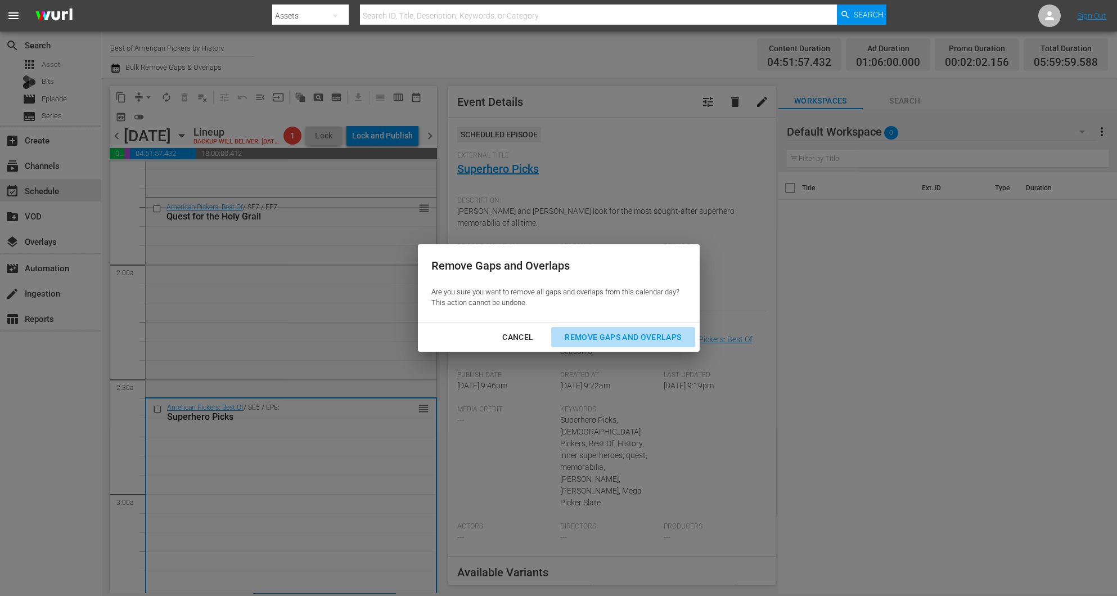
click at [600, 339] on div "Remove Gaps and Overlaps" at bounding box center [623, 337] width 134 height 14
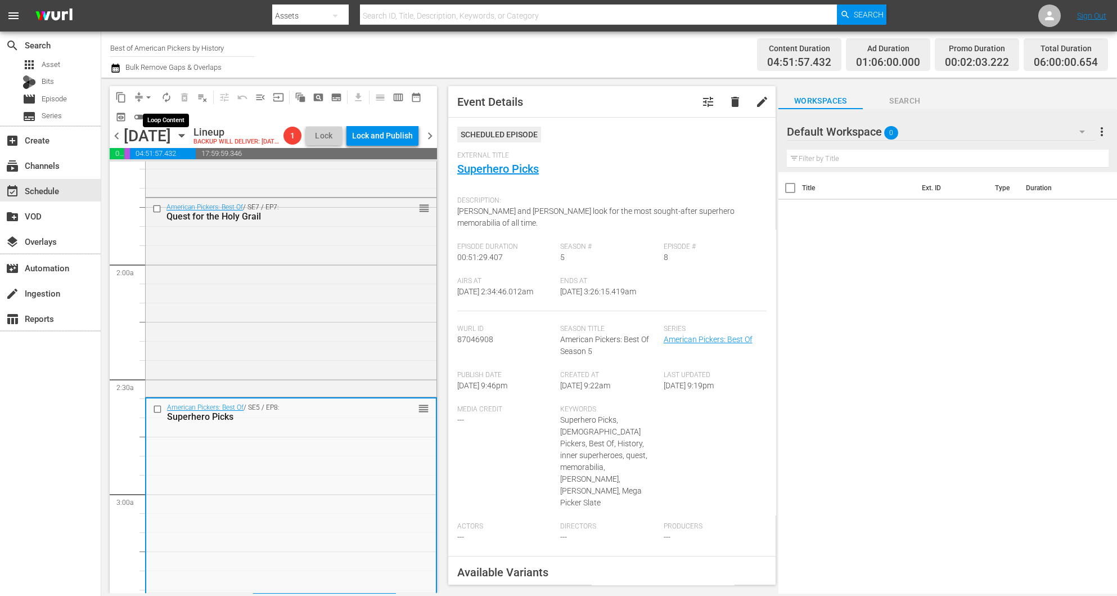
click at [167, 100] on span "autorenew_outlined" at bounding box center [166, 97] width 11 height 11
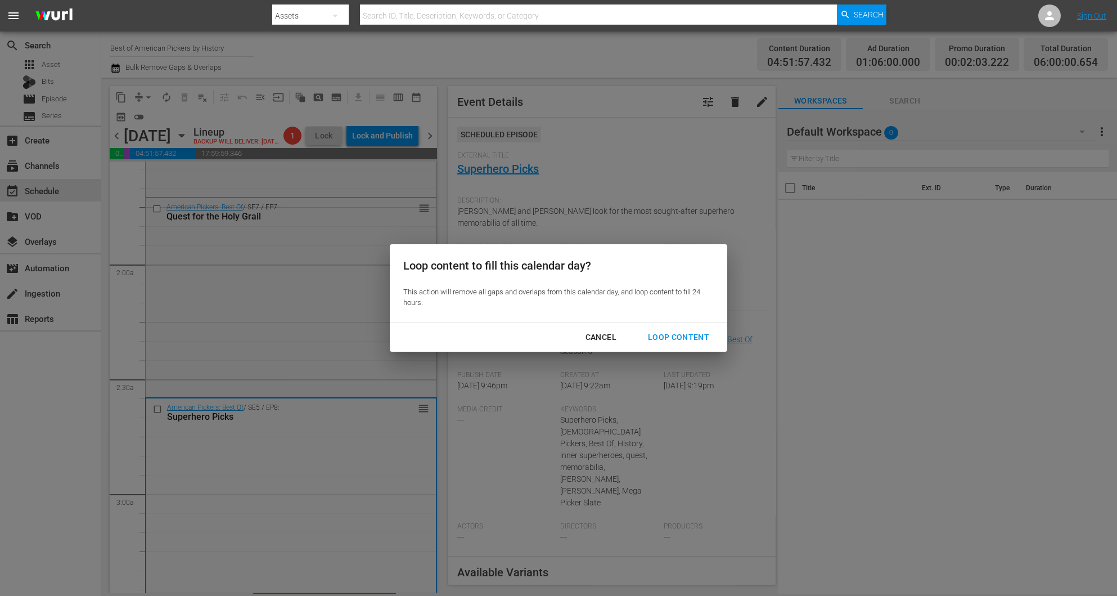
click at [691, 335] on div "Loop Content" at bounding box center [678, 337] width 79 height 14
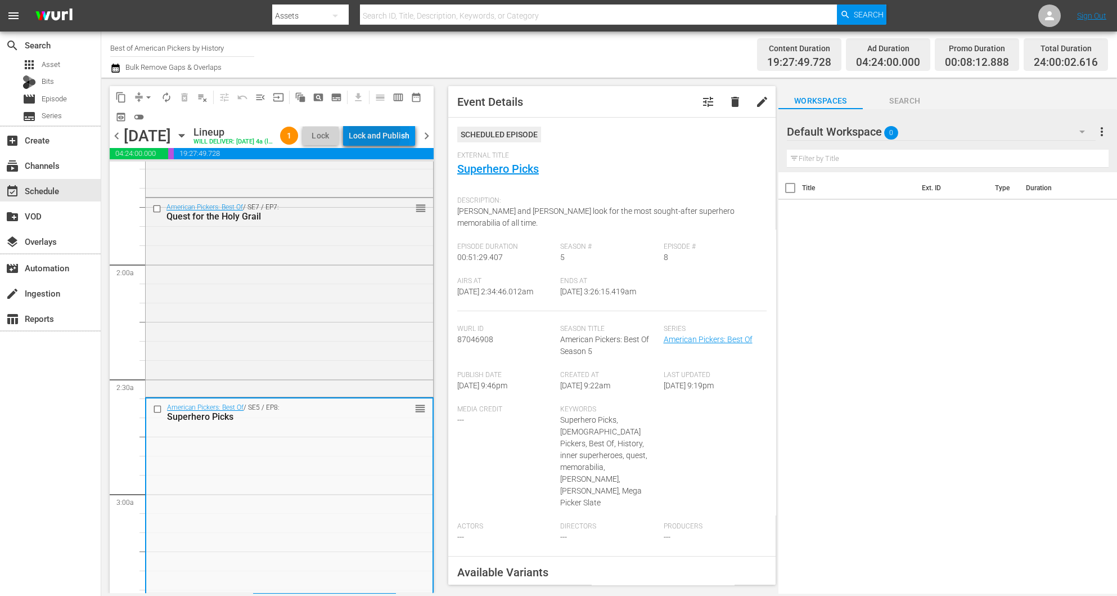
click at [395, 136] on div "Lock and Publish" at bounding box center [379, 135] width 61 height 20
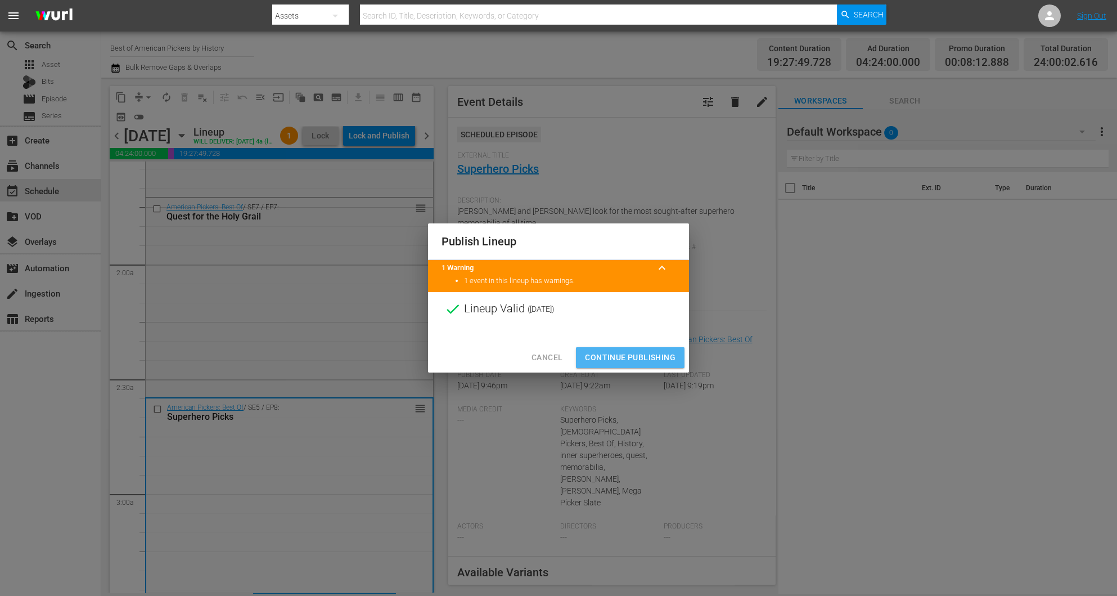
click at [622, 356] on span "Continue Publishing" at bounding box center [630, 357] width 91 height 14
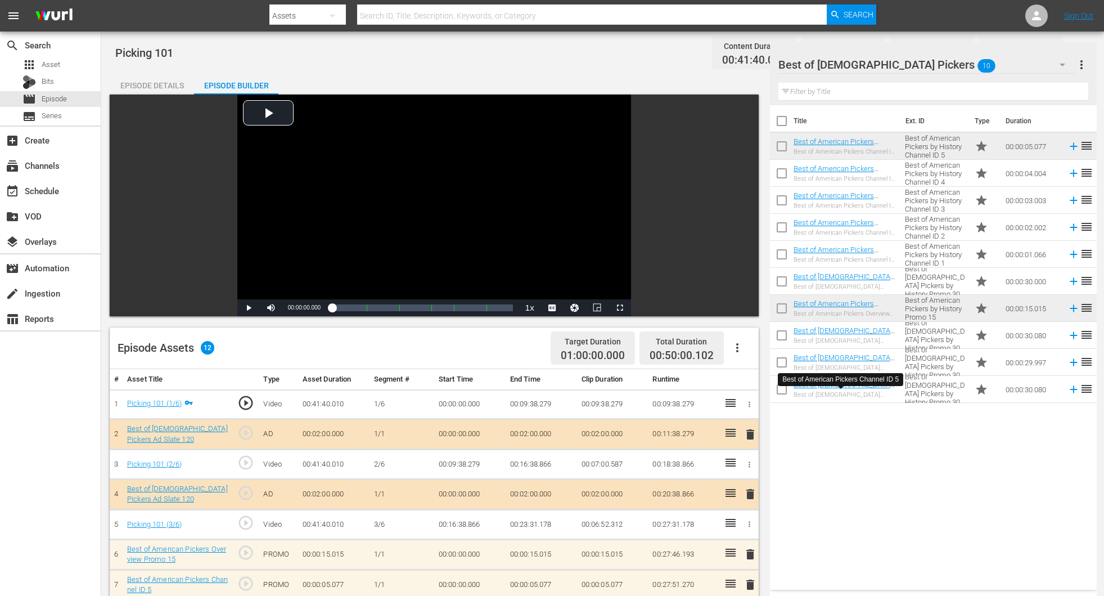
scroll to position [253, 0]
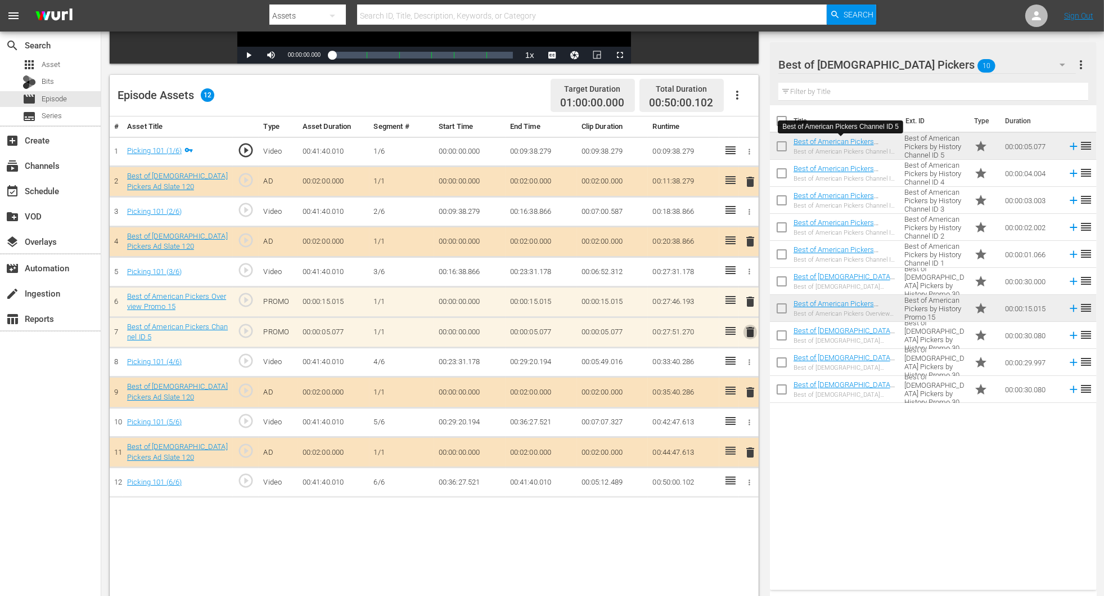
click at [748, 327] on span "delete" at bounding box center [751, 332] width 14 height 14
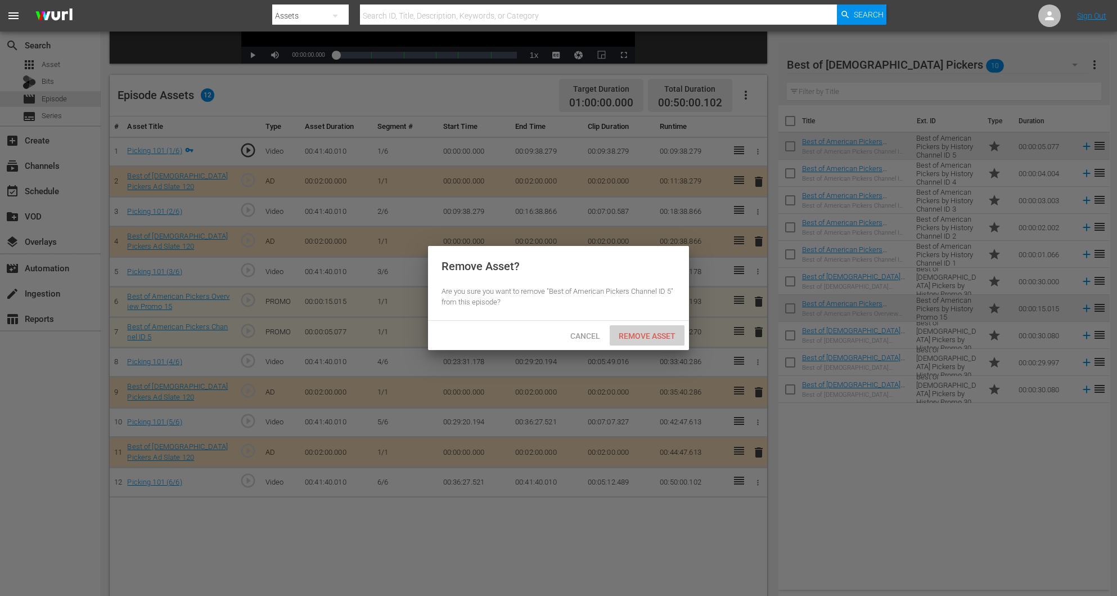
click at [663, 331] on span "Remove Asset" at bounding box center [647, 335] width 75 height 9
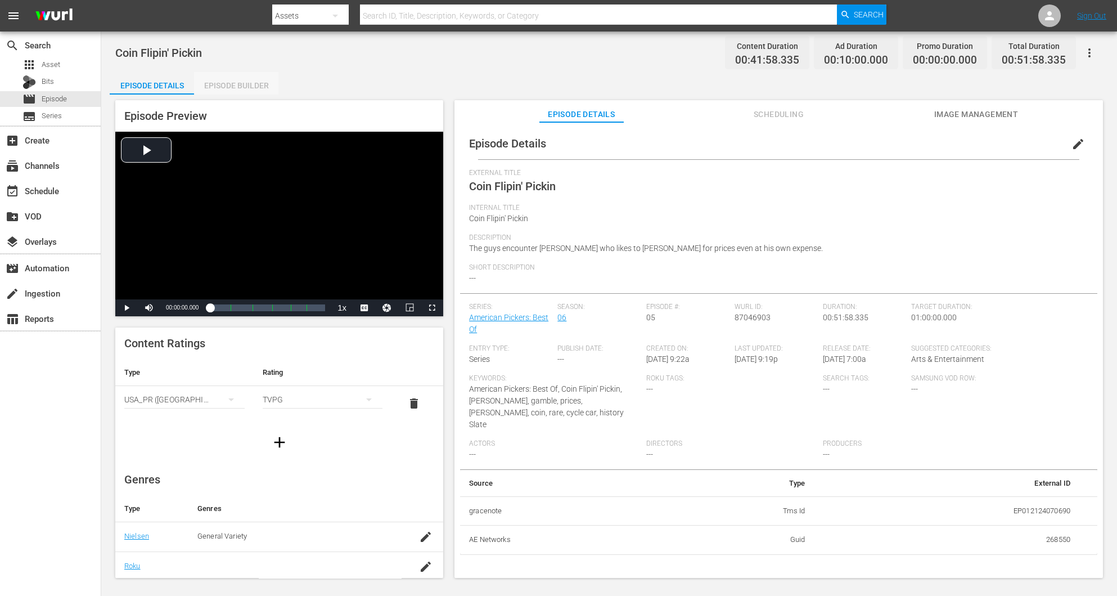
click at [248, 93] on div "Episode Builder" at bounding box center [236, 85] width 84 height 27
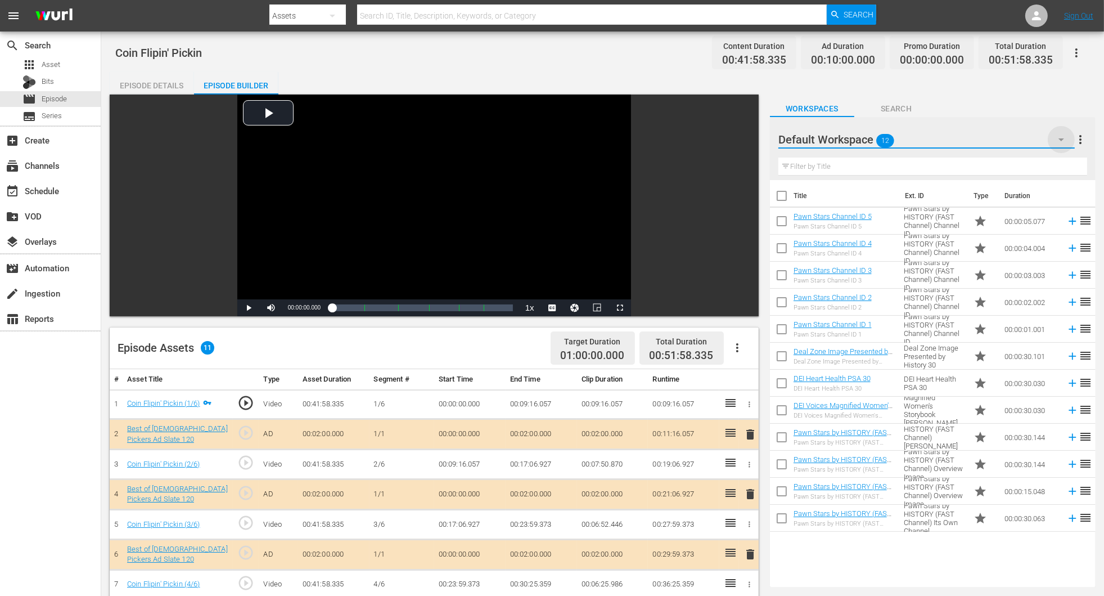
click at [744, 139] on icon "button" at bounding box center [1062, 140] width 14 height 14
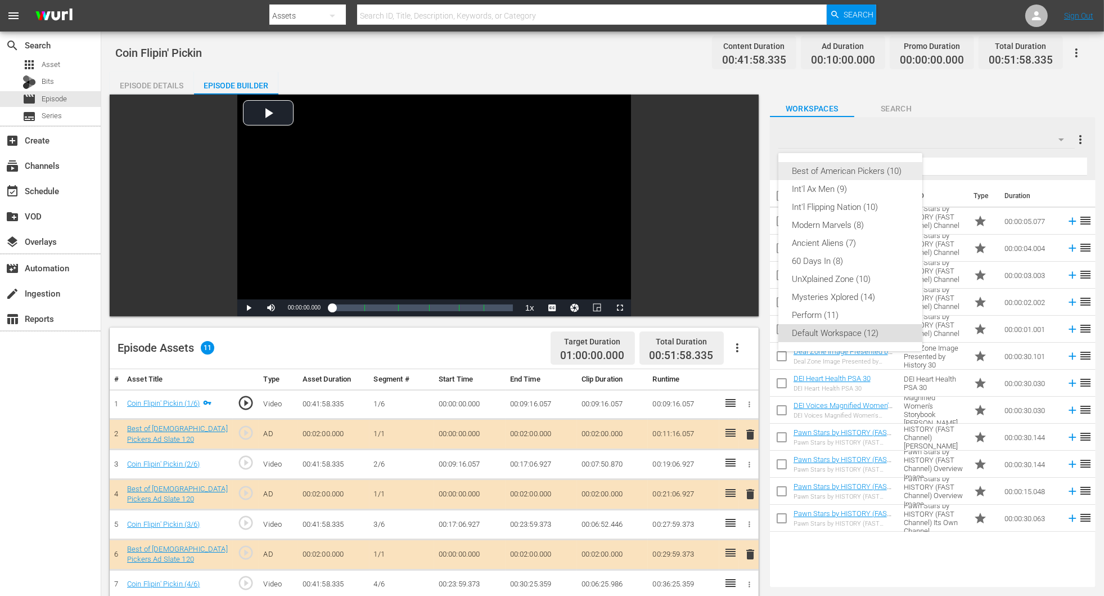
click at [744, 172] on div "Best of American Pickers (10)" at bounding box center [850, 171] width 117 height 18
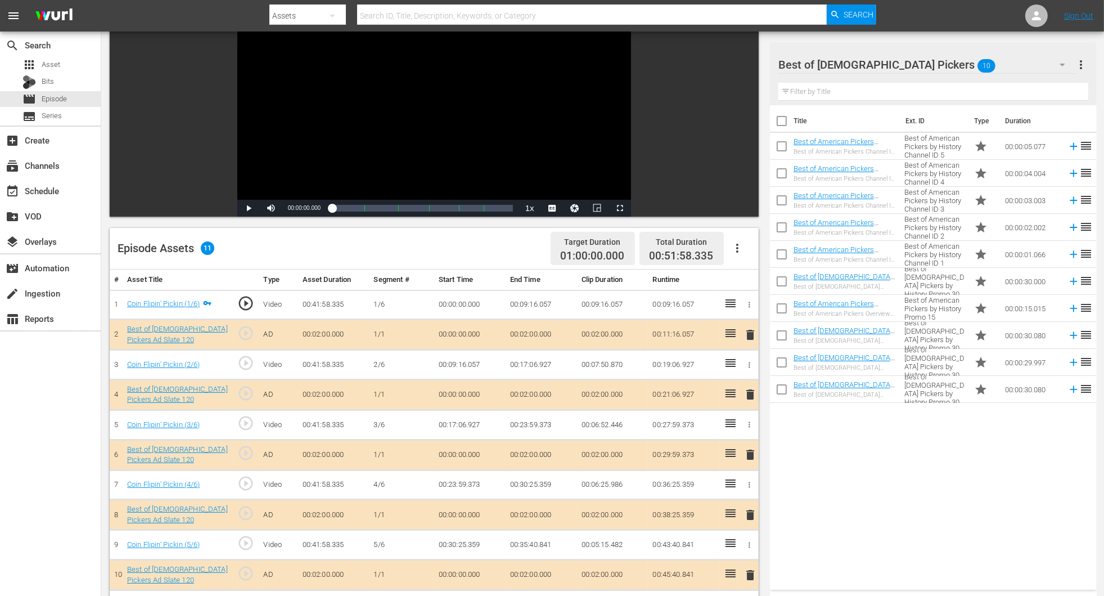
scroll to position [253, 0]
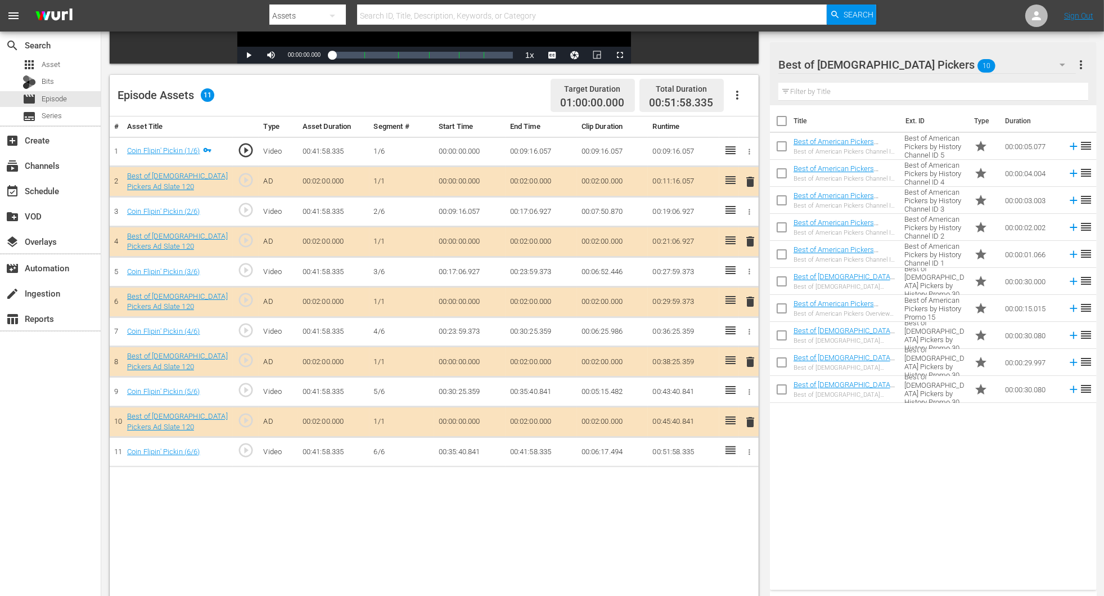
click at [744, 302] on span "delete" at bounding box center [751, 302] width 14 height 14
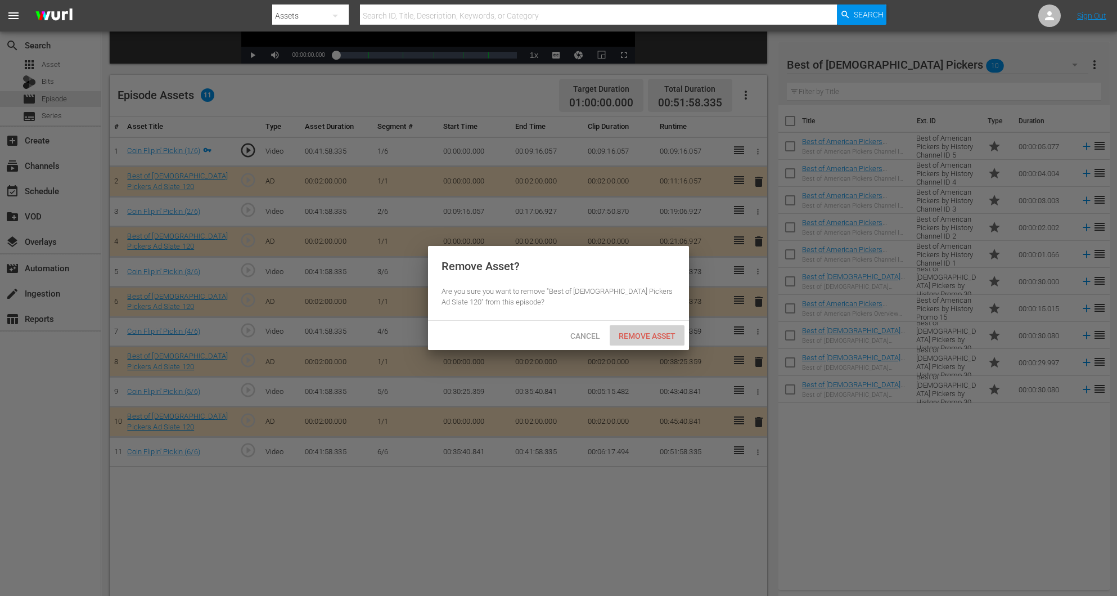
click at [646, 327] on div "Remove Asset" at bounding box center [647, 335] width 75 height 21
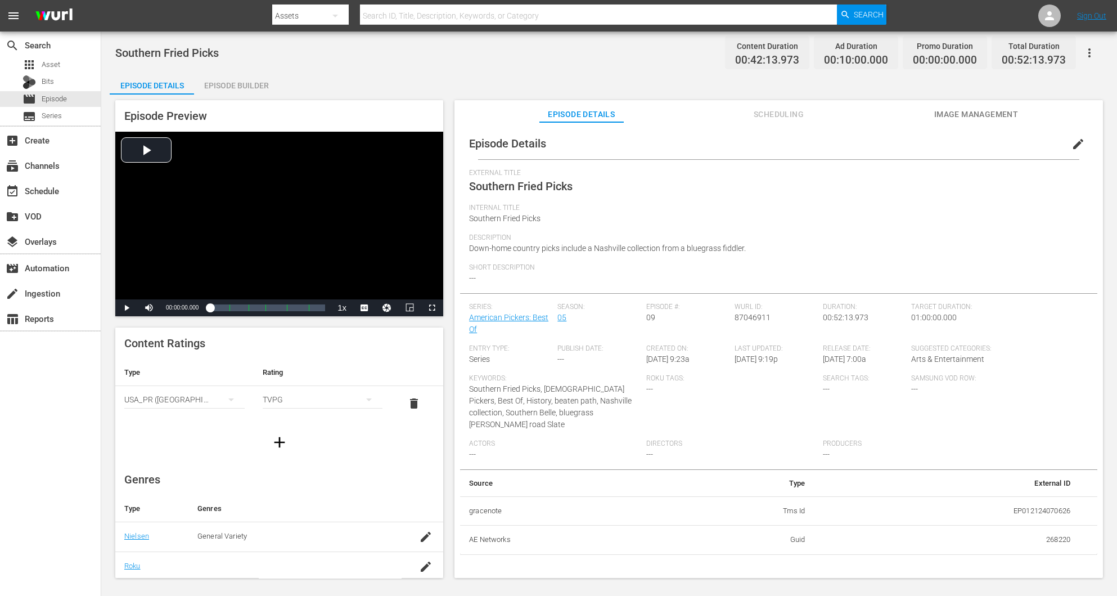
click at [229, 88] on div "Episode Builder" at bounding box center [236, 85] width 84 height 27
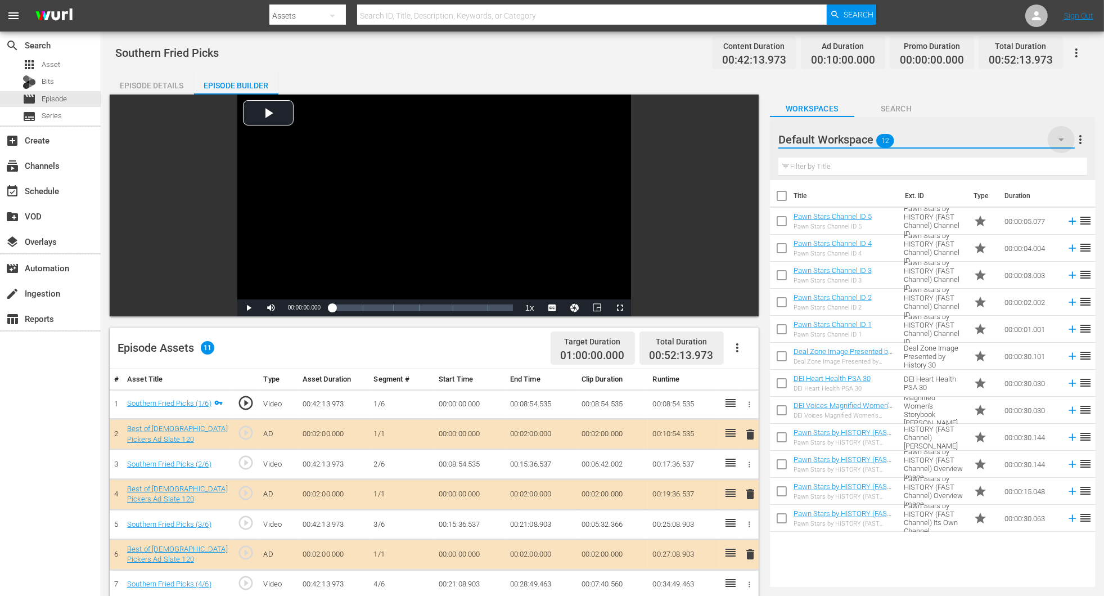
click at [744, 136] on icon "button" at bounding box center [1062, 140] width 14 height 14
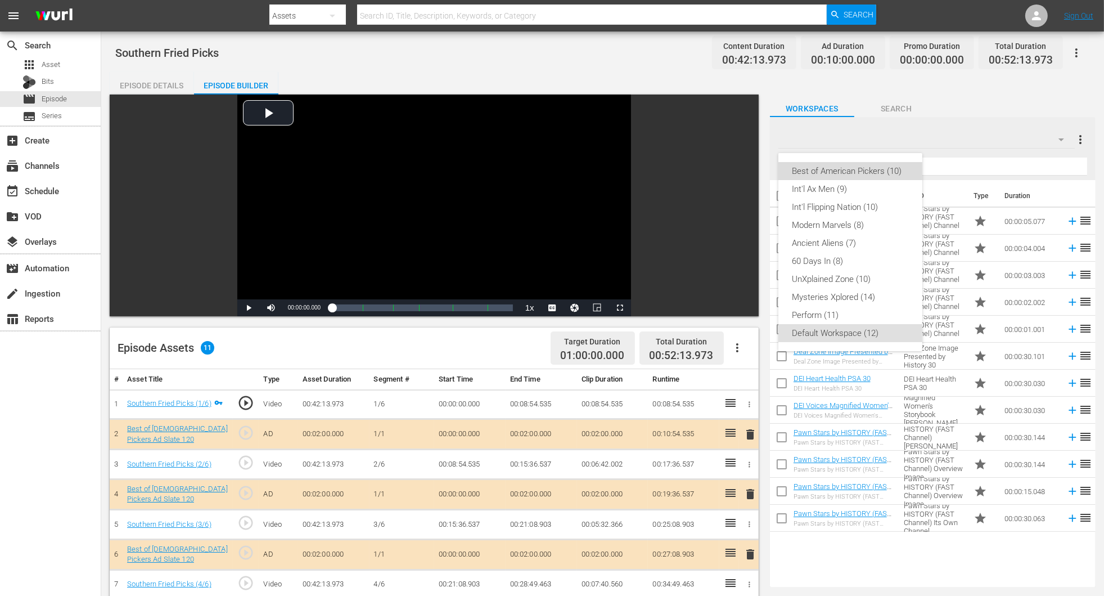
click at [744, 173] on div "Best of American Pickers (10)" at bounding box center [850, 171] width 117 height 18
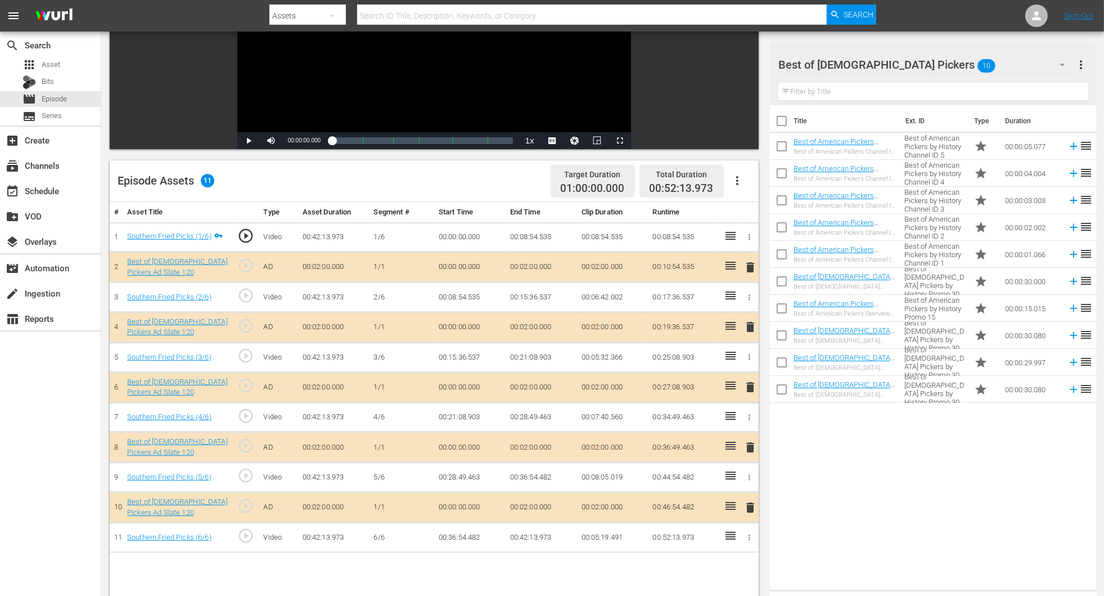
scroll to position [169, 0]
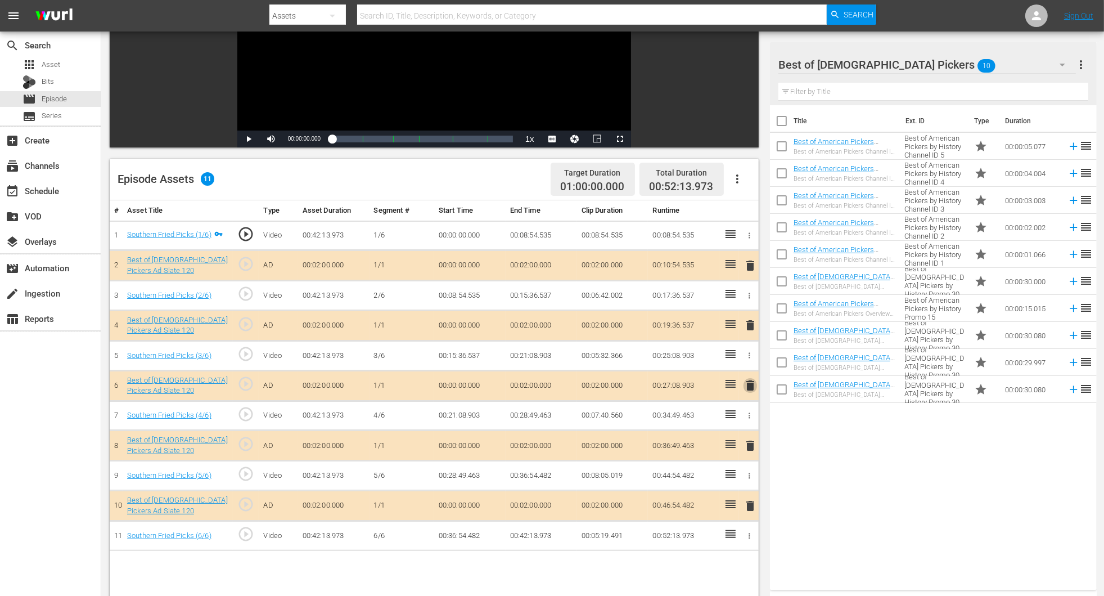
click at [744, 388] on span "delete" at bounding box center [751, 386] width 14 height 14
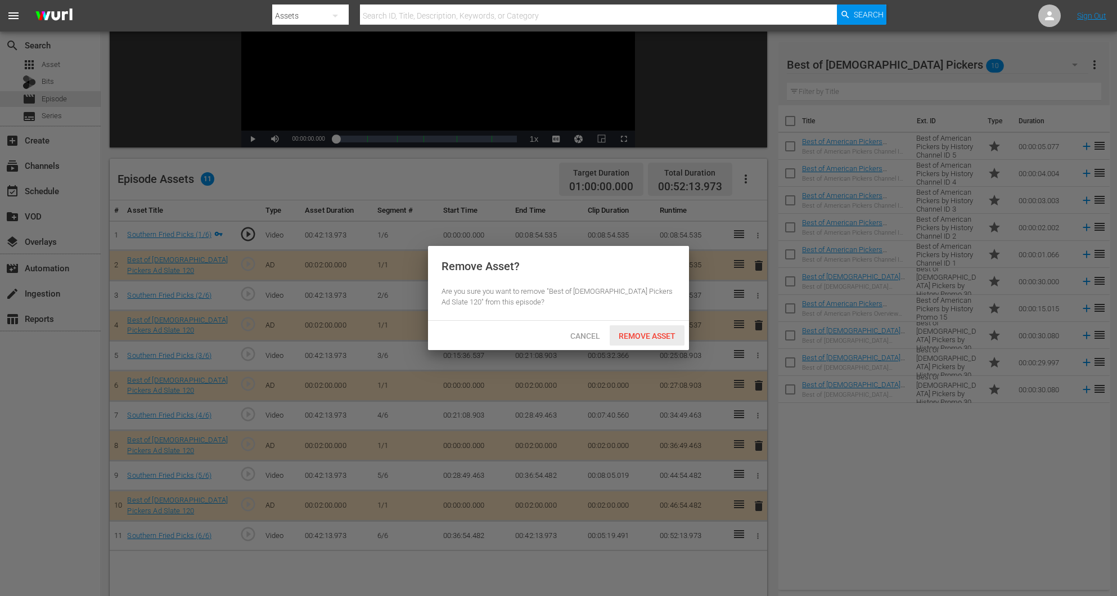
click at [646, 340] on span "Remove Asset" at bounding box center [647, 335] width 75 height 9
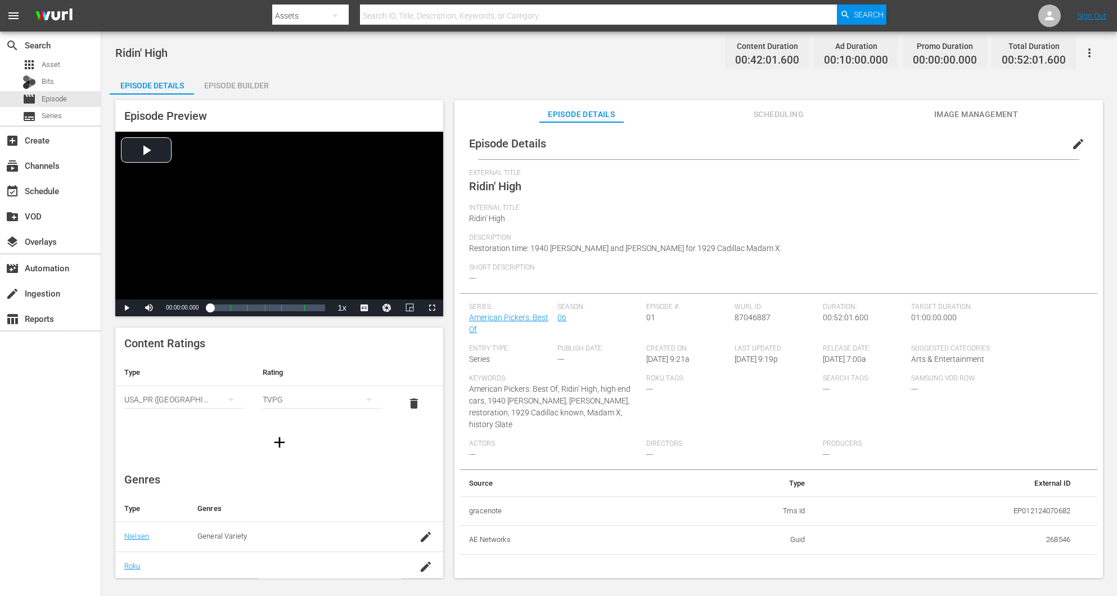
click at [258, 89] on div "Episode Builder" at bounding box center [236, 85] width 84 height 27
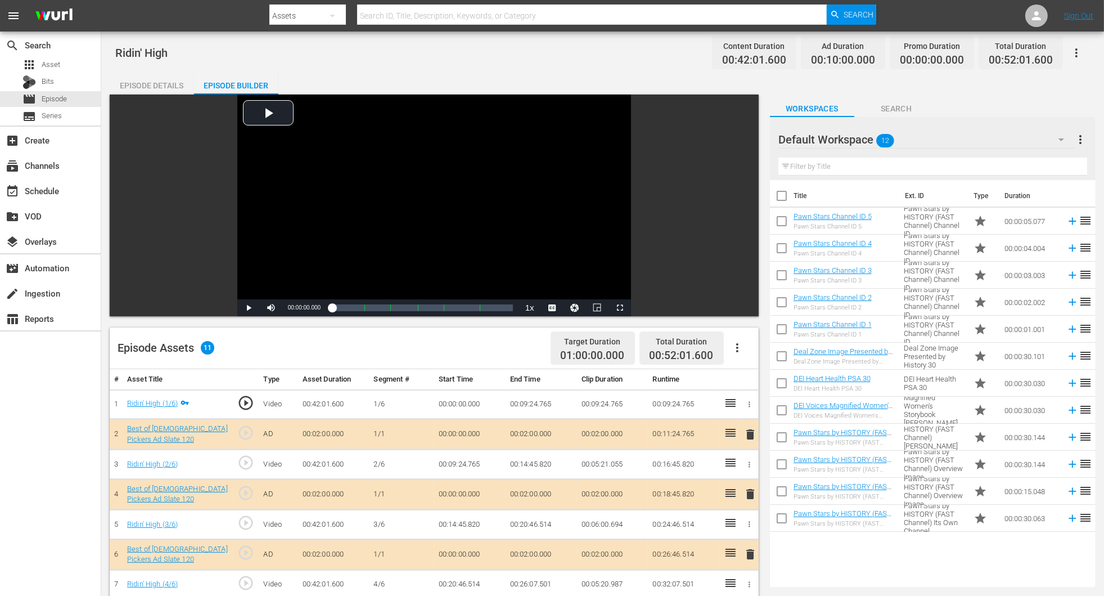
scroll to position [292, 0]
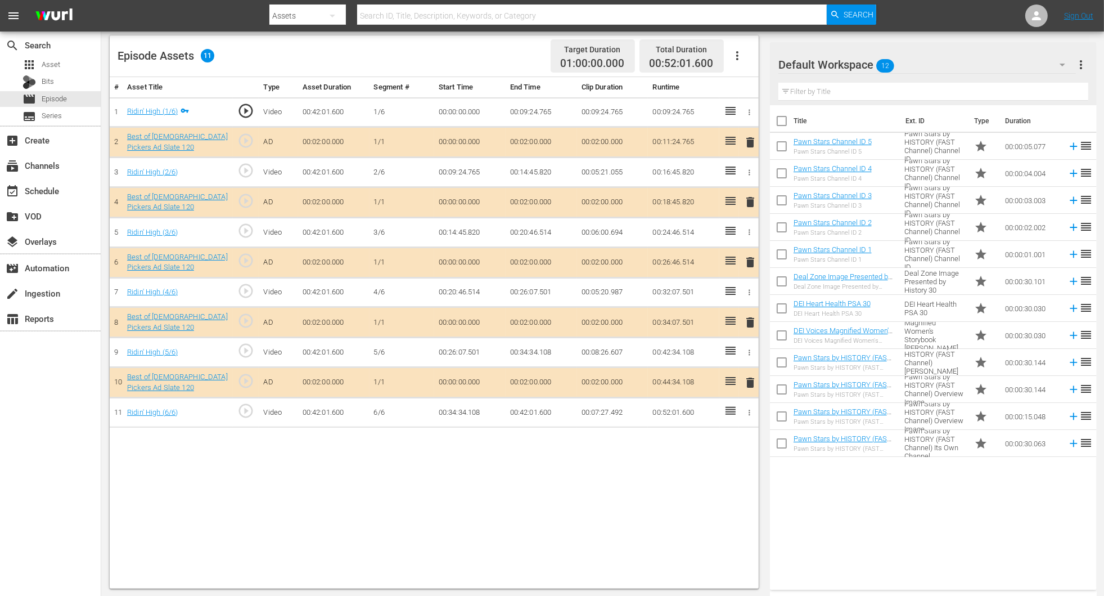
click at [744, 264] on span "delete" at bounding box center [751, 262] width 14 height 14
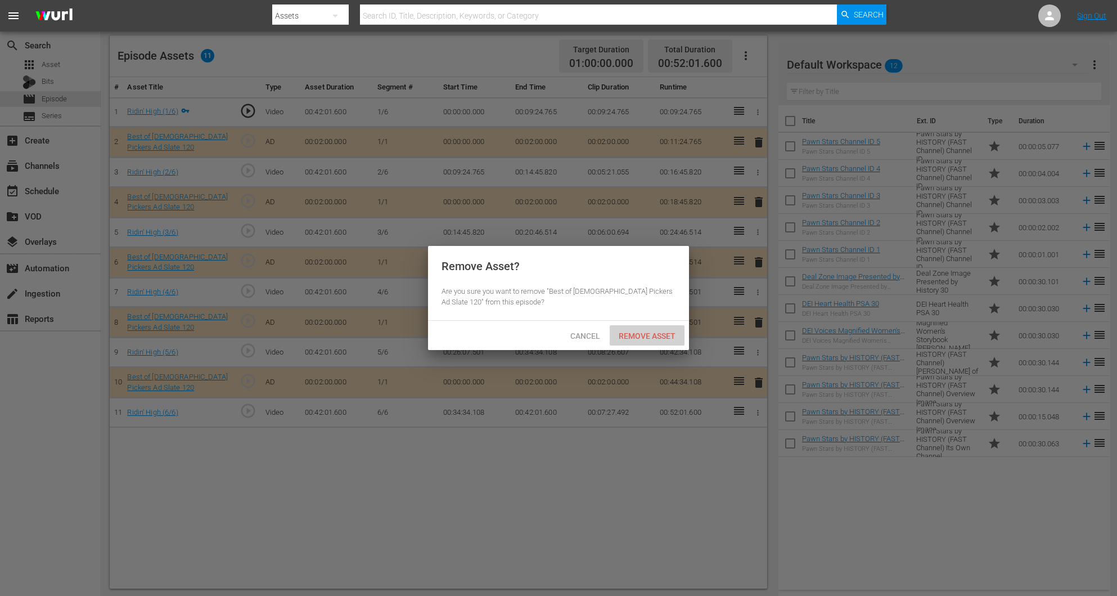
click at [645, 332] on span "Remove Asset" at bounding box center [647, 335] width 75 height 9
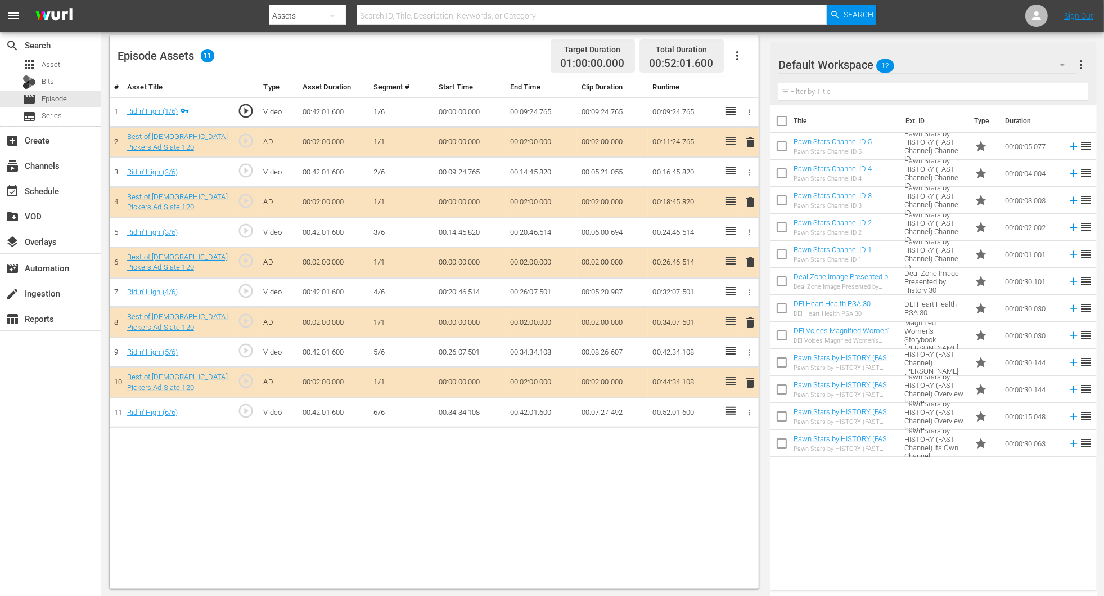
click at [1067, 62] on icon "button" at bounding box center [1063, 65] width 14 height 14
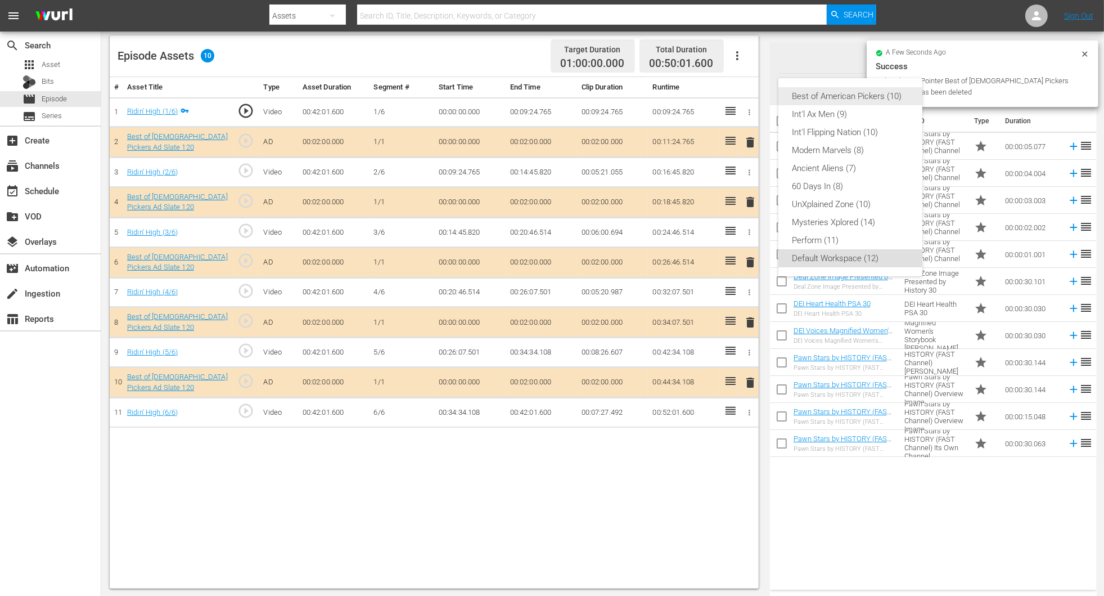
click at [863, 98] on div "Best of American Pickers (10)" at bounding box center [850, 96] width 117 height 18
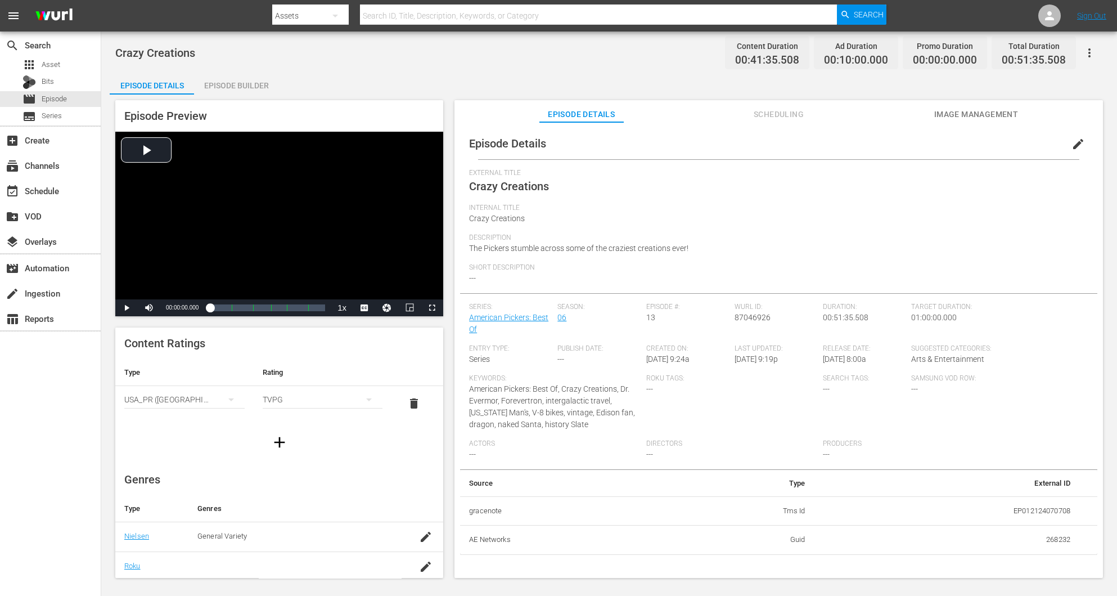
click at [261, 86] on div "Episode Builder" at bounding box center [236, 85] width 84 height 27
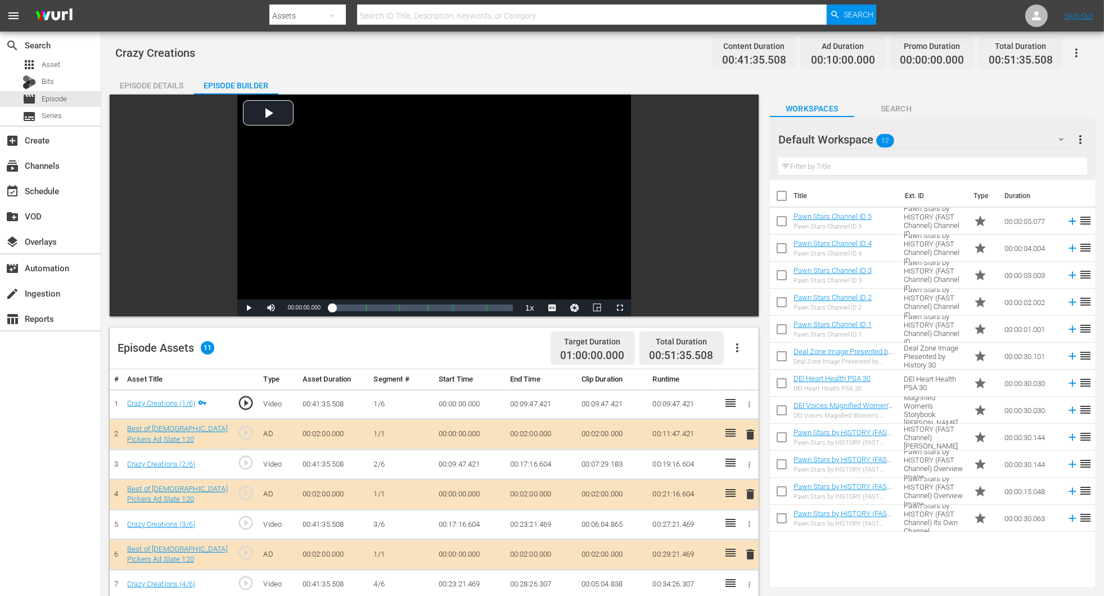
click at [744, 143] on icon "button" at bounding box center [1062, 140] width 14 height 14
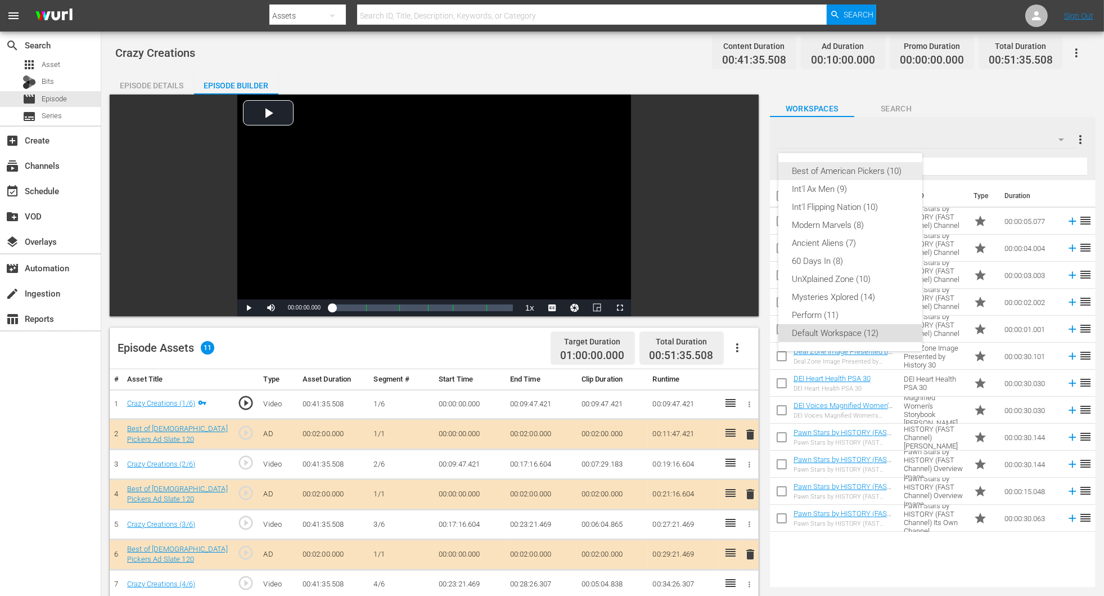
click at [744, 169] on div "Best of American Pickers (10)" at bounding box center [850, 171] width 117 height 18
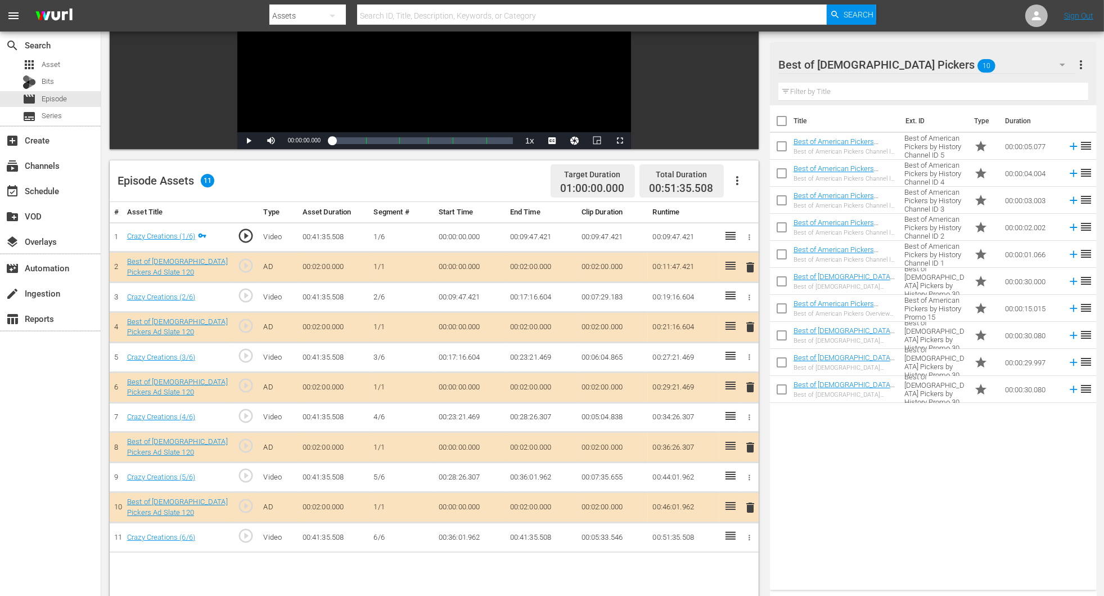
scroll to position [169, 0]
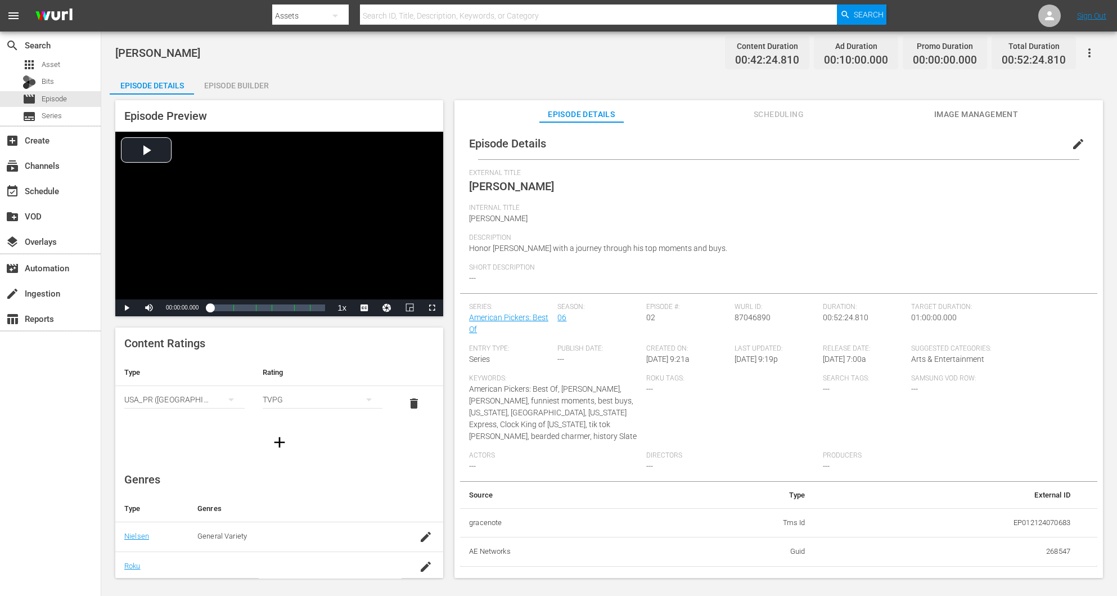
click at [249, 82] on div "Episode Builder" at bounding box center [236, 85] width 84 height 27
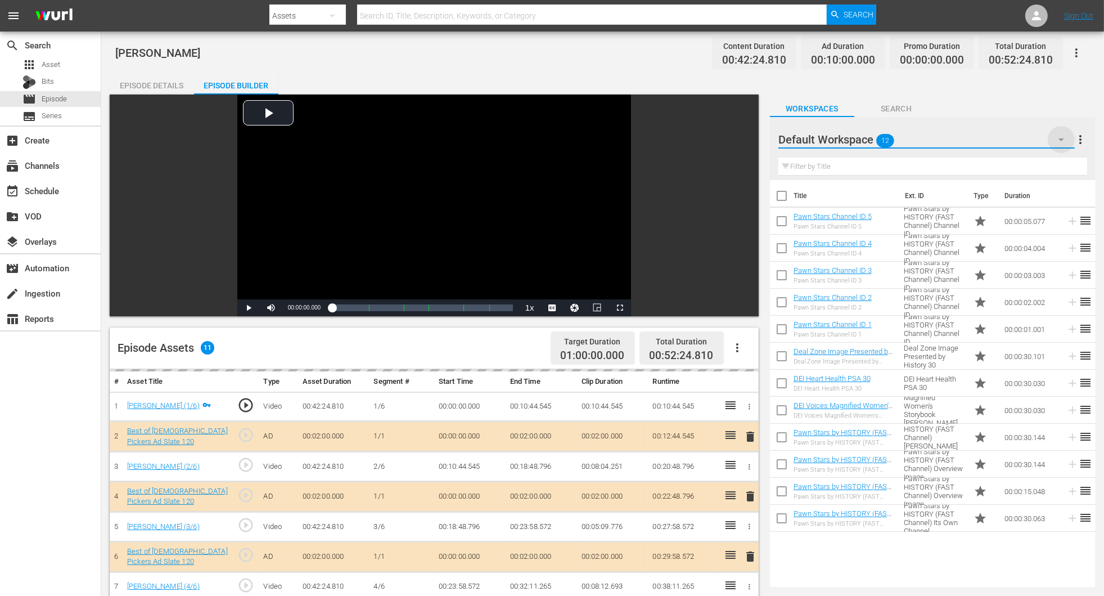
click at [744, 138] on icon "button" at bounding box center [1062, 140] width 14 height 14
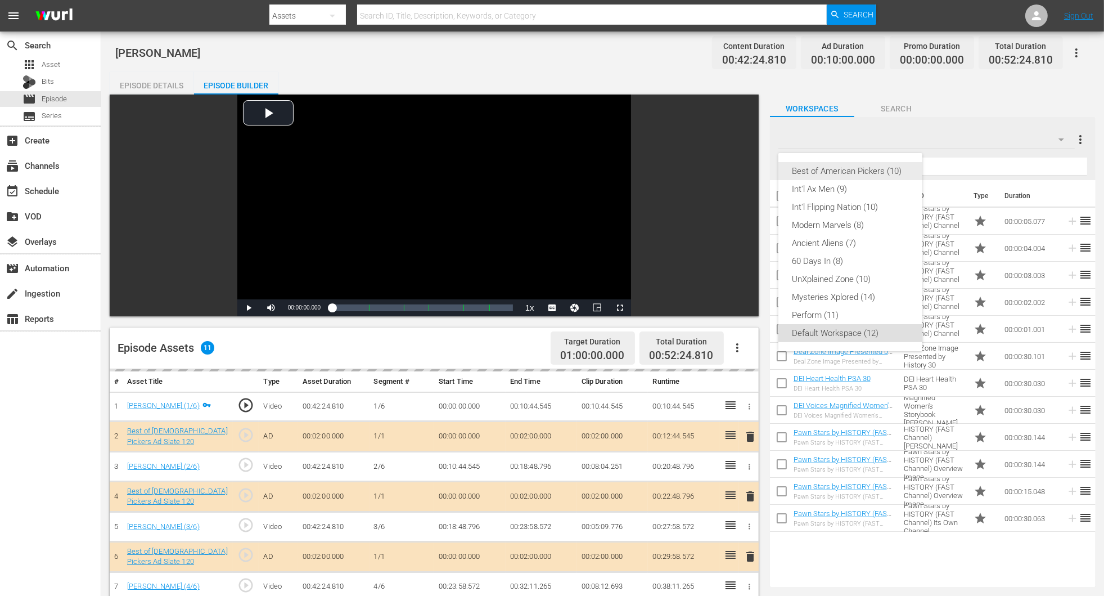
click at [744, 175] on div "Best of American Pickers (10)" at bounding box center [850, 171] width 117 height 18
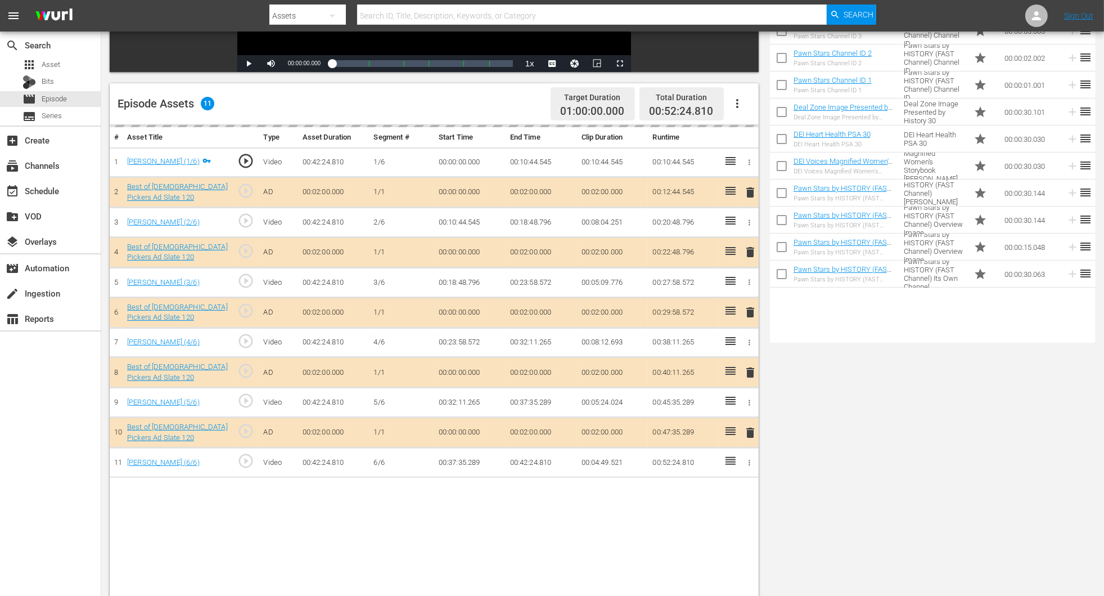
scroll to position [253, 0]
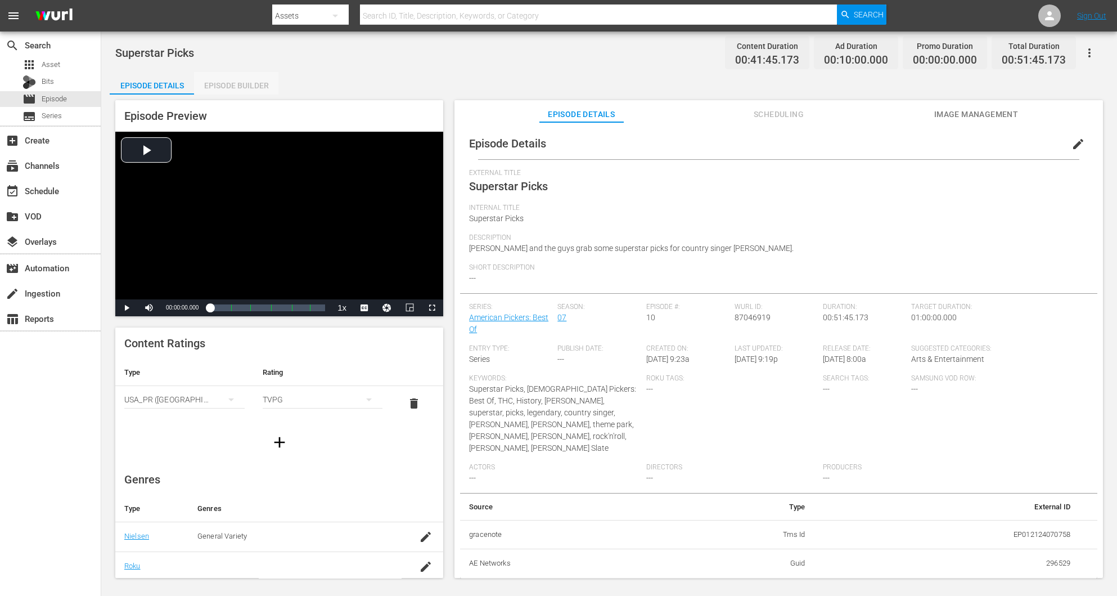
click at [245, 82] on div "Episode Builder" at bounding box center [236, 85] width 84 height 27
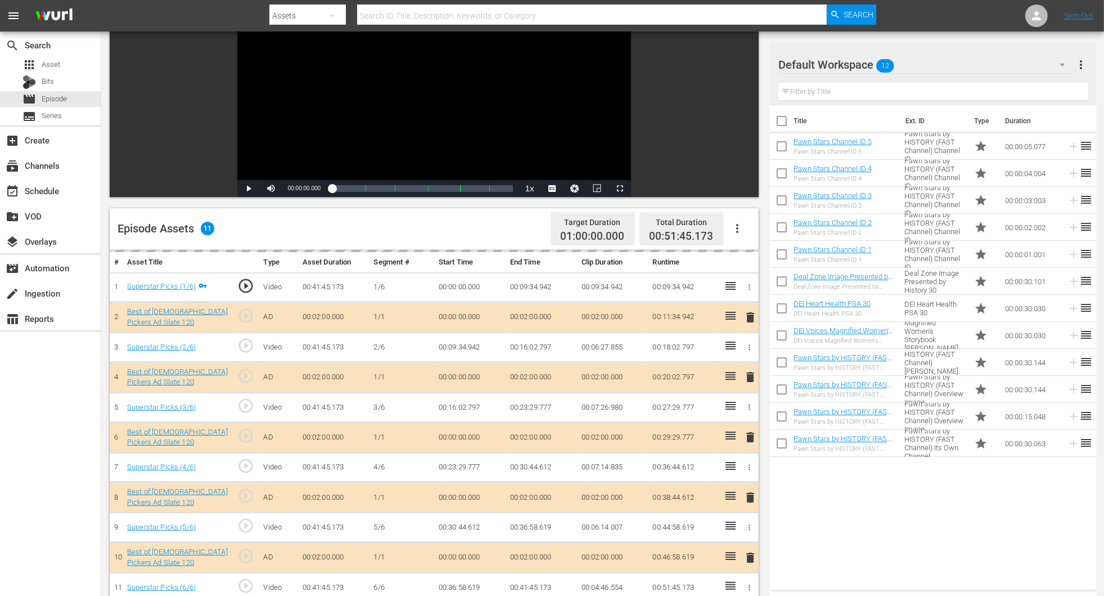
scroll to position [292, 0]
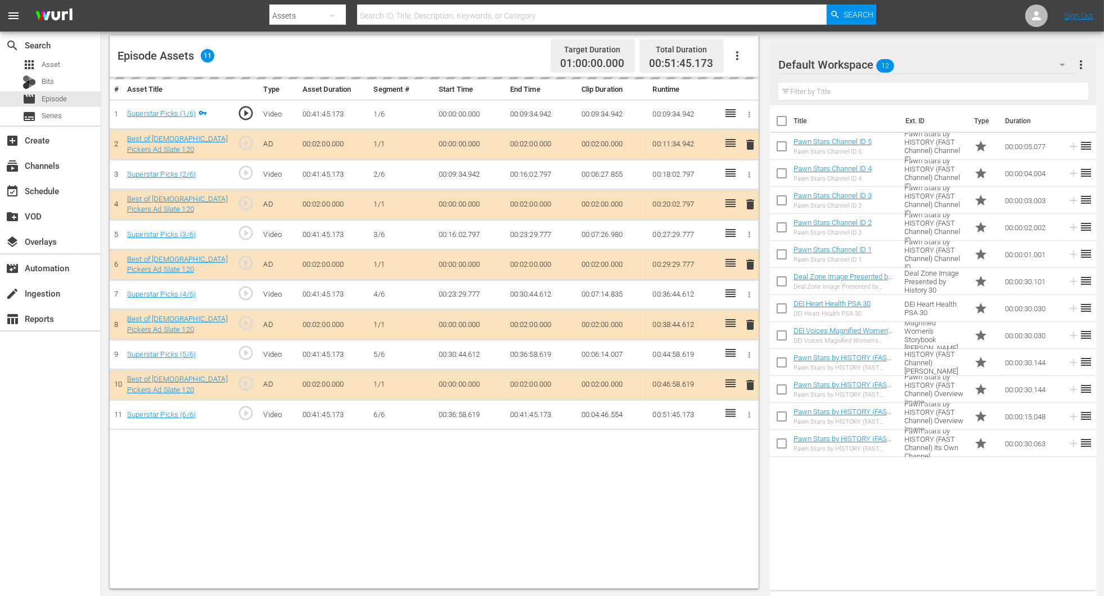
click at [744, 267] on div "delete" at bounding box center [749, 265] width 11 height 16
click at [744, 266] on div "delete" at bounding box center [749, 265] width 11 height 16
click at [744, 58] on icon "button" at bounding box center [1063, 65] width 14 height 14
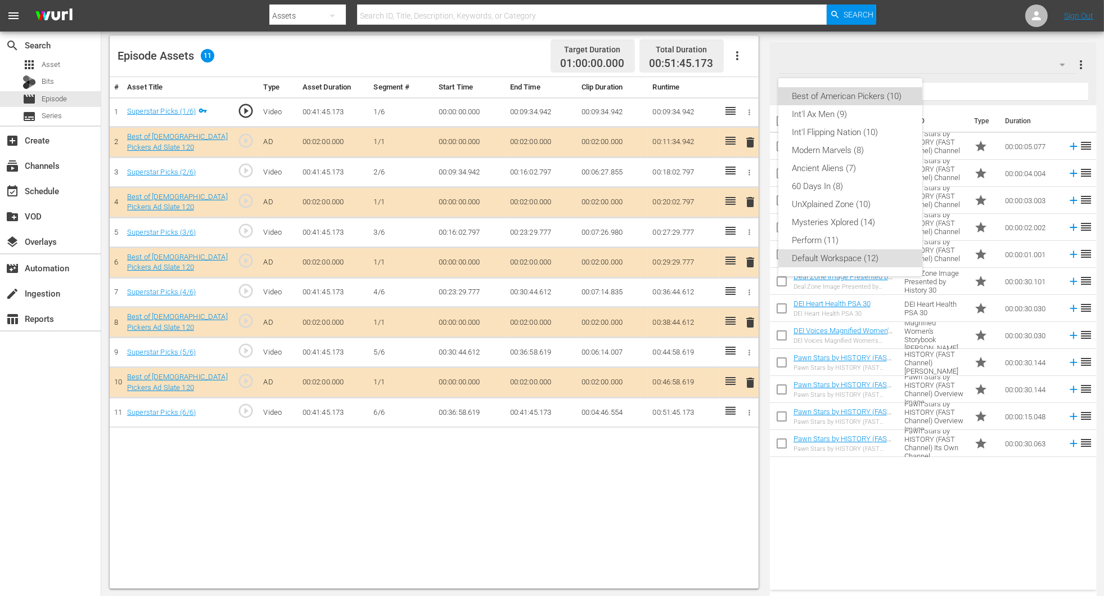
click at [744, 92] on div "Best of American Pickers (10)" at bounding box center [850, 96] width 117 height 18
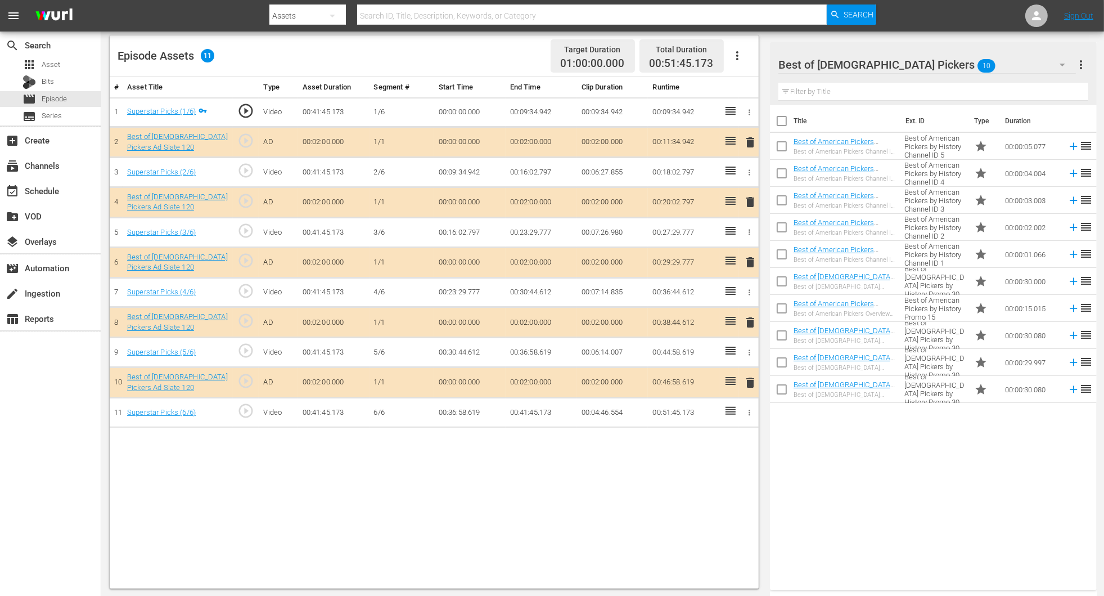
click at [744, 261] on span "delete" at bounding box center [751, 262] width 14 height 14
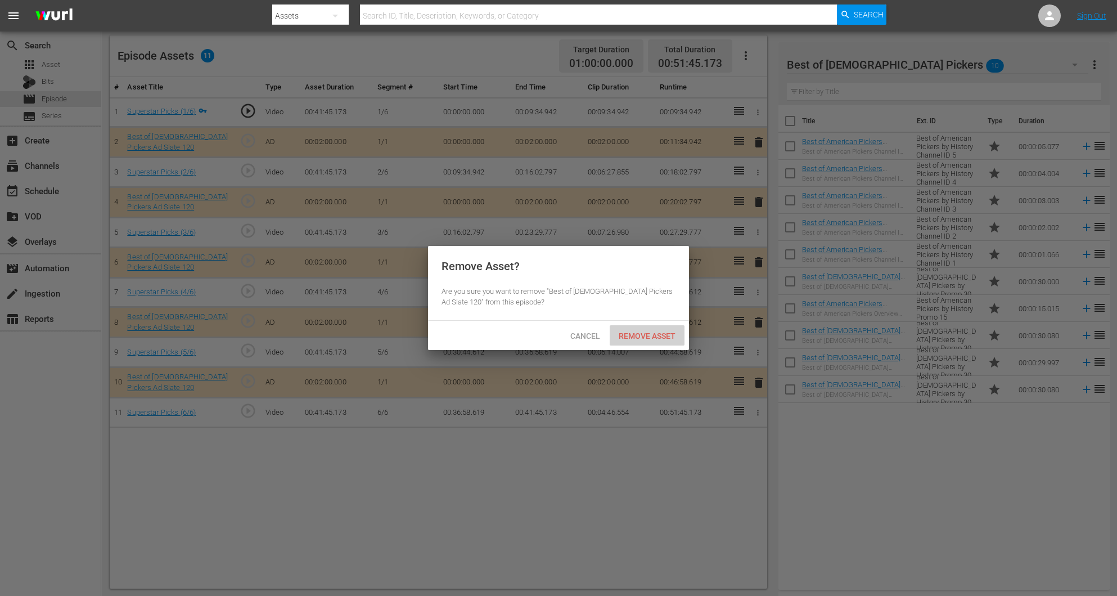
click at [663, 337] on span "Remove Asset" at bounding box center [647, 335] width 75 height 9
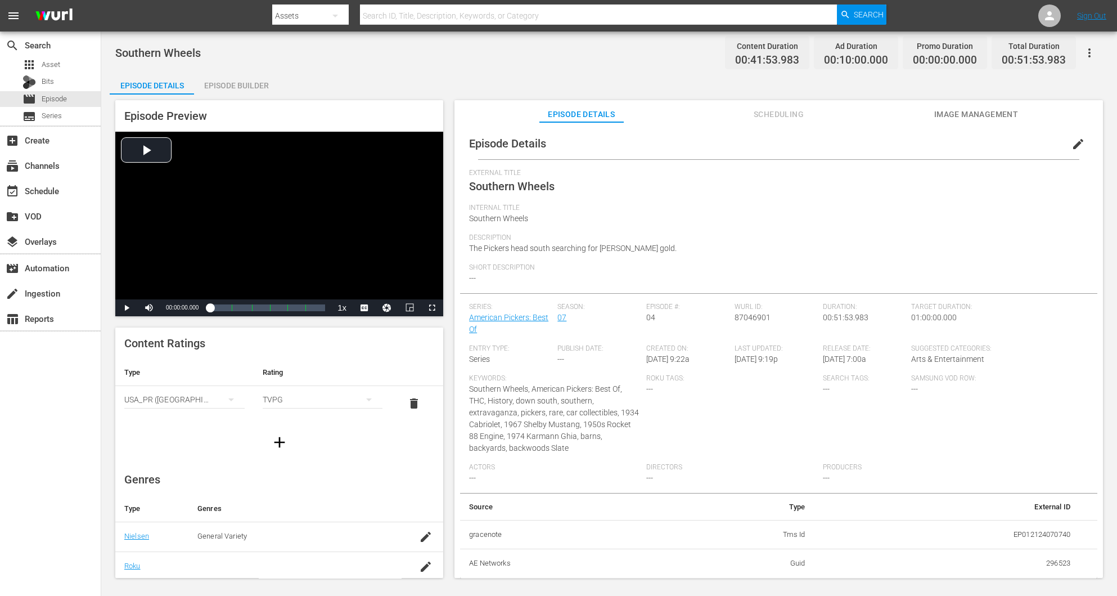
click at [240, 84] on div "Episode Builder" at bounding box center [236, 85] width 84 height 27
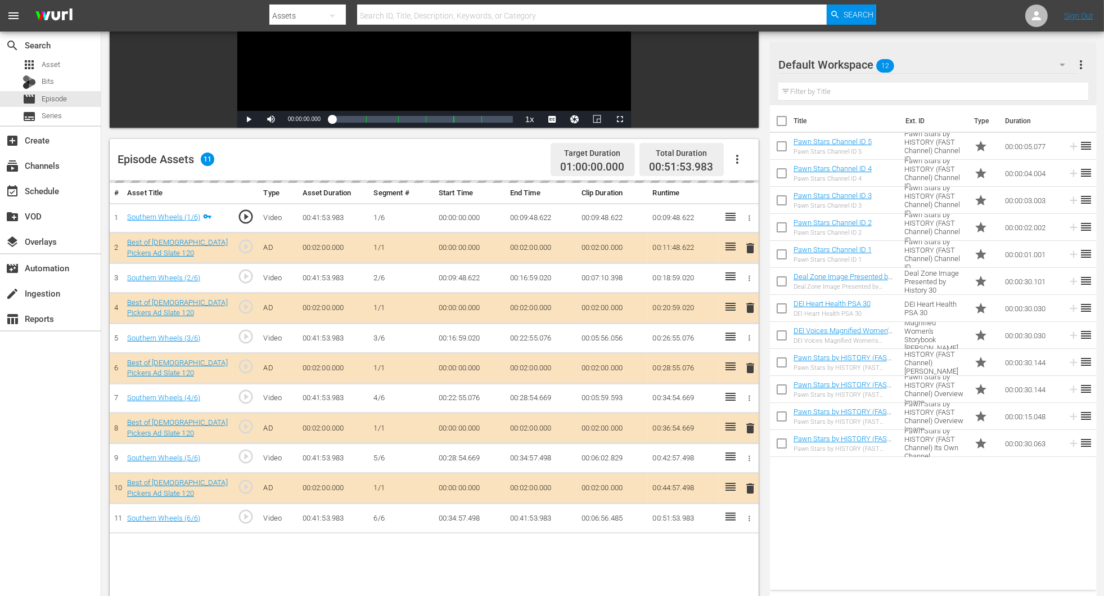
scroll to position [292, 0]
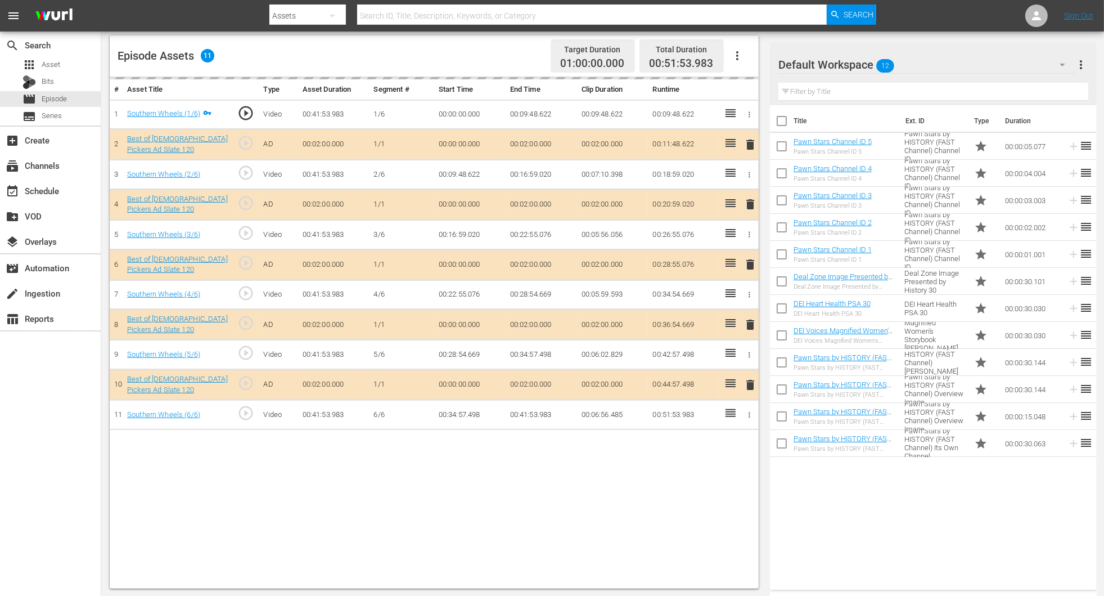
click at [744, 264] on div "delete" at bounding box center [749, 265] width 11 height 16
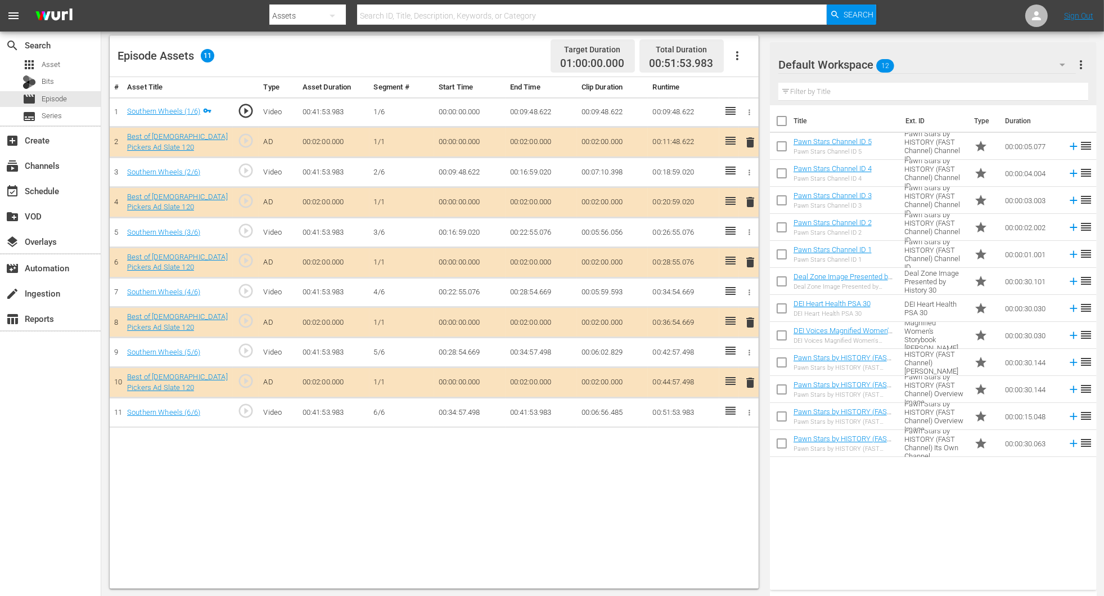
click at [744, 261] on span "delete" at bounding box center [751, 262] width 14 height 14
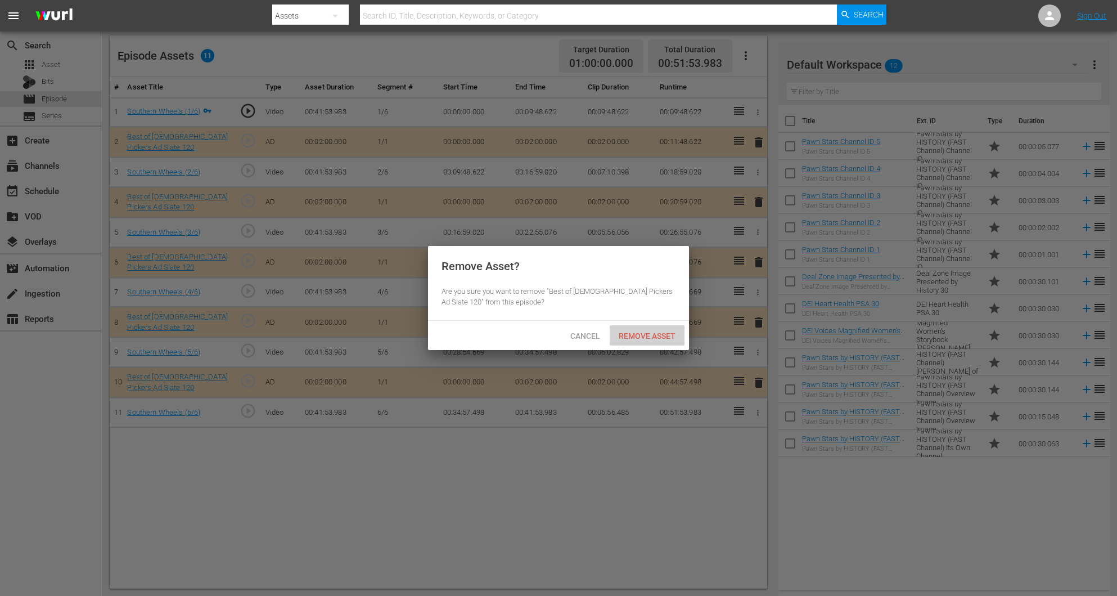
click at [654, 332] on span "Remove Asset" at bounding box center [647, 335] width 75 height 9
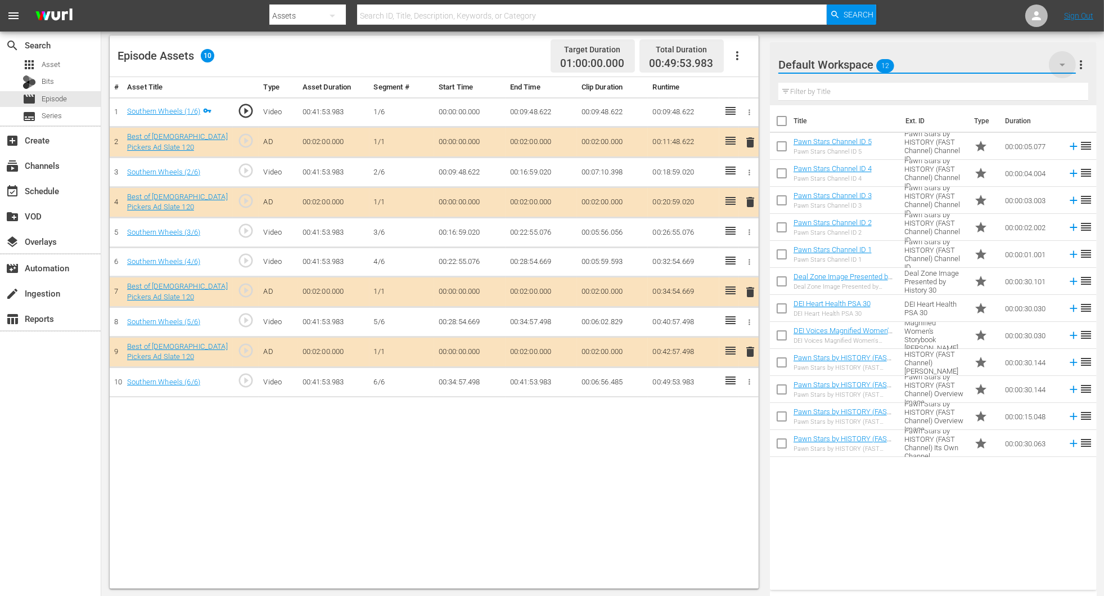
click at [744, 62] on icon "button" at bounding box center [1063, 65] width 14 height 14
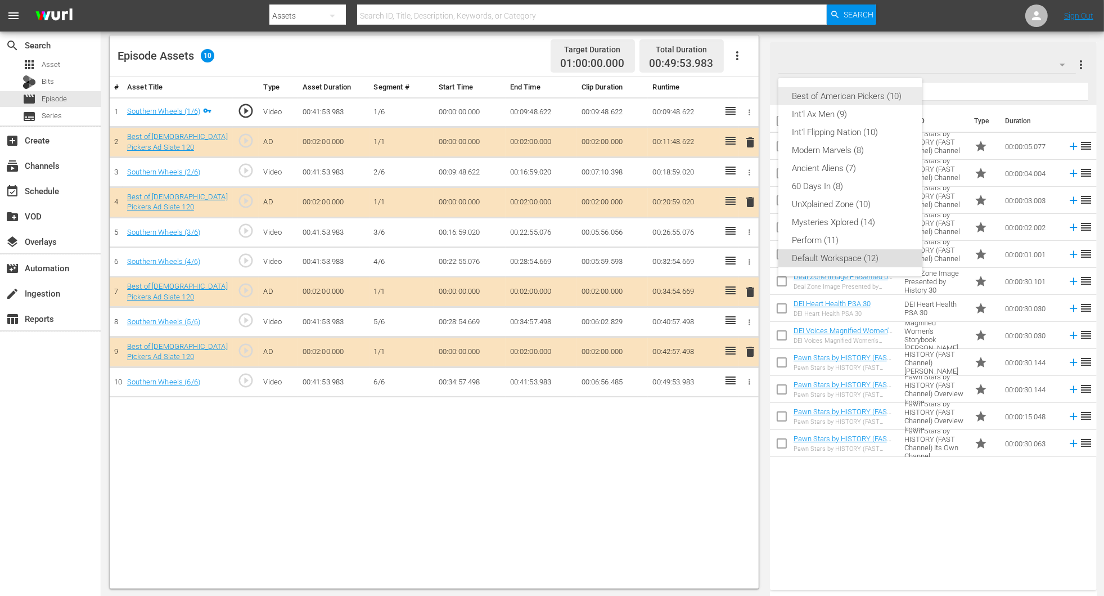
click at [744, 95] on div "Best of American Pickers (10)" at bounding box center [850, 96] width 117 height 18
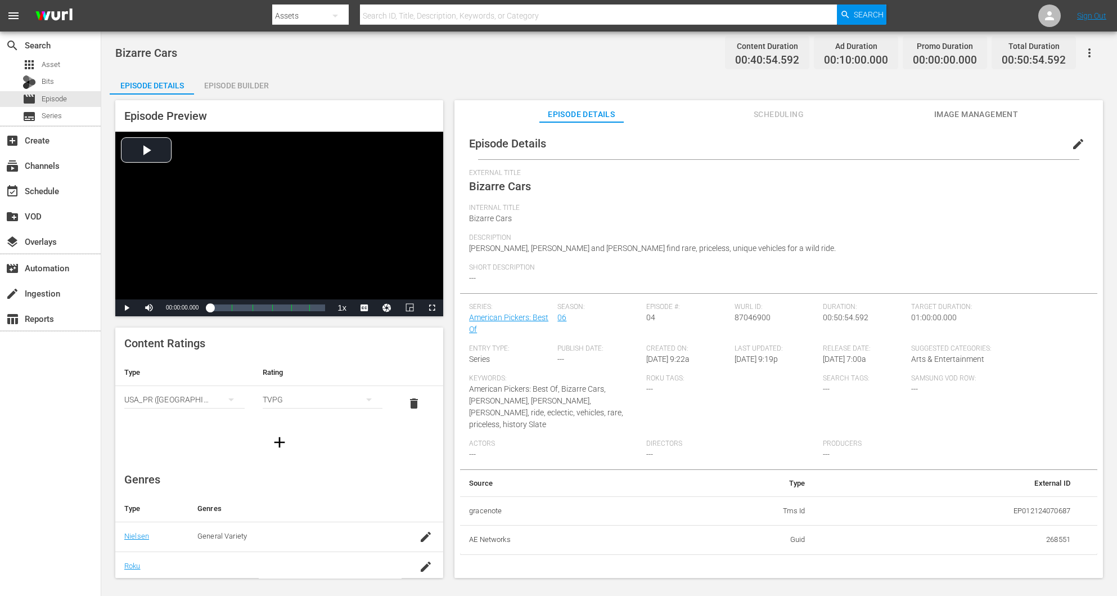
click at [215, 89] on div "Episode Builder" at bounding box center [236, 85] width 84 height 27
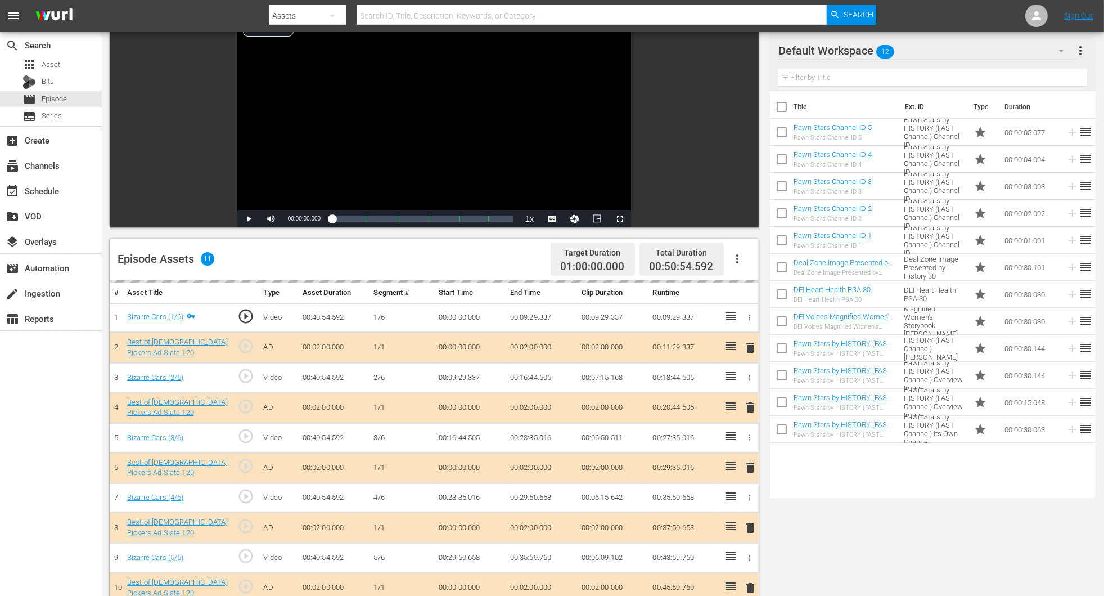
scroll to position [253, 0]
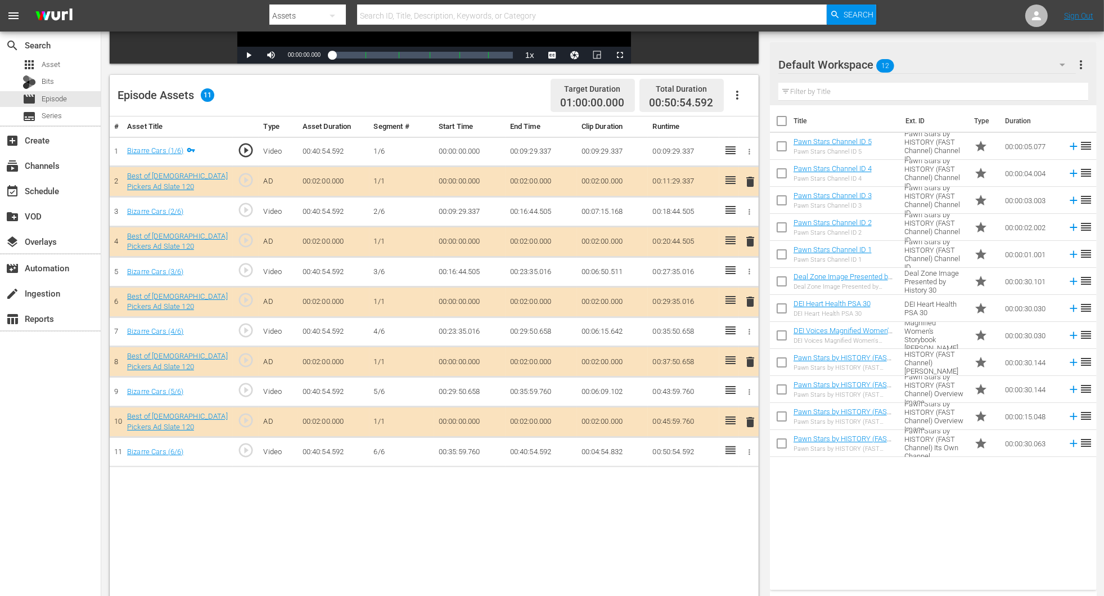
click at [744, 66] on icon "button" at bounding box center [1063, 65] width 14 height 14
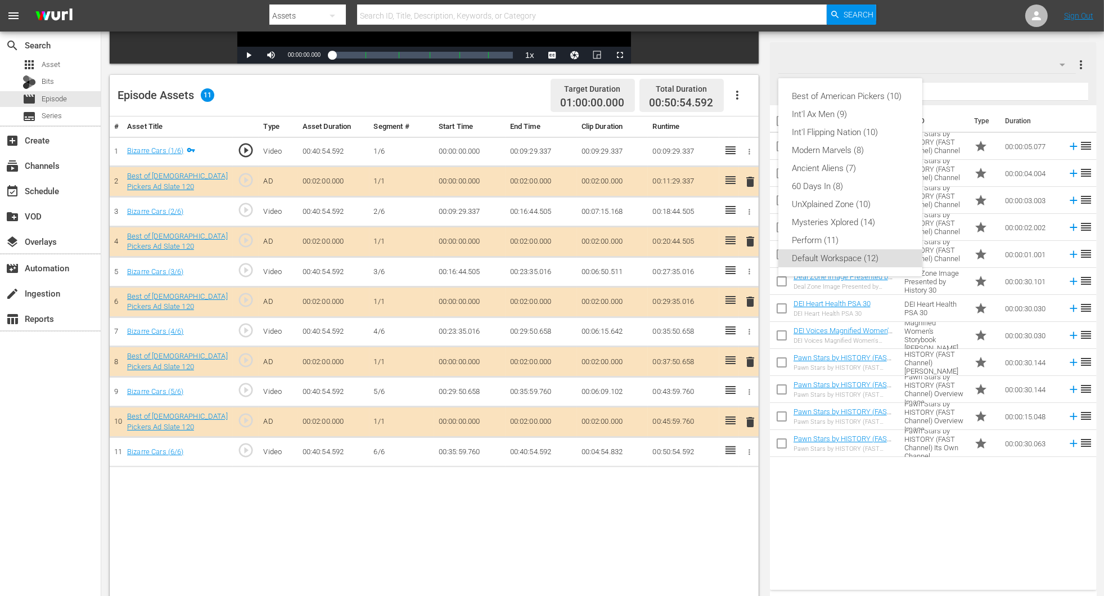
click at [744, 86] on div "Best of American Pickers (10) Int'l Ax Men (9) Int'l Flipping Nation (10) Moder…" at bounding box center [851, 177] width 144 height 198
click at [744, 101] on div "Best of American Pickers (10)" at bounding box center [850, 96] width 117 height 18
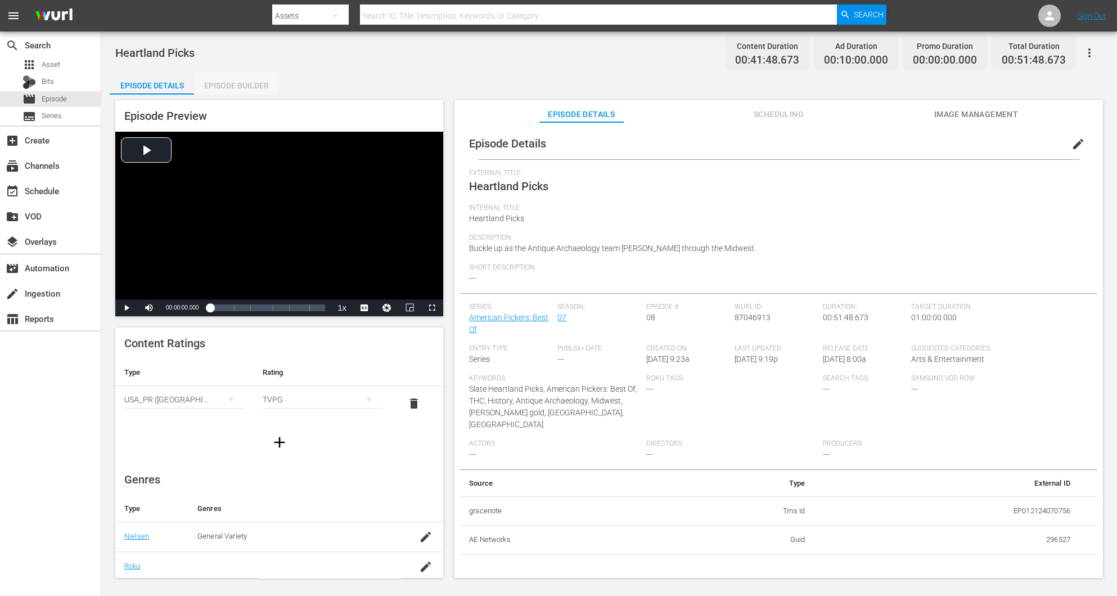
click at [227, 81] on div "Episode Builder" at bounding box center [236, 85] width 84 height 27
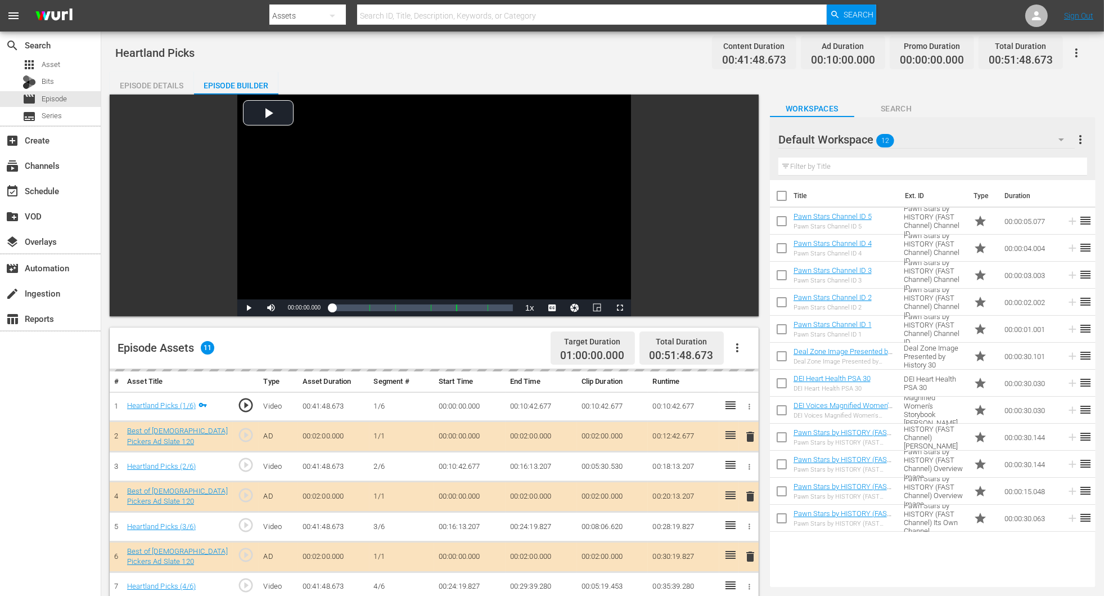
scroll to position [169, 0]
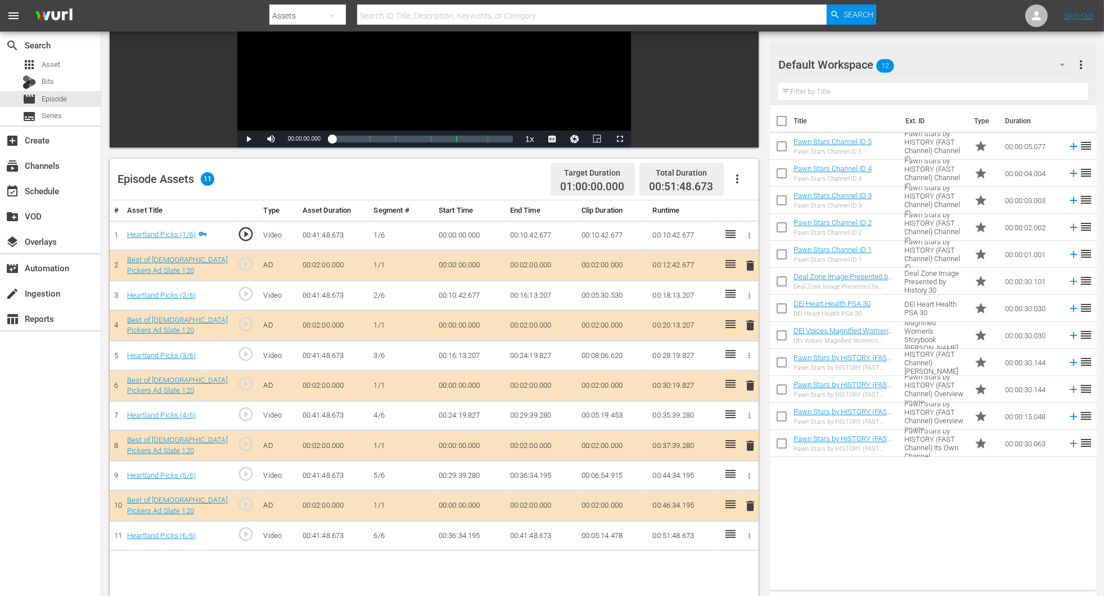
click at [744, 389] on span "delete" at bounding box center [751, 386] width 14 height 14
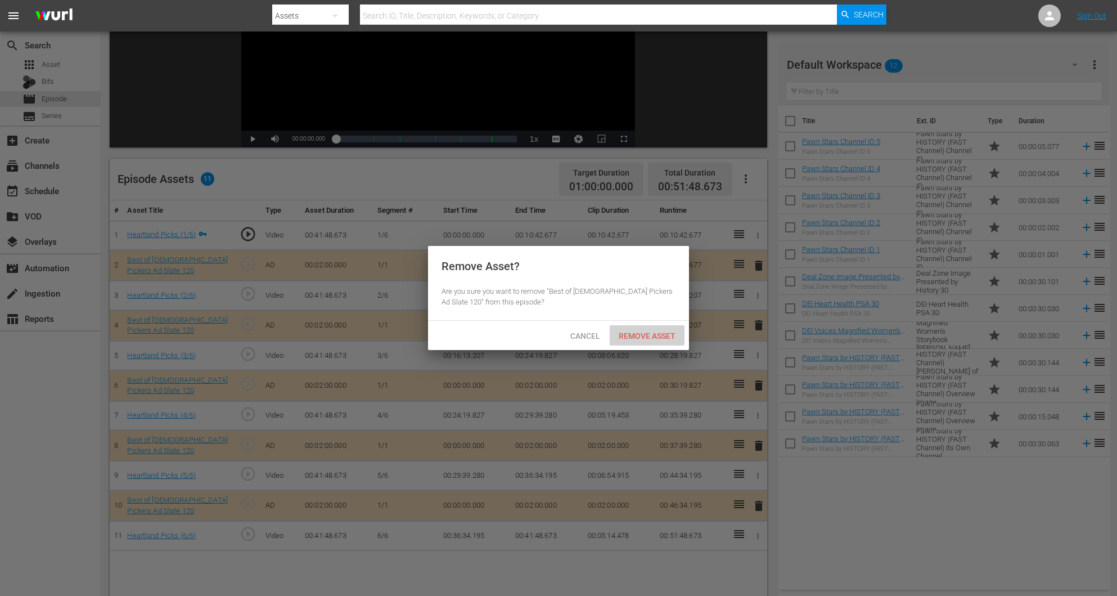
click at [654, 337] on span "Remove Asset" at bounding box center [647, 335] width 75 height 9
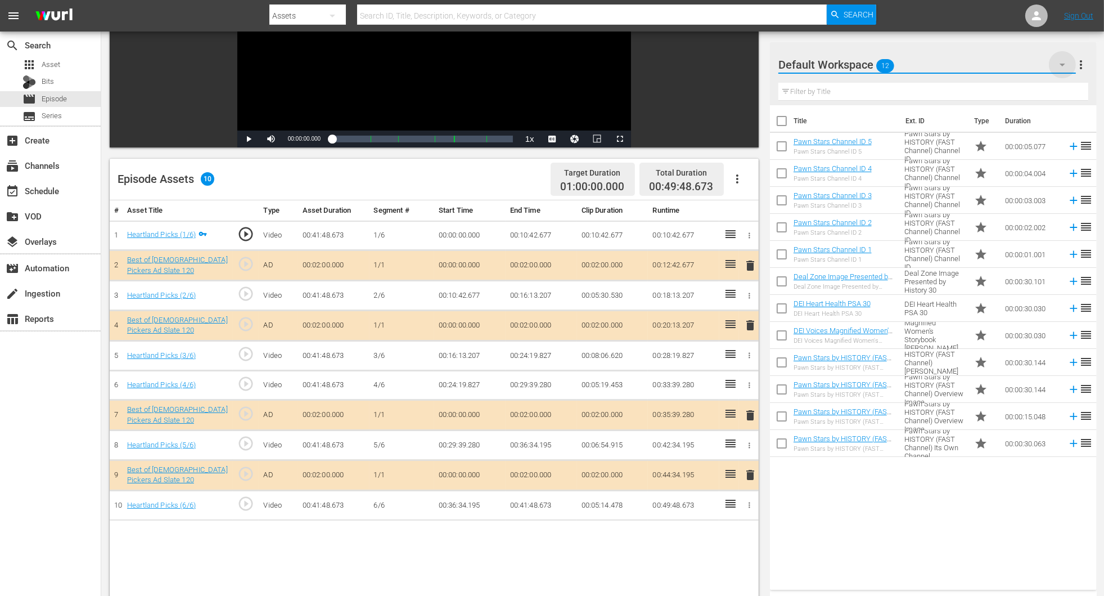
click at [744, 69] on icon "button" at bounding box center [1063, 65] width 14 height 14
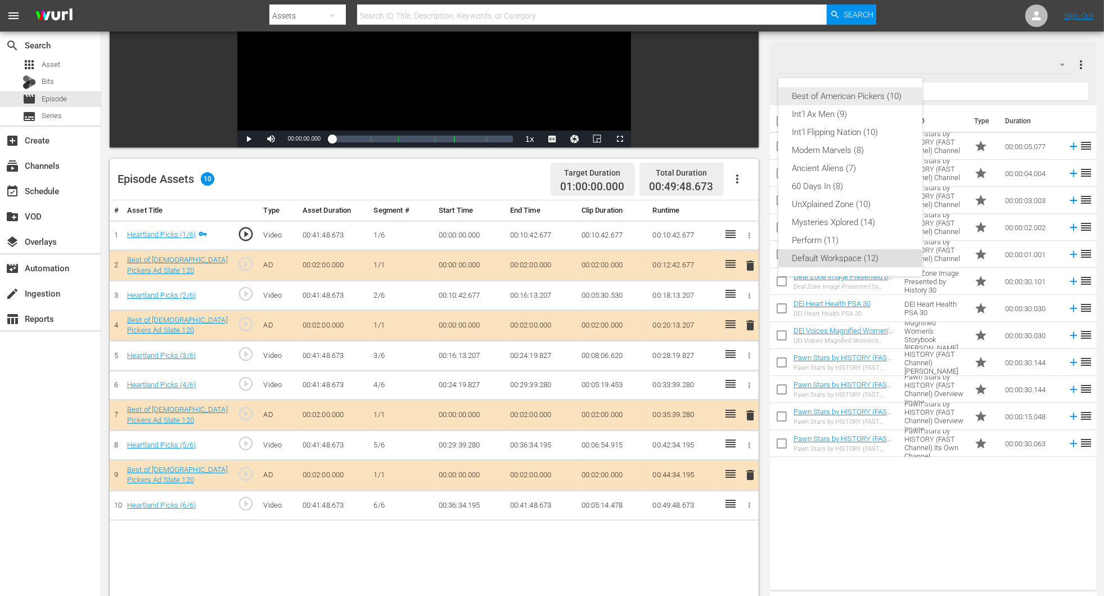
click at [744, 95] on div "Best of American Pickers (10)" at bounding box center [850, 96] width 117 height 18
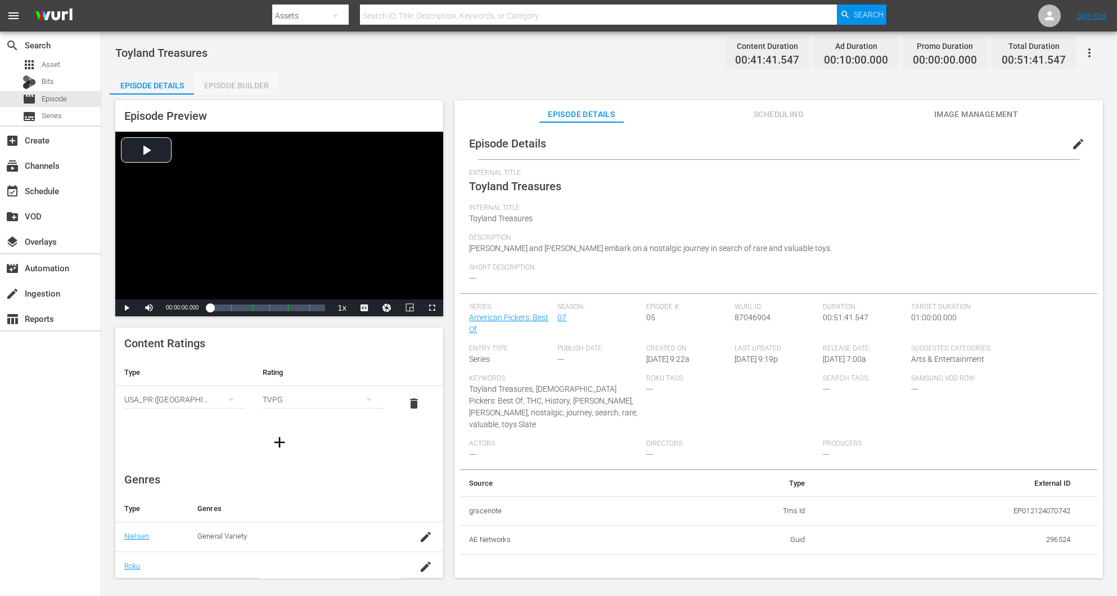
click at [241, 84] on div "Episode Builder" at bounding box center [236, 85] width 84 height 27
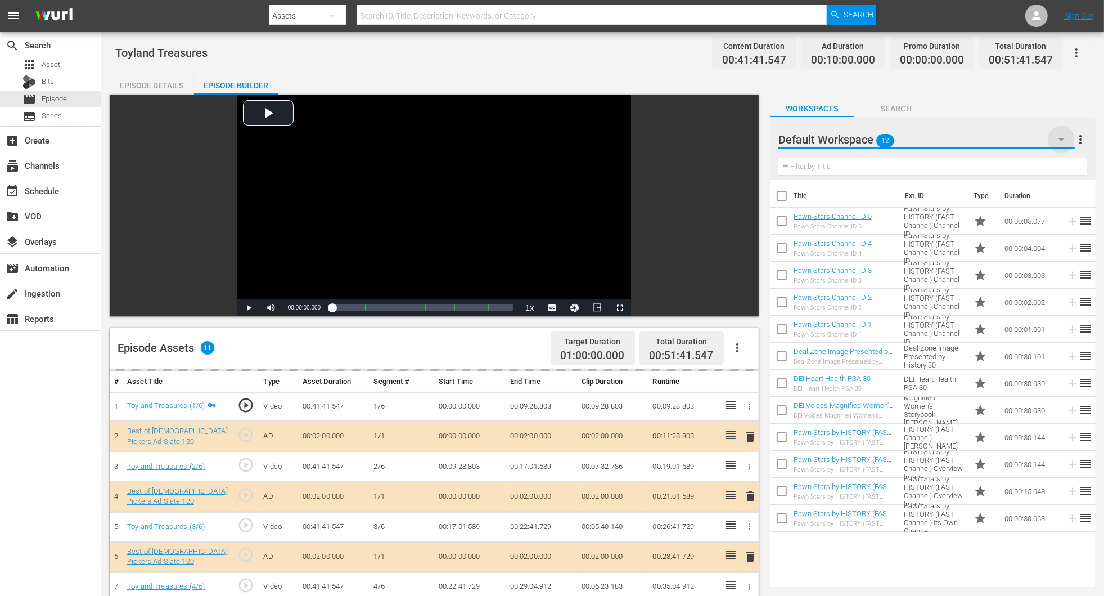
click at [744, 140] on icon "button" at bounding box center [1062, 140] width 14 height 14
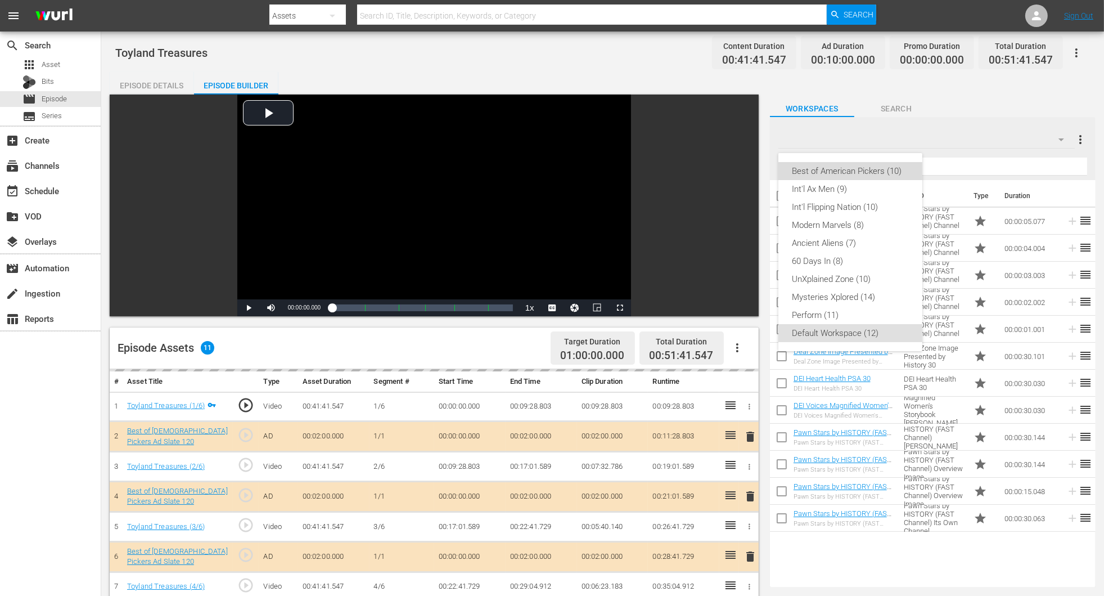
click at [744, 169] on div "Best of American Pickers (10)" at bounding box center [850, 171] width 117 height 18
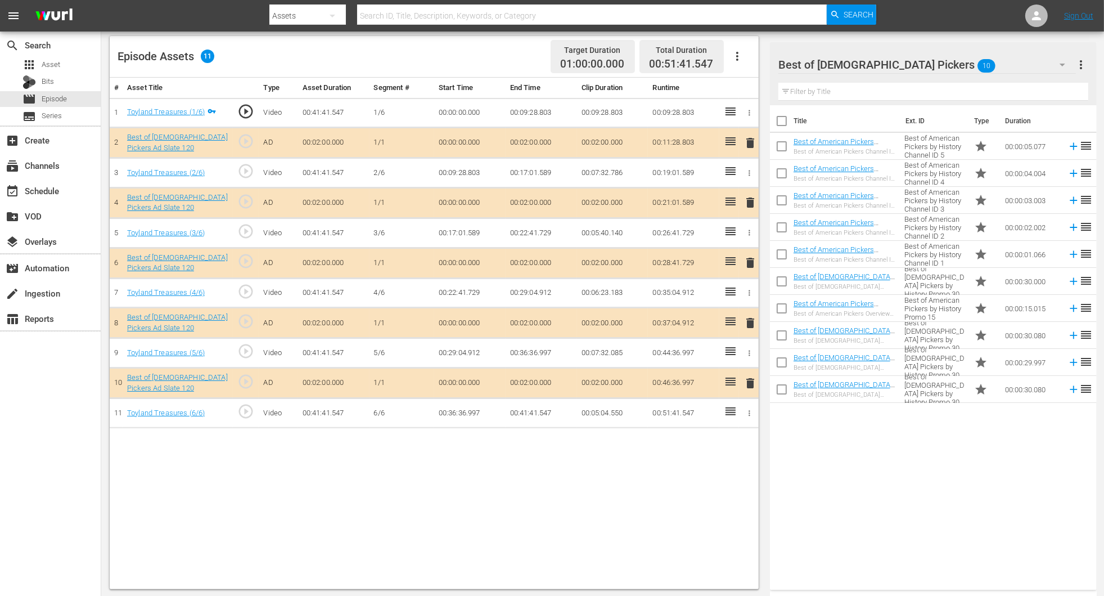
scroll to position [292, 0]
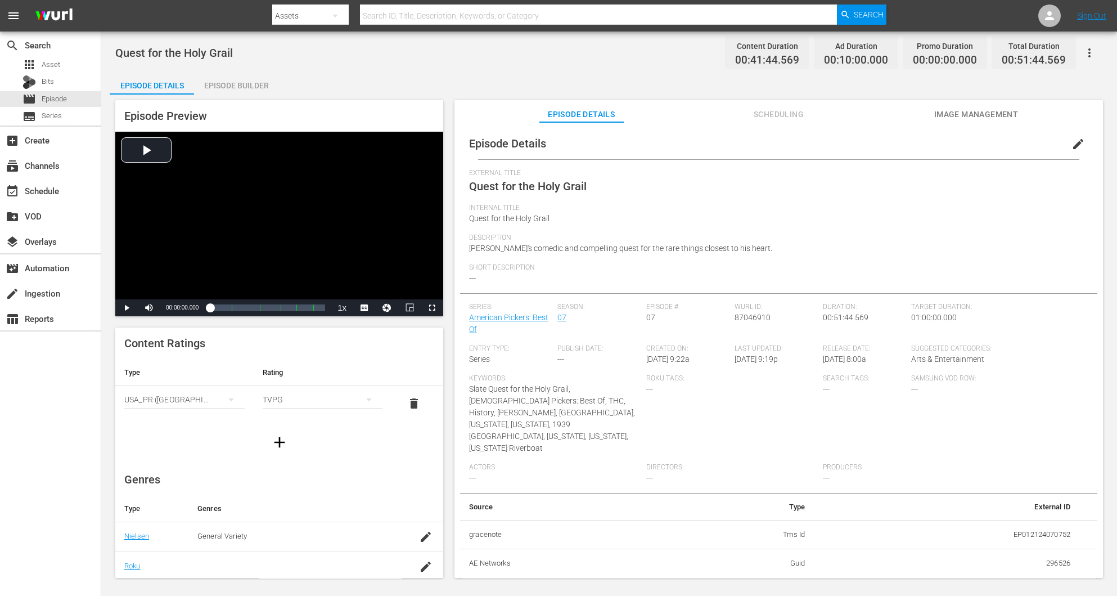
click at [241, 80] on div "Episode Builder" at bounding box center [236, 85] width 84 height 27
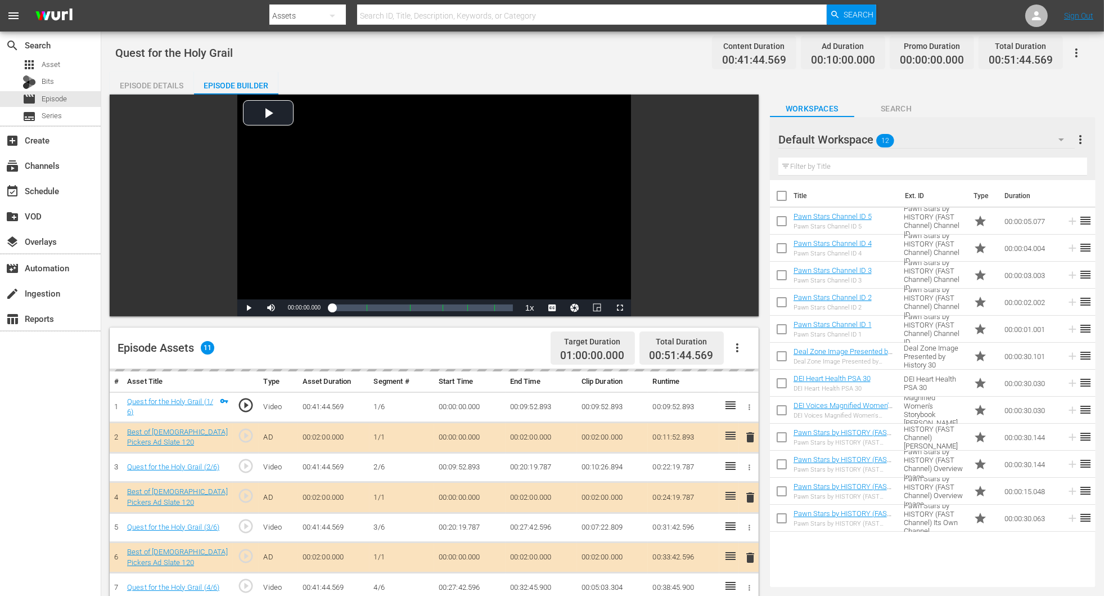
click at [744, 141] on icon "button" at bounding box center [1062, 140] width 14 height 14
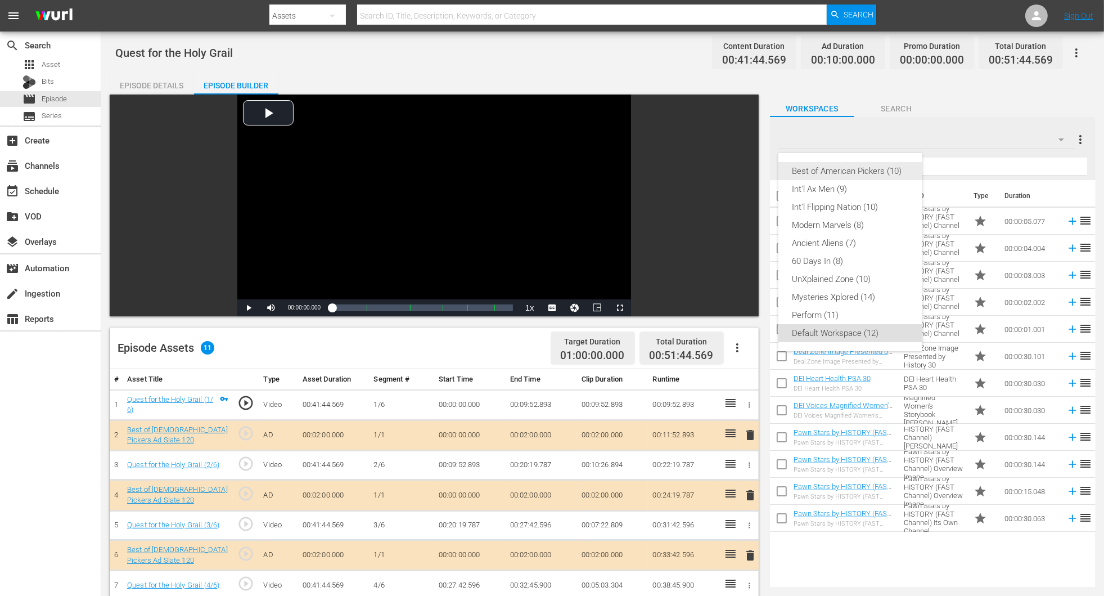
click at [744, 173] on div "Best of American Pickers (10)" at bounding box center [850, 171] width 117 height 18
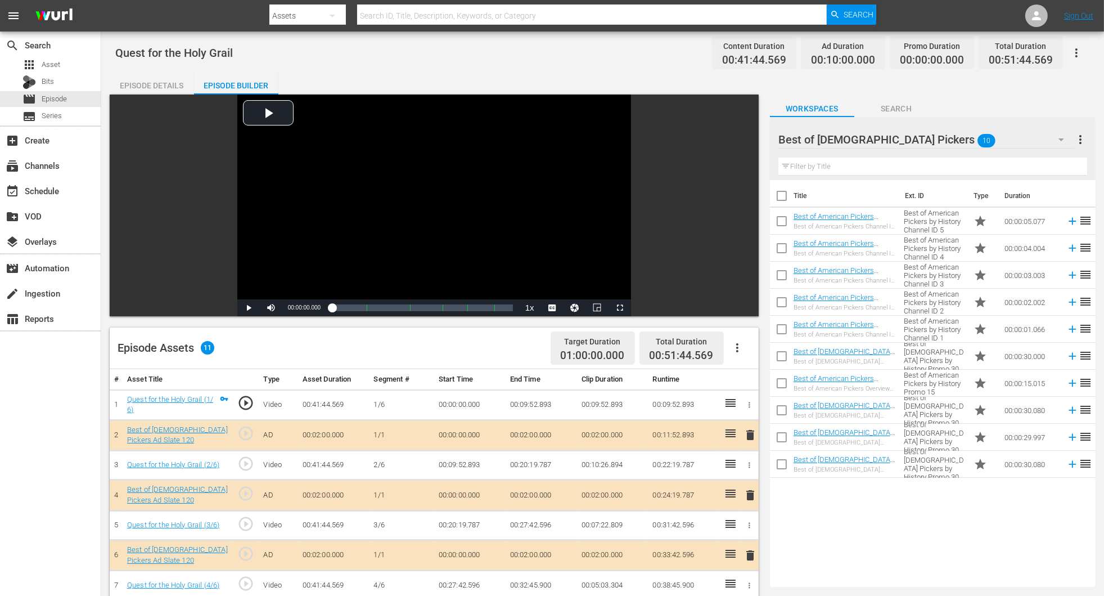
scroll to position [253, 0]
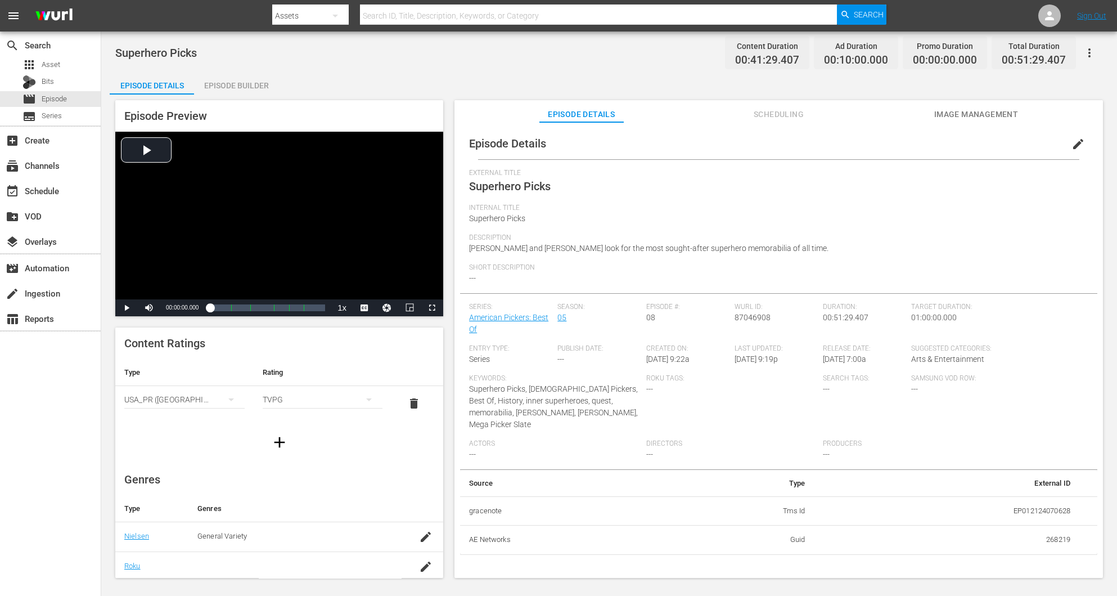
click at [237, 91] on div "Episode Builder" at bounding box center [236, 85] width 84 height 27
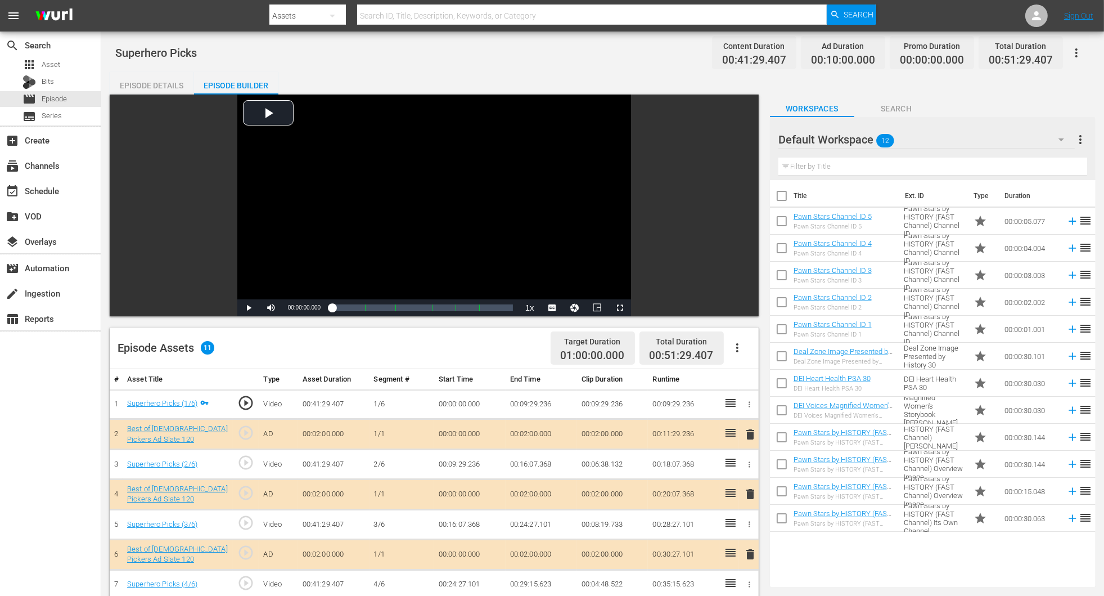
click at [744, 140] on icon "button" at bounding box center [1062, 140] width 14 height 14
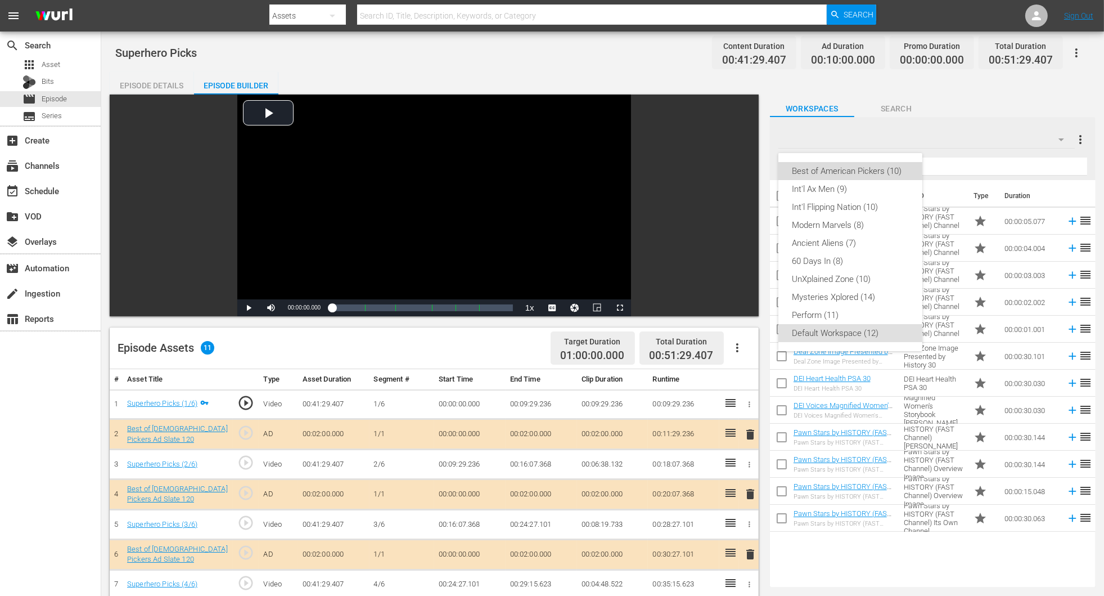
click at [744, 174] on div "Best of American Pickers (10)" at bounding box center [850, 171] width 117 height 18
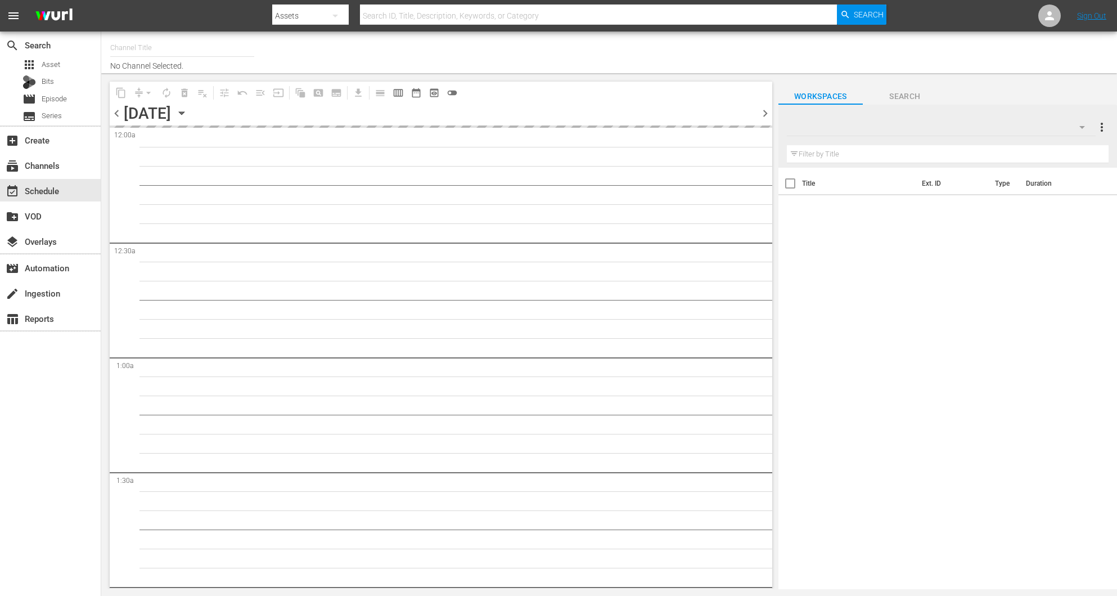
type input "Best of American Pickers by History (2038)"
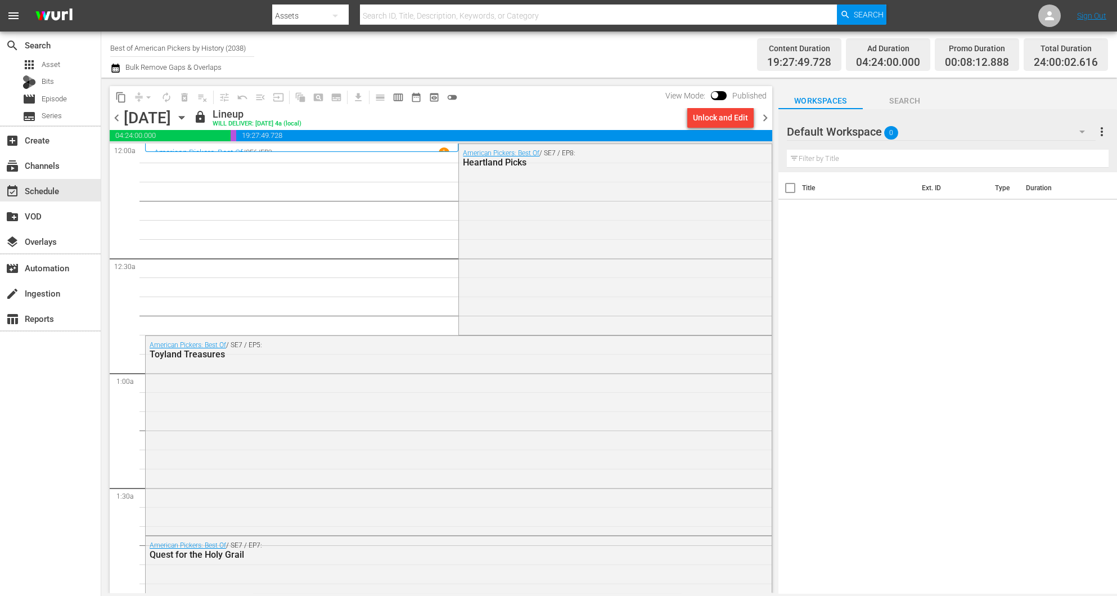
click at [763, 116] on span "chevron_right" at bounding box center [765, 118] width 14 height 14
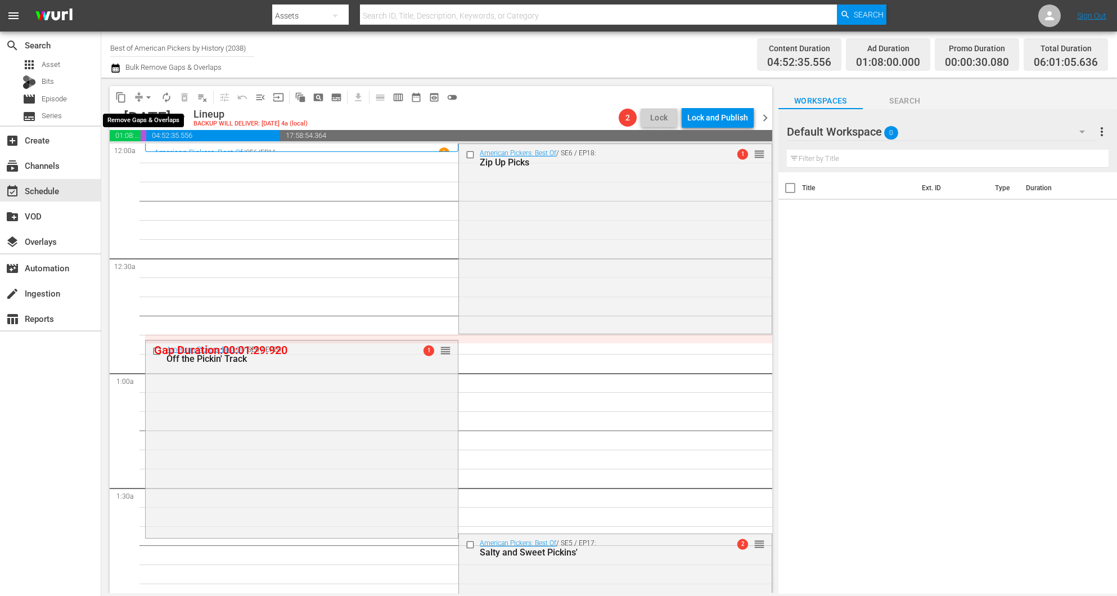
click at [140, 98] on button "arrow_drop_down" at bounding box center [149, 97] width 18 height 18
click at [144, 121] on li "Align to Midnight" at bounding box center [149, 119] width 118 height 19
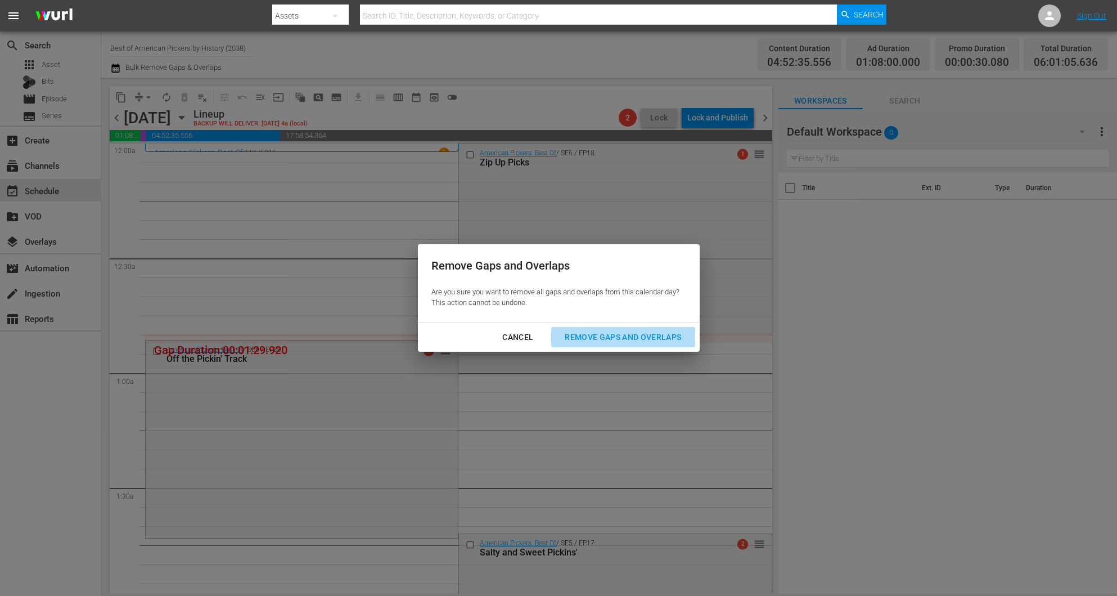
click at [661, 337] on div "Remove Gaps and Overlaps" at bounding box center [623, 337] width 134 height 14
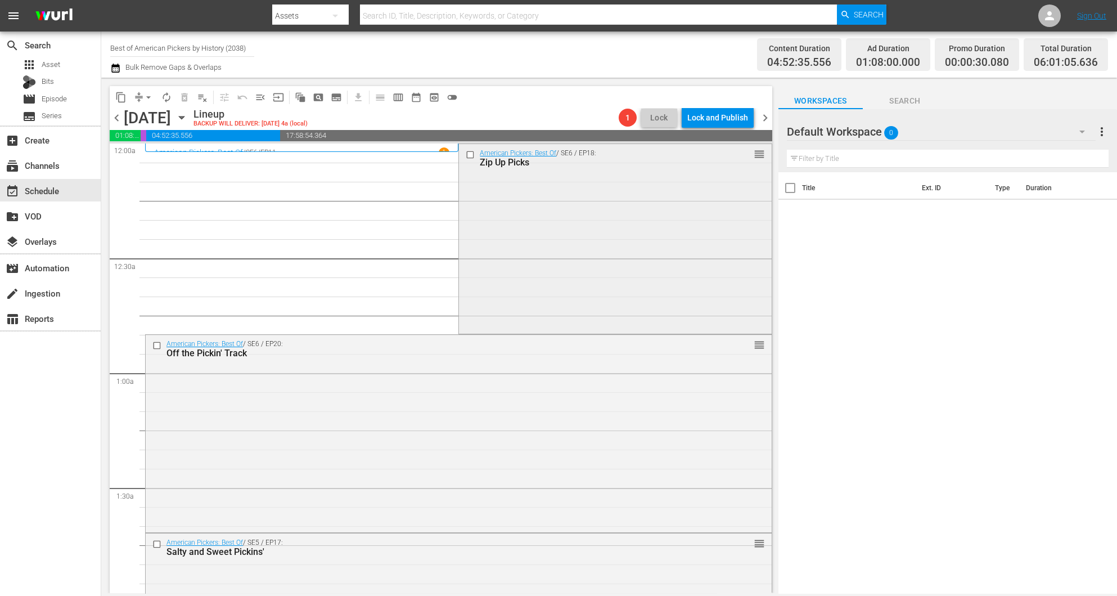
click at [573, 200] on div "American Pickers: Best Of / SE6 / EP18: Zip Up Picks reorder" at bounding box center [615, 238] width 312 height 188
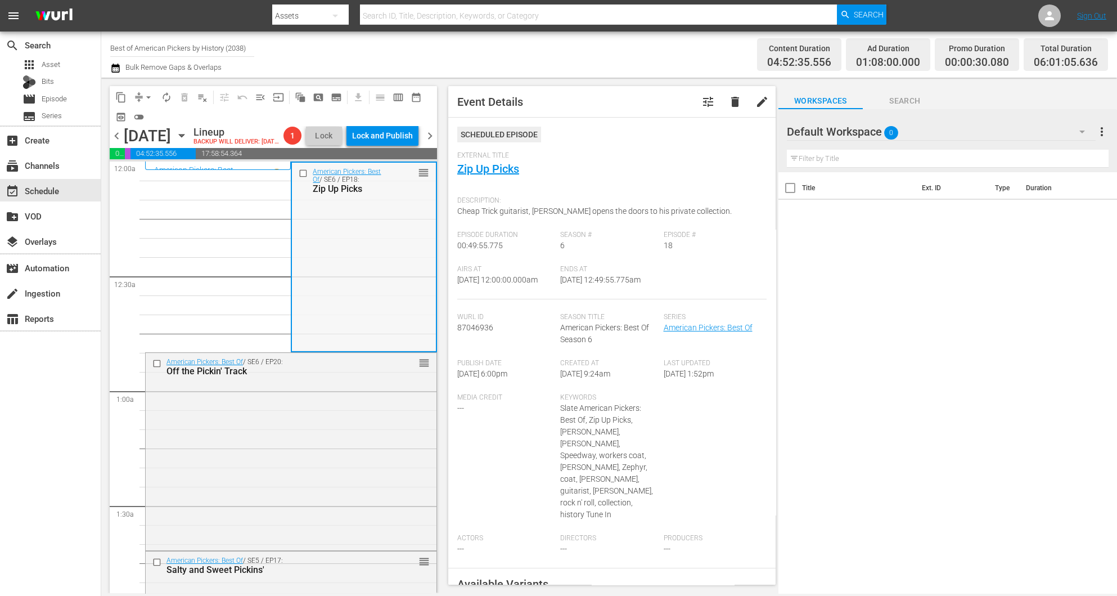
click at [345, 259] on div "American Pickers: Best Of / SE6 / EP18: Zip Up Picks reorder" at bounding box center [363, 257] width 143 height 188
click at [296, 436] on div "American Pickers: Best Of / SE6 / EP20: Off the Pickin' Track reorder" at bounding box center [291, 450] width 291 height 195
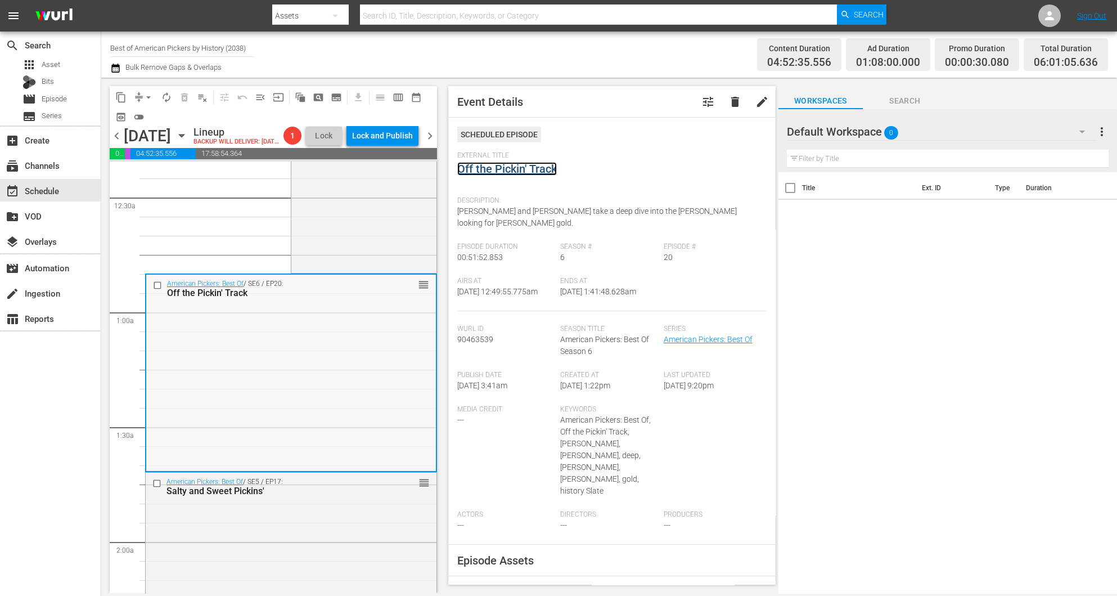
scroll to position [169, 0]
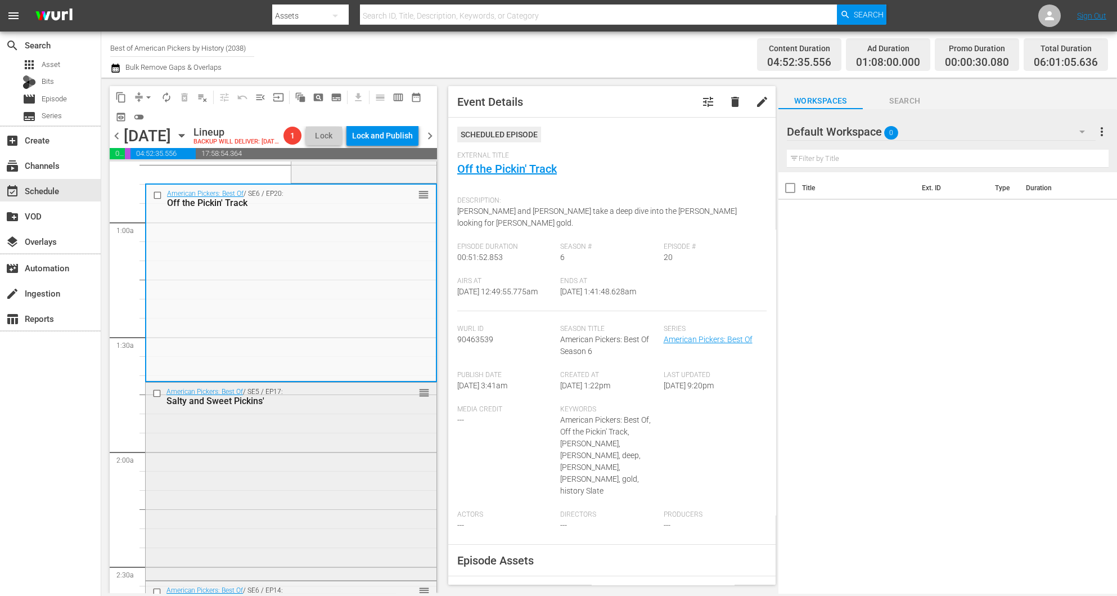
click at [319, 506] on div "American Pickers: Best Of / SE5 / EP17: Salty and Sweet Pickins' reorder" at bounding box center [291, 480] width 291 height 195
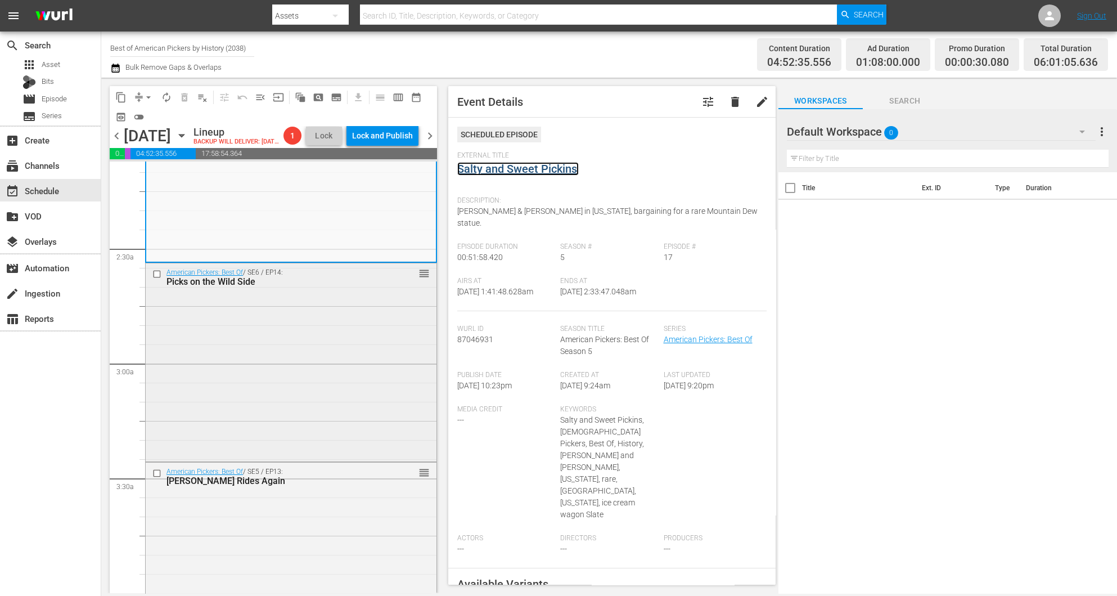
scroll to position [506, 0]
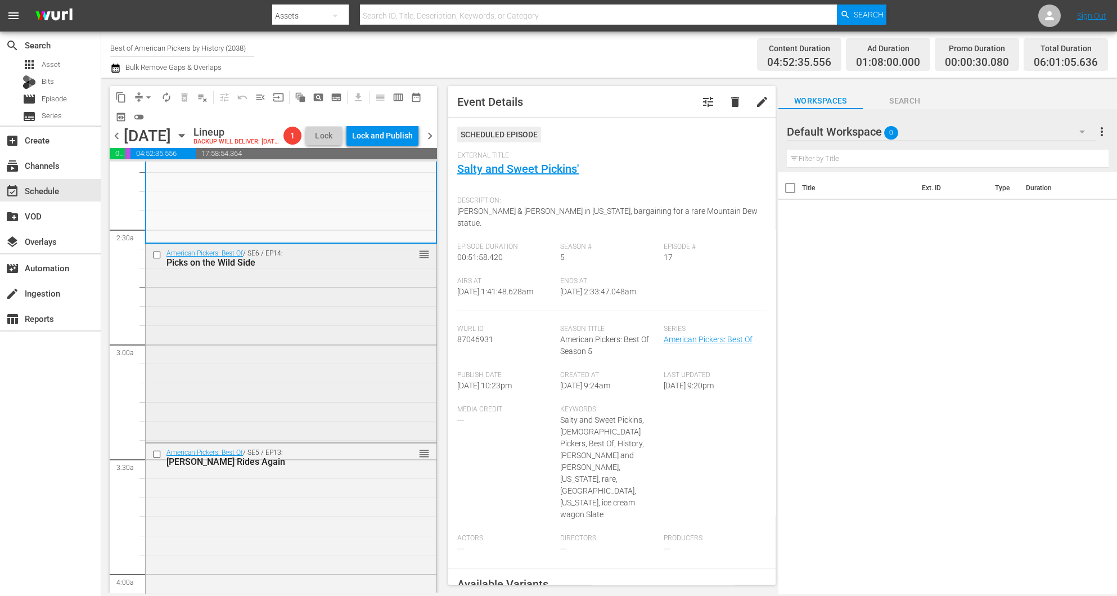
click at [355, 368] on div "American Pickers: Best Of / SE6 / EP14: Picks on the Wild Side reorder" at bounding box center [291, 342] width 291 height 196
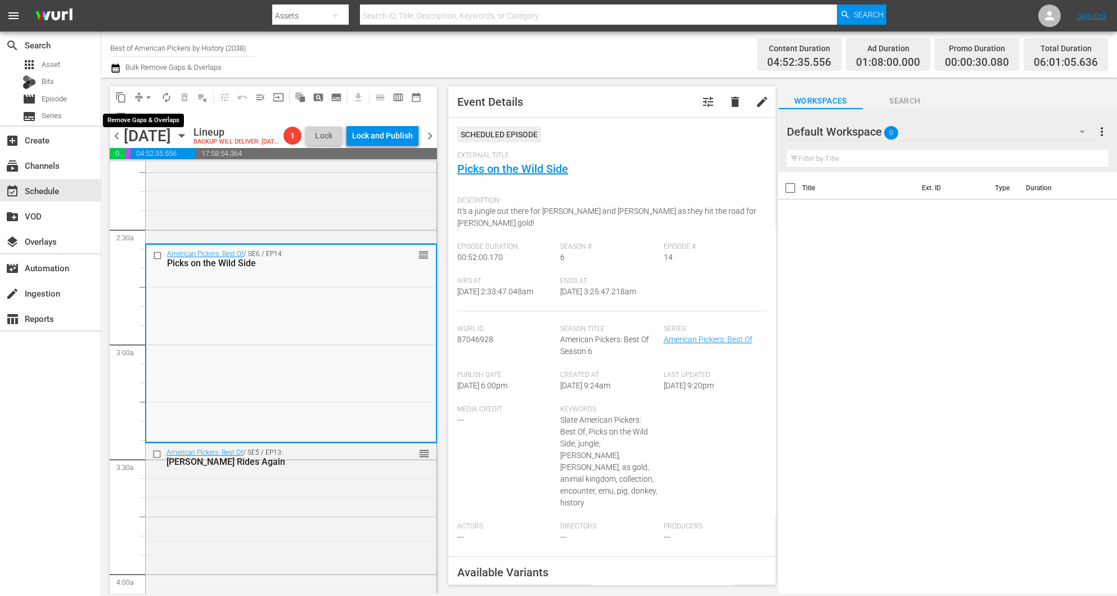
click at [143, 97] on span "arrow_drop_down" at bounding box center [148, 97] width 11 height 11
click at [147, 122] on li "Align to Midnight" at bounding box center [149, 119] width 118 height 19
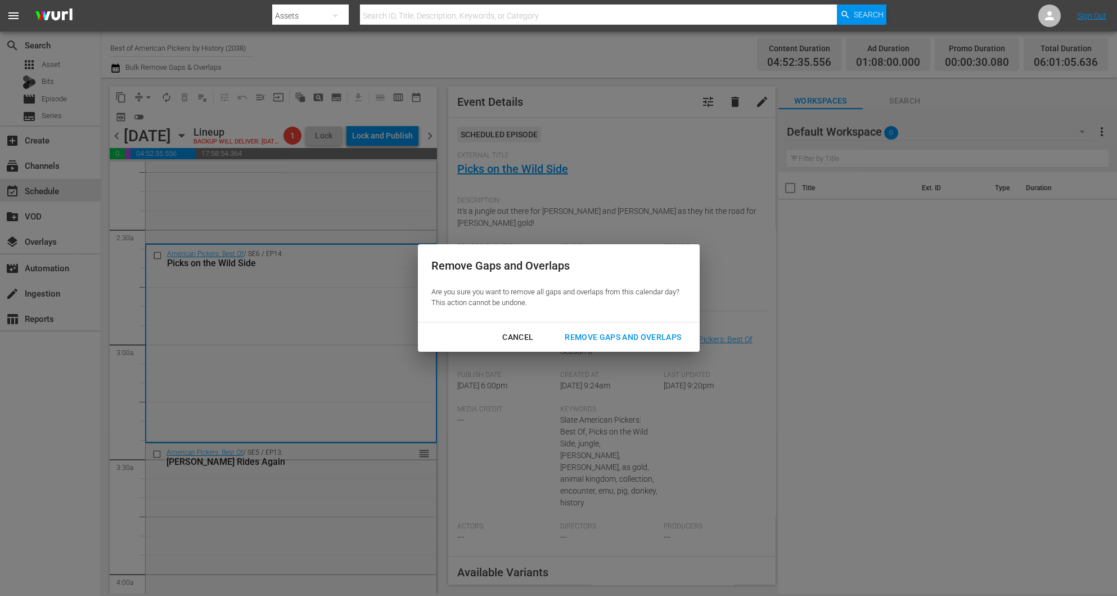
click at [645, 334] on div "Remove Gaps and Overlaps" at bounding box center [623, 337] width 134 height 14
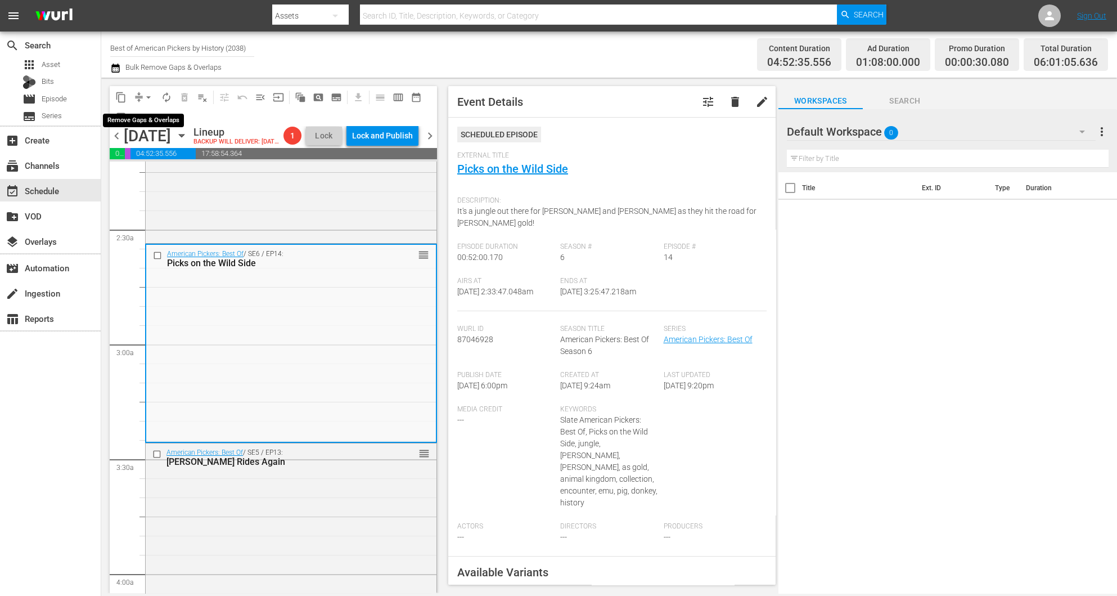
click at [138, 95] on span "compress" at bounding box center [138, 97] width 11 height 11
click at [143, 98] on span "arrow_drop_down" at bounding box center [148, 97] width 11 height 11
click at [143, 115] on li "Align to Midnight" at bounding box center [149, 119] width 118 height 19
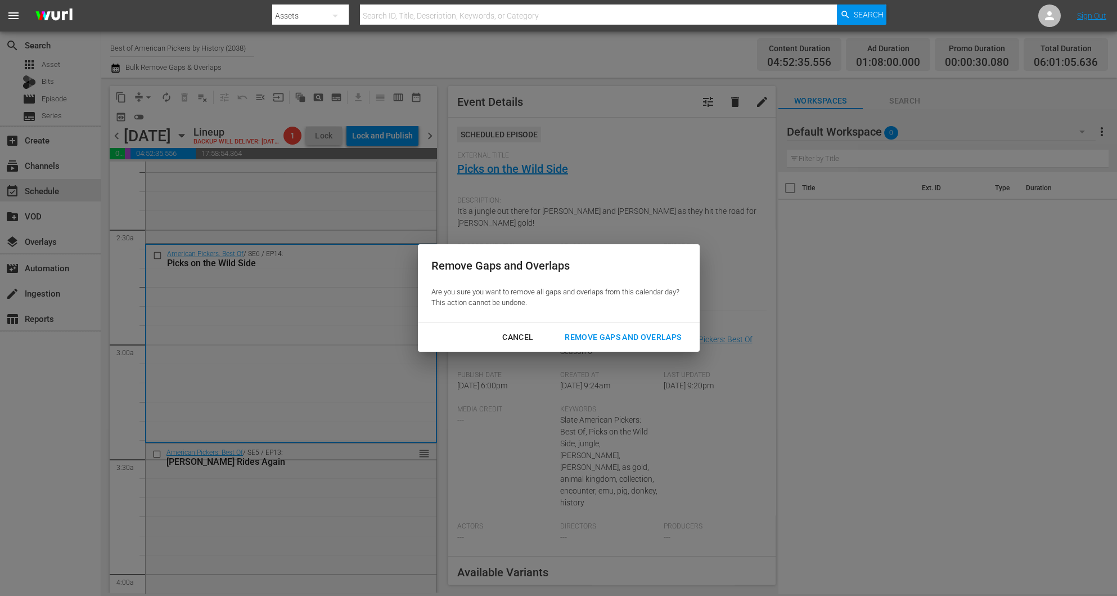
click at [656, 339] on div "Remove Gaps and Overlaps" at bounding box center [623, 337] width 134 height 14
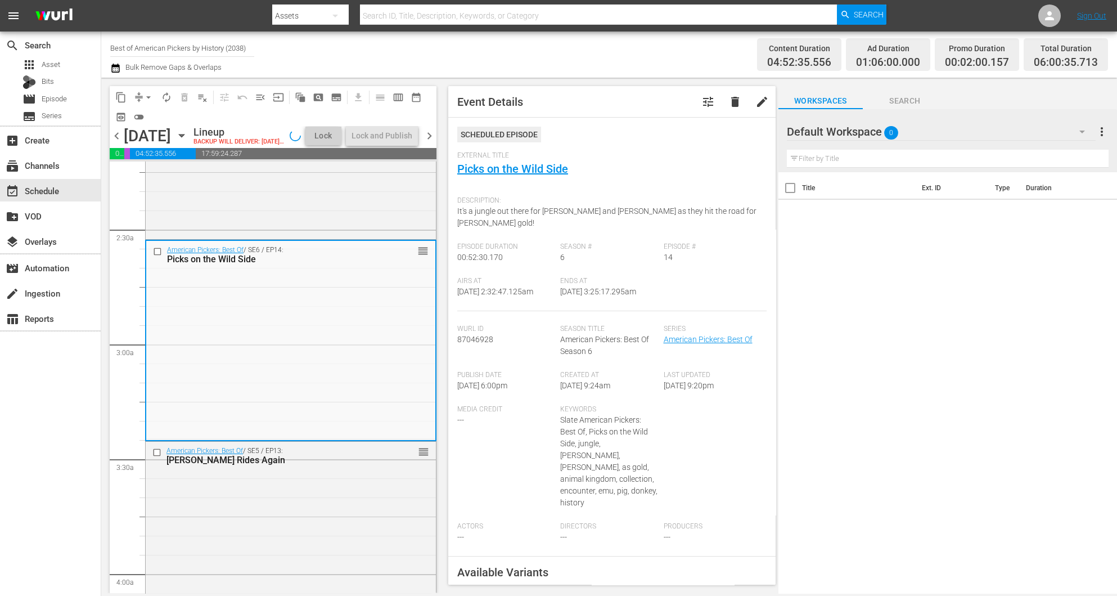
scroll to position [525, 0]
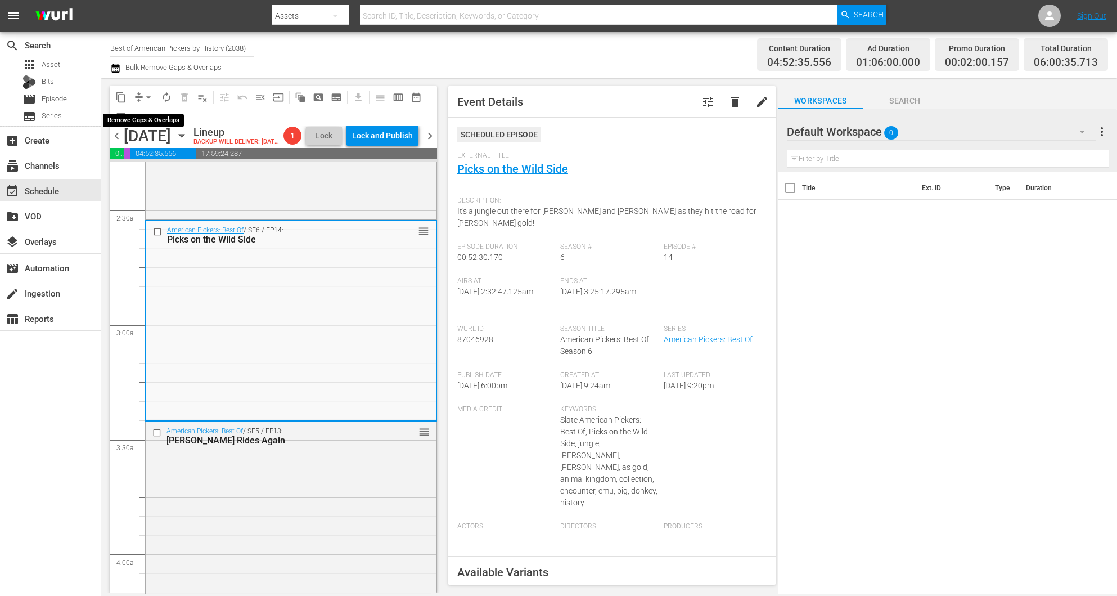
click at [144, 95] on span "arrow_drop_down" at bounding box center [148, 97] width 11 height 11
click at [159, 123] on li "Align to Midnight" at bounding box center [149, 119] width 118 height 19
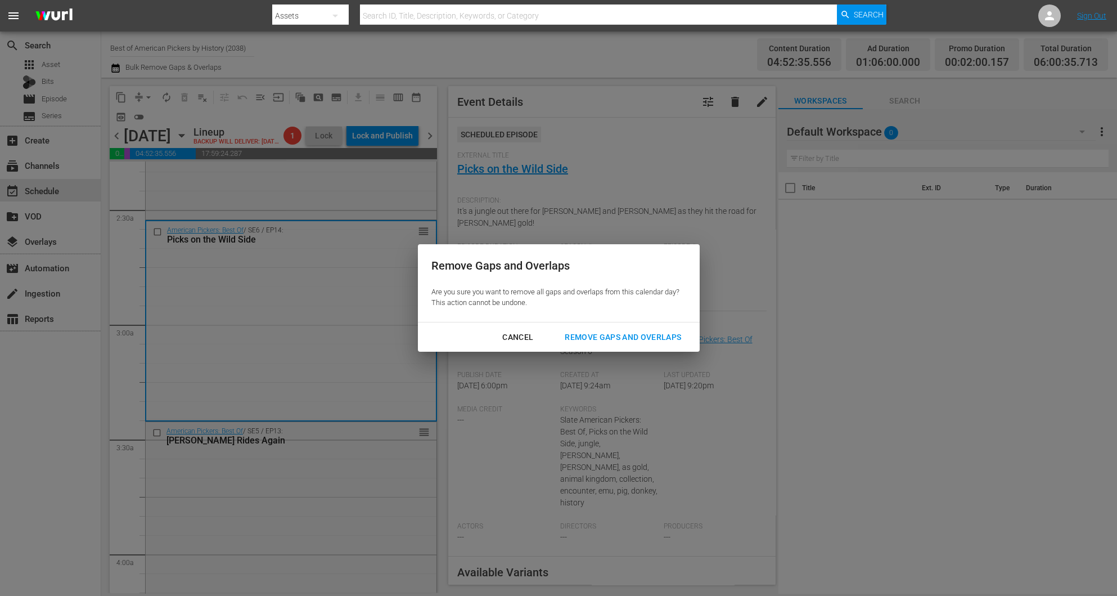
click at [650, 336] on div "Remove Gaps and Overlaps" at bounding box center [623, 337] width 134 height 14
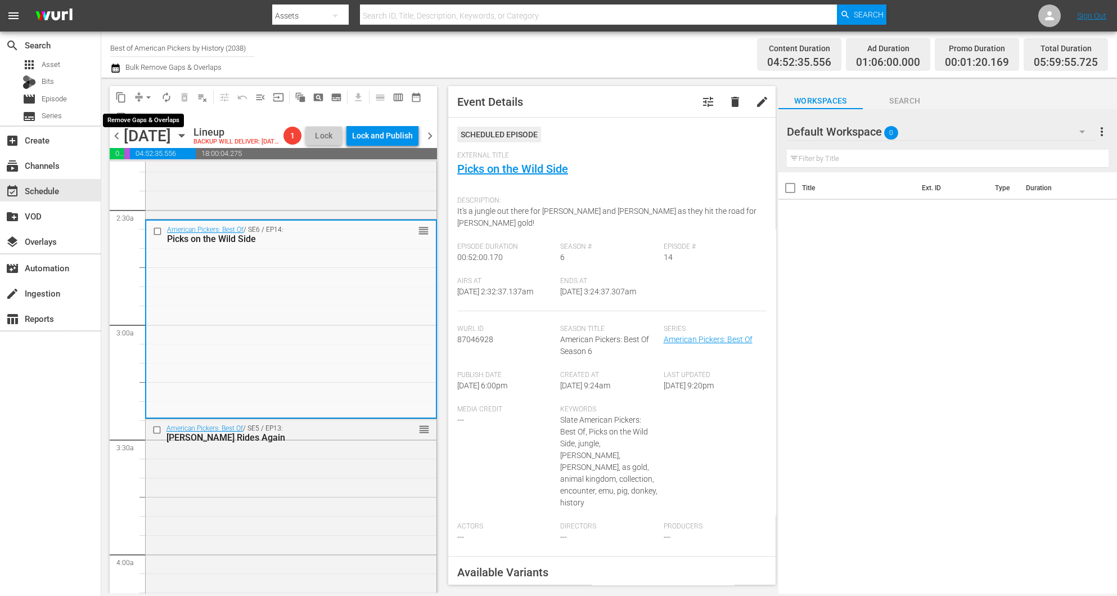
click at [141, 97] on button "arrow_drop_down" at bounding box center [149, 97] width 18 height 18
click at [156, 116] on li "Align to Midnight" at bounding box center [149, 119] width 118 height 19
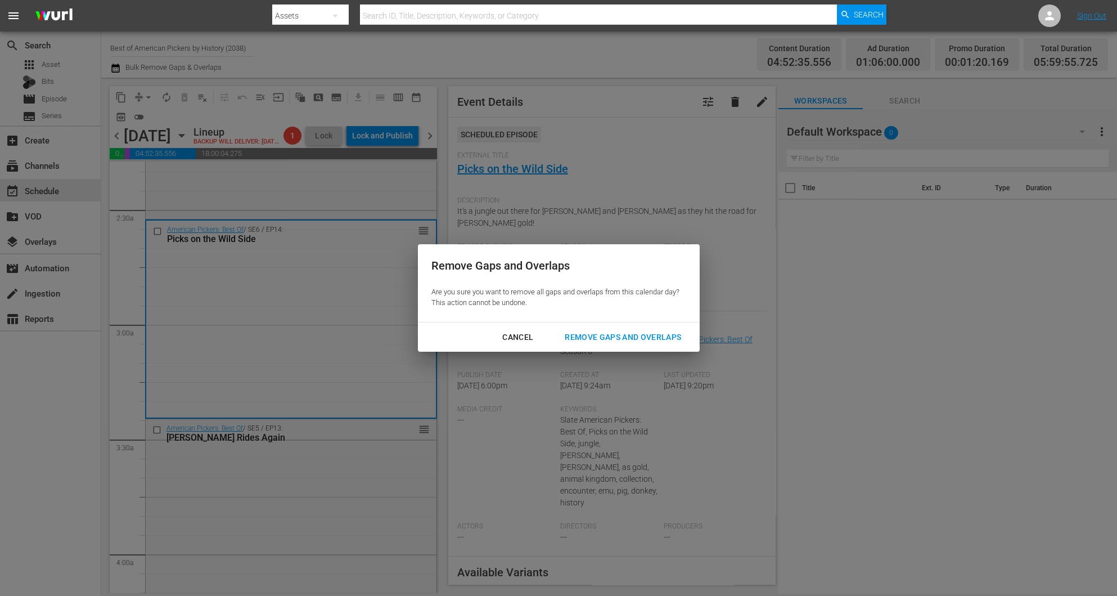
click at [646, 332] on div "Remove Gaps and Overlaps" at bounding box center [623, 337] width 134 height 14
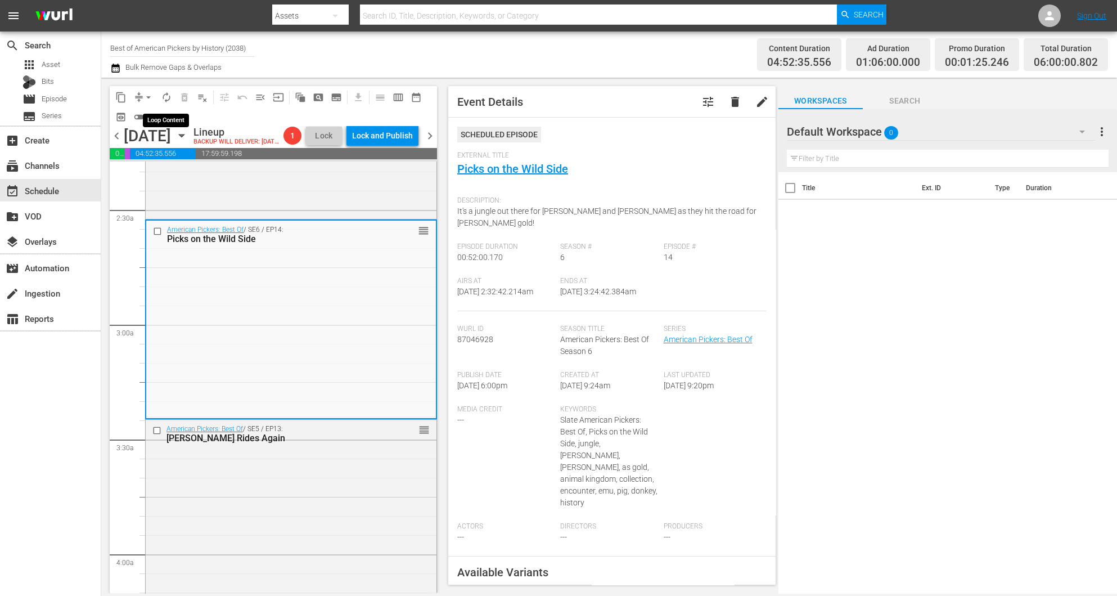
click at [168, 92] on span "autorenew_outlined" at bounding box center [166, 97] width 11 height 11
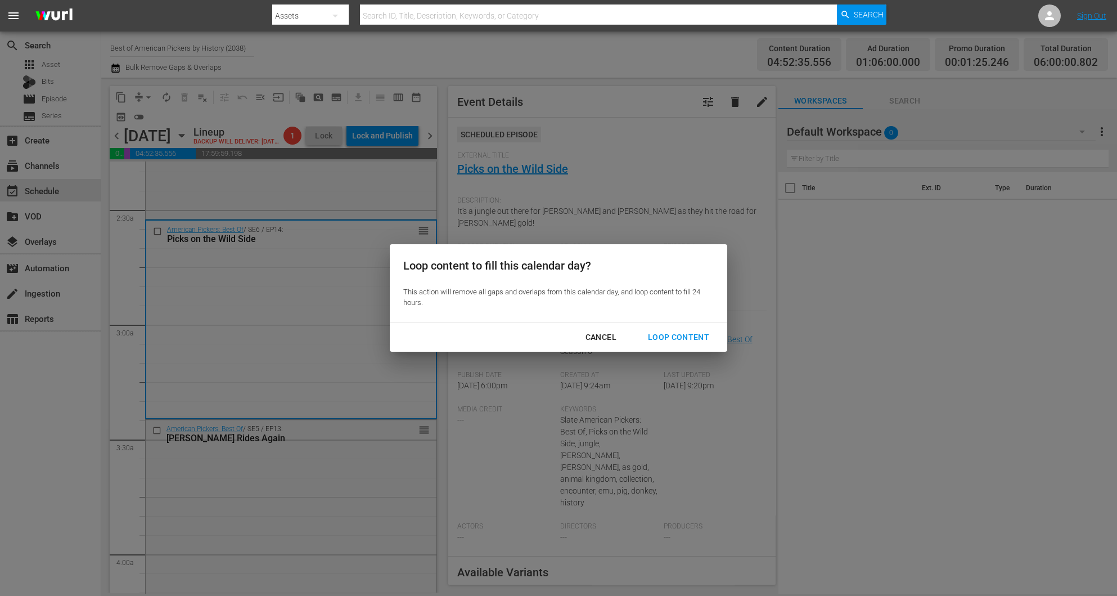
click at [689, 336] on div "Loop Content" at bounding box center [678, 337] width 79 height 14
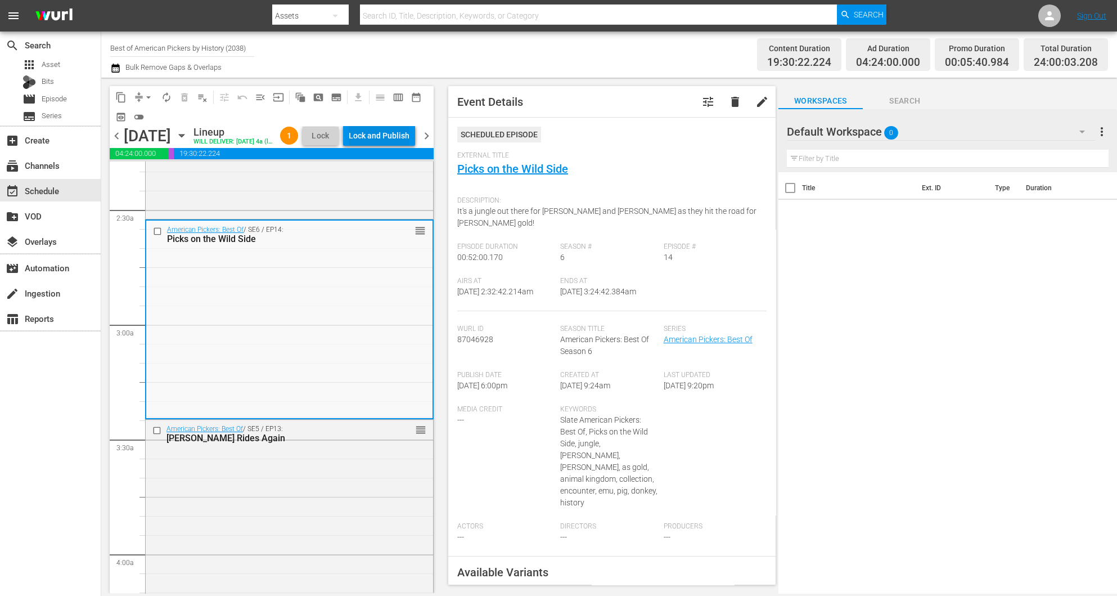
click at [395, 138] on div "Lock and Publish" at bounding box center [379, 135] width 61 height 20
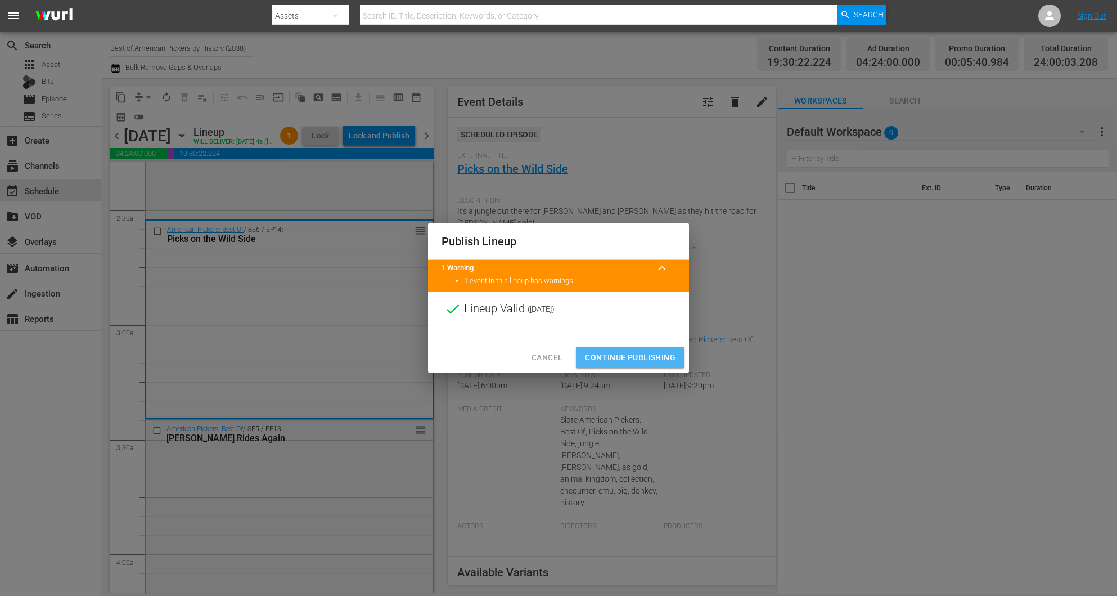
click at [642, 353] on span "Continue Publishing" at bounding box center [630, 357] width 91 height 14
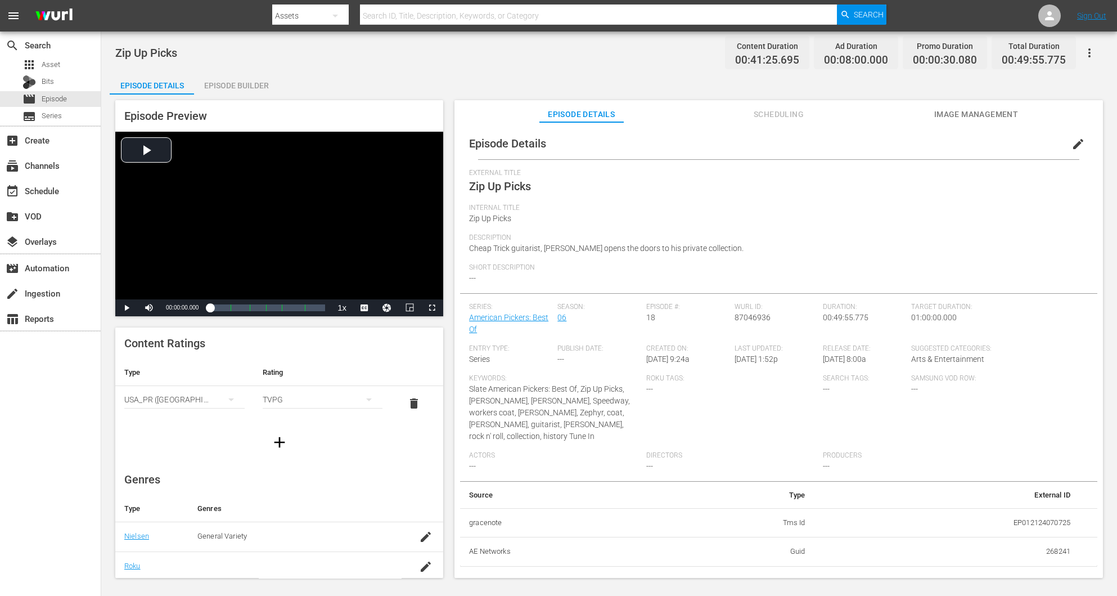
click at [233, 88] on div "Episode Builder" at bounding box center [236, 85] width 84 height 27
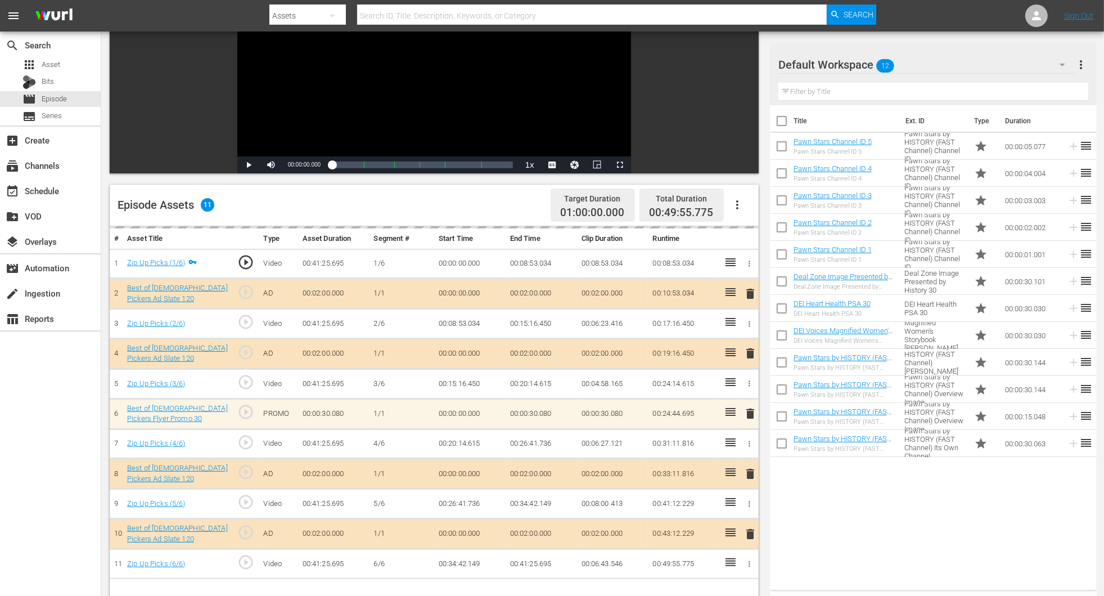
scroll to position [292, 0]
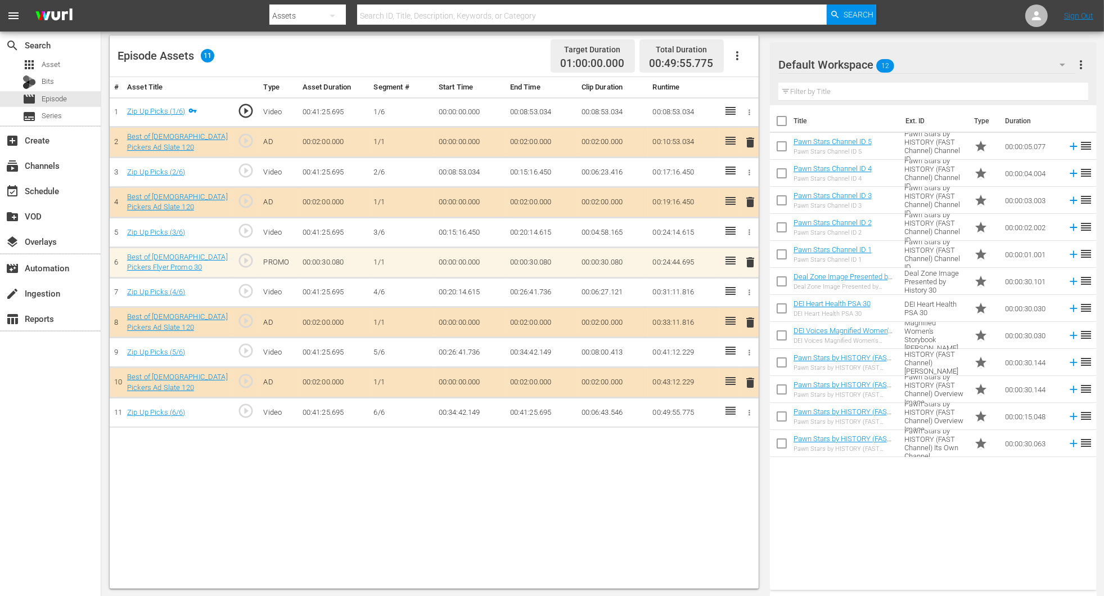
click at [744, 61] on icon "button" at bounding box center [1063, 65] width 14 height 14
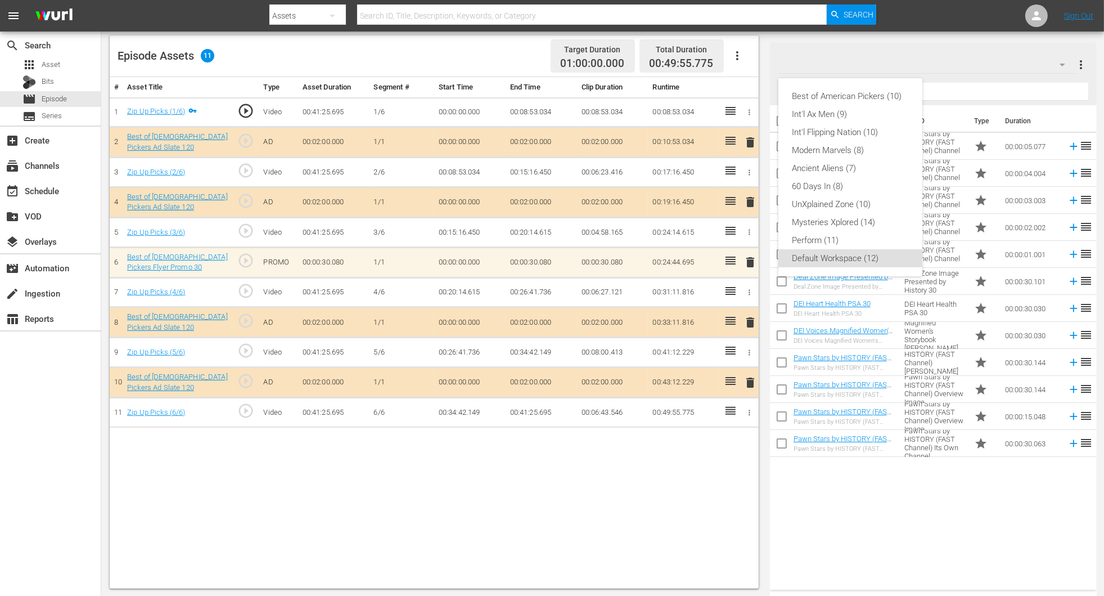
click at [744, 86] on div "Best of American Pickers (10) Int'l Ax Men (9) Int'l Flipping Nation (10) Moder…" at bounding box center [851, 177] width 144 height 198
click at [744, 96] on div "Best of American Pickers (10)" at bounding box center [850, 96] width 117 height 18
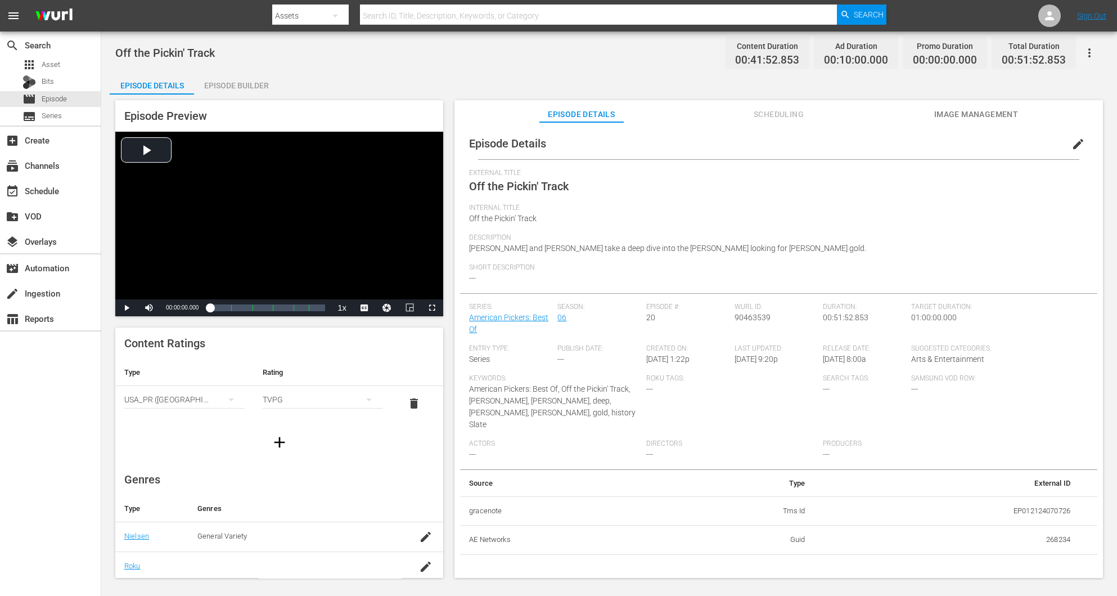
click at [253, 81] on div "Episode Builder" at bounding box center [236, 85] width 84 height 27
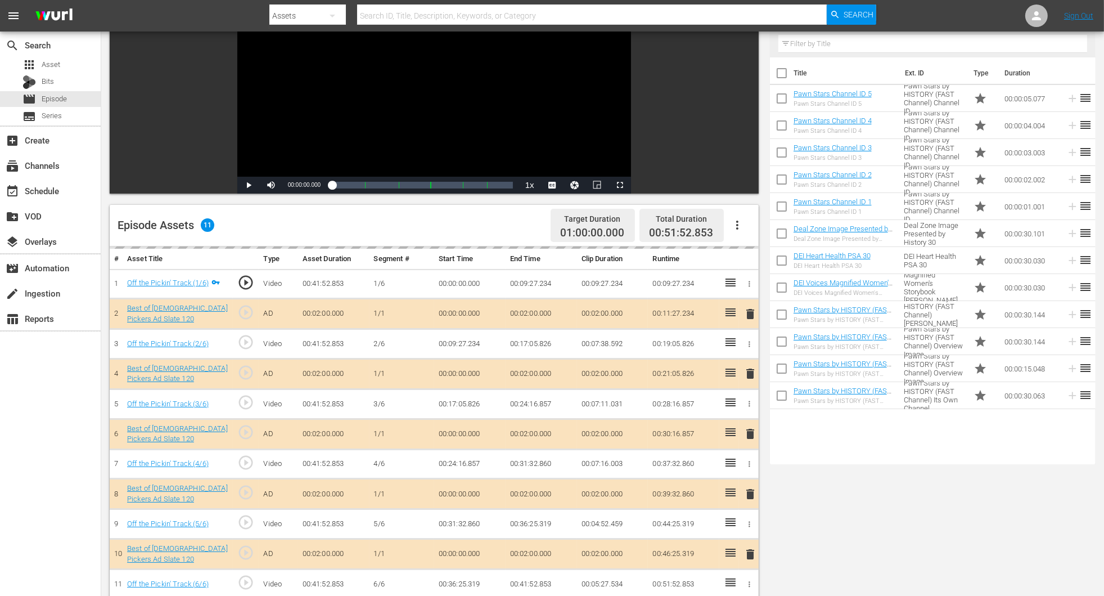
scroll to position [169, 0]
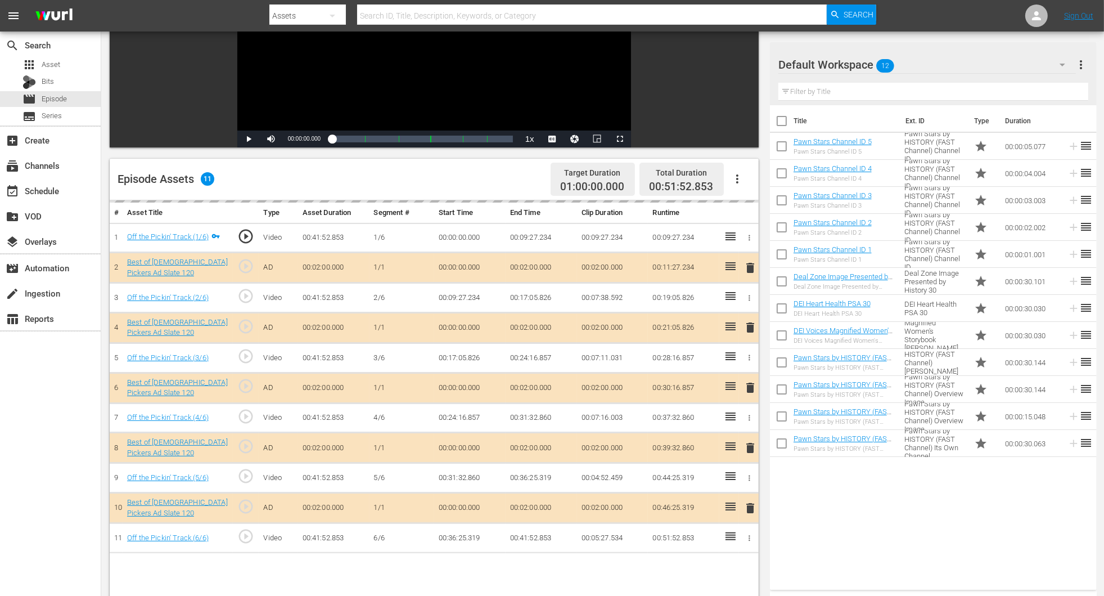
click at [744, 385] on div "delete" at bounding box center [749, 388] width 11 height 16
click at [744, 389] on div "delete" at bounding box center [749, 388] width 11 height 16
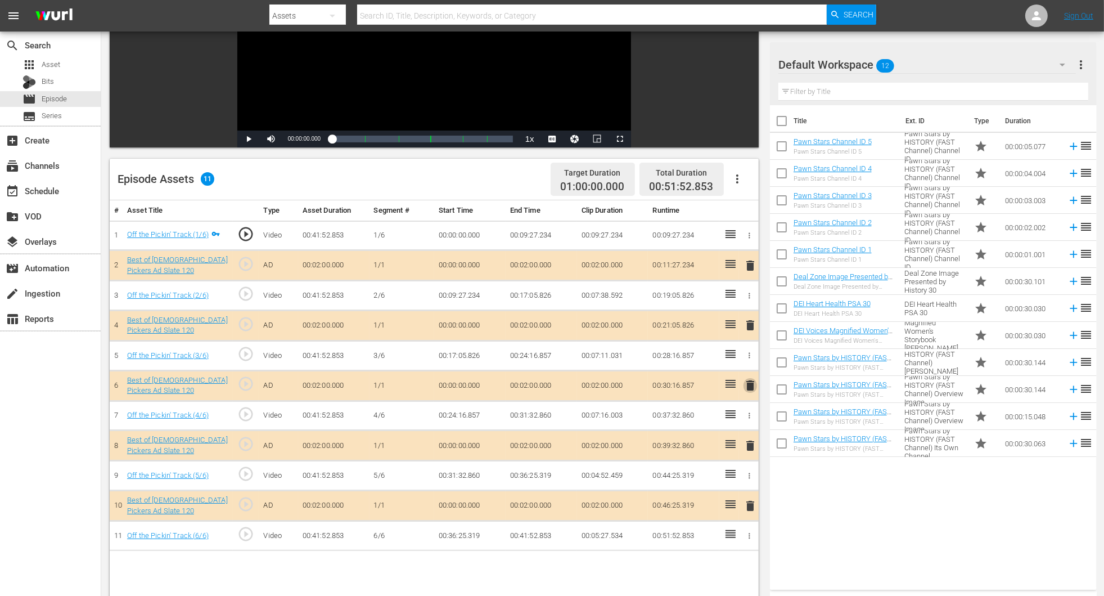
click at [744, 383] on span "delete" at bounding box center [751, 386] width 14 height 14
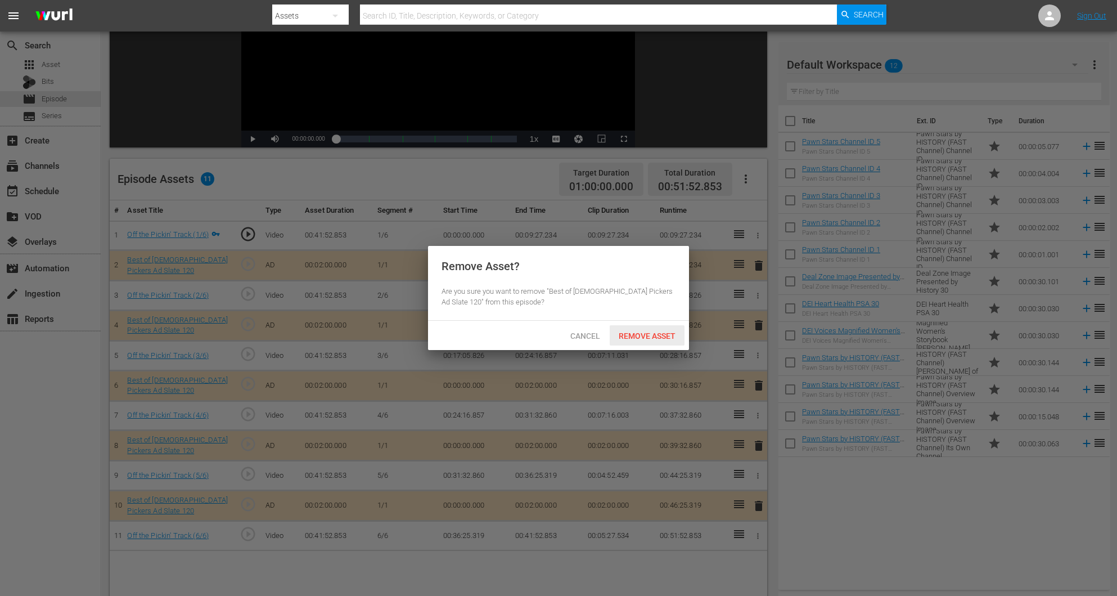
click at [666, 337] on span "Remove Asset" at bounding box center [647, 335] width 75 height 9
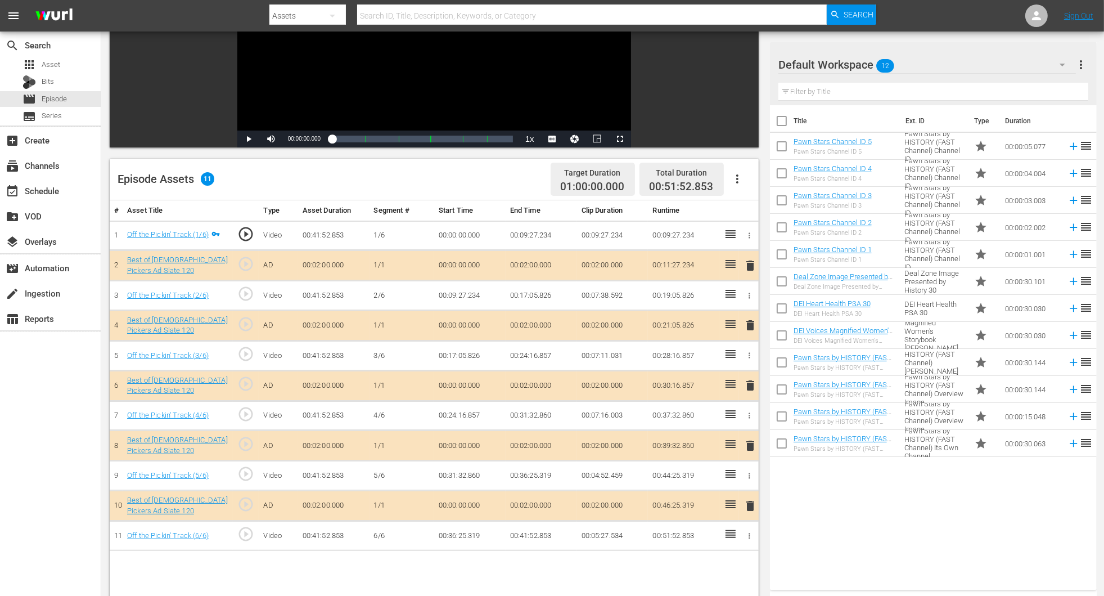
click at [744, 61] on icon "button" at bounding box center [1063, 65] width 14 height 14
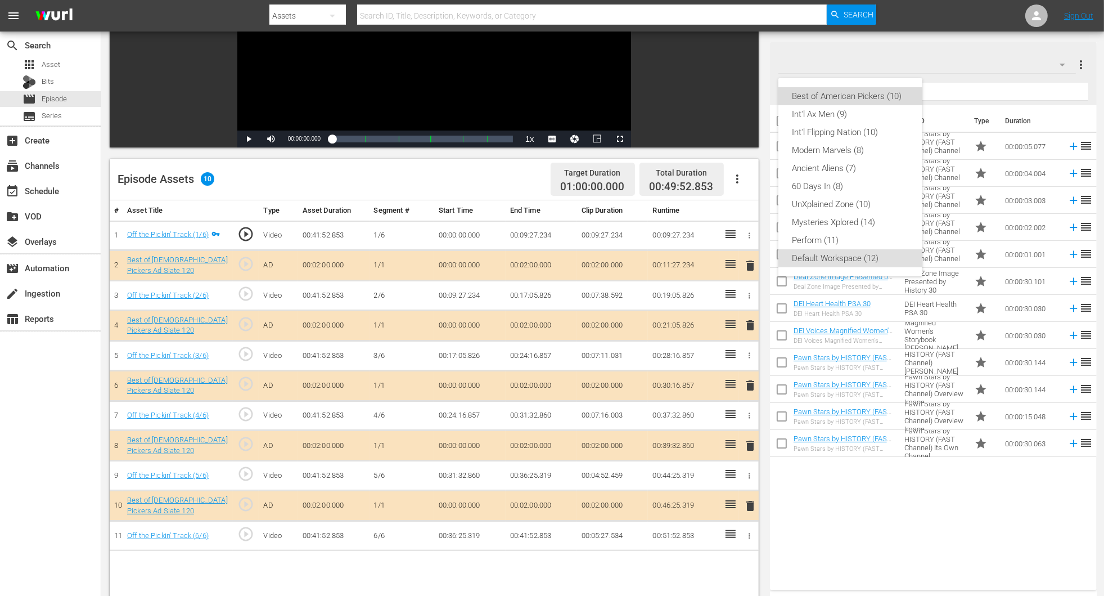
click at [744, 88] on div "Best of American Pickers (10)" at bounding box center [850, 96] width 117 height 18
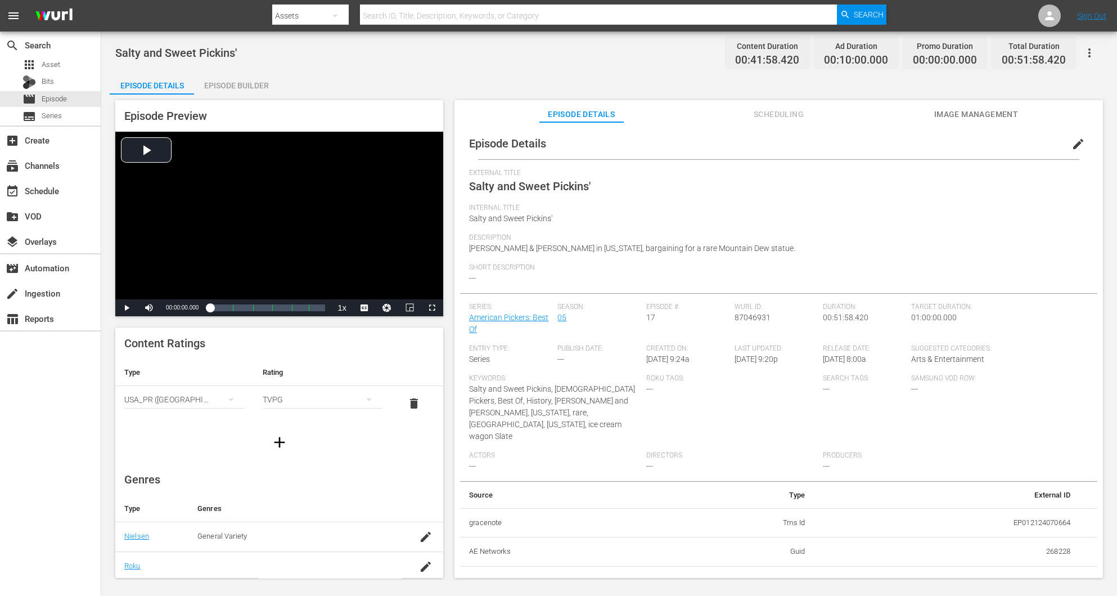
click at [252, 87] on div "Episode Builder" at bounding box center [236, 85] width 84 height 27
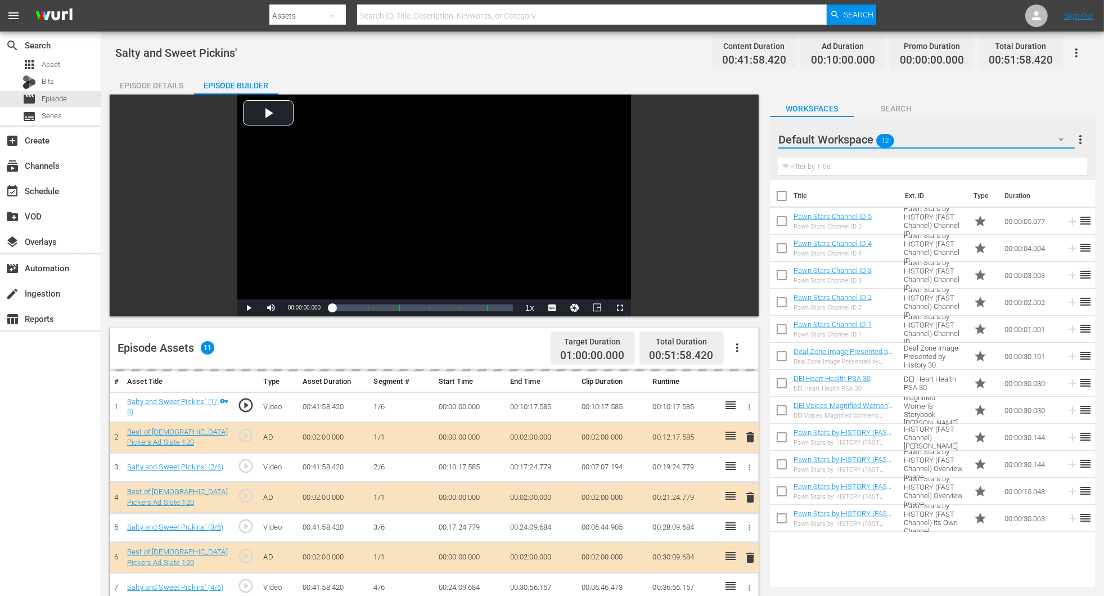
click at [744, 141] on icon "button" at bounding box center [1062, 140] width 14 height 14
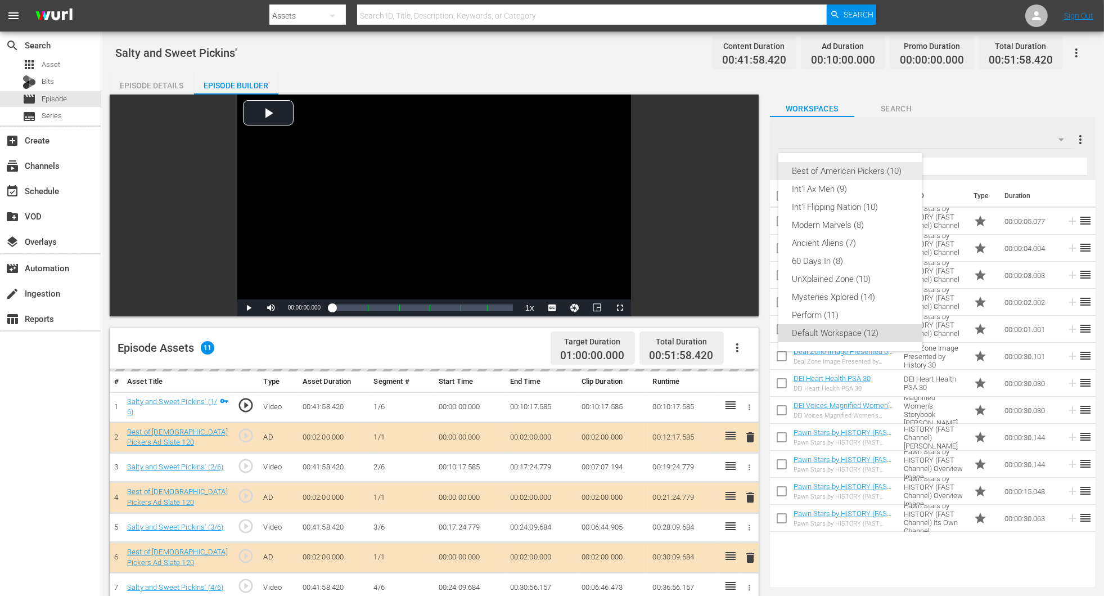
click at [744, 169] on div "Best of American Pickers (10)" at bounding box center [850, 171] width 117 height 18
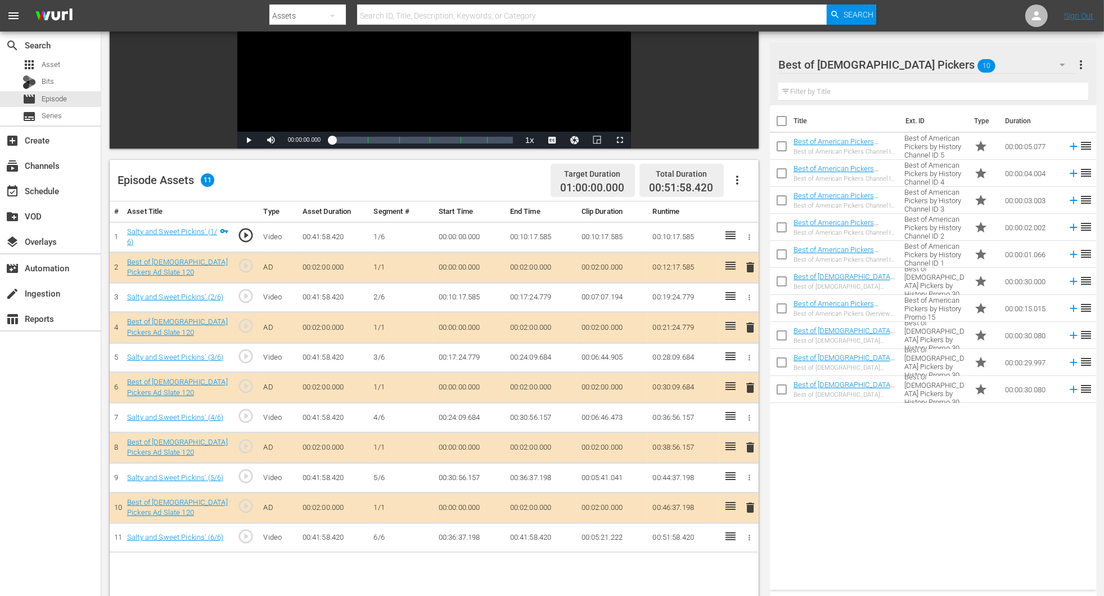
scroll to position [253, 0]
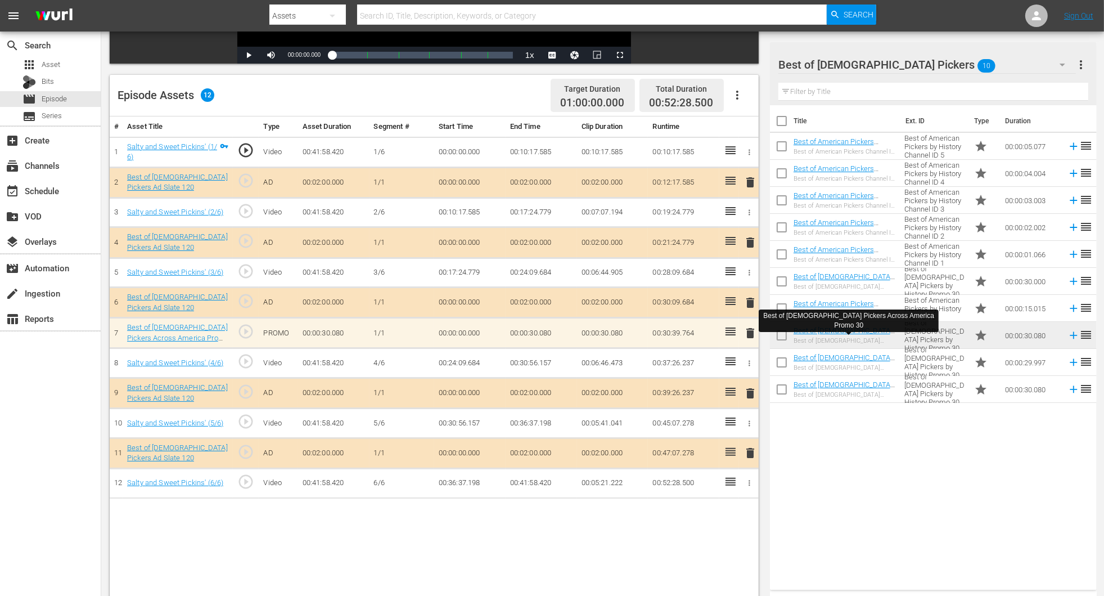
click at [744, 336] on span "delete" at bounding box center [751, 333] width 14 height 14
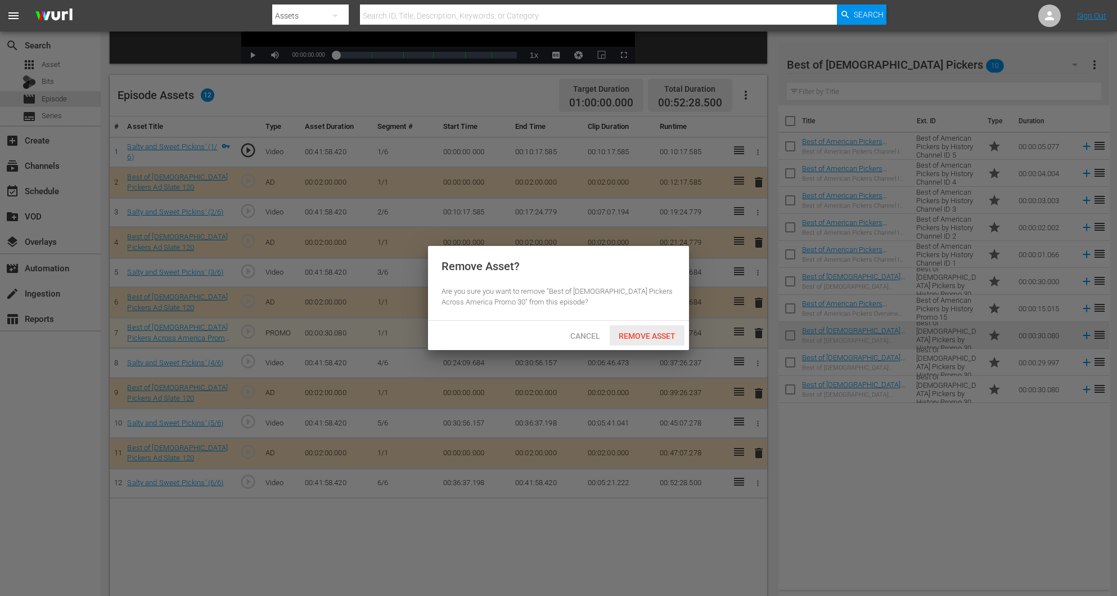
click at [644, 329] on div "Remove Asset" at bounding box center [647, 335] width 75 height 21
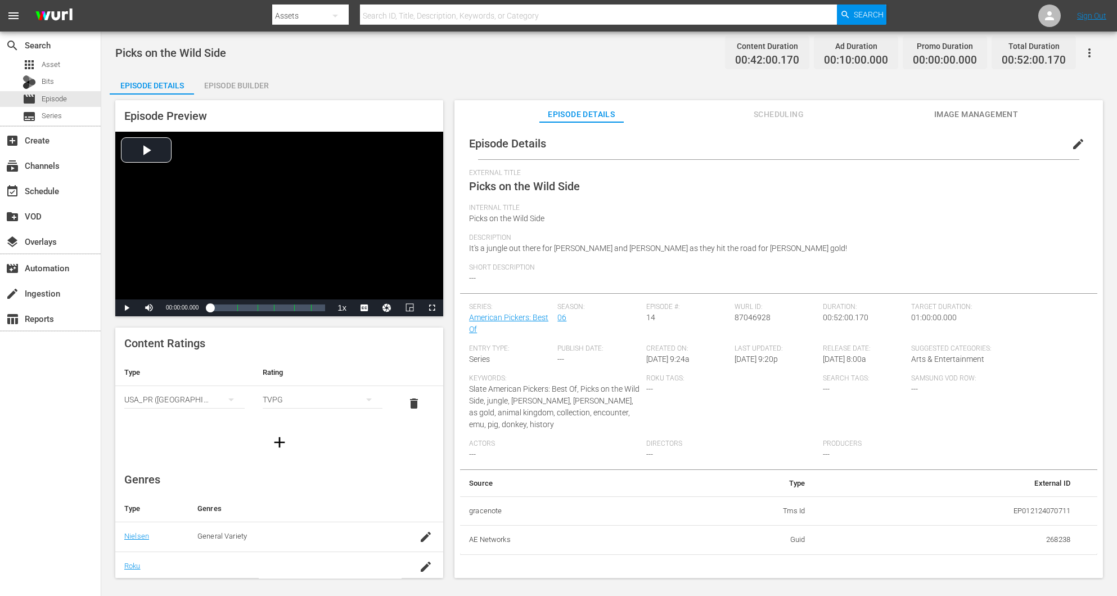
click at [226, 82] on div "Episode Builder" at bounding box center [236, 85] width 84 height 27
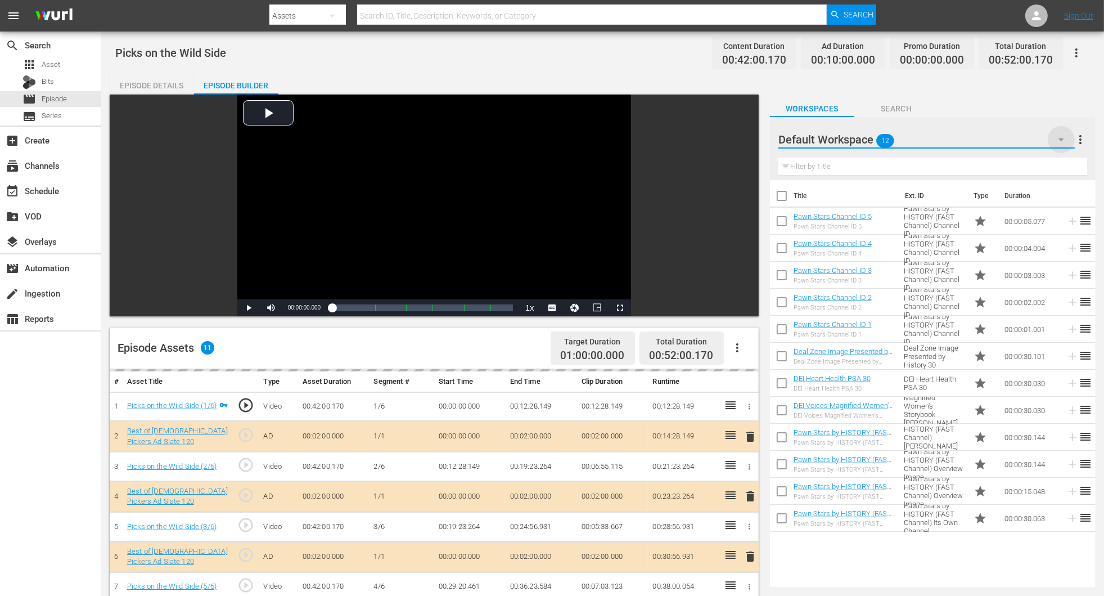
click at [744, 140] on icon "button" at bounding box center [1062, 140] width 14 height 14
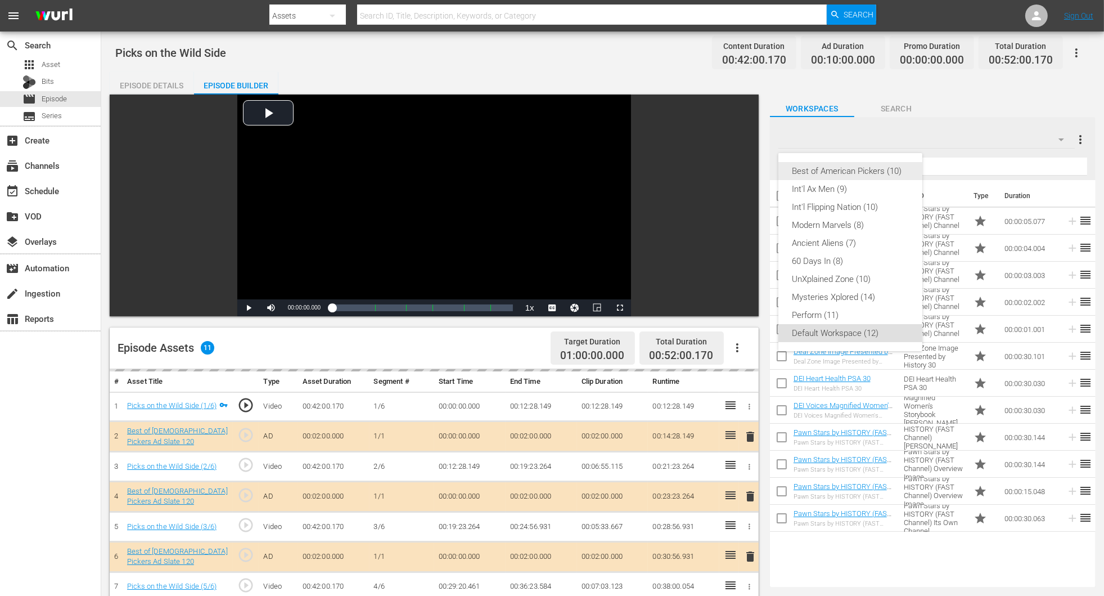
click at [744, 173] on div "Best of American Pickers (10)" at bounding box center [850, 171] width 117 height 18
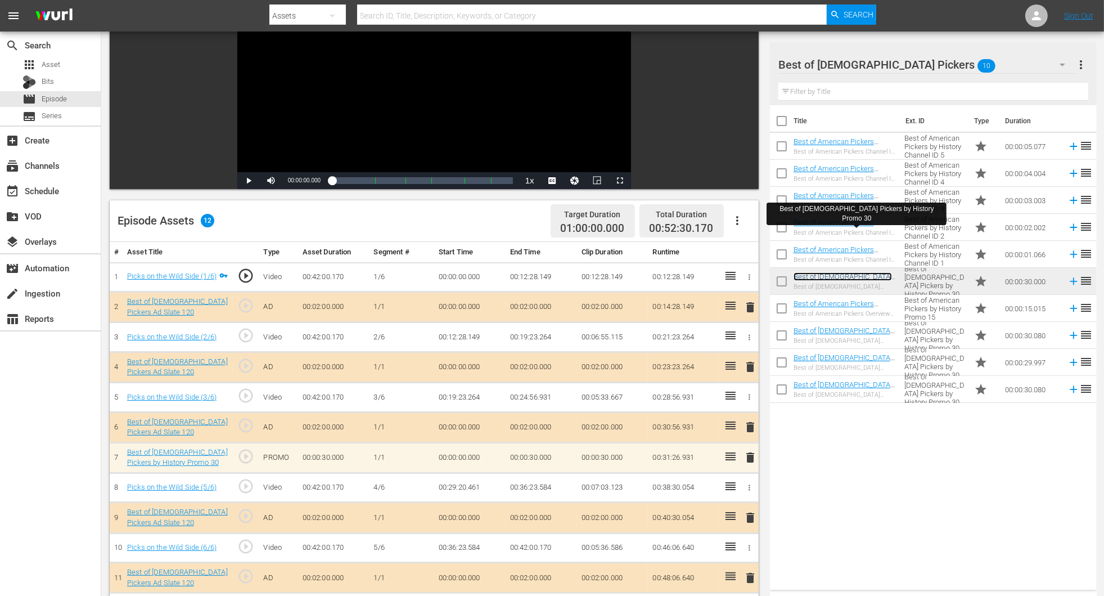
scroll to position [253, 0]
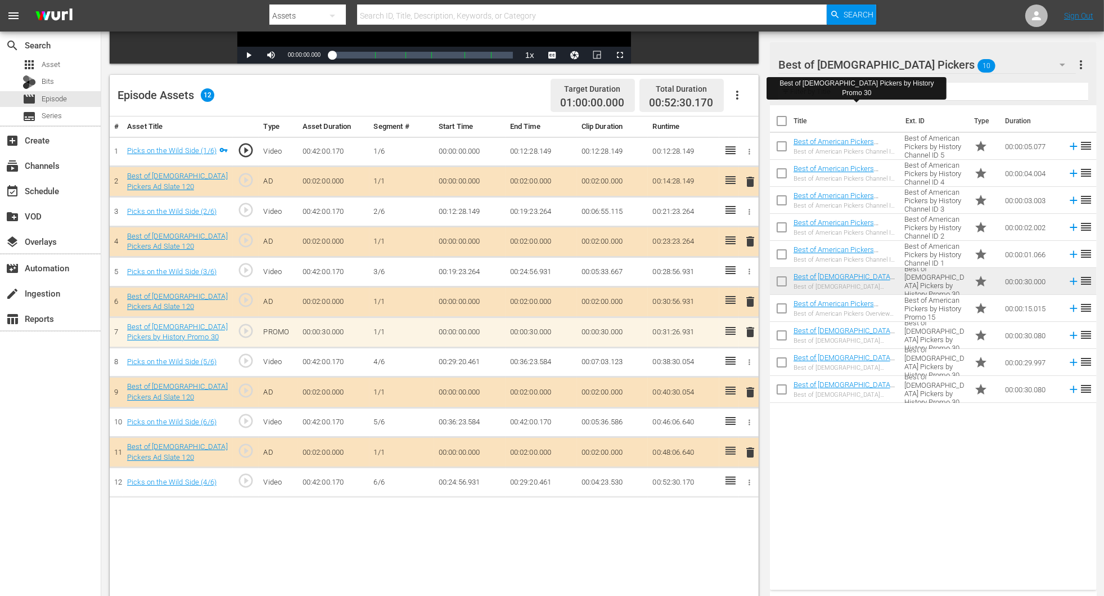
click at [744, 330] on span "delete" at bounding box center [751, 332] width 14 height 14
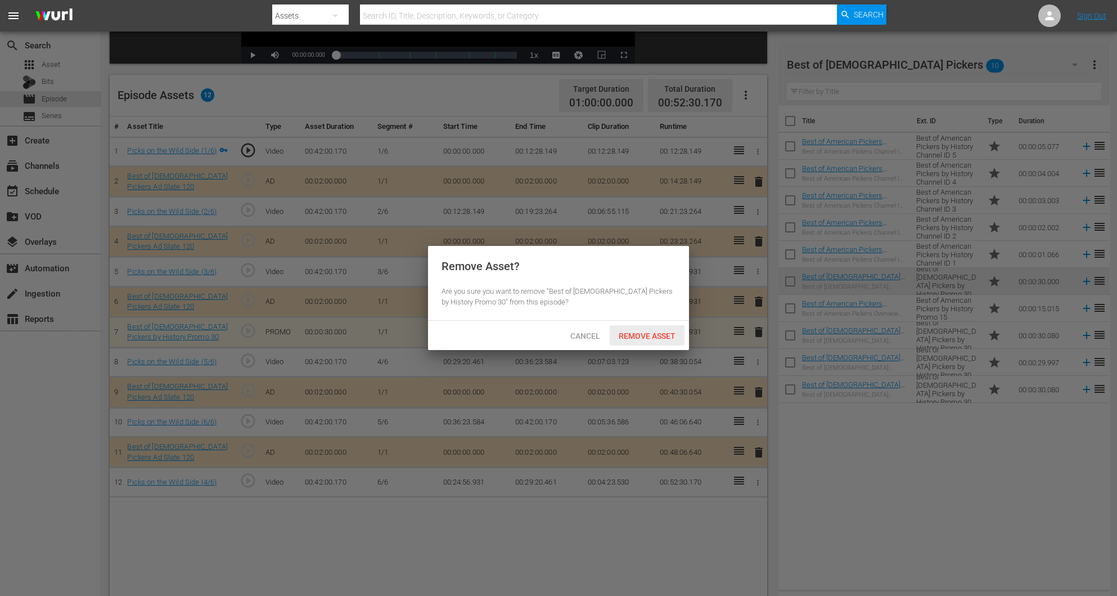
click at [658, 331] on span "Remove Asset" at bounding box center [647, 335] width 75 height 9
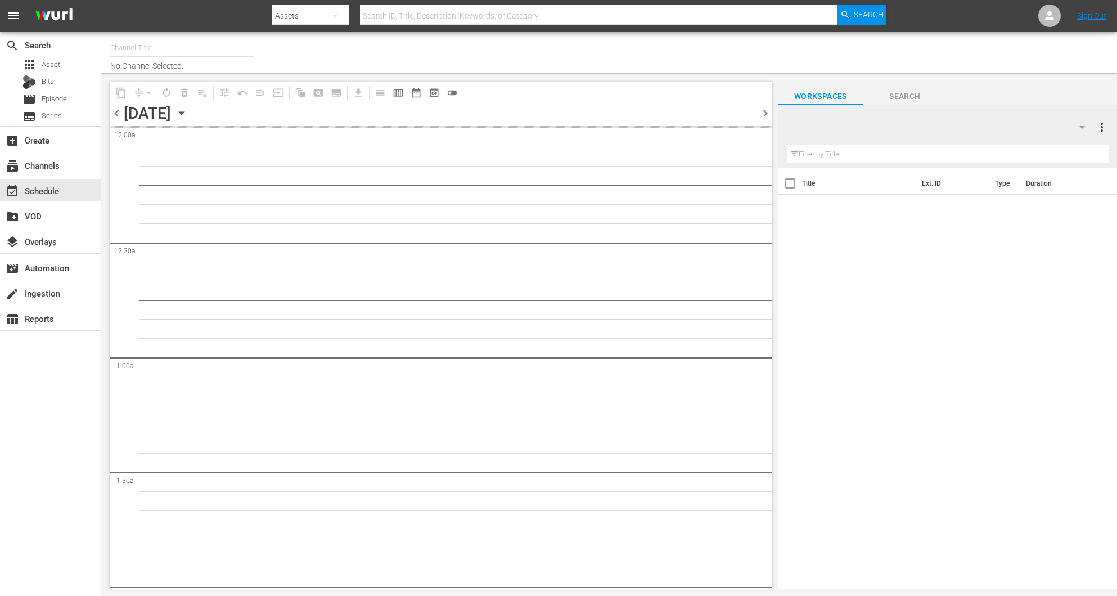
type input "Best of American Pickers by History (2038)"
